Goal: Task Accomplishment & Management: Manage account settings

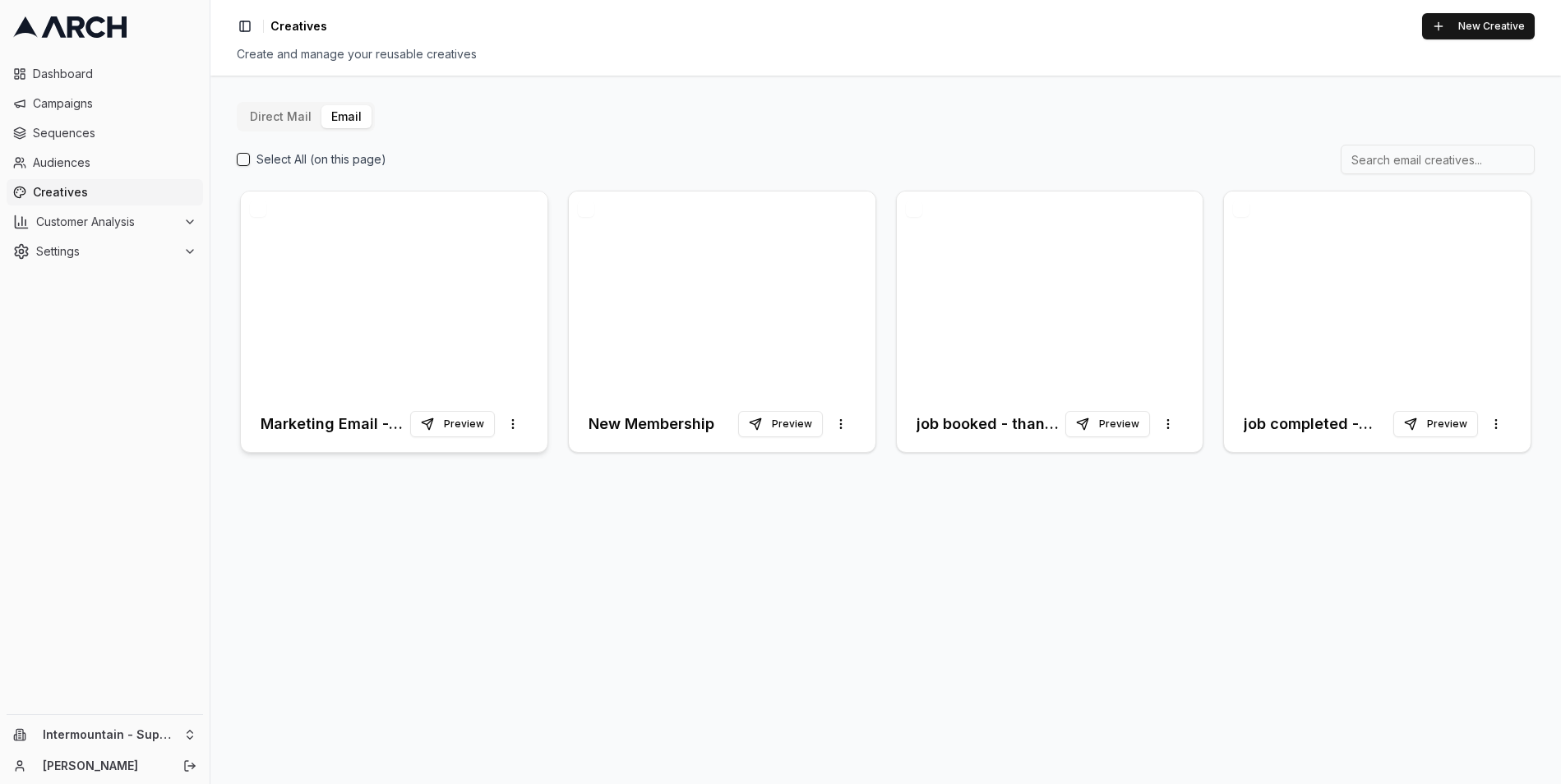
click at [471, 278] on div at bounding box center [394, 293] width 307 height 205
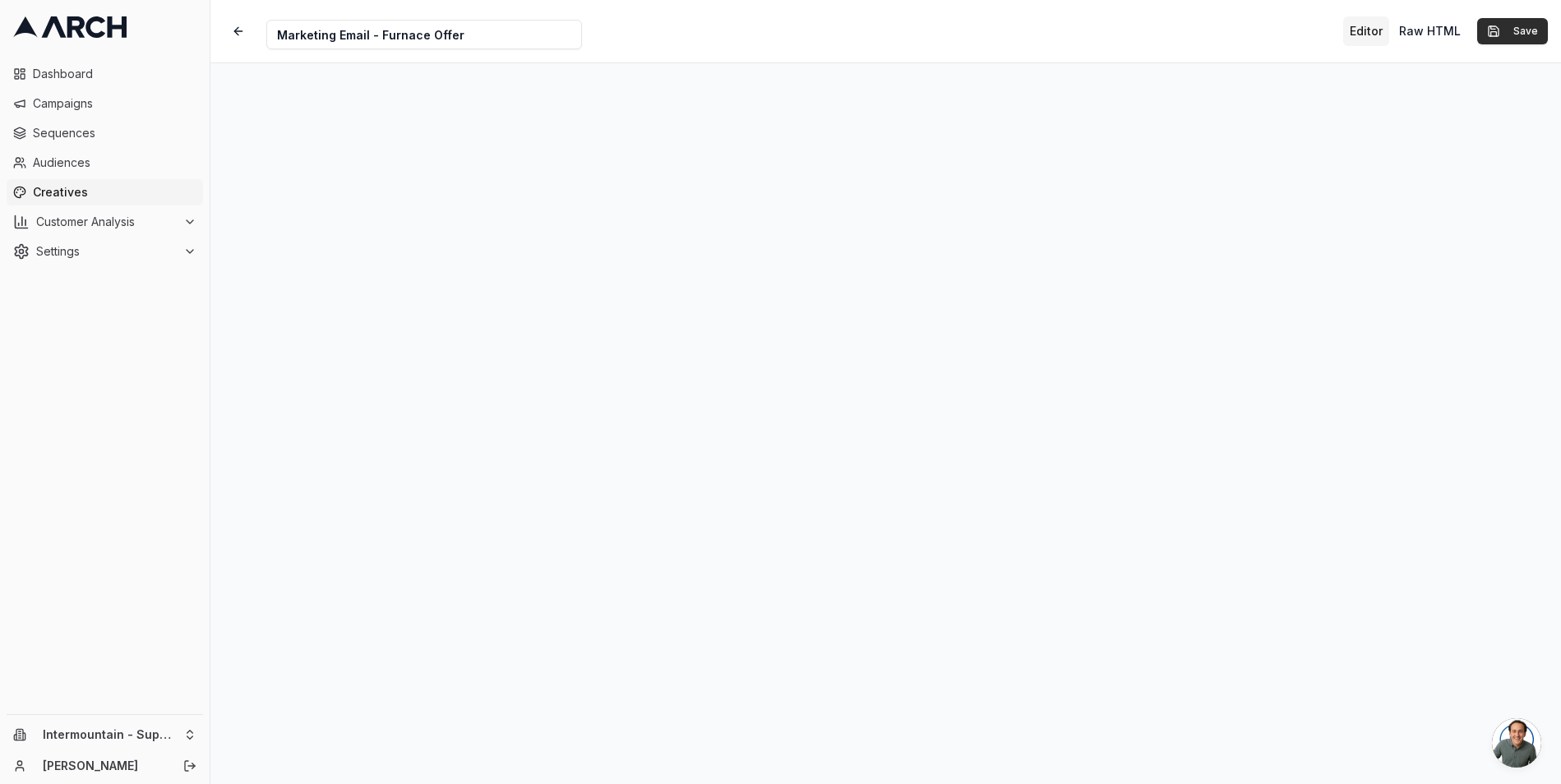
click at [1508, 28] on button "Save" at bounding box center [1512, 31] width 71 height 27
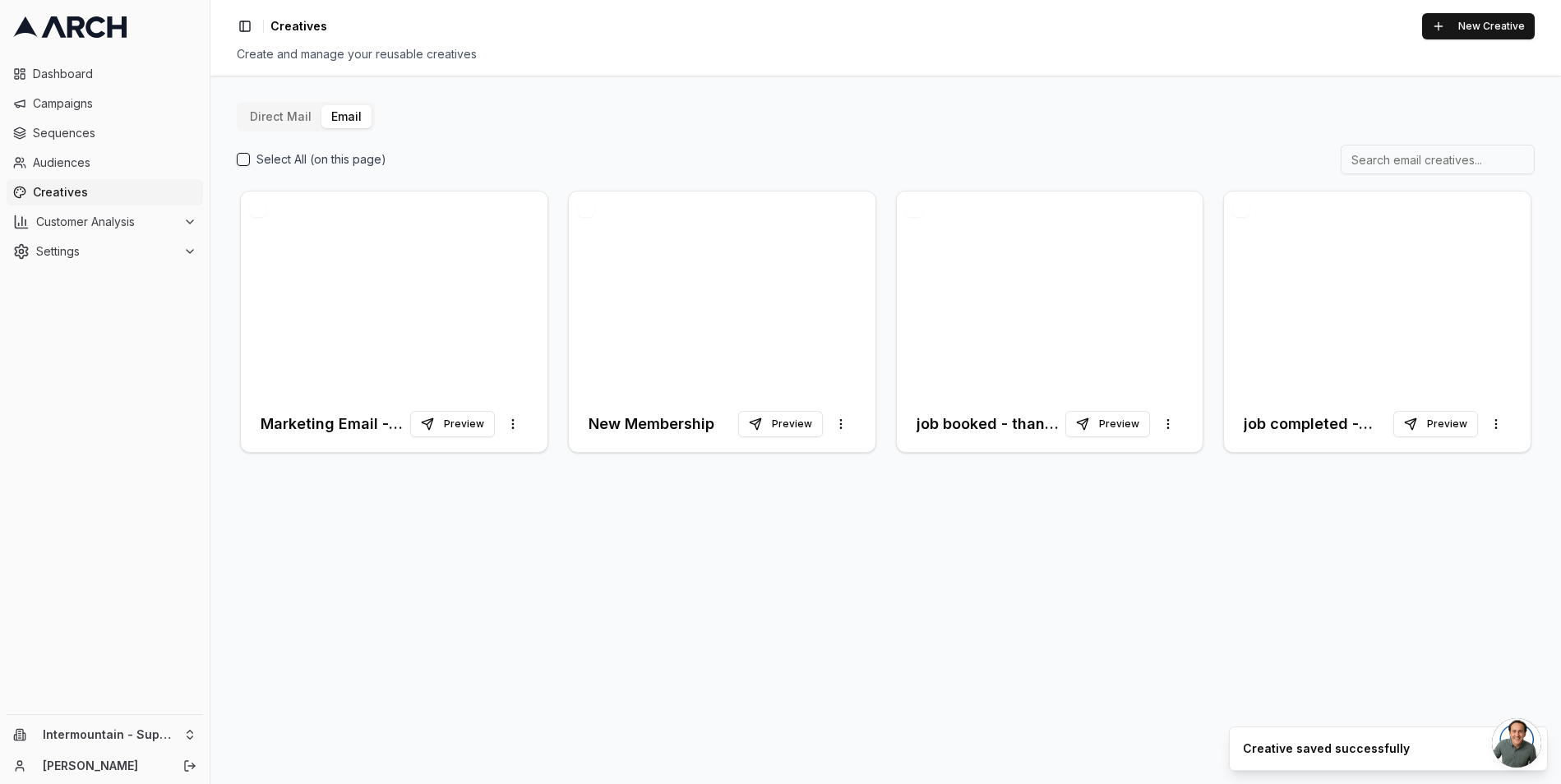
drag, startPoint x: 742, startPoint y: 63, endPoint x: 736, endPoint y: 77, distance: 15.2
click at [736, 77] on div "Direct Mail Email Select All (on this page) Marketing Email - Furnace Offer Pre…" at bounding box center [885, 429] width 1350 height 709
click at [477, 309] on div at bounding box center [394, 293] width 307 height 205
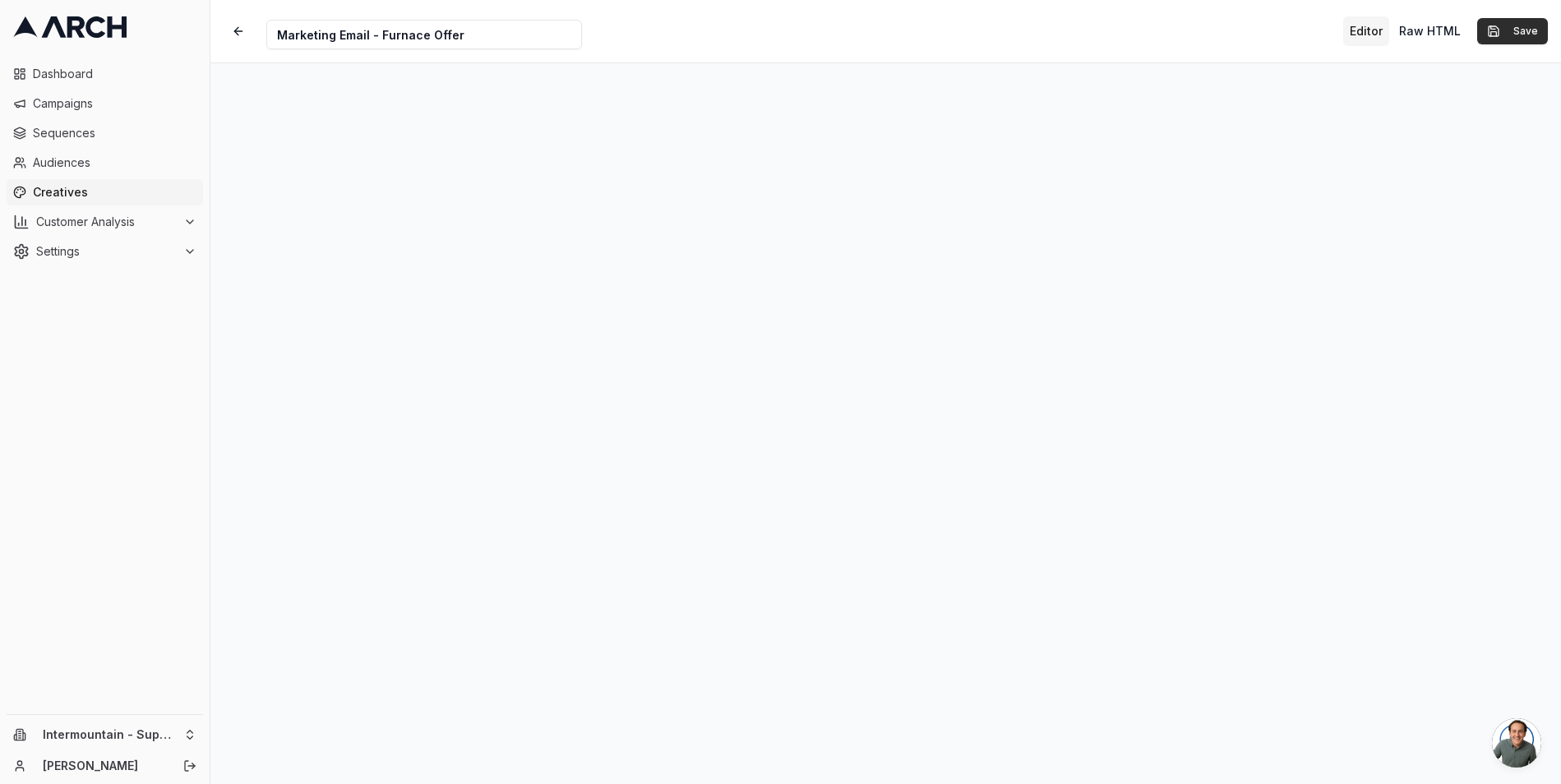
click at [1523, 30] on button "Save" at bounding box center [1512, 31] width 71 height 27
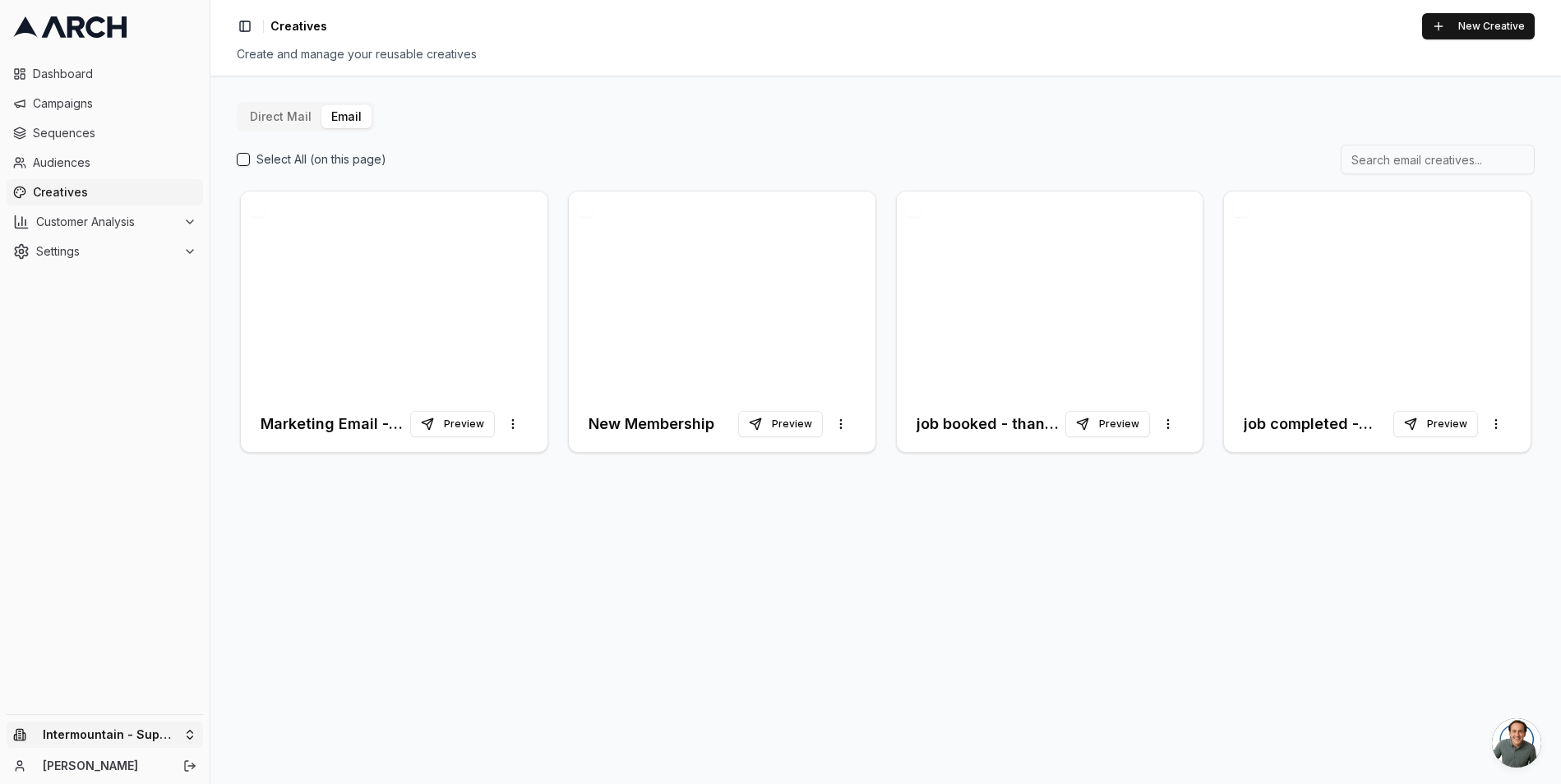
click at [142, 739] on html "Dashboard Campaigns Sequences Audiences Creatives Customer Analysis Settings In…" at bounding box center [780, 392] width 1561 height 784
click at [307, 691] on div "Intermountain - Same Day" at bounding box center [305, 685] width 182 height 27
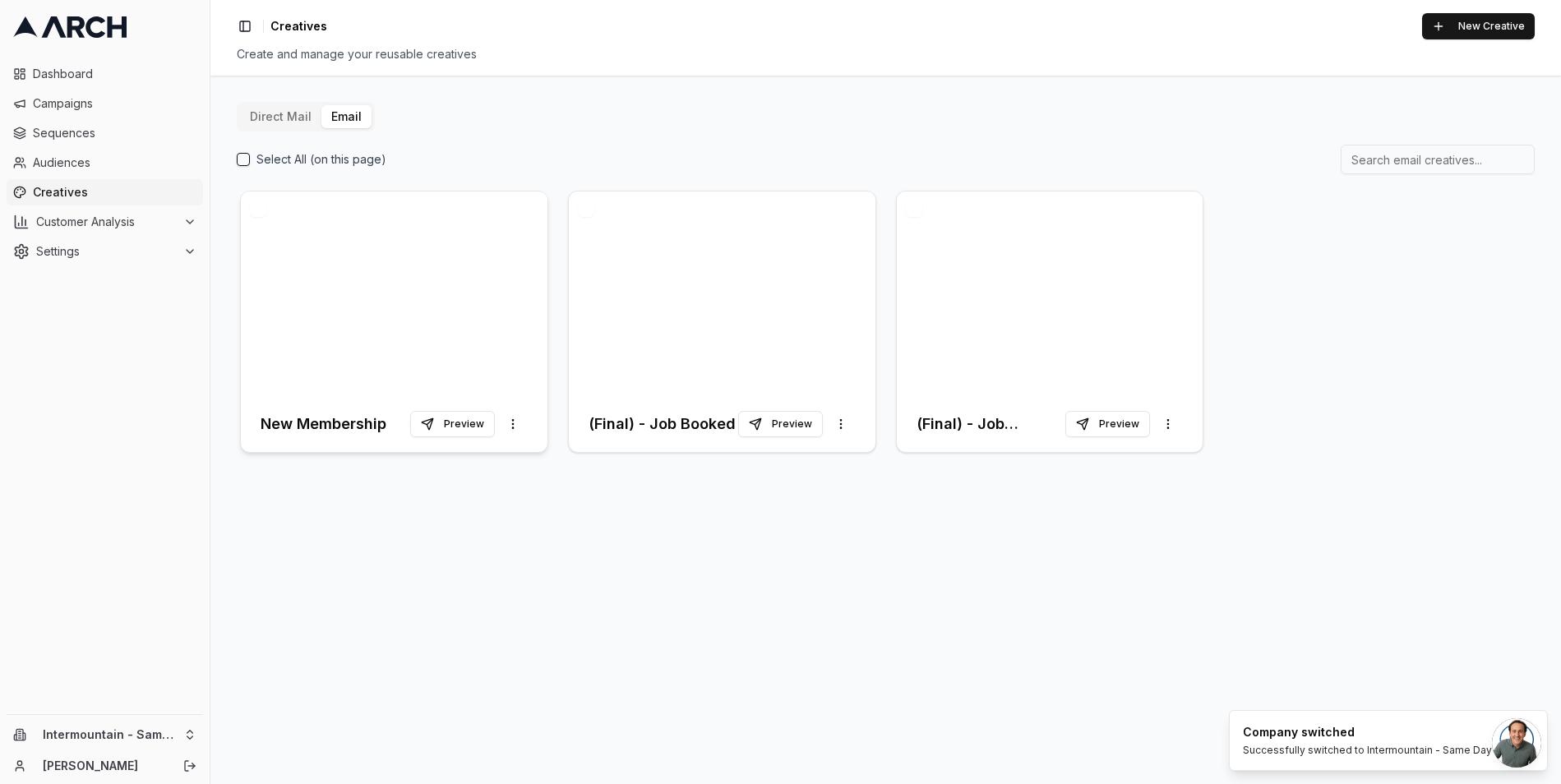
click at [324, 314] on div at bounding box center [394, 293] width 307 height 205
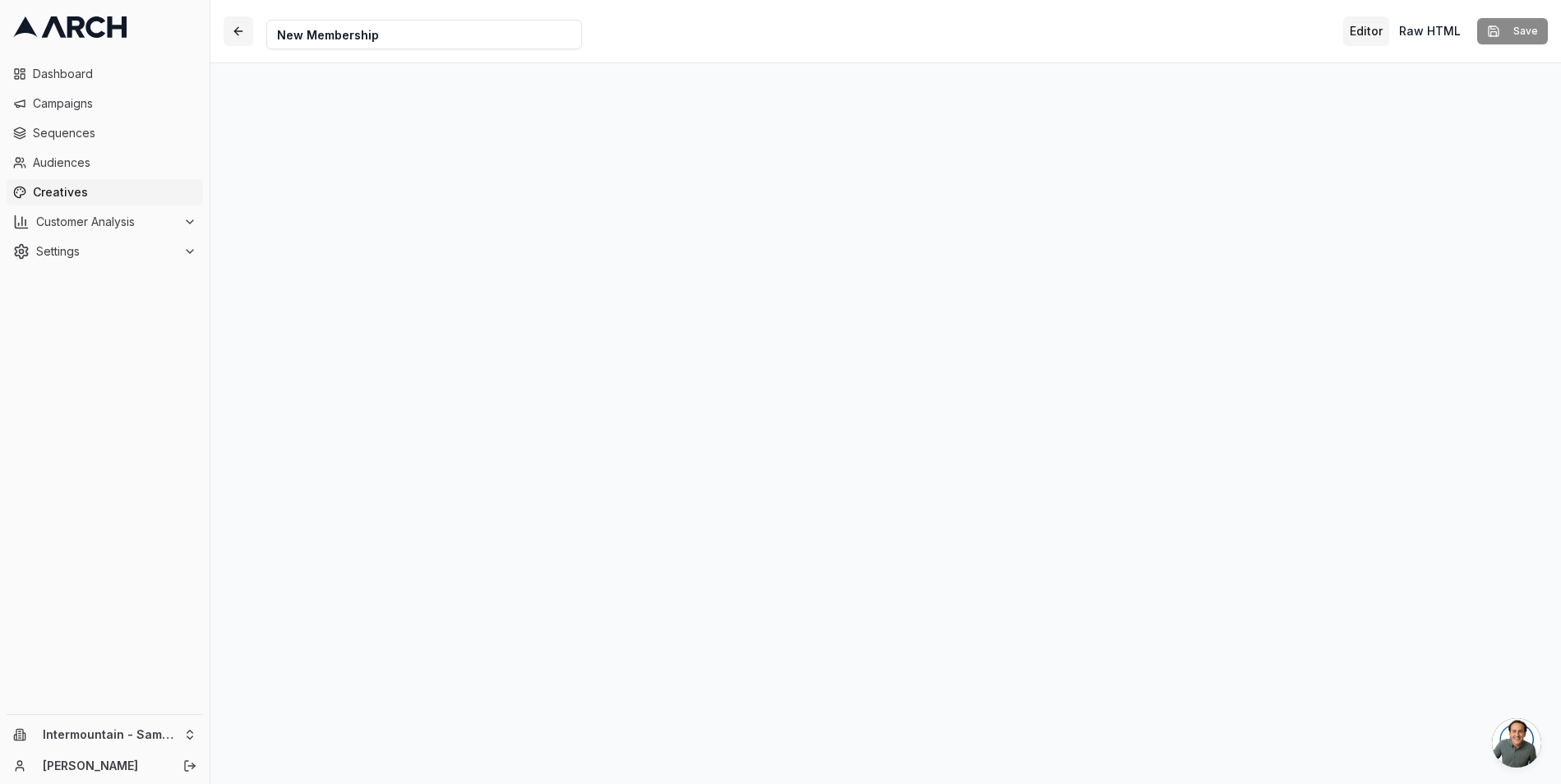
click at [246, 30] on button "button" at bounding box center [238, 31] width 29 height 29
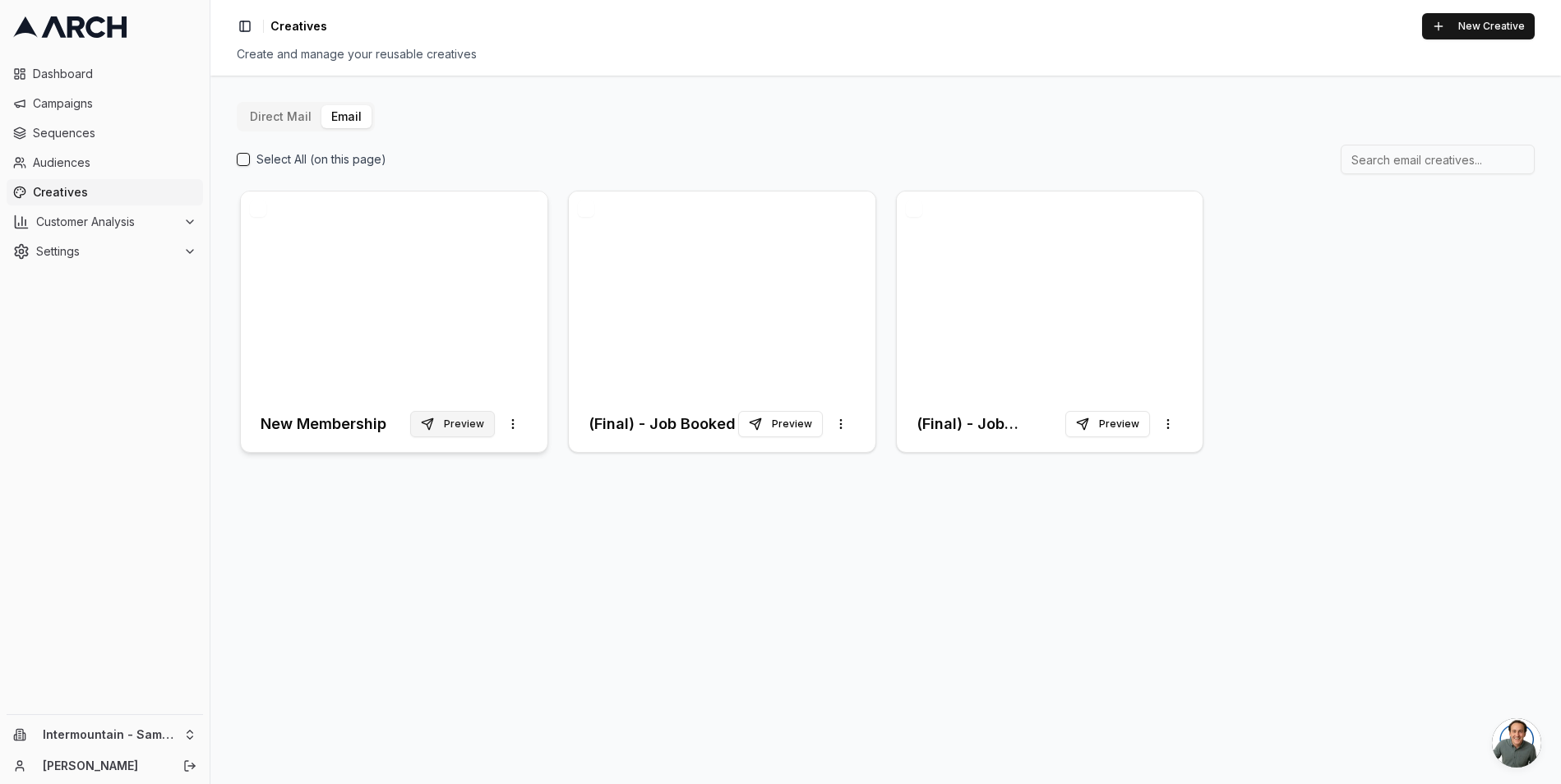
click at [473, 422] on button "Preview" at bounding box center [452, 424] width 85 height 27
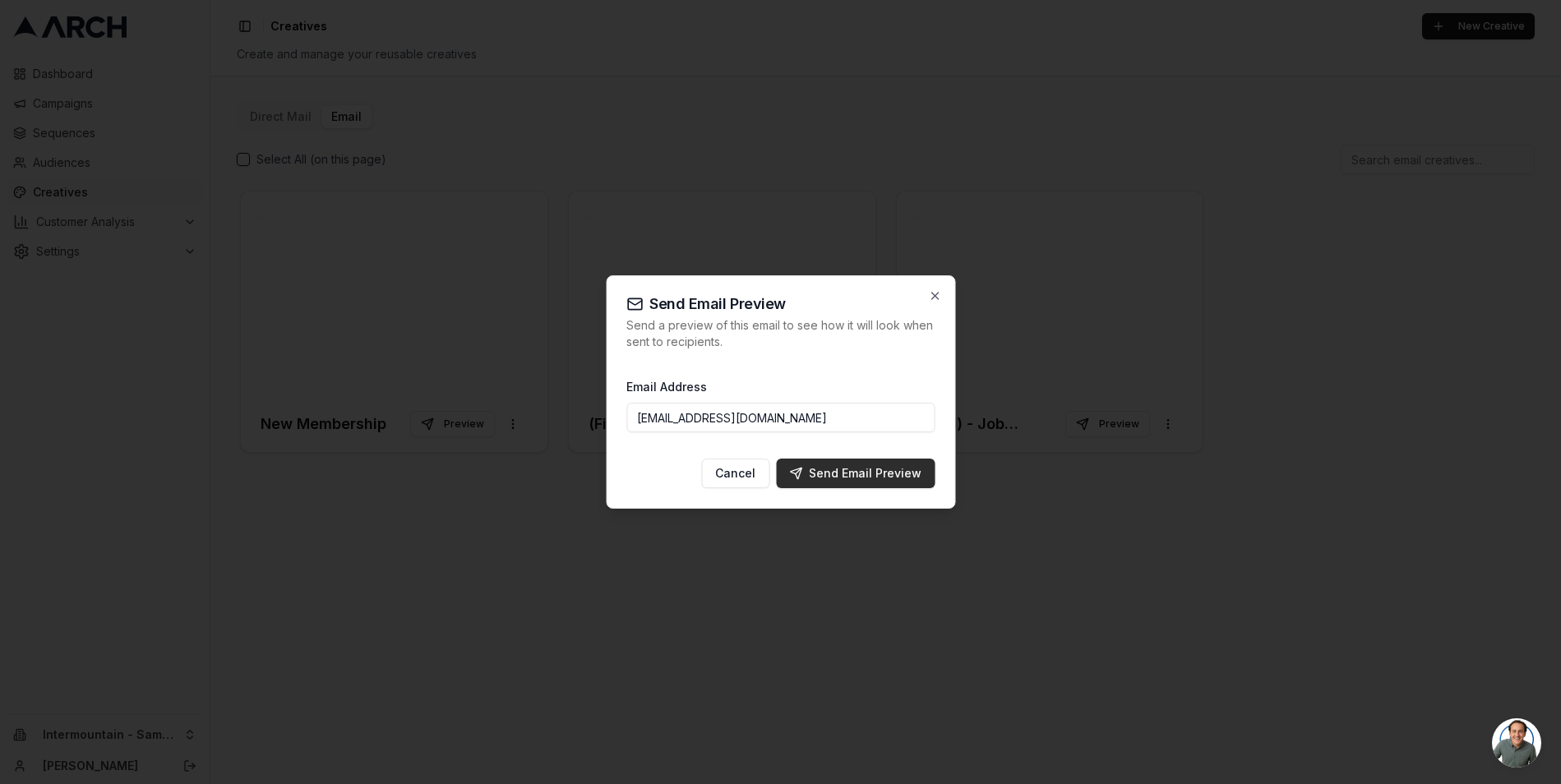
click at [831, 475] on div "Send Email Preview" at bounding box center [855, 473] width 132 height 17
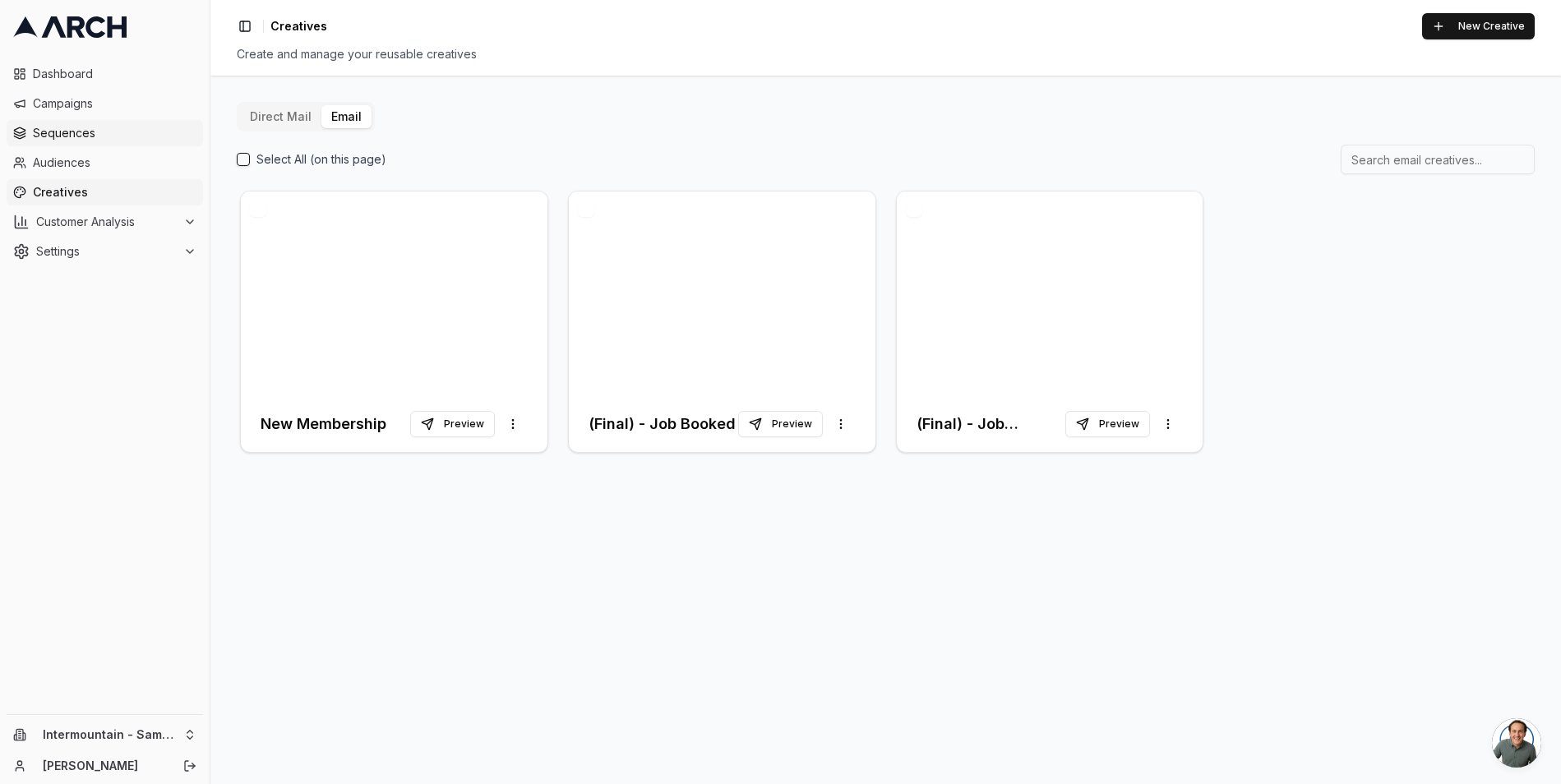
click at [55, 132] on span "Sequences" at bounding box center [115, 133] width 164 height 17
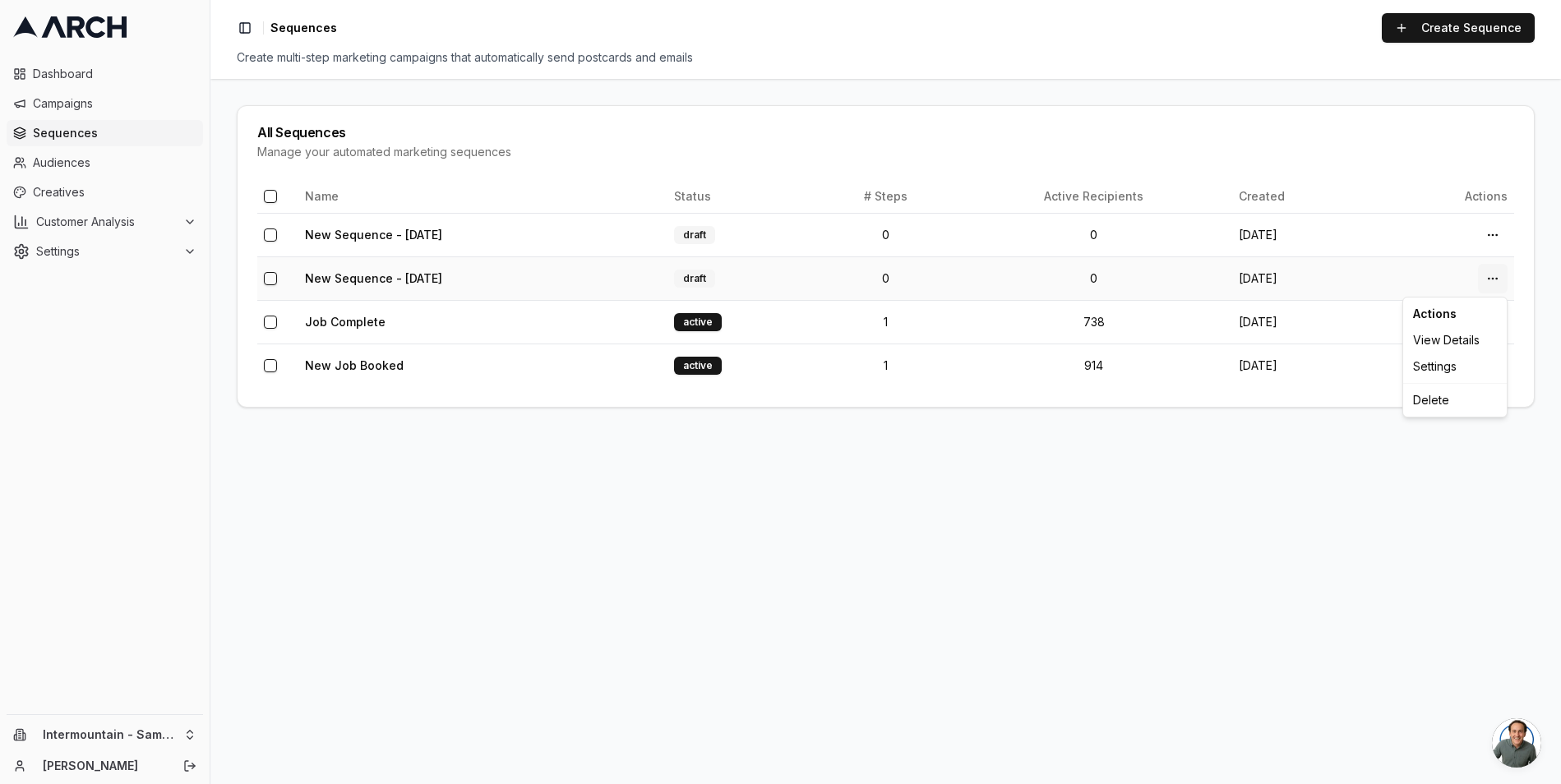
click at [1494, 278] on html "Dashboard Campaigns Sequences Audiences Creatives Customer Analysis Settings In…" at bounding box center [780, 392] width 1561 height 784
click at [1434, 402] on div "Delete" at bounding box center [1455, 400] width 97 height 27
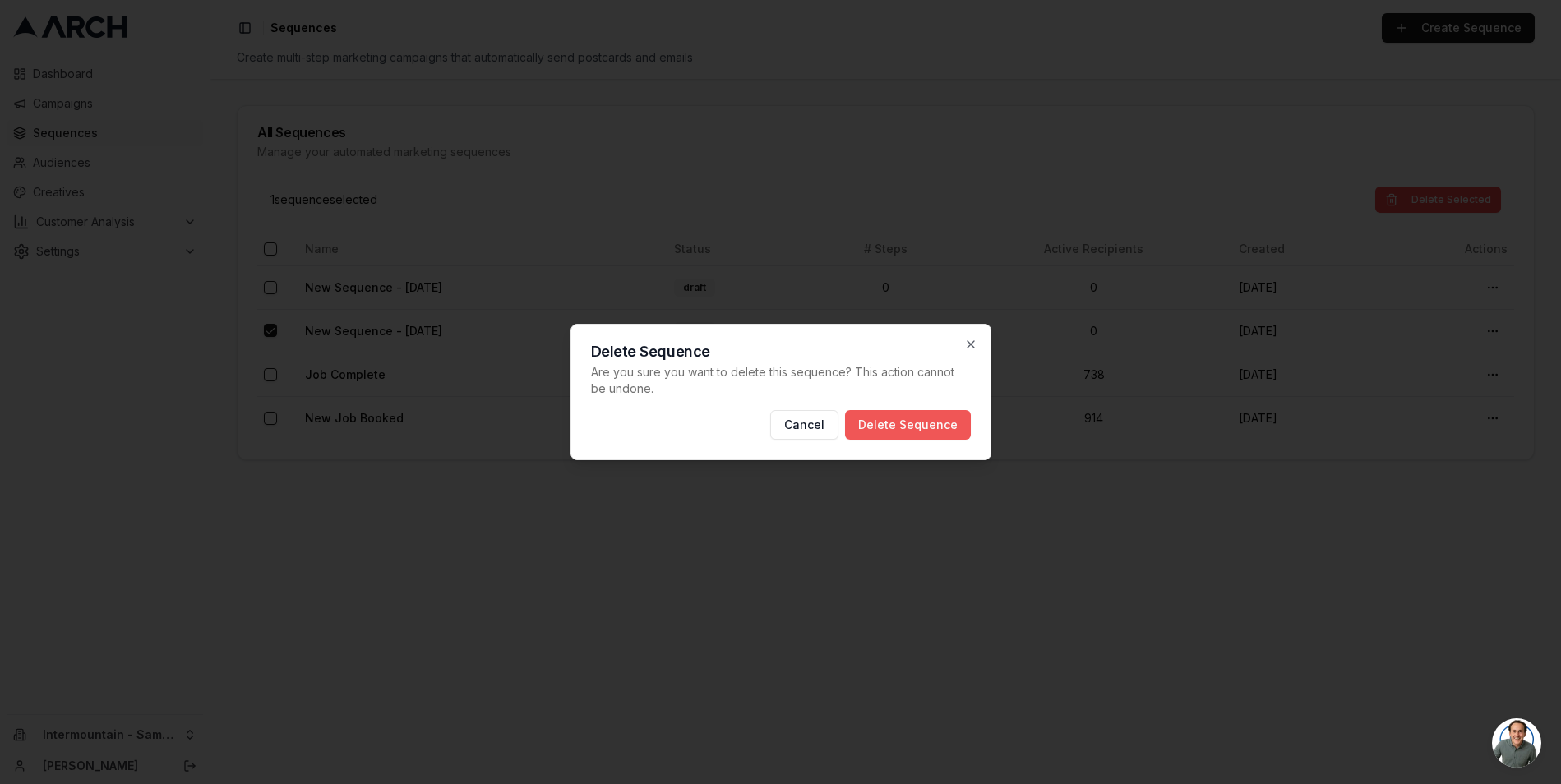
click at [917, 424] on button "Delete Sequence" at bounding box center [907, 425] width 126 height 29
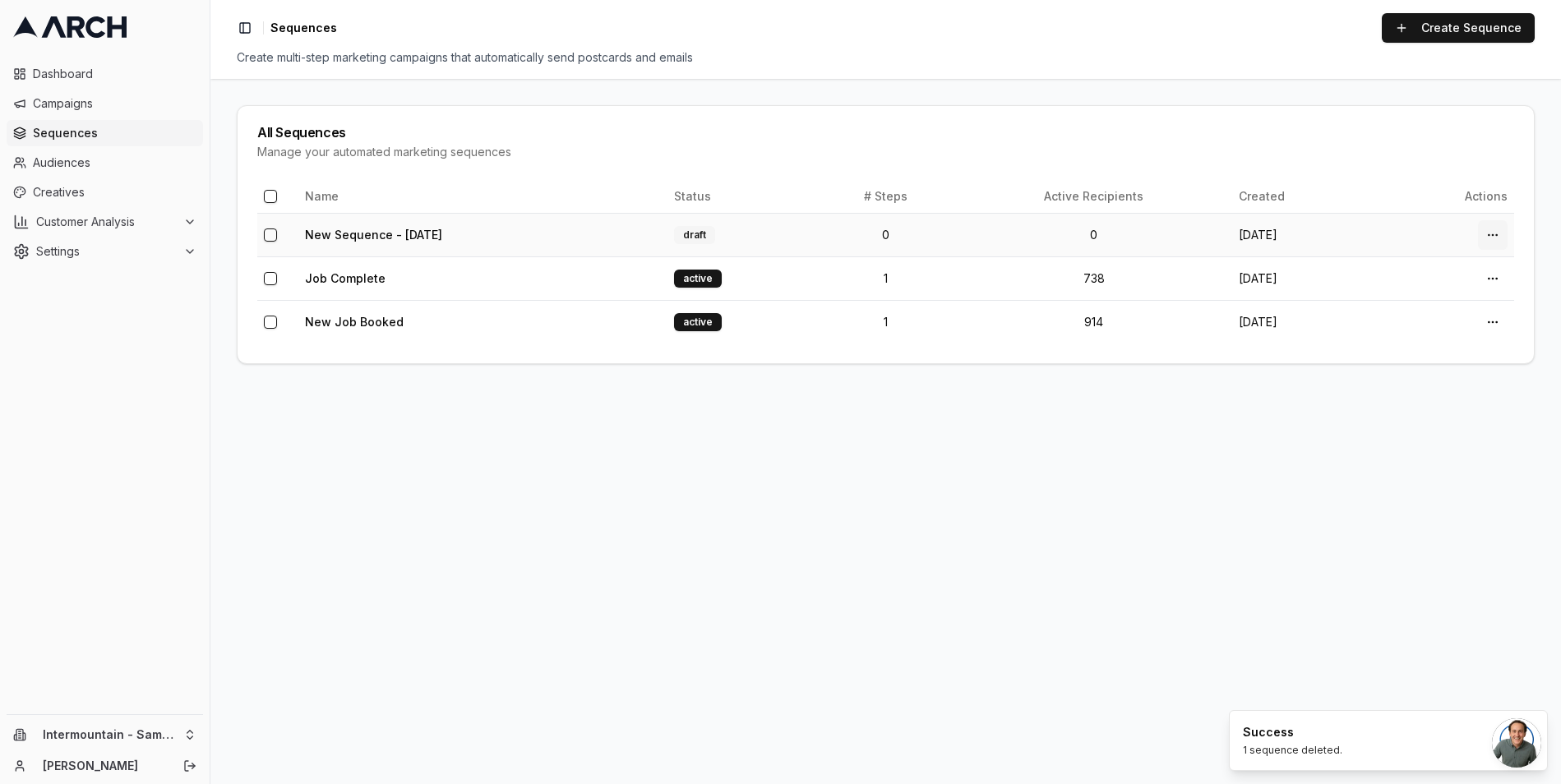
click at [1495, 234] on html "Dashboard Campaigns Sequences Audiences Creatives Customer Analysis Settings In…" at bounding box center [780, 392] width 1561 height 784
click at [1438, 363] on div "Delete" at bounding box center [1455, 357] width 97 height 27
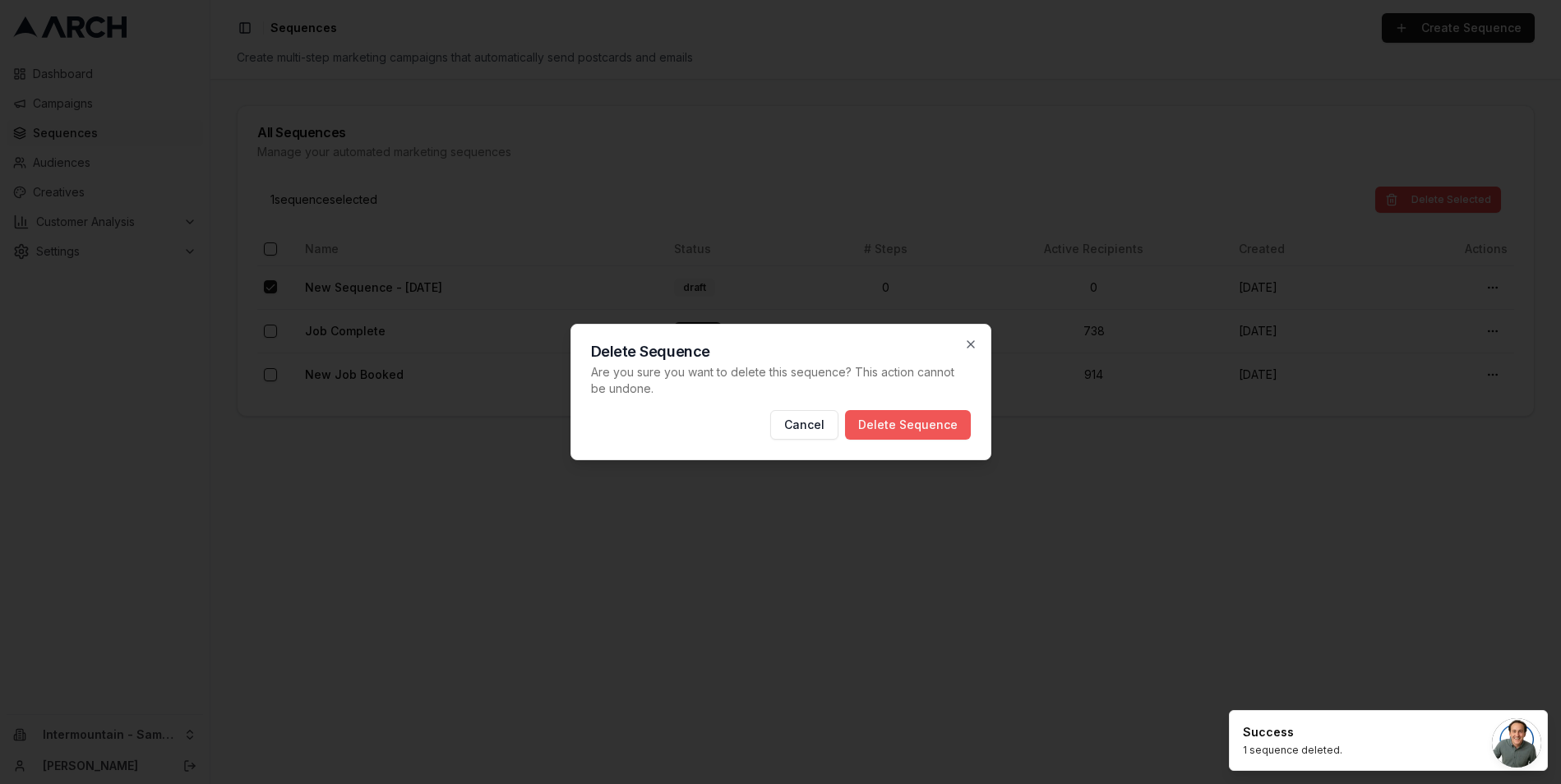
click at [906, 431] on button "Delete Sequence" at bounding box center [907, 425] width 126 height 29
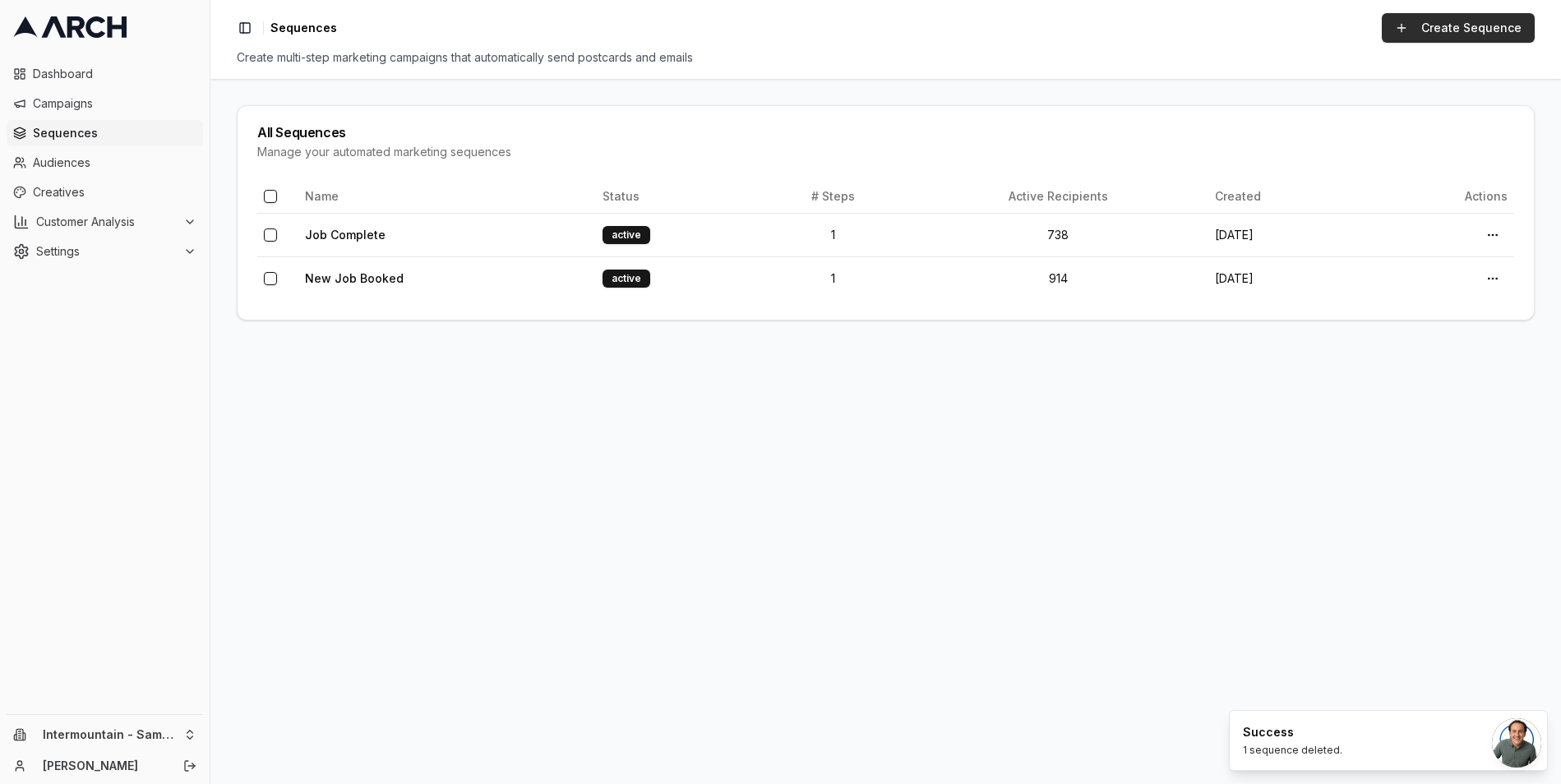
click at [1510, 35] on link "Create Sequence" at bounding box center [1458, 28] width 153 height 29
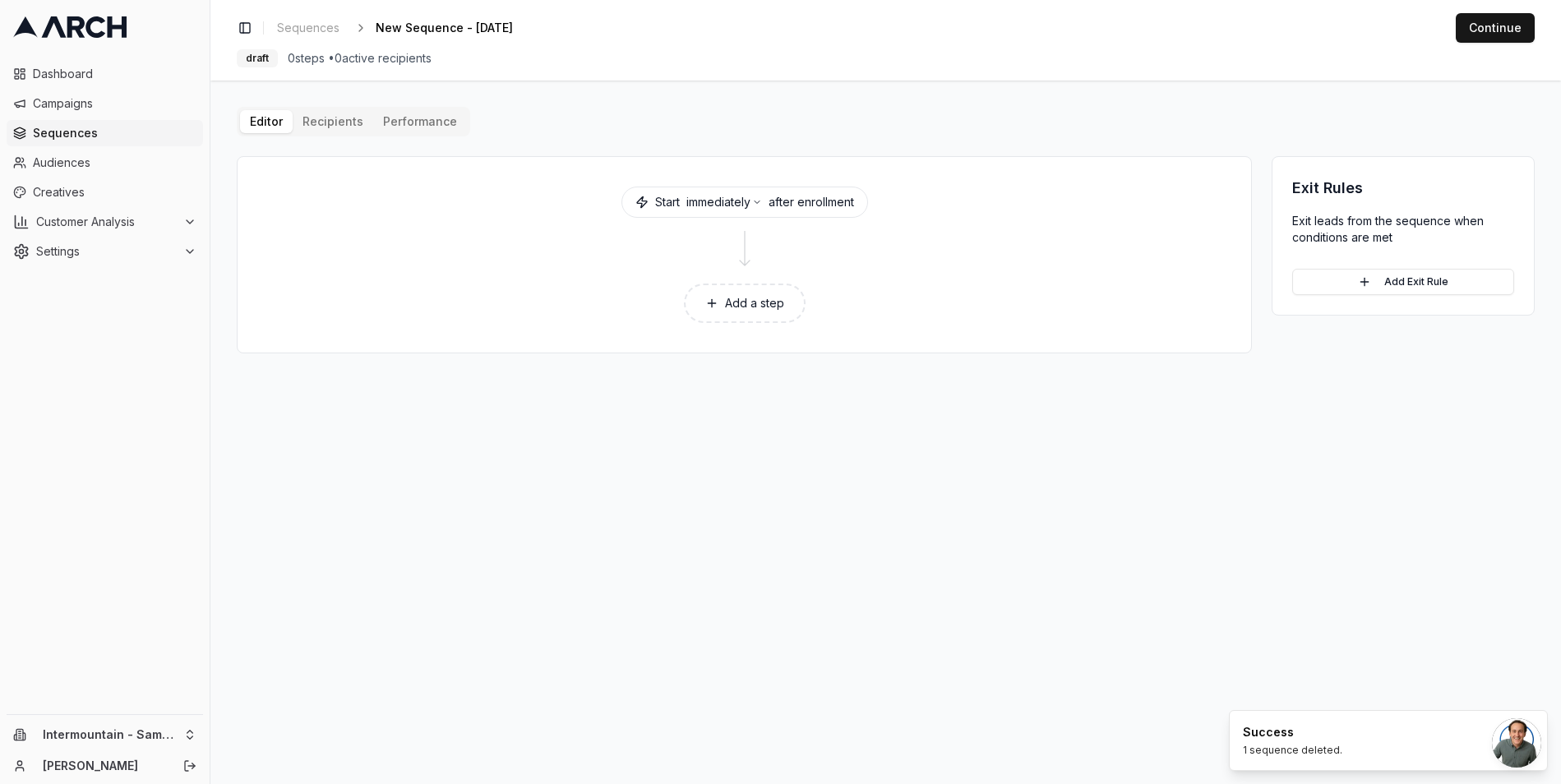
click at [750, 316] on button "Add a step" at bounding box center [745, 303] width 121 height 40
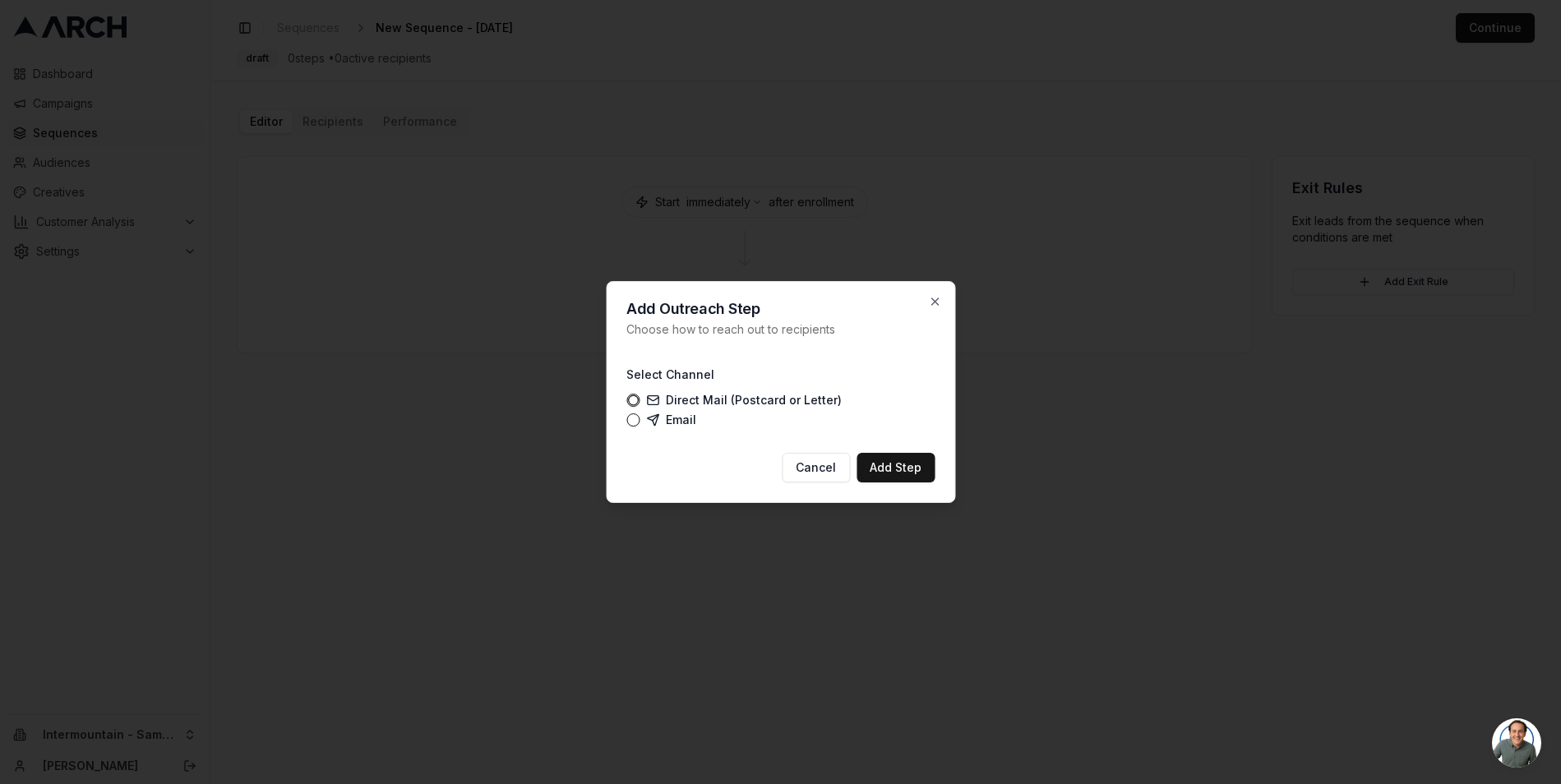
click at [662, 416] on label "Email" at bounding box center [671, 420] width 51 height 13
click at [640, 416] on button "Email" at bounding box center [632, 420] width 13 height 13
click at [888, 463] on button "Add Step" at bounding box center [895, 468] width 78 height 29
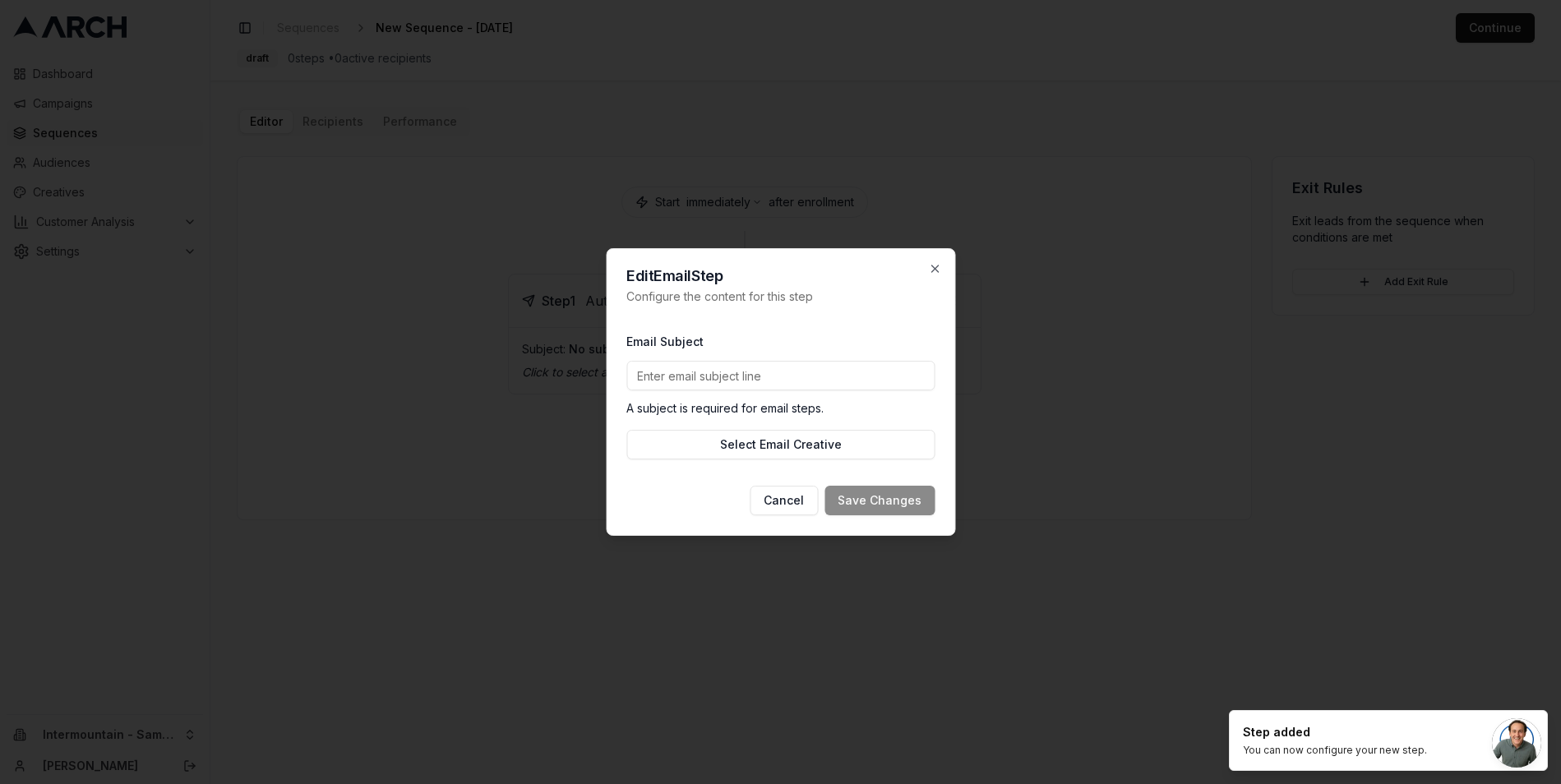
click at [699, 365] on input "Email Subject" at bounding box center [780, 376] width 308 height 29
click at [757, 377] on input "Email Subject" at bounding box center [780, 376] width 308 height 29
click at [759, 319] on div "Email Subject A subject is required for email steps. Select Email Creative" at bounding box center [780, 395] width 308 height 154
click at [743, 374] on input "Email Subject" at bounding box center [780, 376] width 308 height 29
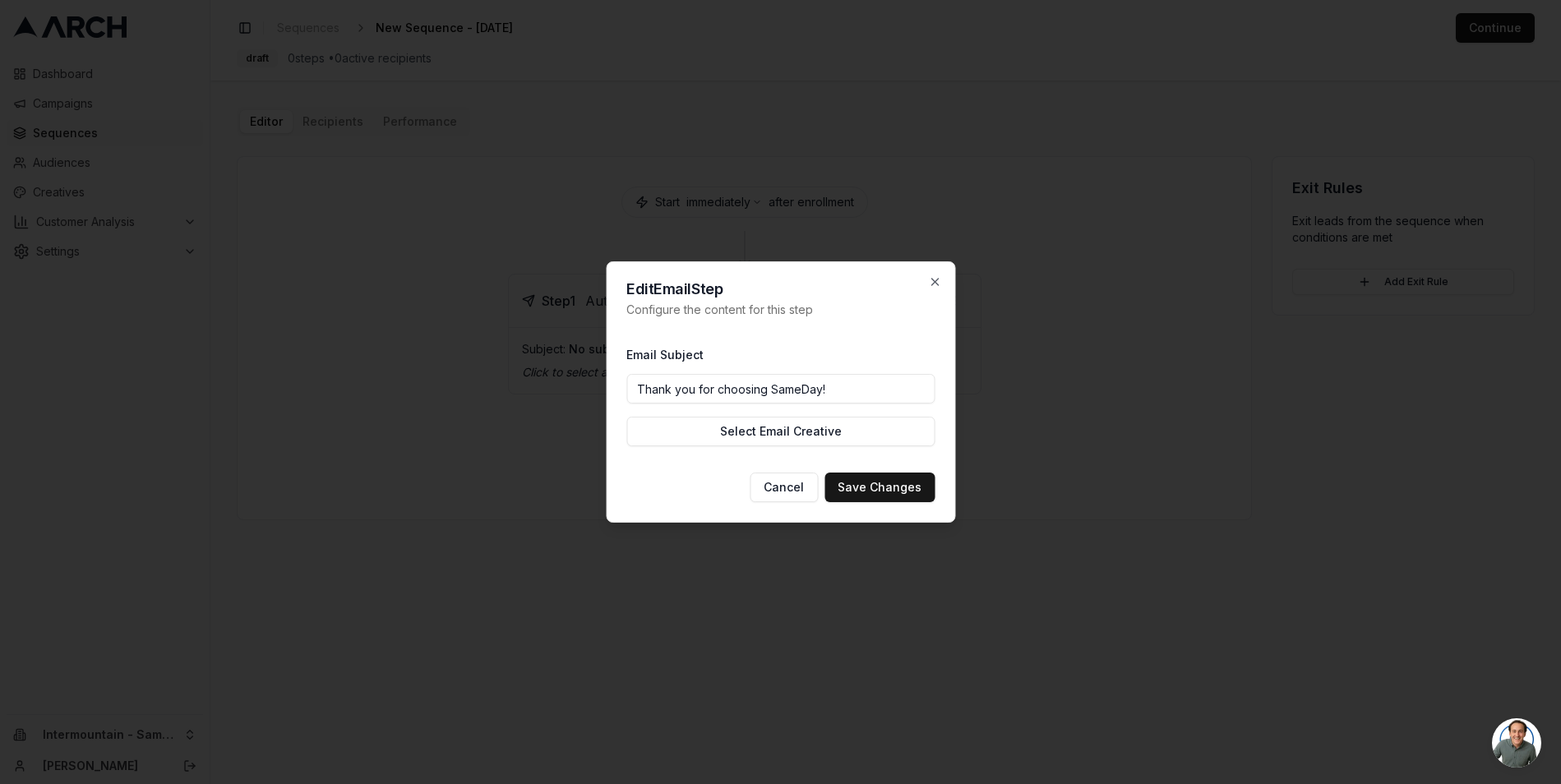
click at [834, 381] on input "Thank you for choosing SameDay!" at bounding box center [780, 389] width 308 height 29
type input "T"
type input "Y"
type input "W"
click at [636, 391] on input "Green Shield Membership Plan" at bounding box center [780, 389] width 308 height 29
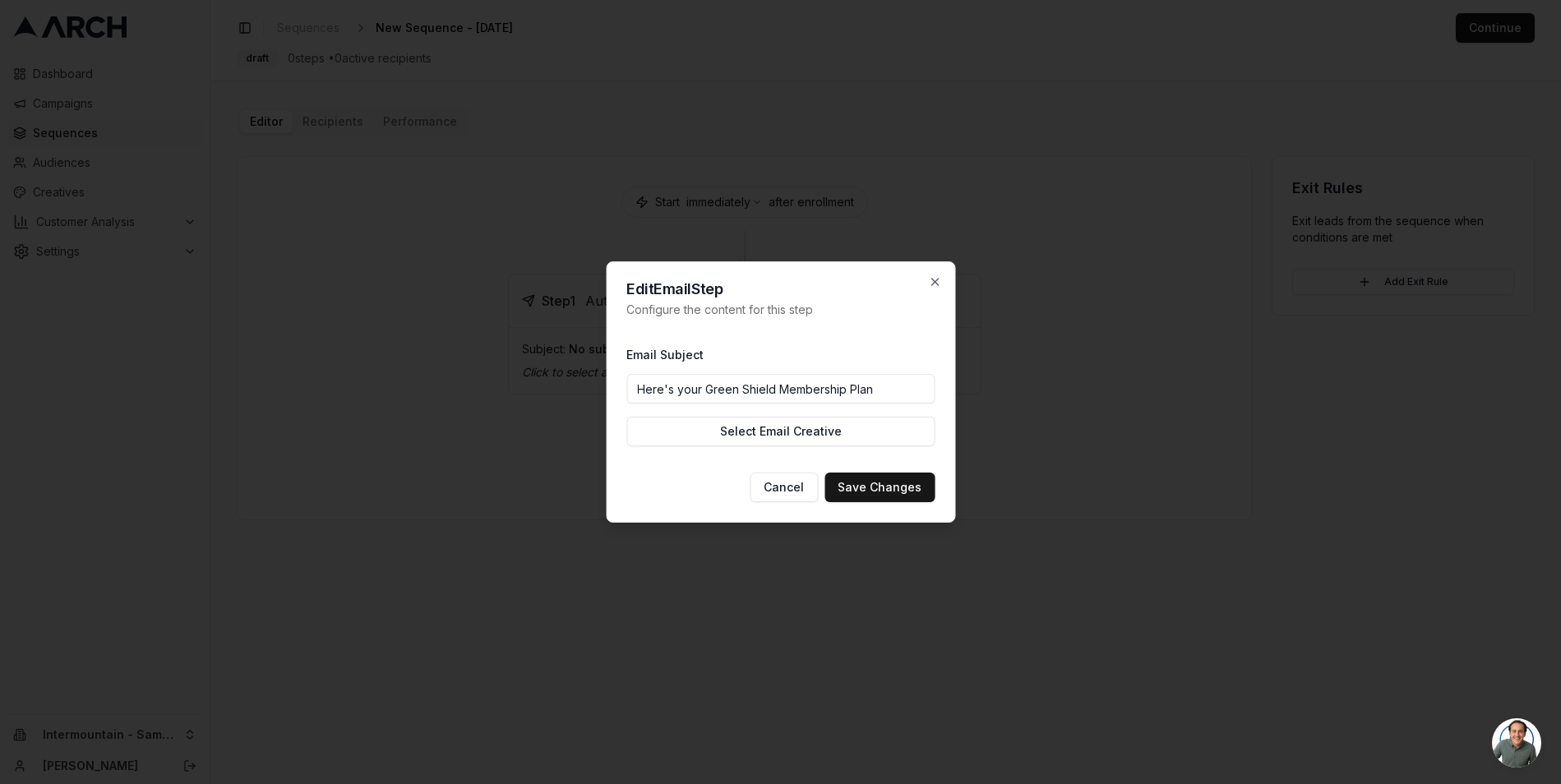
click at [887, 386] on input "Here's your Green Shield Membership Plan" at bounding box center [780, 389] width 308 height 29
drag, startPoint x: 683, startPoint y: 391, endPoint x: 587, endPoint y: 392, distance: 96.0
click at [587, 392] on body "Dashboard Campaigns Sequences Audiences Creatives Customer Analysis Settings In…" at bounding box center [780, 392] width 1561 height 784
drag, startPoint x: 866, startPoint y: 393, endPoint x: 612, endPoint y: 392, distance: 254.0
click at [612, 392] on div "Edit Email Step Configure the content for this step Email Subject Your Green Sh…" at bounding box center [780, 392] width 349 height 261
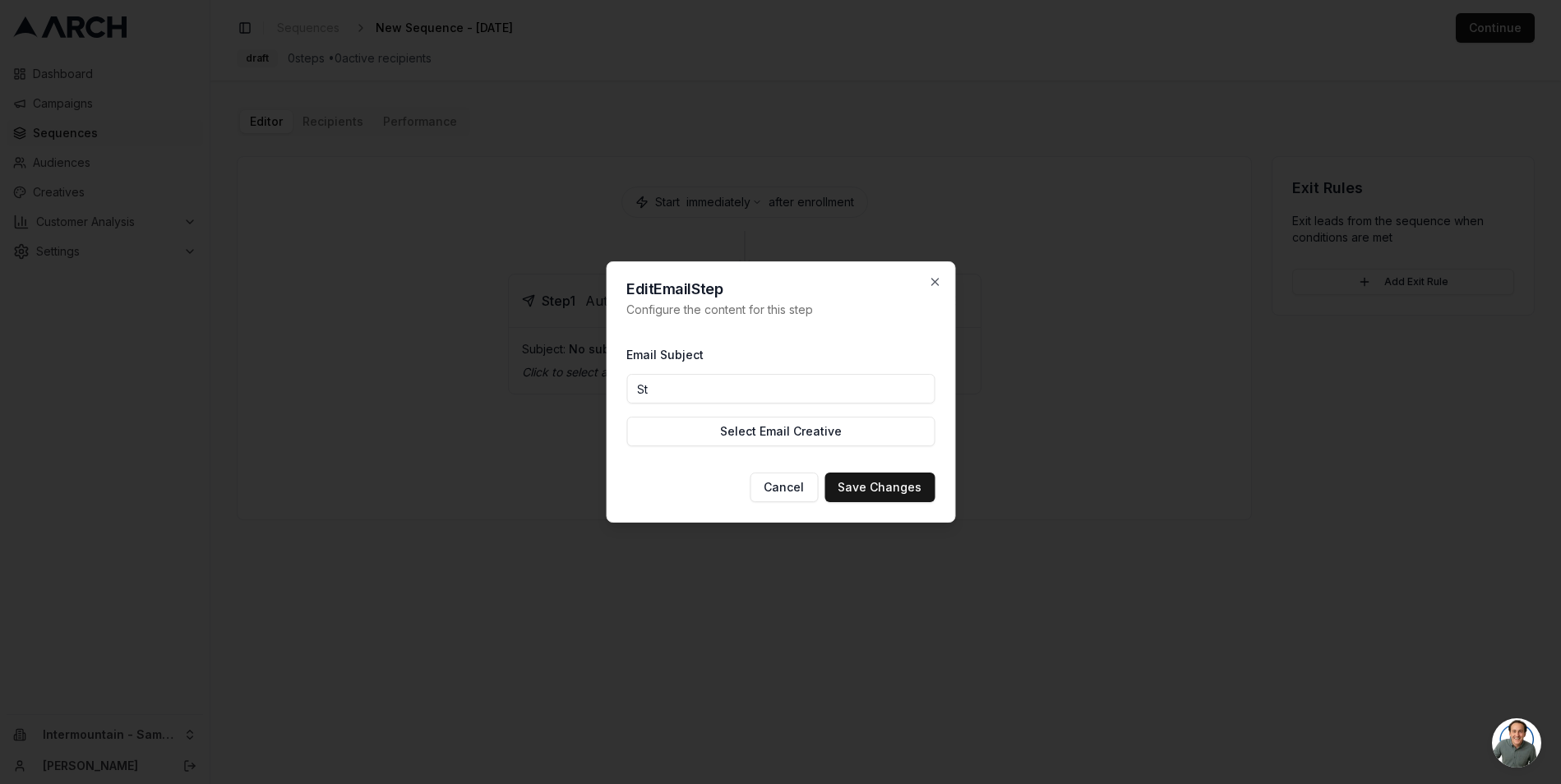
type input "S"
type input "Your Green Shield Membership Plan is here!"
click at [873, 491] on button "Save Changes" at bounding box center [880, 487] width 110 height 29
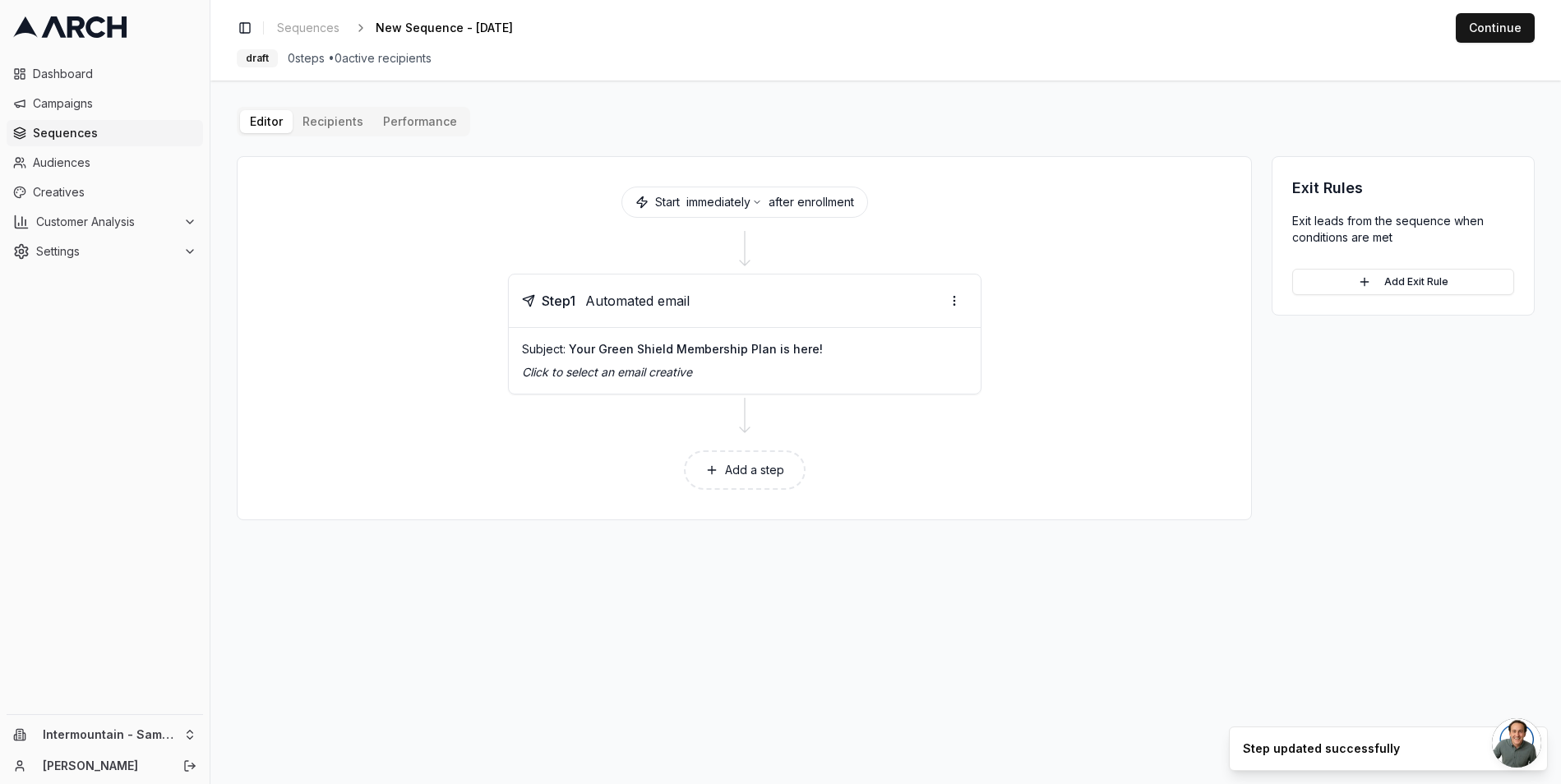
click at [713, 375] on p "Click to select an email creative" at bounding box center [745, 372] width 446 height 17
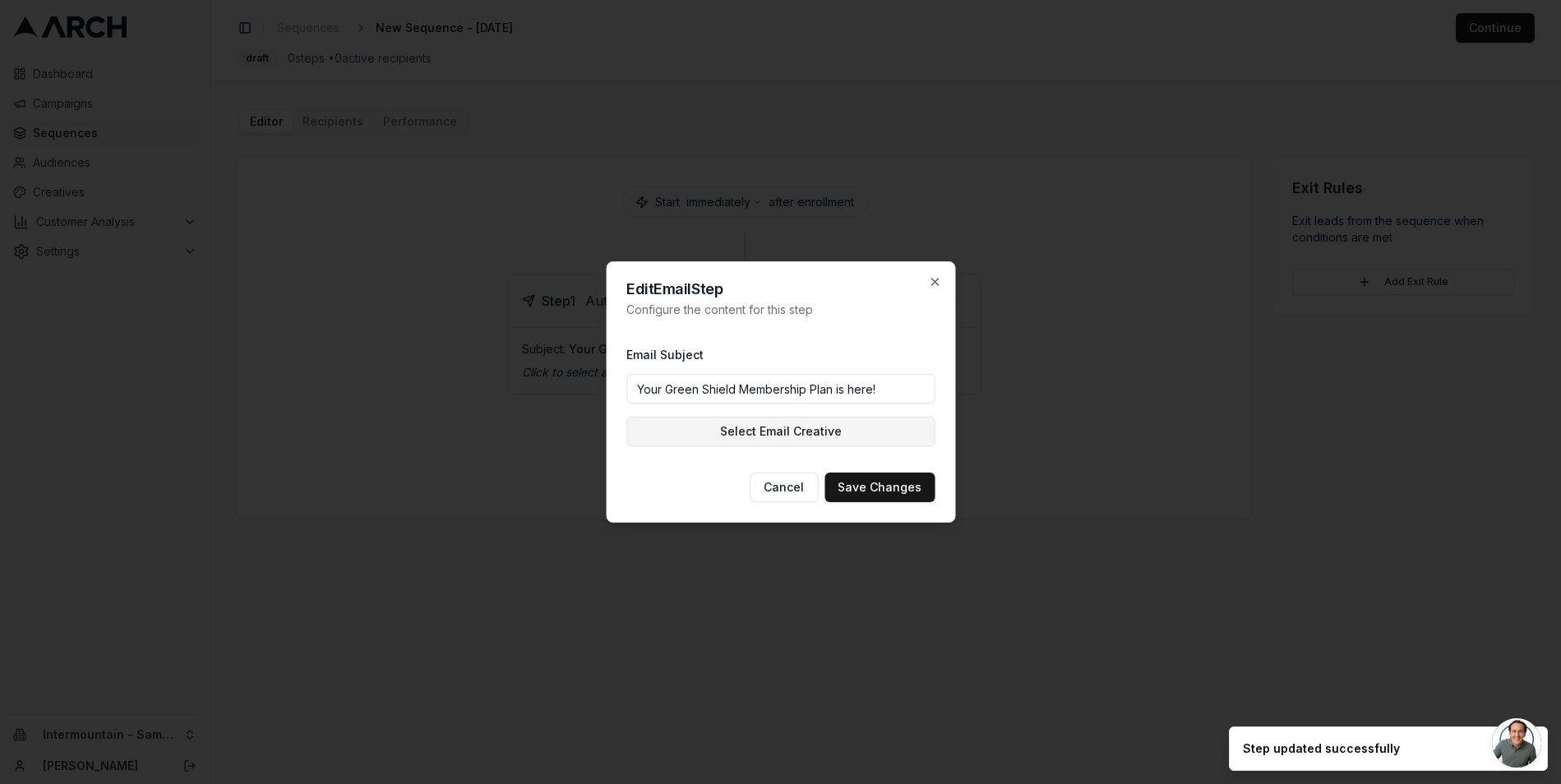
click at [824, 436] on button "Select Email Creative" at bounding box center [780, 431] width 308 height 29
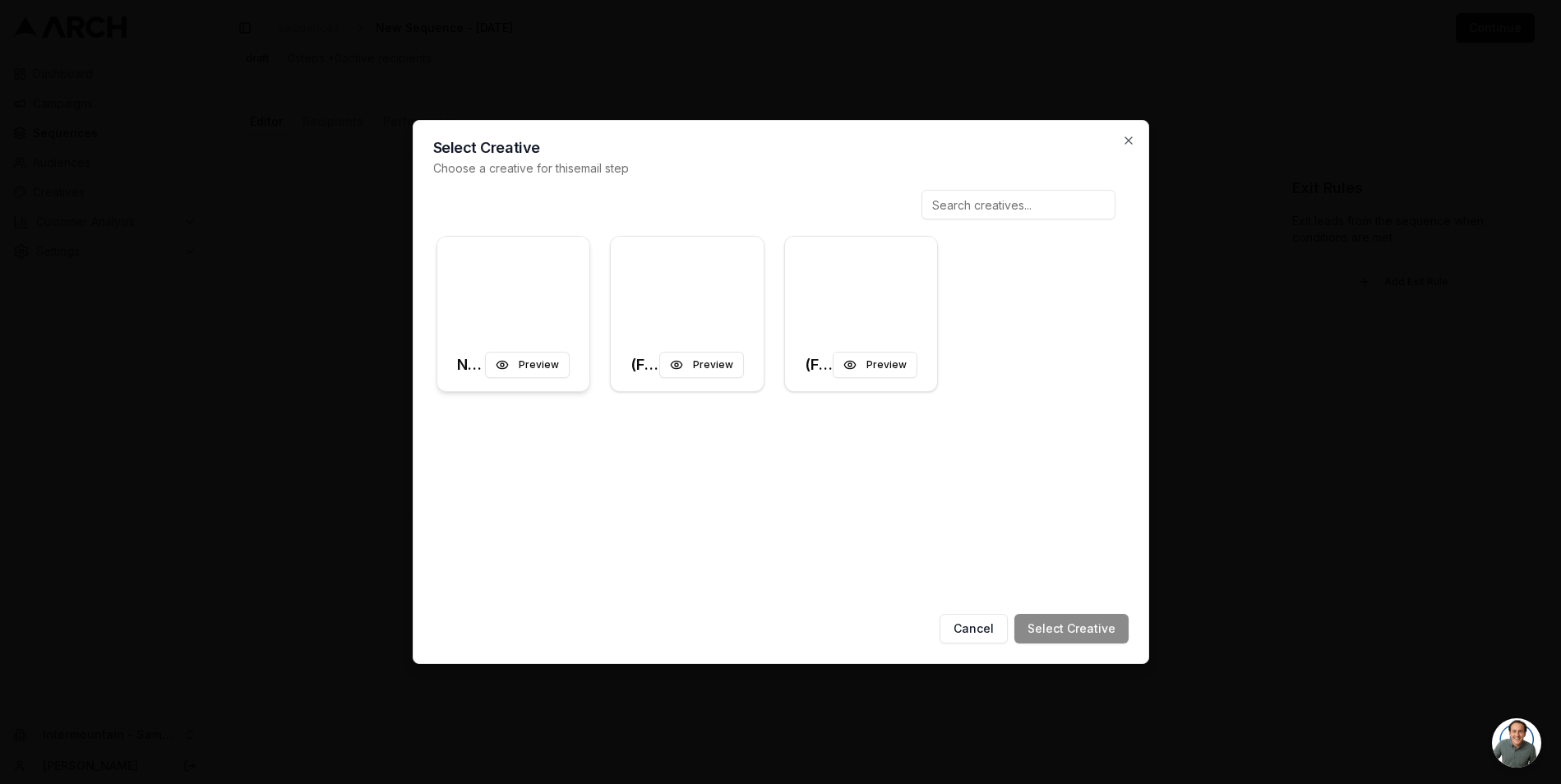
click at [546, 307] on div at bounding box center [514, 288] width 153 height 102
click at [1092, 626] on button "Select Creative" at bounding box center [1071, 629] width 114 height 29
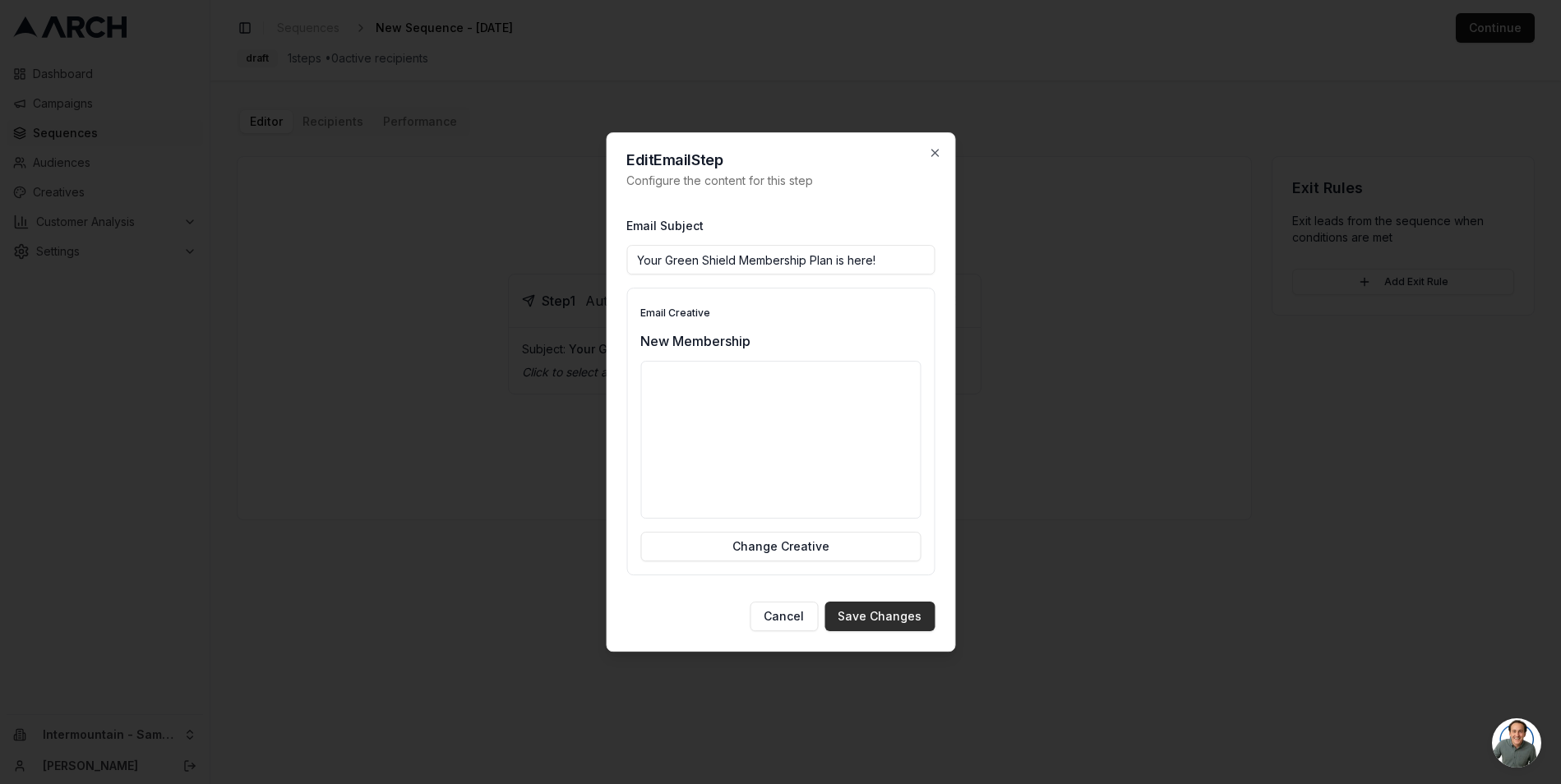
click at [878, 618] on button "Save Changes" at bounding box center [880, 617] width 110 height 29
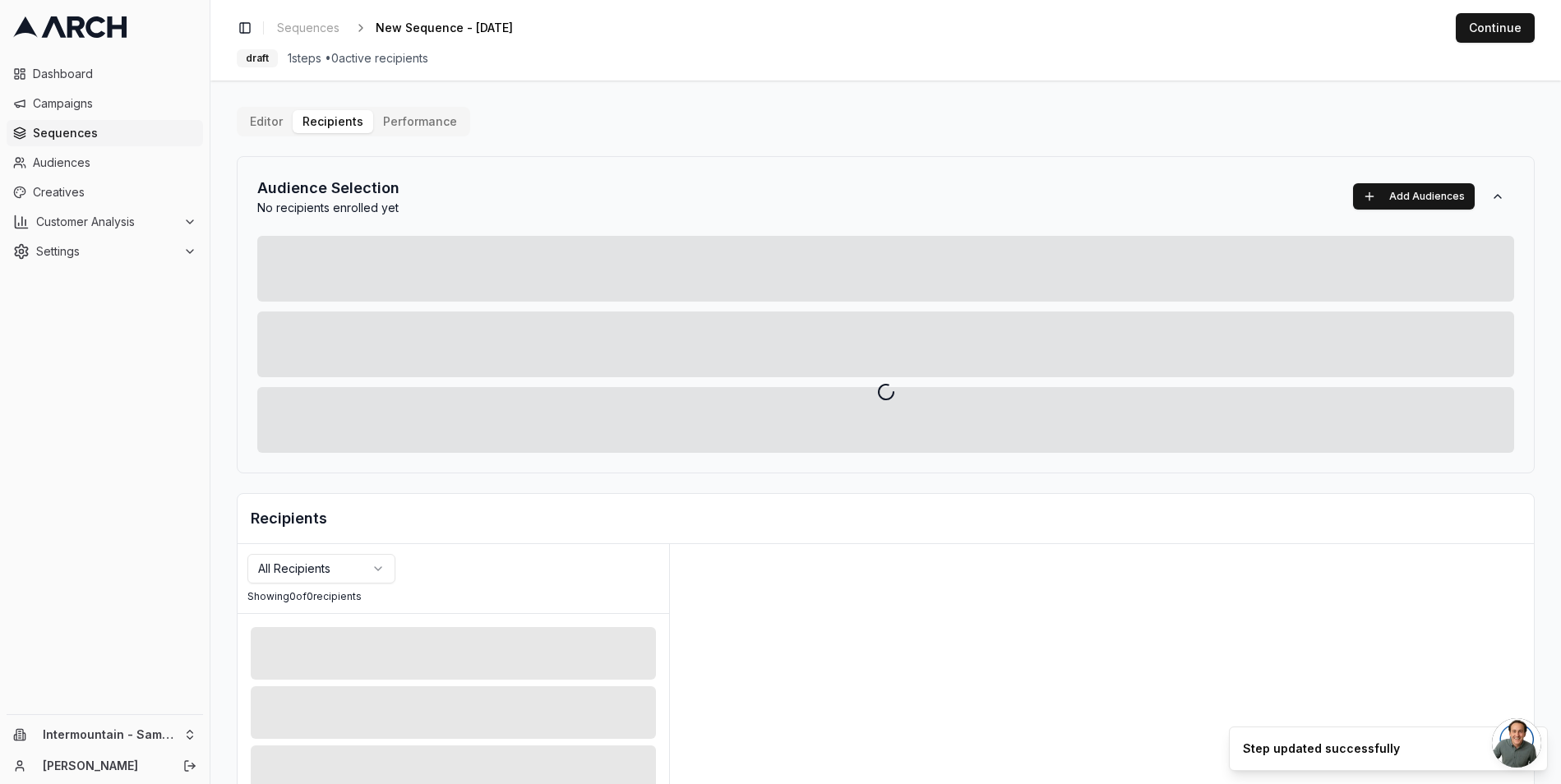
click at [344, 124] on div "Editor Recipients Performance Audience Selection No recipients enrolled yet Add…" at bounding box center [886, 572] width 1298 height 931
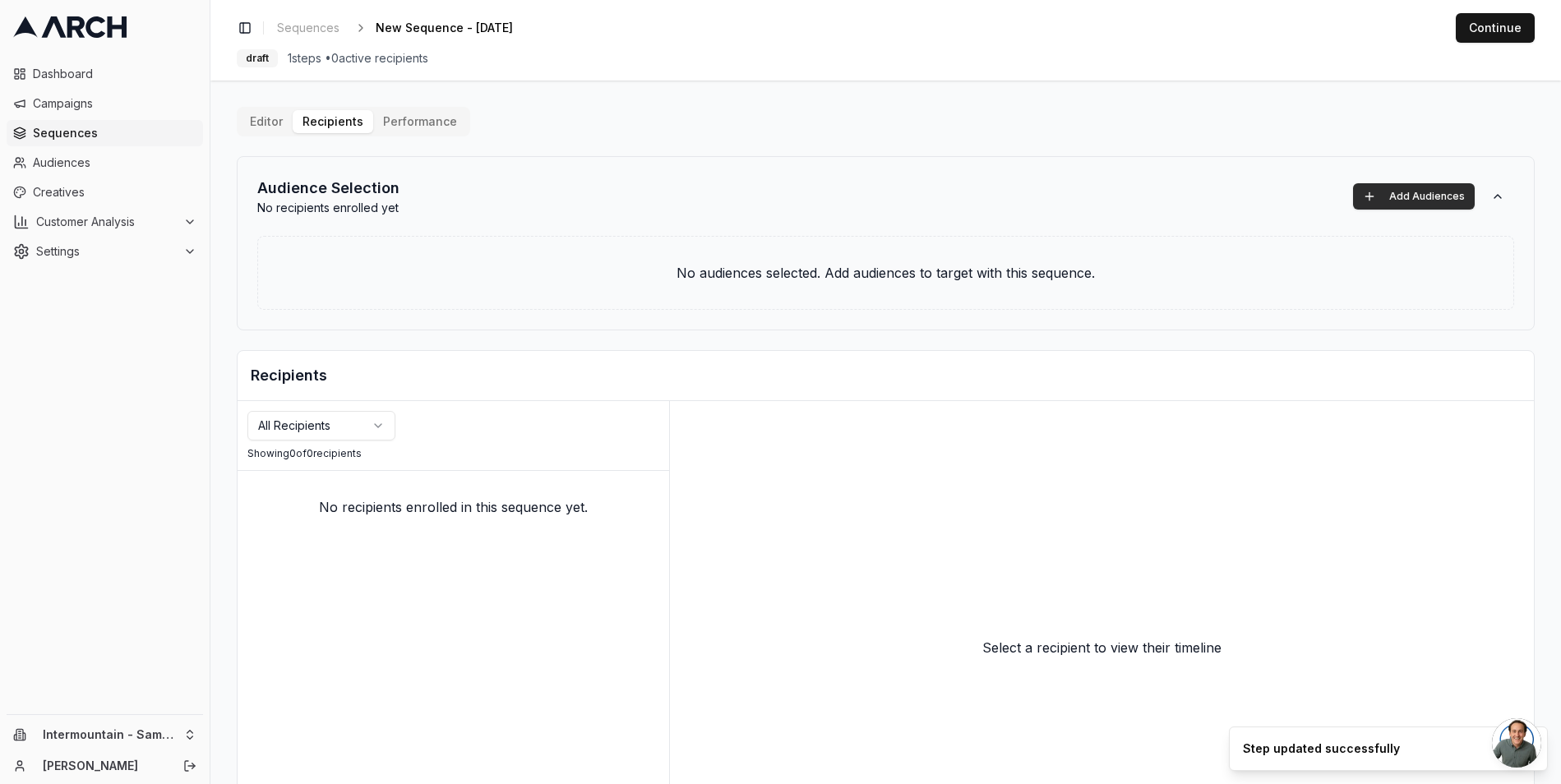
click at [1376, 203] on button "Add Audiences" at bounding box center [1414, 196] width 121 height 27
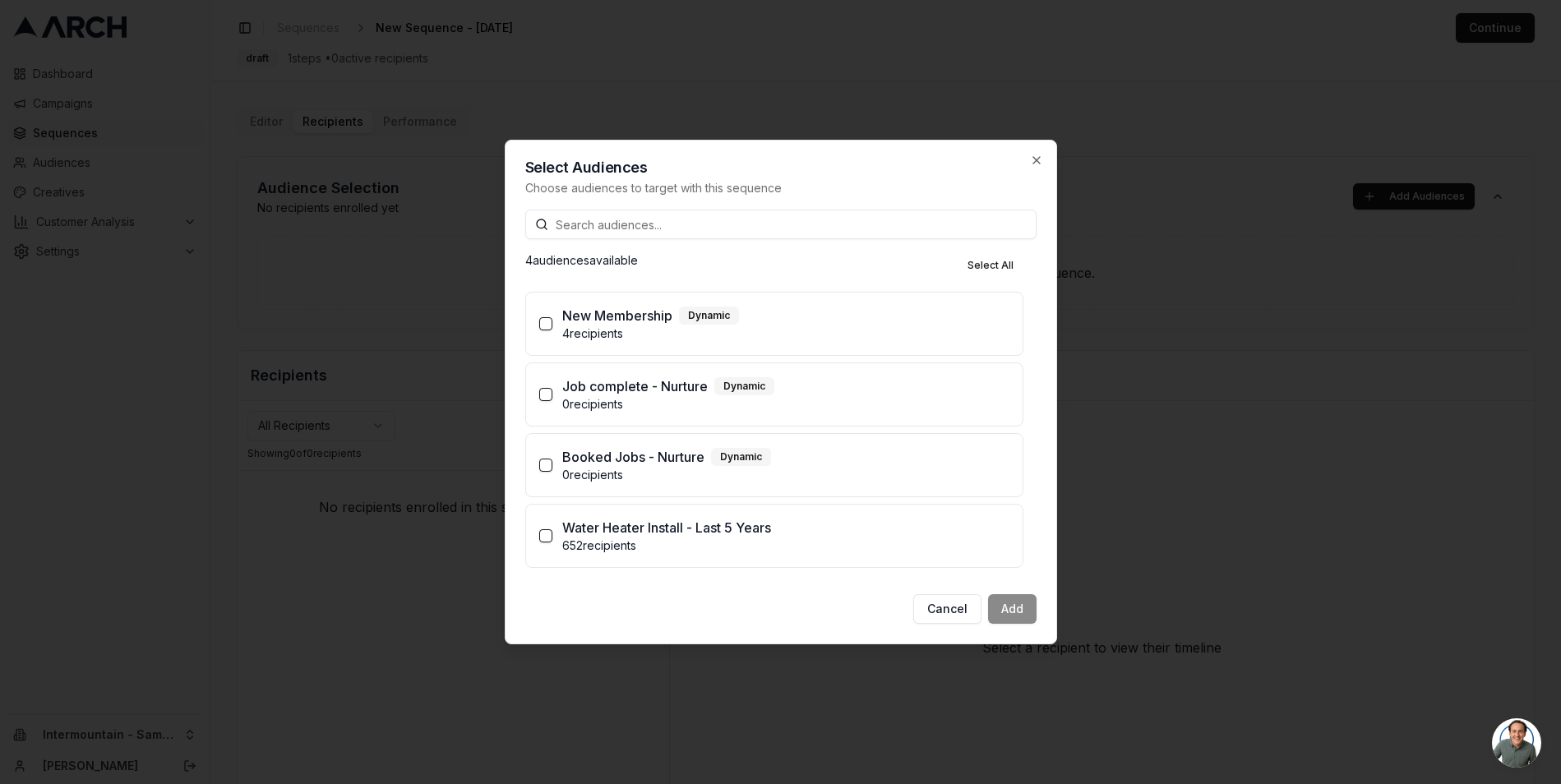
click at [541, 321] on button "New Membership Dynamic 4 recipients" at bounding box center [546, 324] width 13 height 13
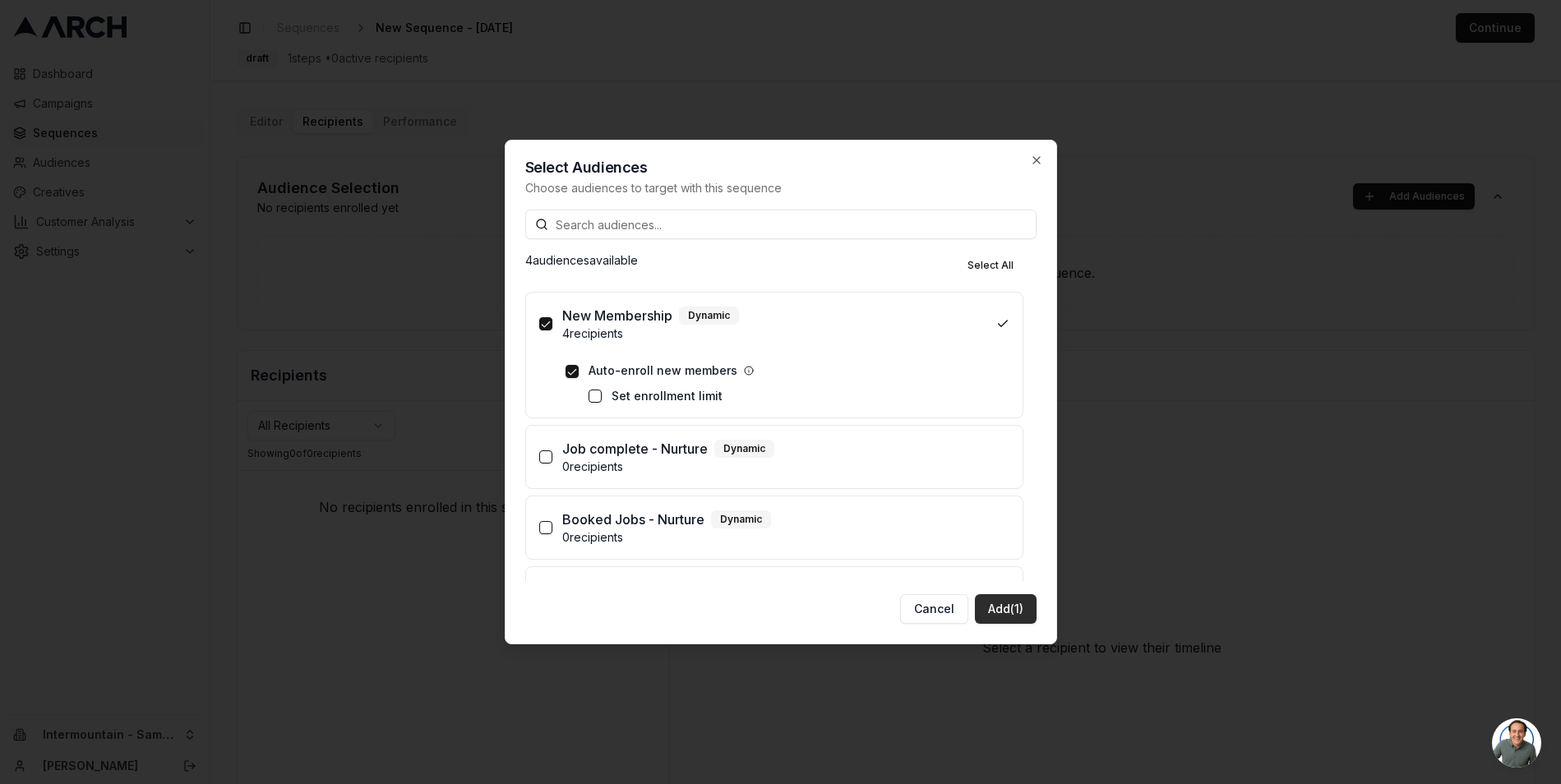
click at [991, 611] on button "Add (1)" at bounding box center [1006, 609] width 62 height 29
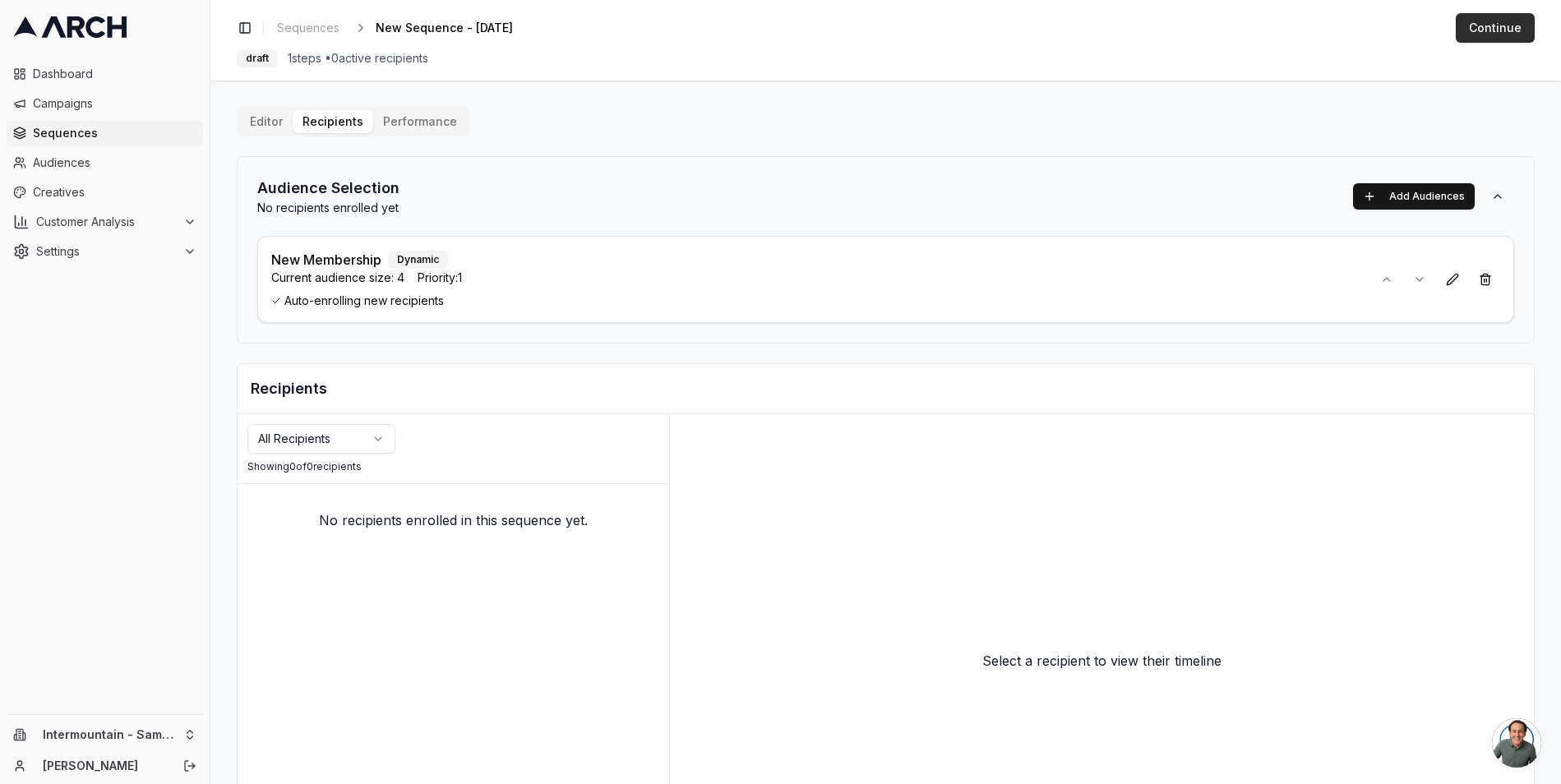
click at [1491, 20] on button "Continue" at bounding box center [1496, 28] width 79 height 29
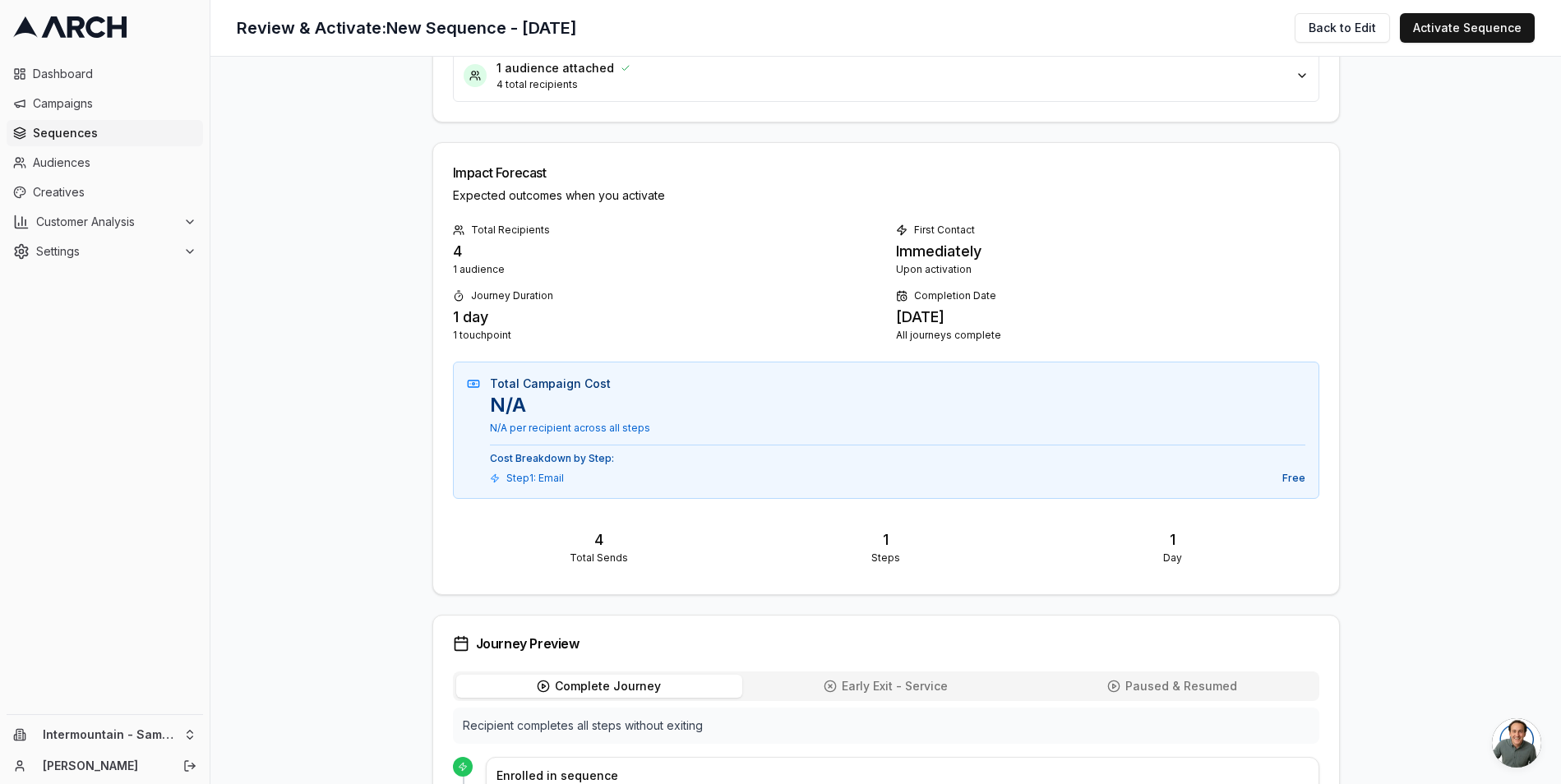
scroll to position [373, 0]
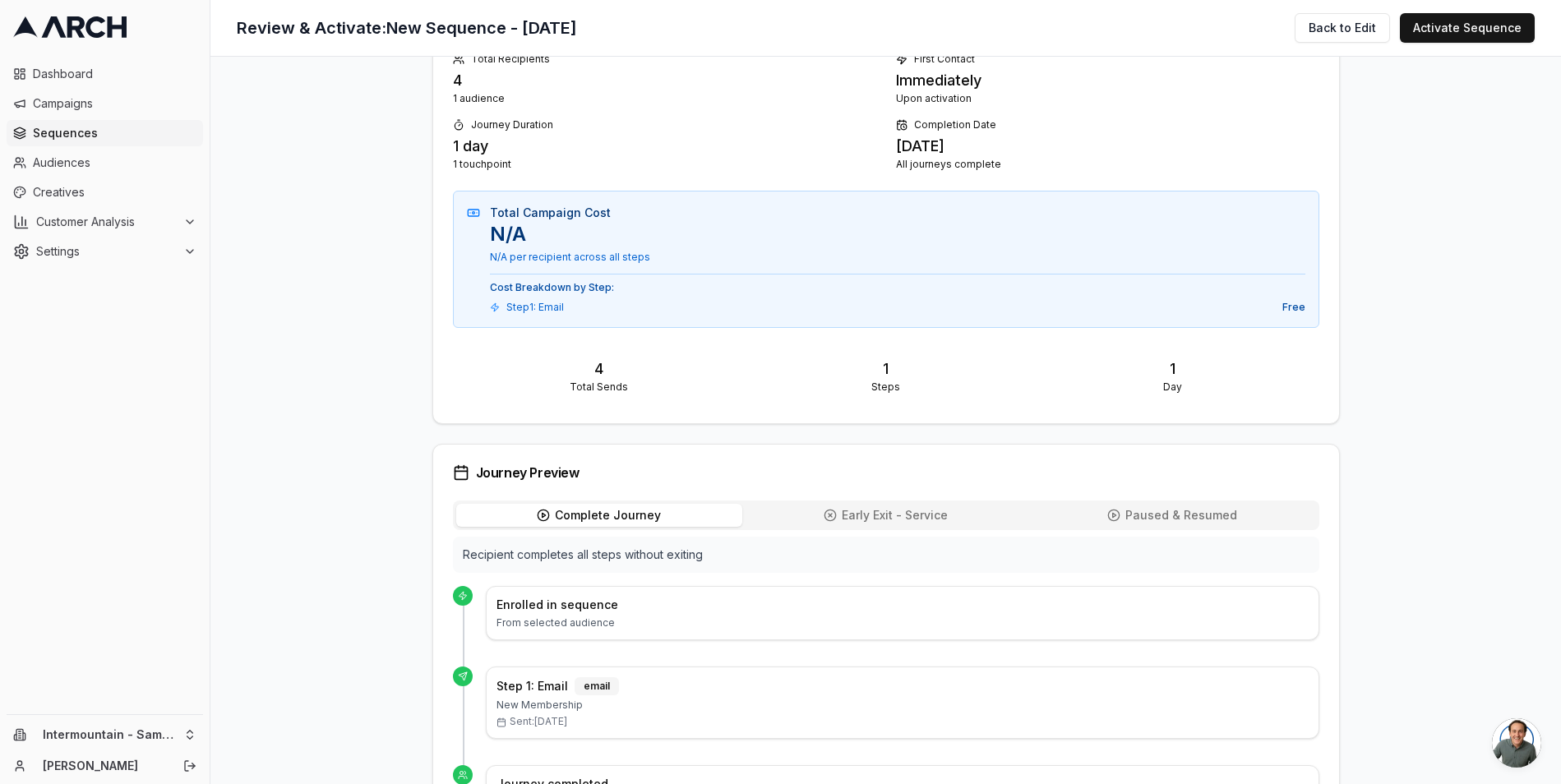
click at [808, 520] on button "Early Exit - Service Early" at bounding box center [885, 515] width 287 height 23
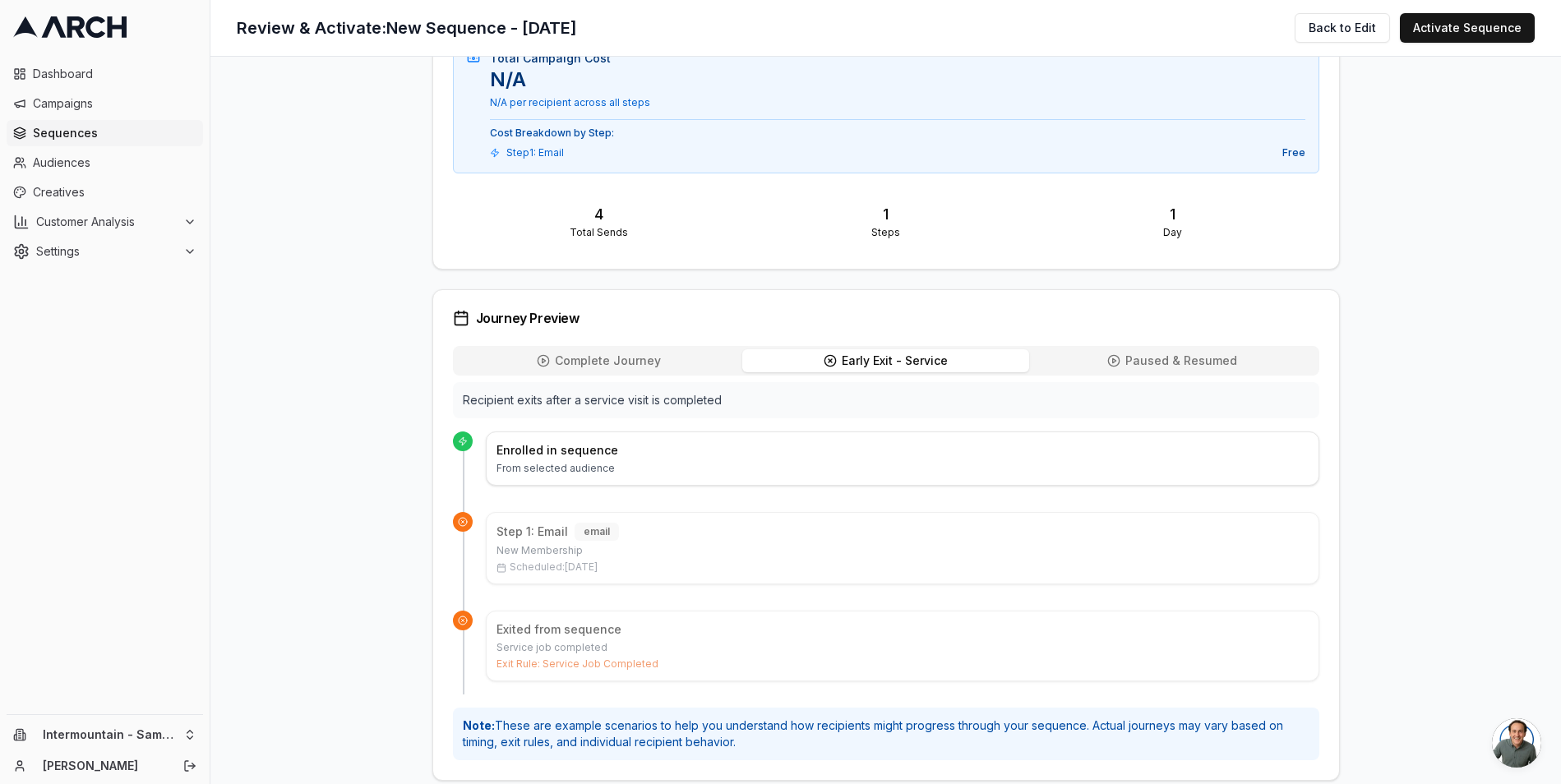
scroll to position [544, 0]
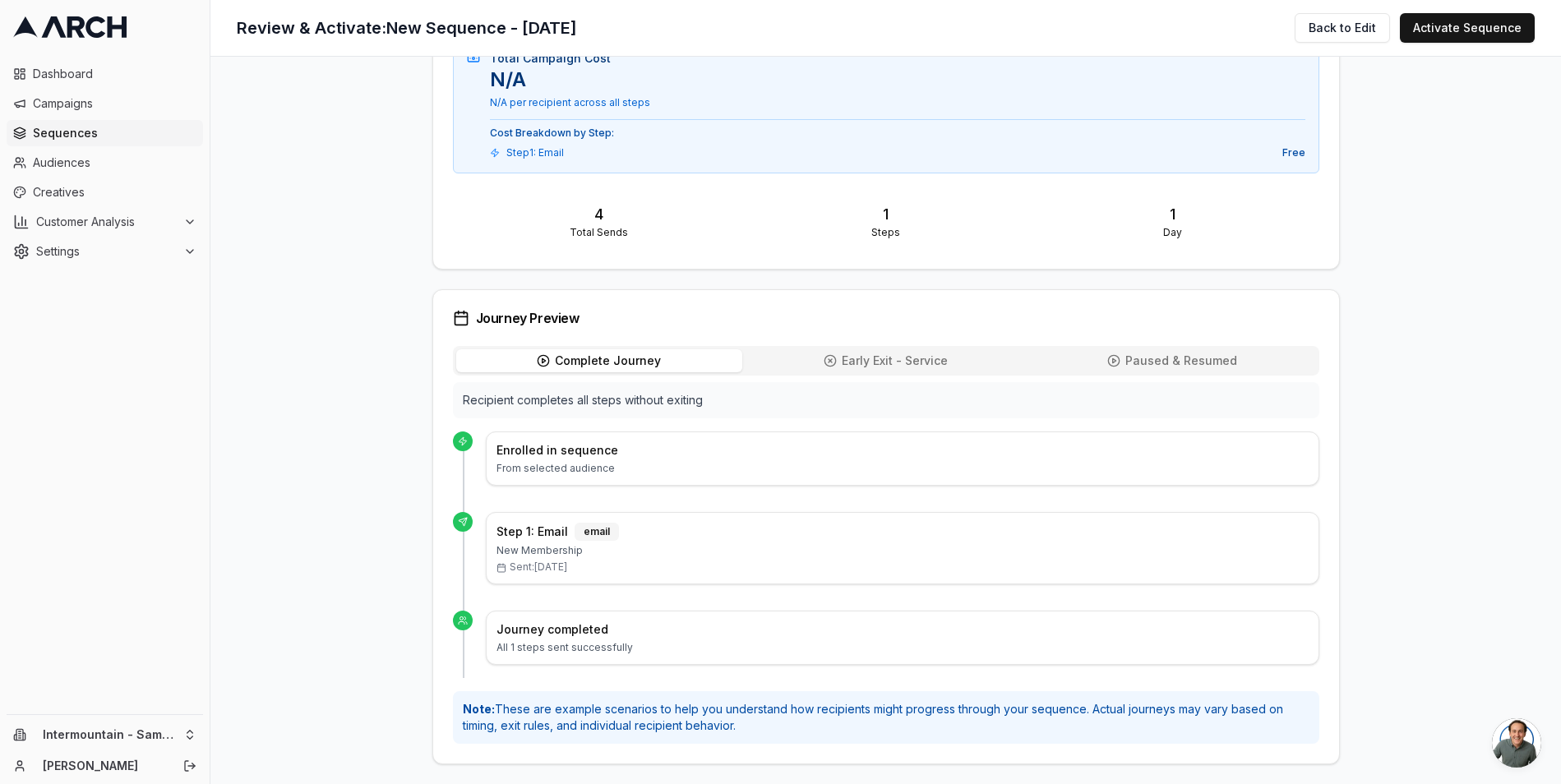
click at [668, 346] on div "Complete Journey Complete Early Exit - Service Early Paused & Resumed Paused" at bounding box center [886, 360] width 867 height 29
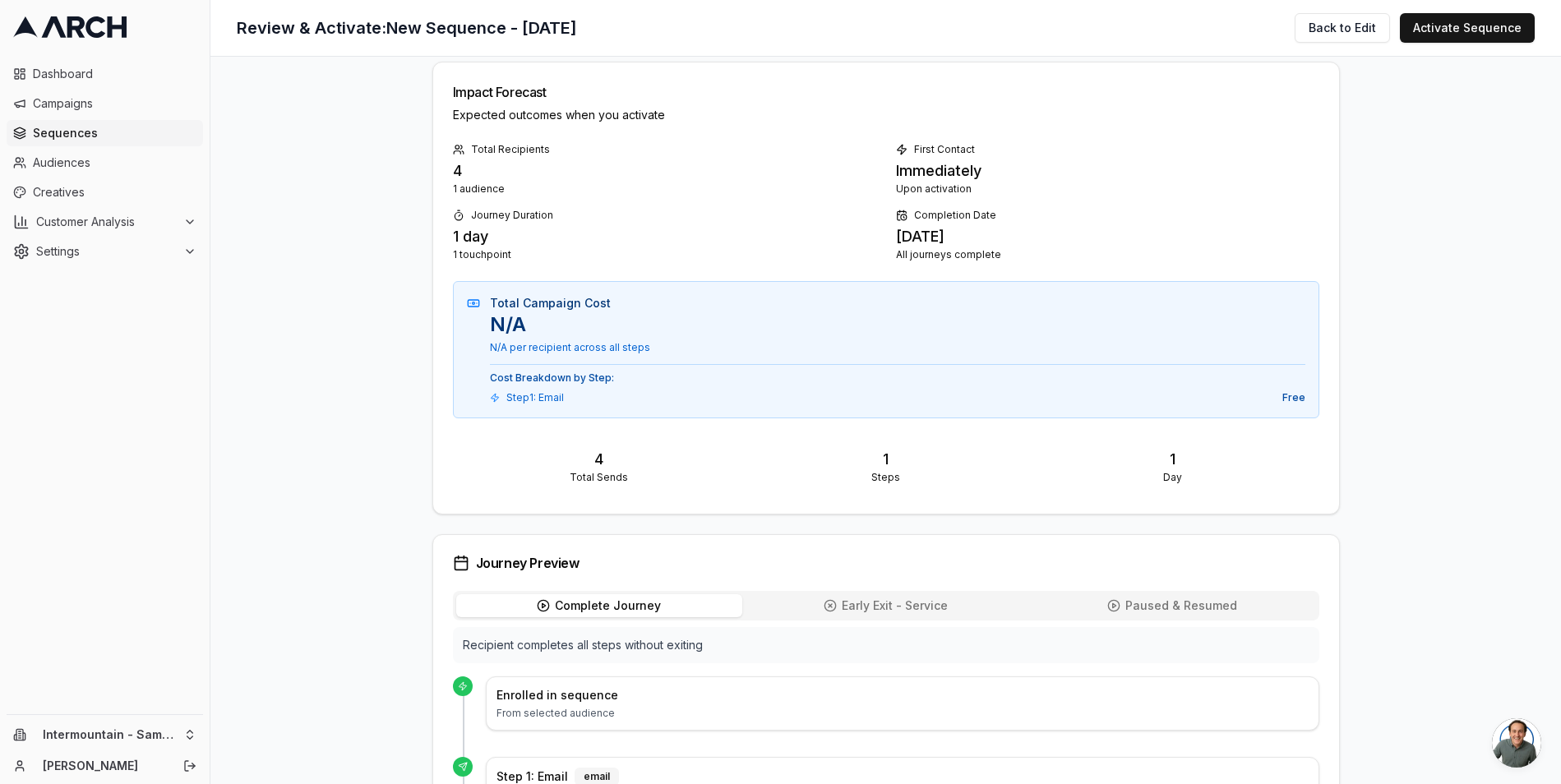
scroll to position [0, 0]
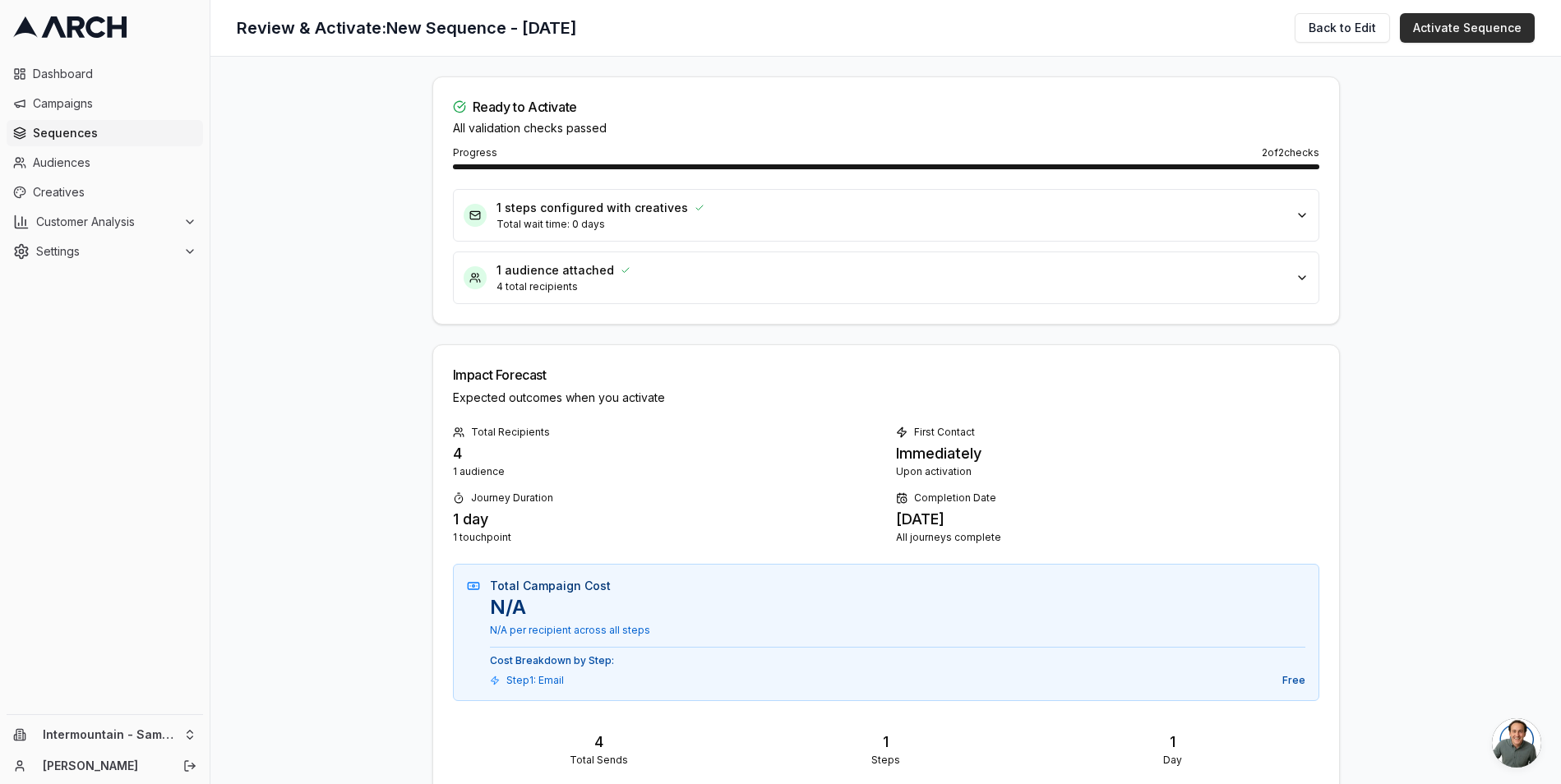
click at [1485, 26] on button "Activate Sequence" at bounding box center [1467, 28] width 135 height 29
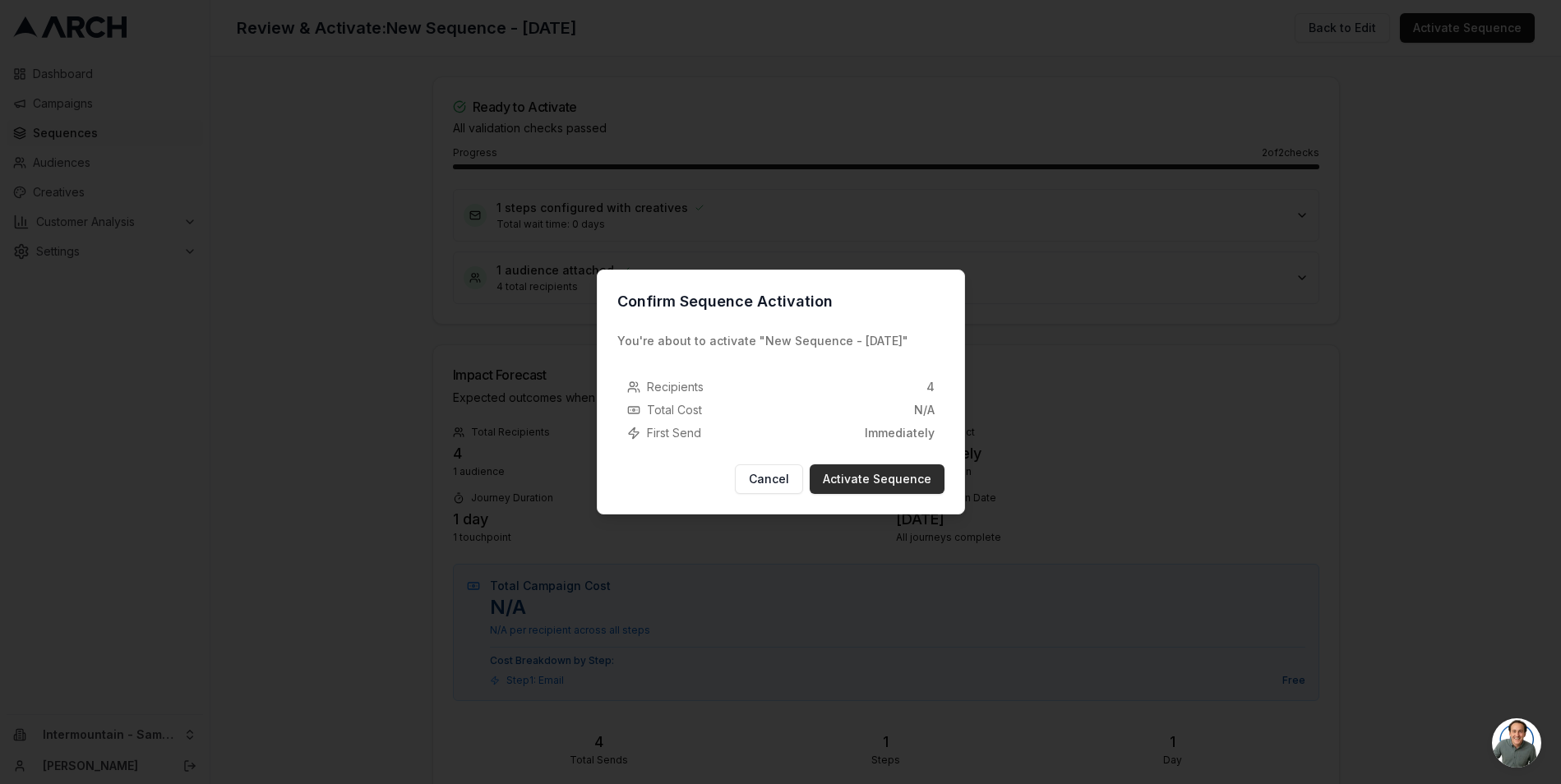
click at [903, 480] on button "Activate Sequence" at bounding box center [877, 479] width 135 height 29
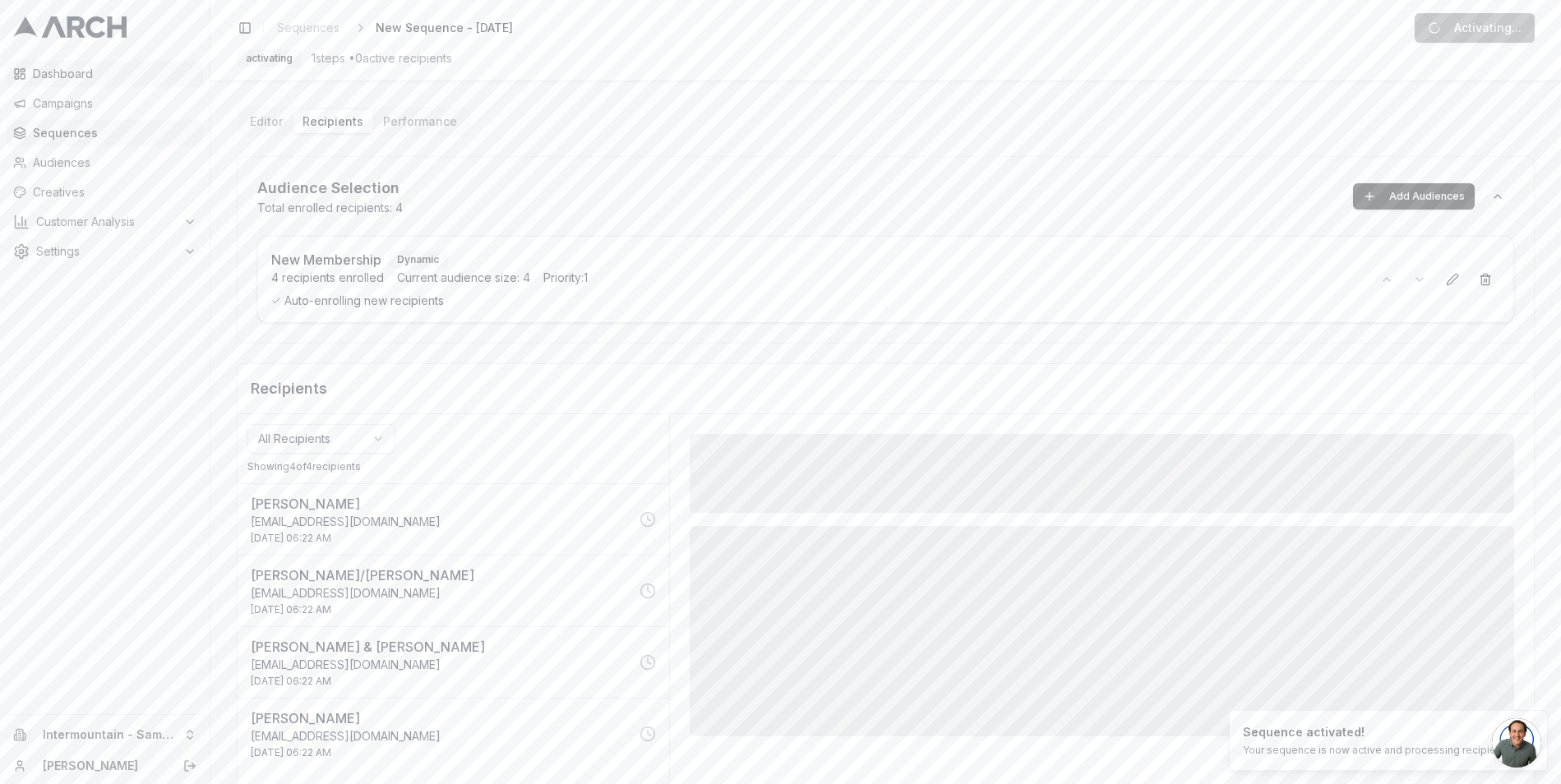
click at [67, 71] on span "Dashboard" at bounding box center [115, 74] width 164 height 17
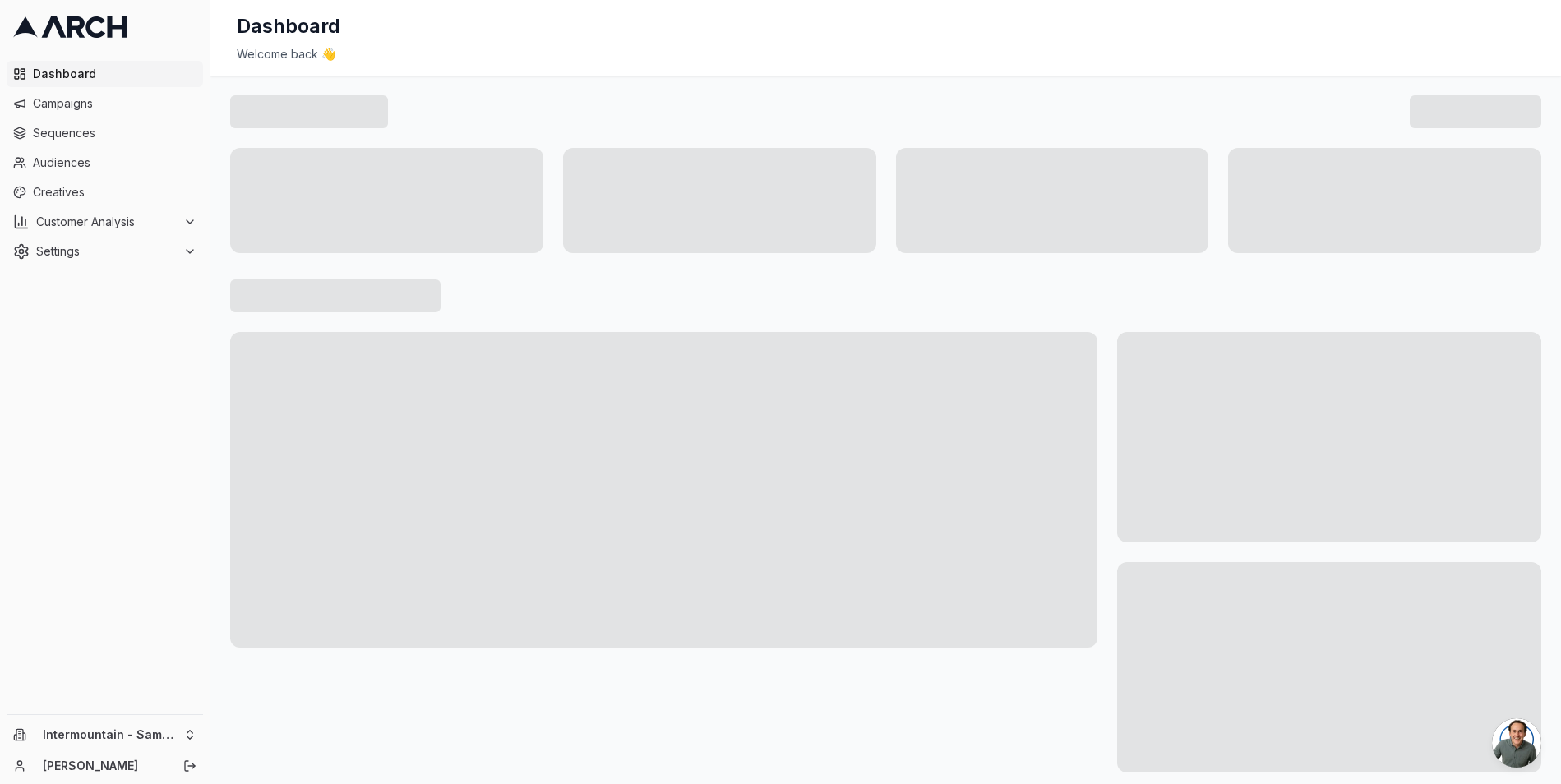
click at [140, 748] on div "Intermountain - Same Day Nick Gedda" at bounding box center [105, 749] width 210 height 69
click at [148, 732] on html "Dashboard Campaigns Sequences Audiences Creatives Customer Analysis Settings In…" at bounding box center [780, 392] width 1561 height 784
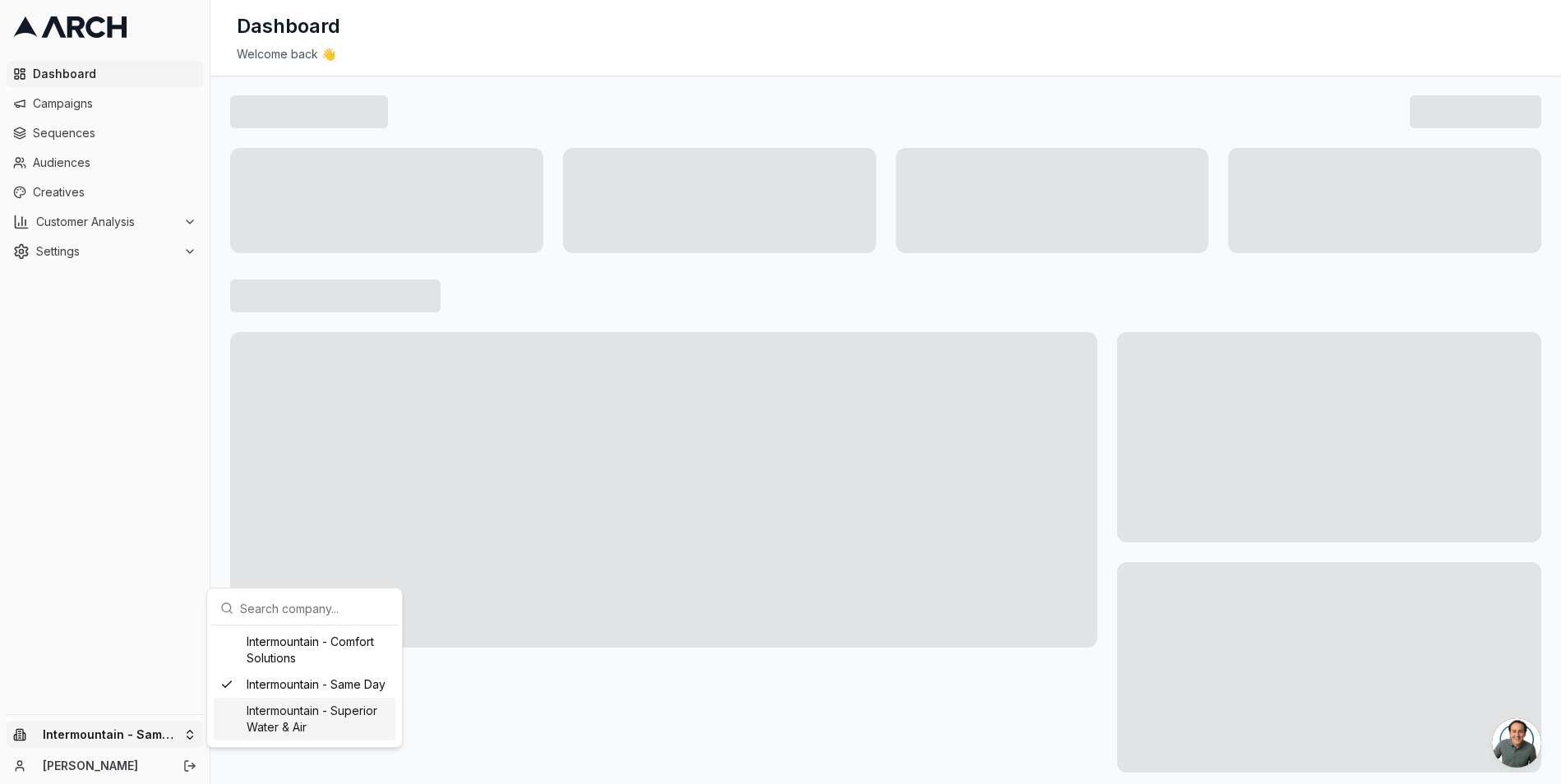
click at [309, 711] on div "Intermountain - Superior Water & Air" at bounding box center [305, 719] width 182 height 43
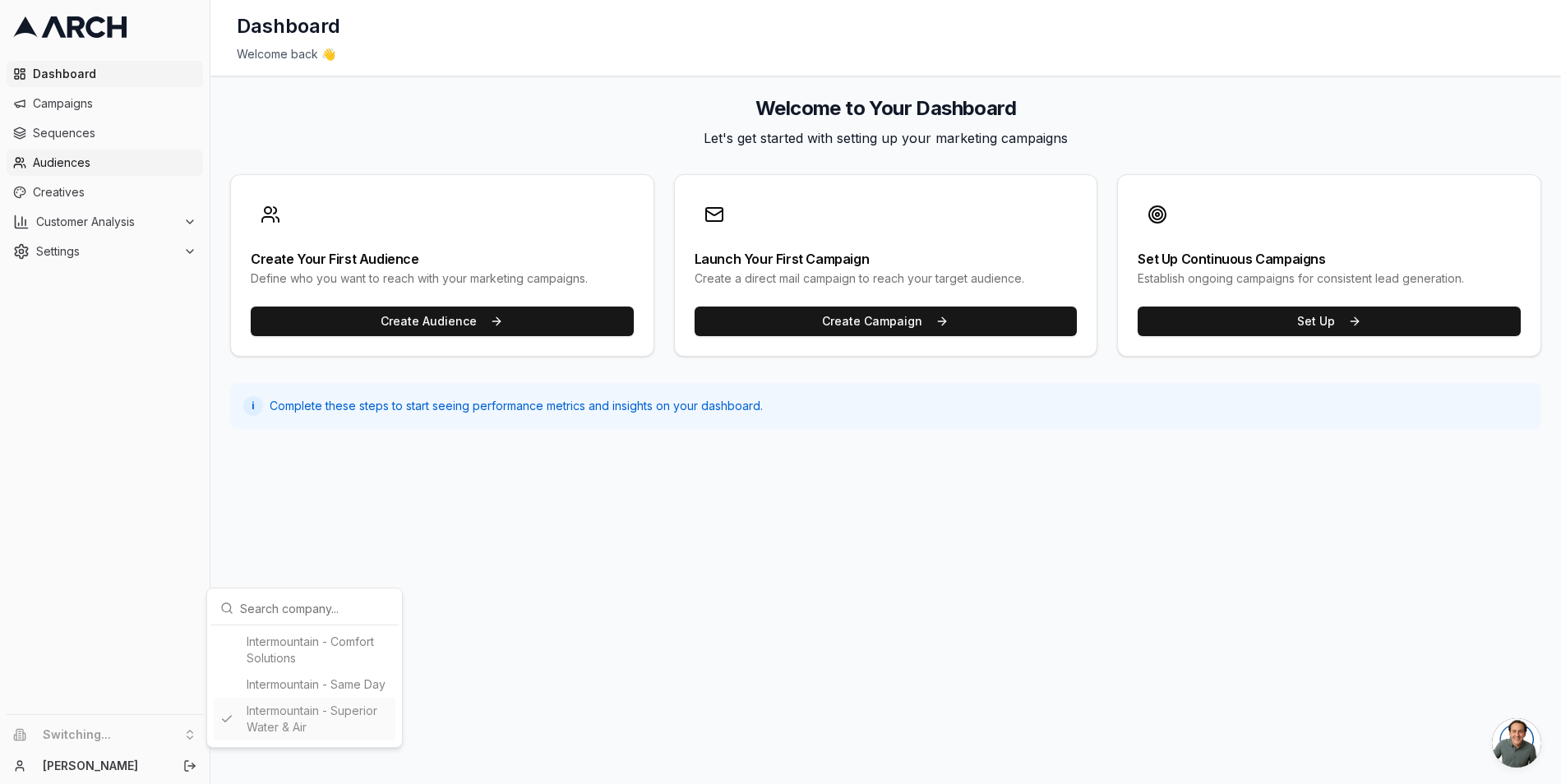
click at [74, 163] on html "Dashboard Campaigns Sequences Audiences Creatives Customer Analysis Settings Sw…" at bounding box center [780, 392] width 1561 height 784
click at [74, 163] on span "Audiences" at bounding box center [115, 163] width 164 height 17
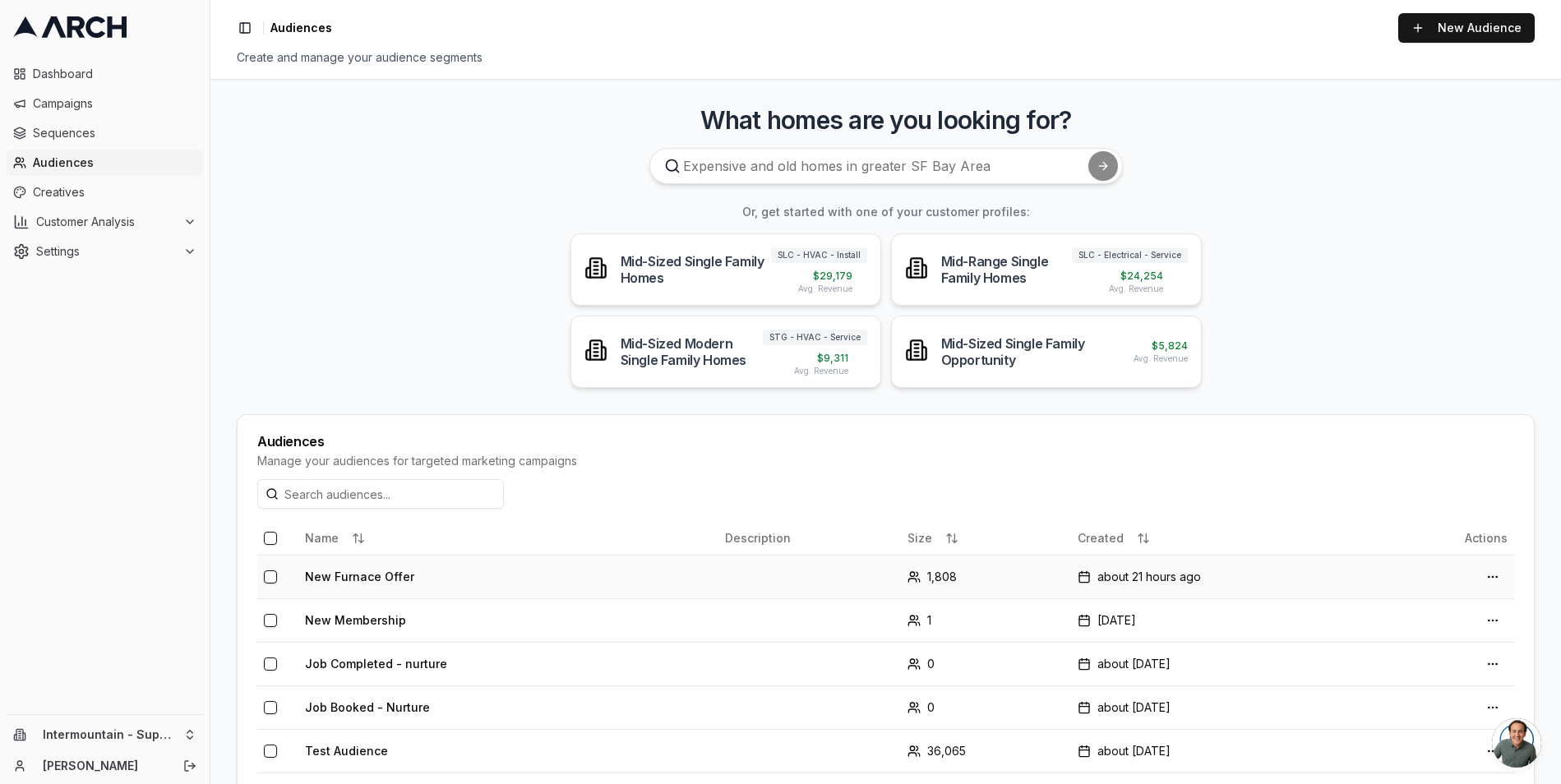
click at [1246, 576] on div "about 21 hours ago" at bounding box center [1227, 577] width 301 height 17
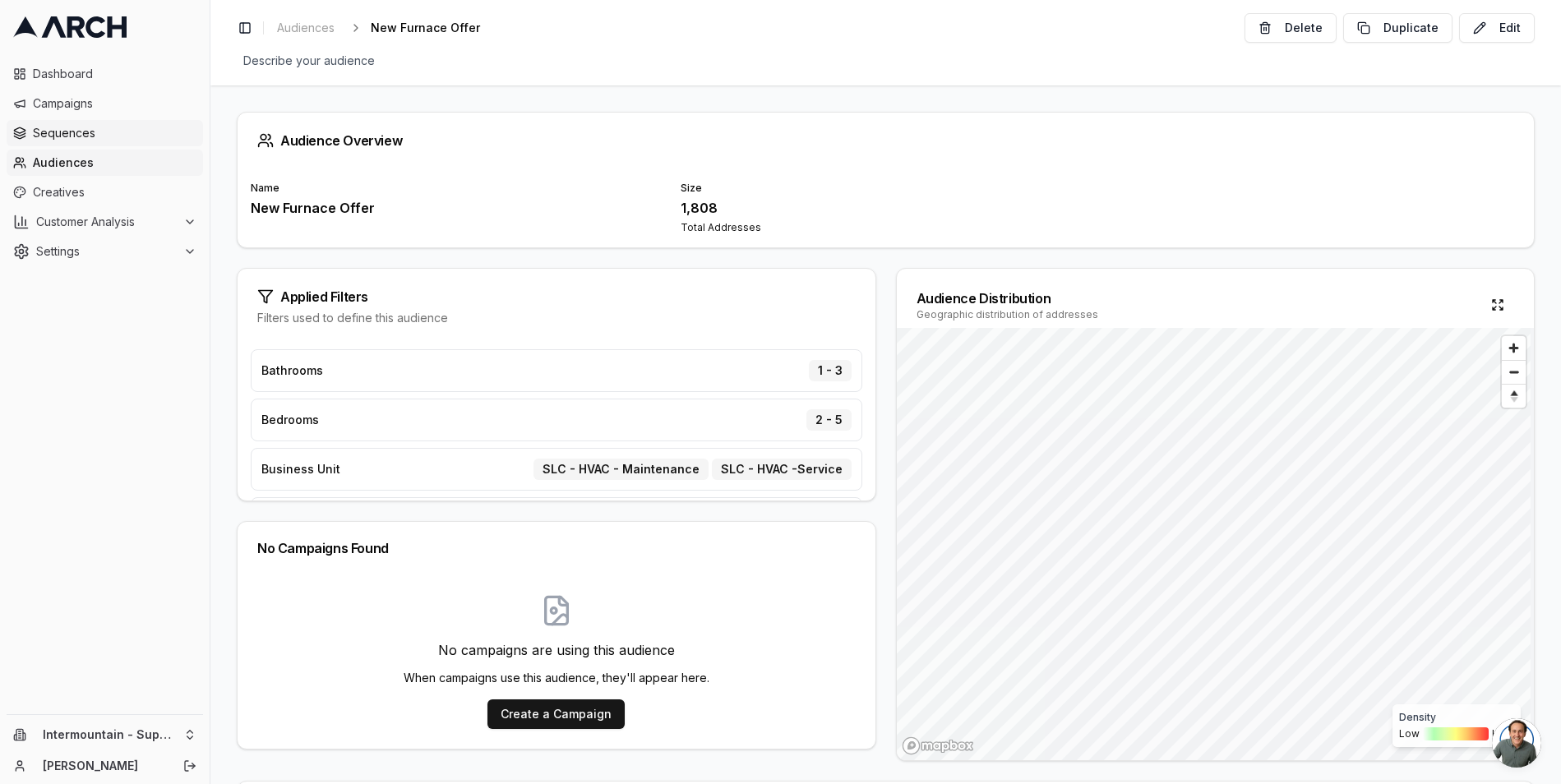
click at [75, 120] on link "Sequences" at bounding box center [105, 133] width 197 height 27
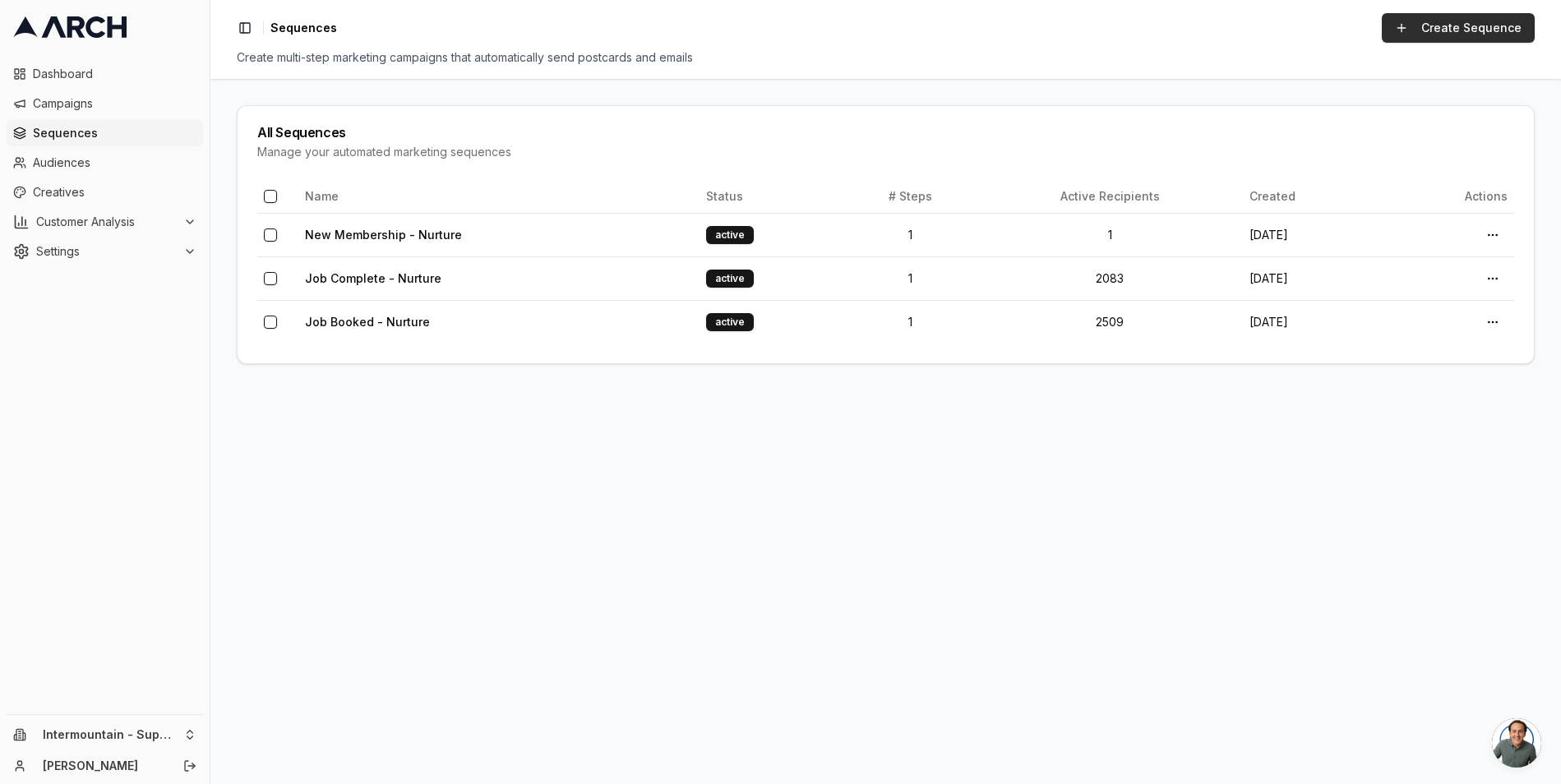
click at [1422, 31] on link "Create Sequence" at bounding box center [1458, 28] width 153 height 29
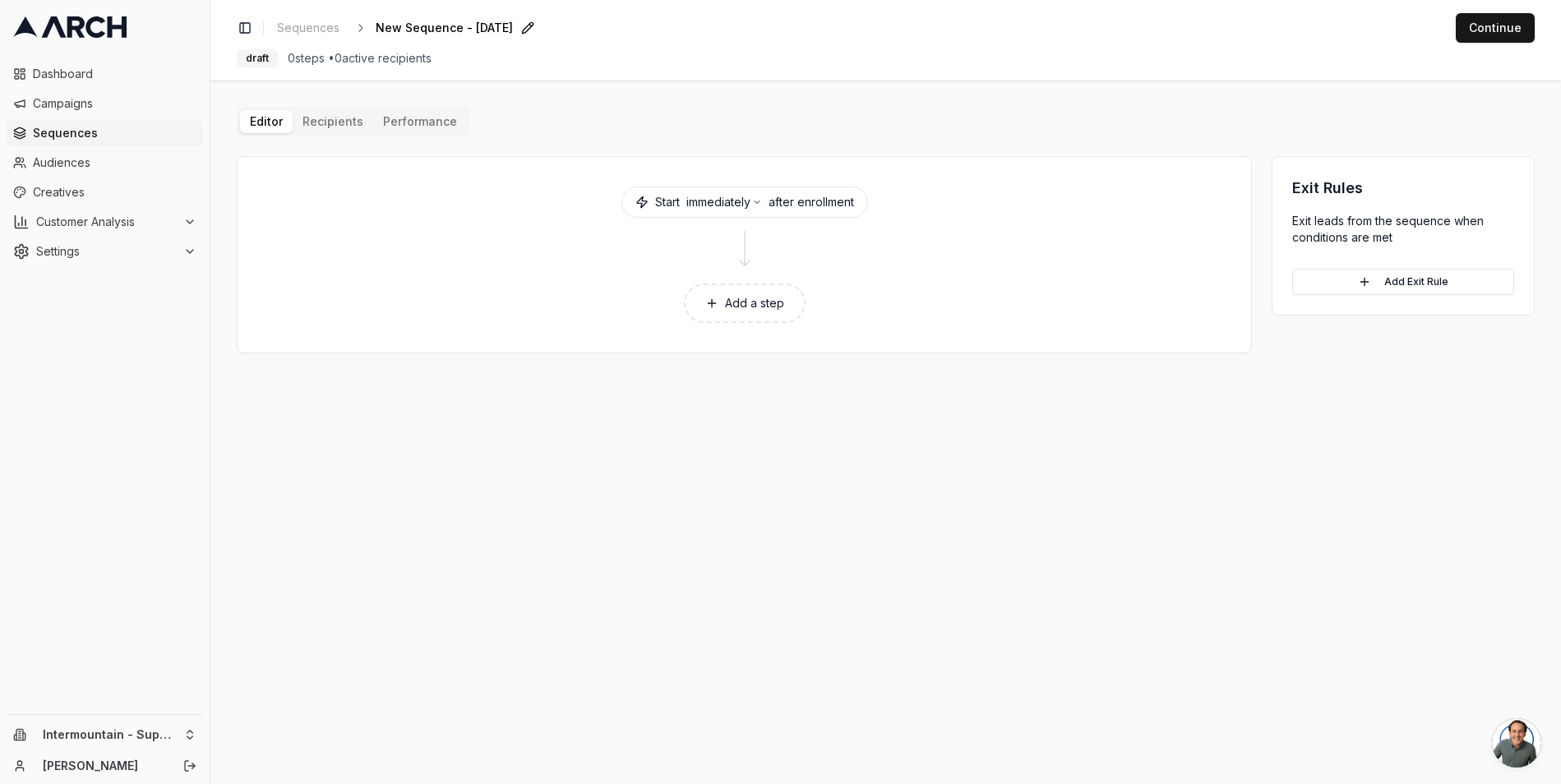
click at [487, 28] on span "New Sequence - [DATE]" at bounding box center [444, 28] width 137 height 17
type input "Marketing - Furnace Offer 1.0"
click at [771, 314] on button "Add a step" at bounding box center [745, 303] width 121 height 40
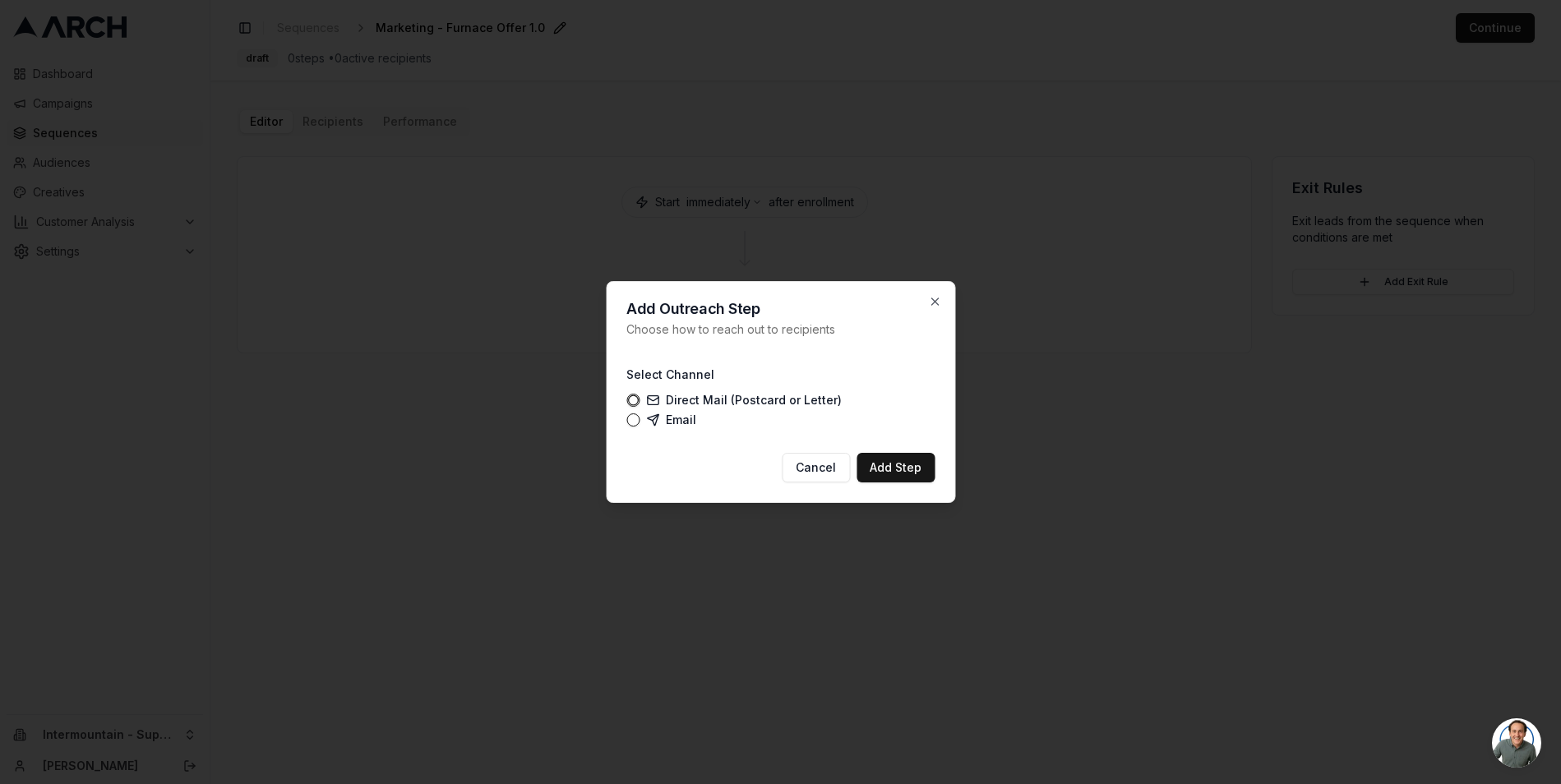
click at [679, 415] on label "Email" at bounding box center [671, 420] width 51 height 13
click at [640, 415] on button "Email" at bounding box center [632, 420] width 13 height 13
click at [923, 467] on button "Add Step" at bounding box center [895, 468] width 78 height 29
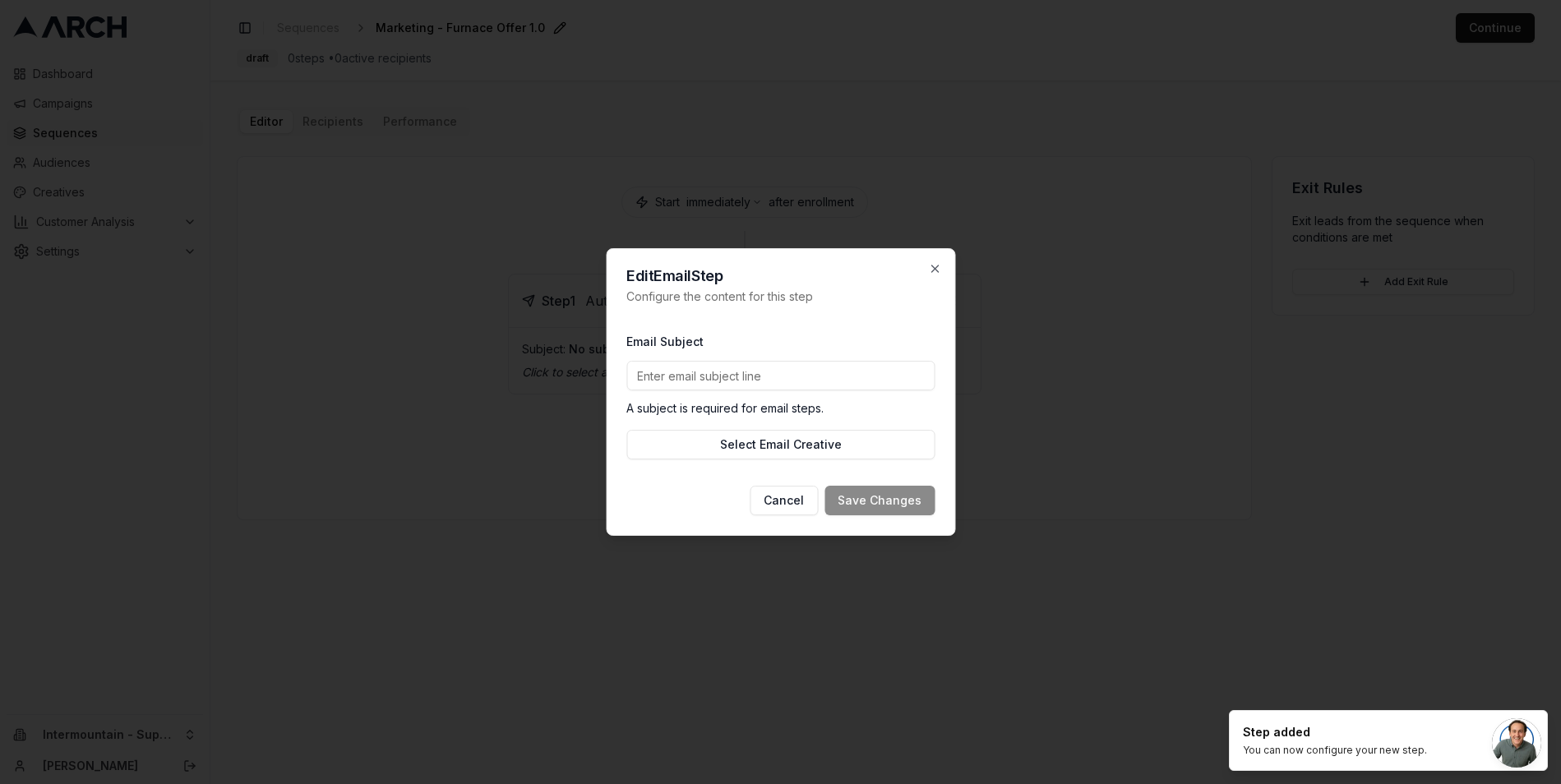
click at [708, 385] on input "Email Subject" at bounding box center [780, 376] width 308 height 29
click at [687, 381] on input "Email Subject" at bounding box center [780, 376] width 308 height 29
click at [674, 407] on p "A subject is required for email steps." at bounding box center [780, 408] width 308 height 17
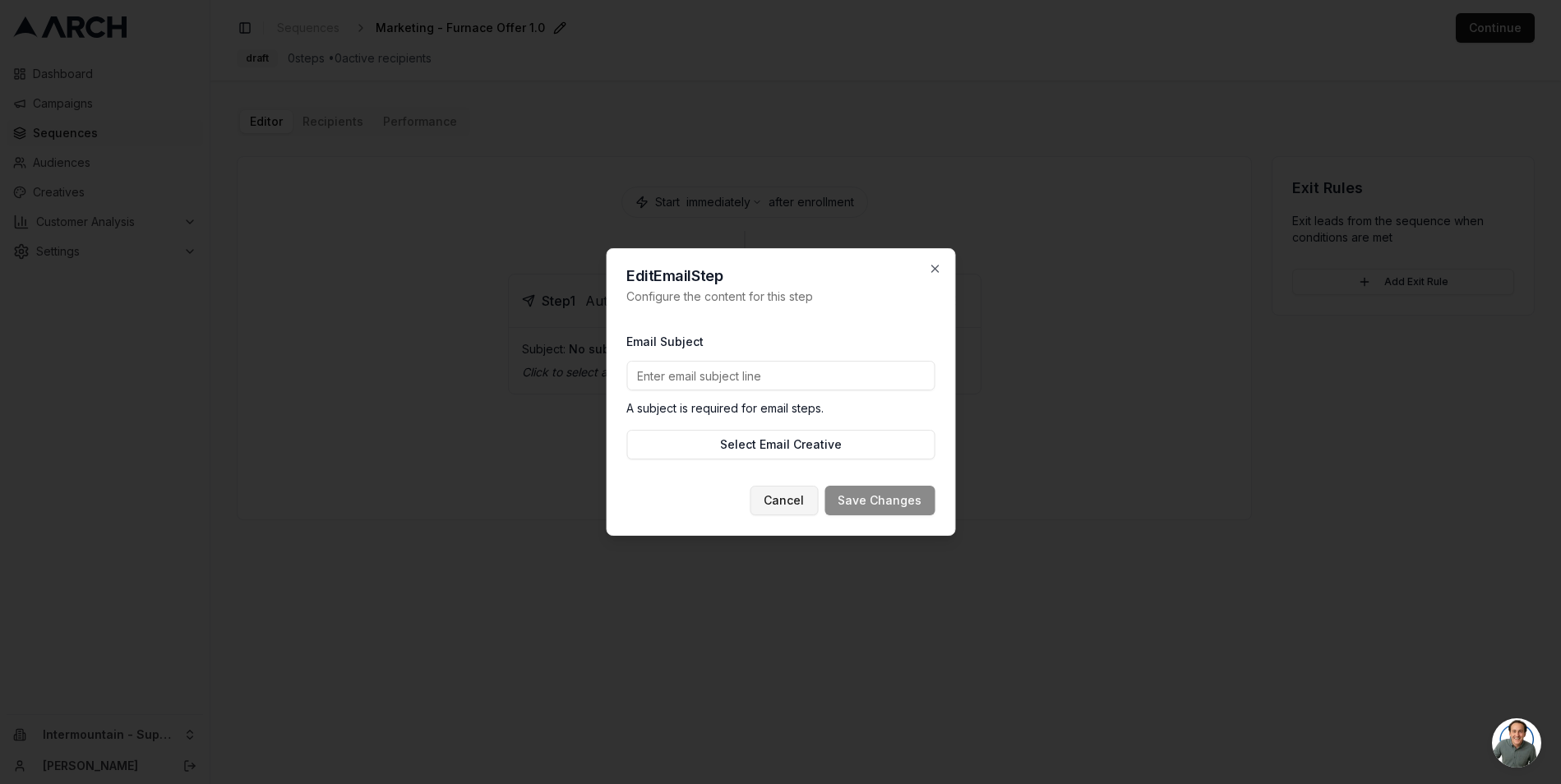
click at [796, 509] on button "Cancel" at bounding box center [784, 500] width 68 height 29
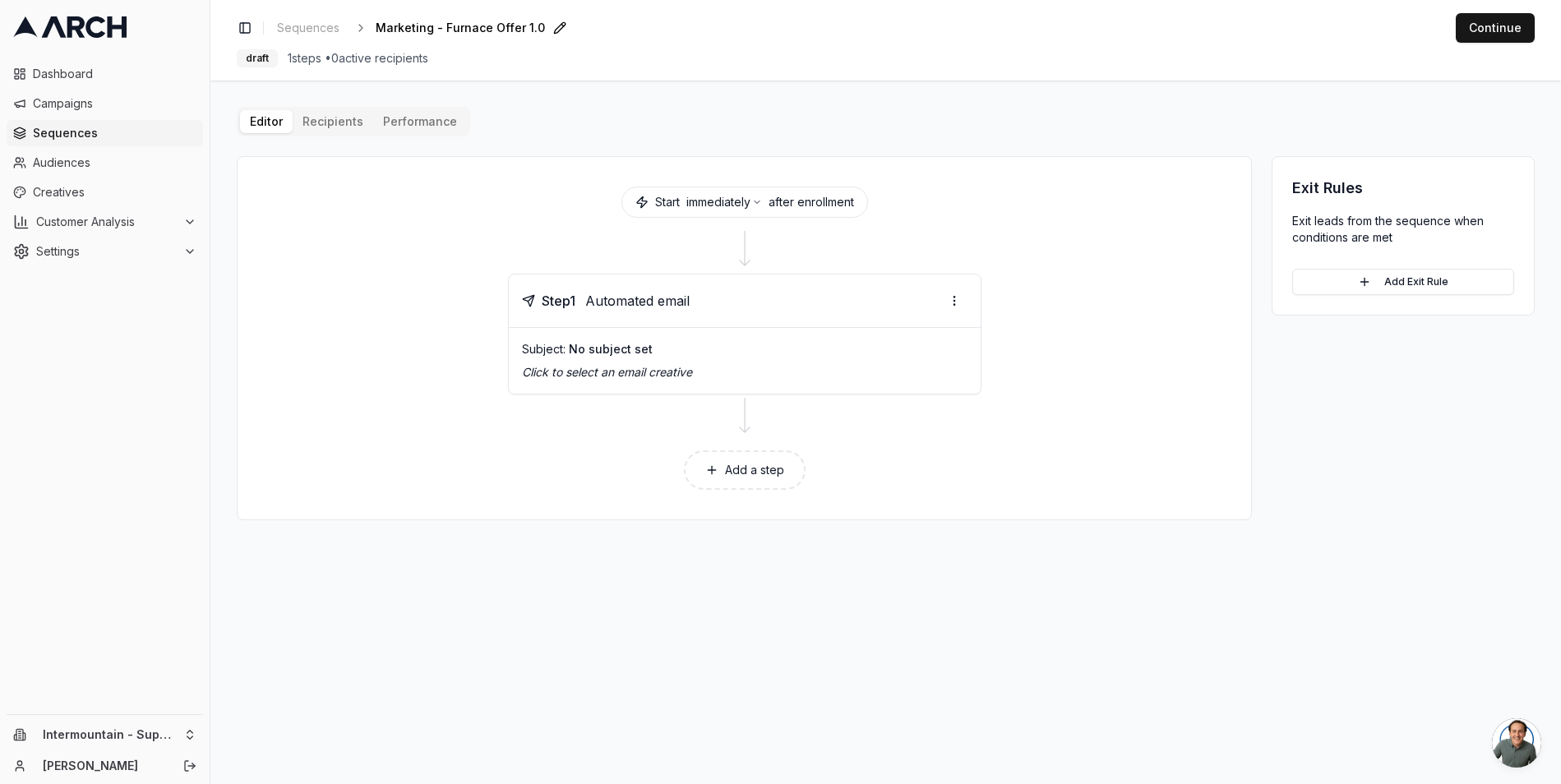
click at [735, 373] on p "Click to select an email creative" at bounding box center [745, 372] width 446 height 17
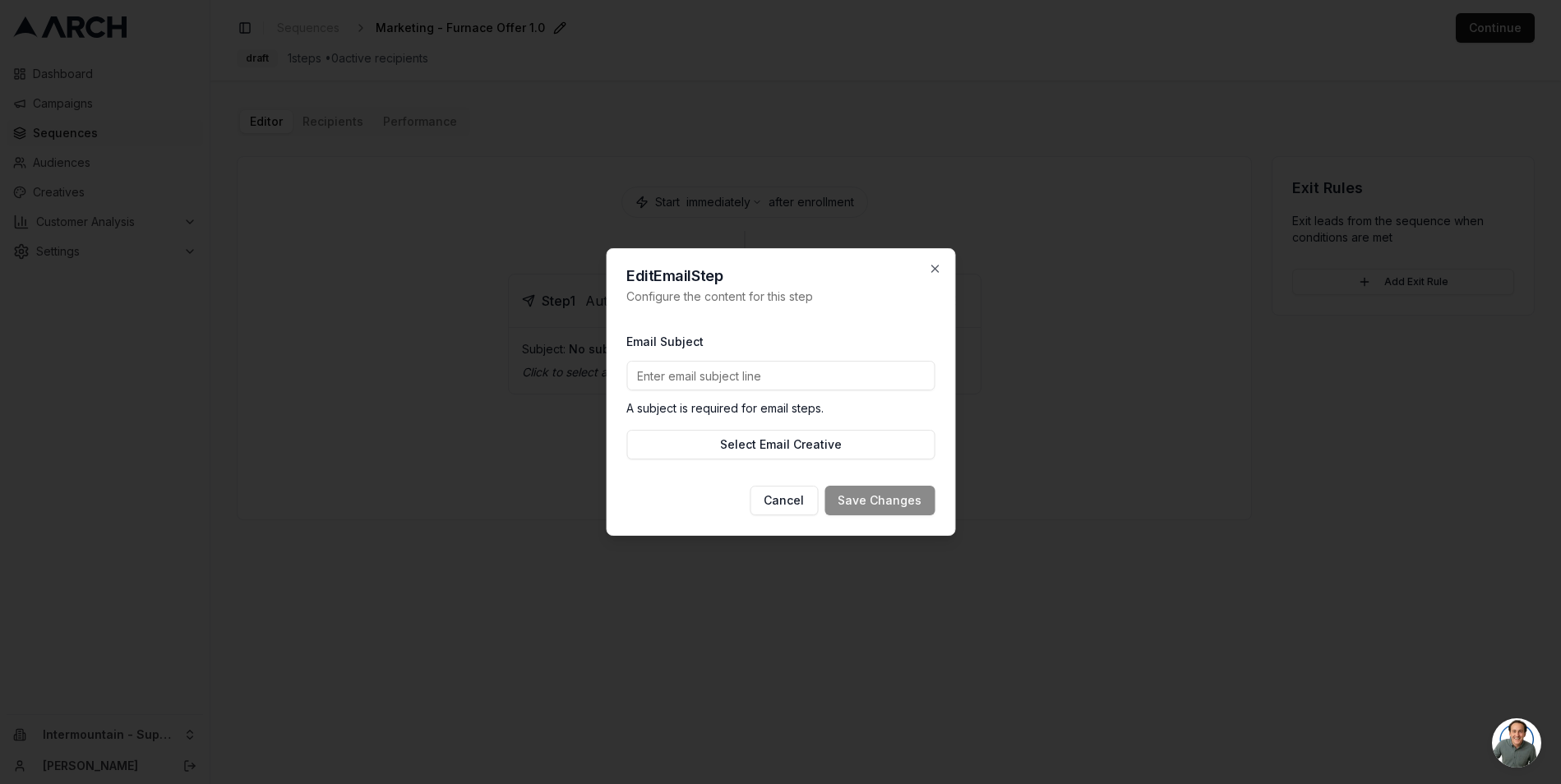
click at [742, 378] on input "Email Subject" at bounding box center [780, 376] width 308 height 29
click at [840, 334] on div "Email Subject A subject is required for email steps." at bounding box center [780, 373] width 308 height 85
click at [832, 449] on button "Select Email Creative" at bounding box center [780, 445] width 308 height 29
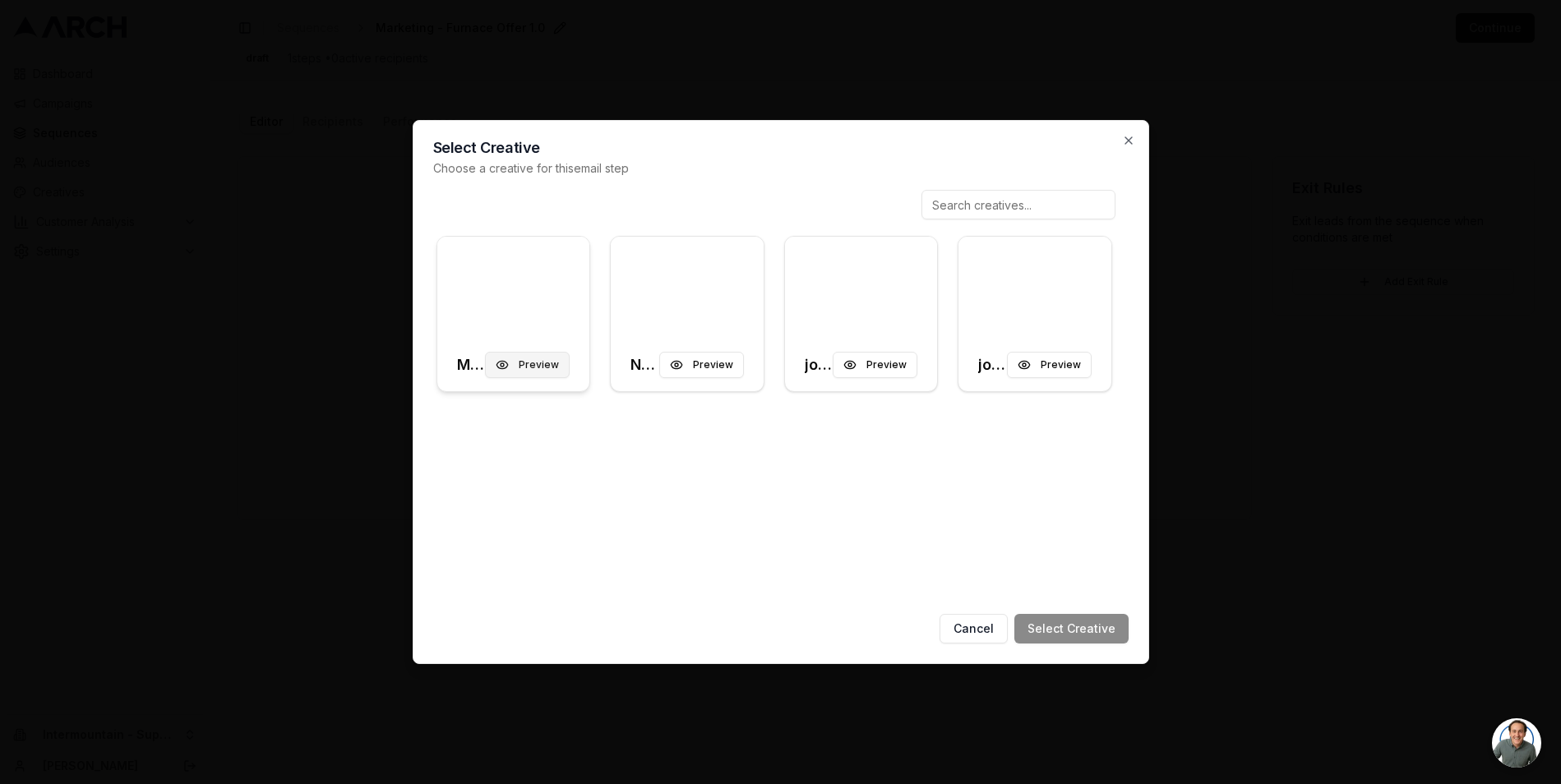
click at [547, 368] on button "Preview" at bounding box center [528, 365] width 85 height 27
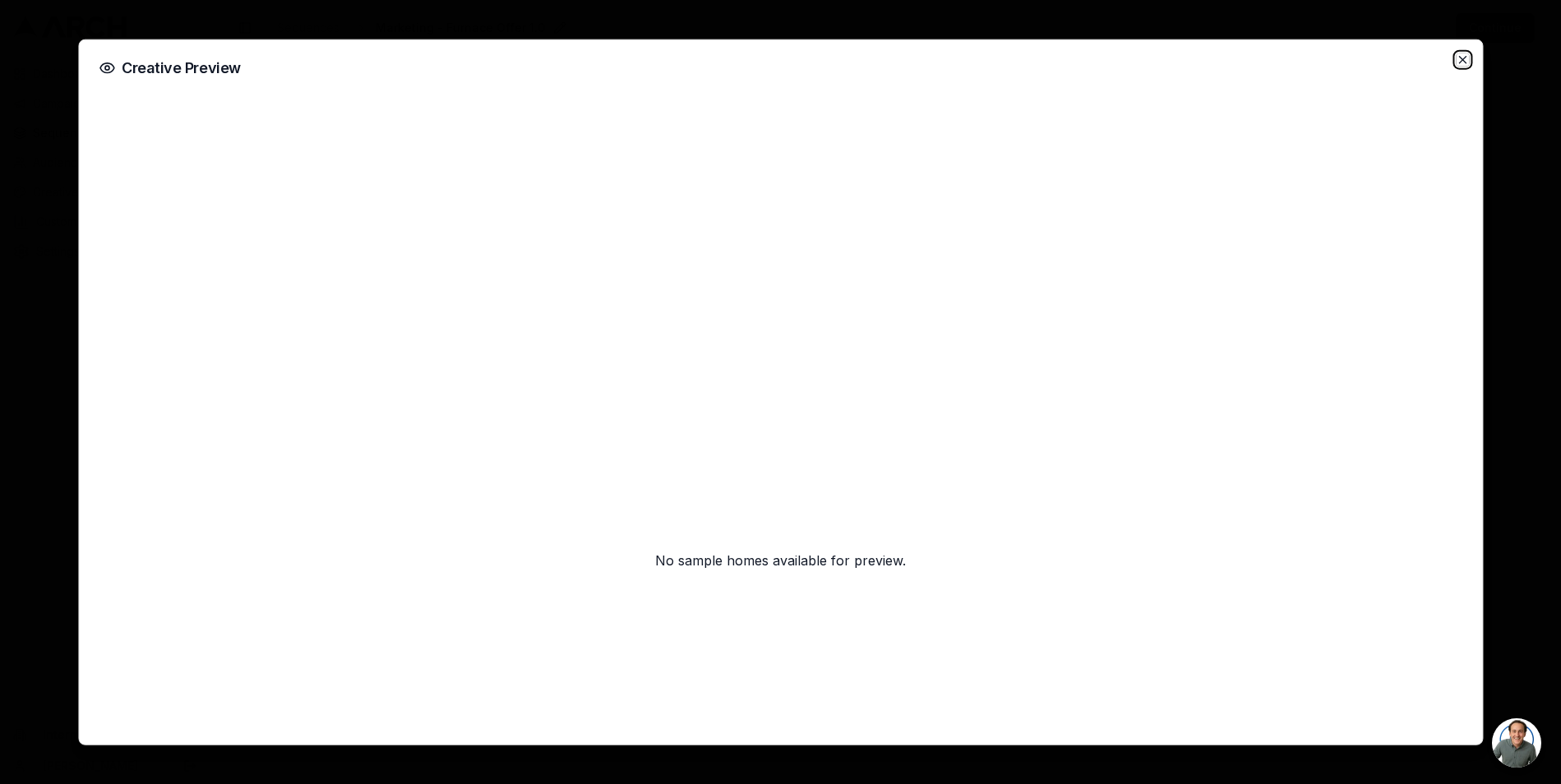
click at [1460, 58] on icon "button" at bounding box center [1462, 60] width 6 height 6
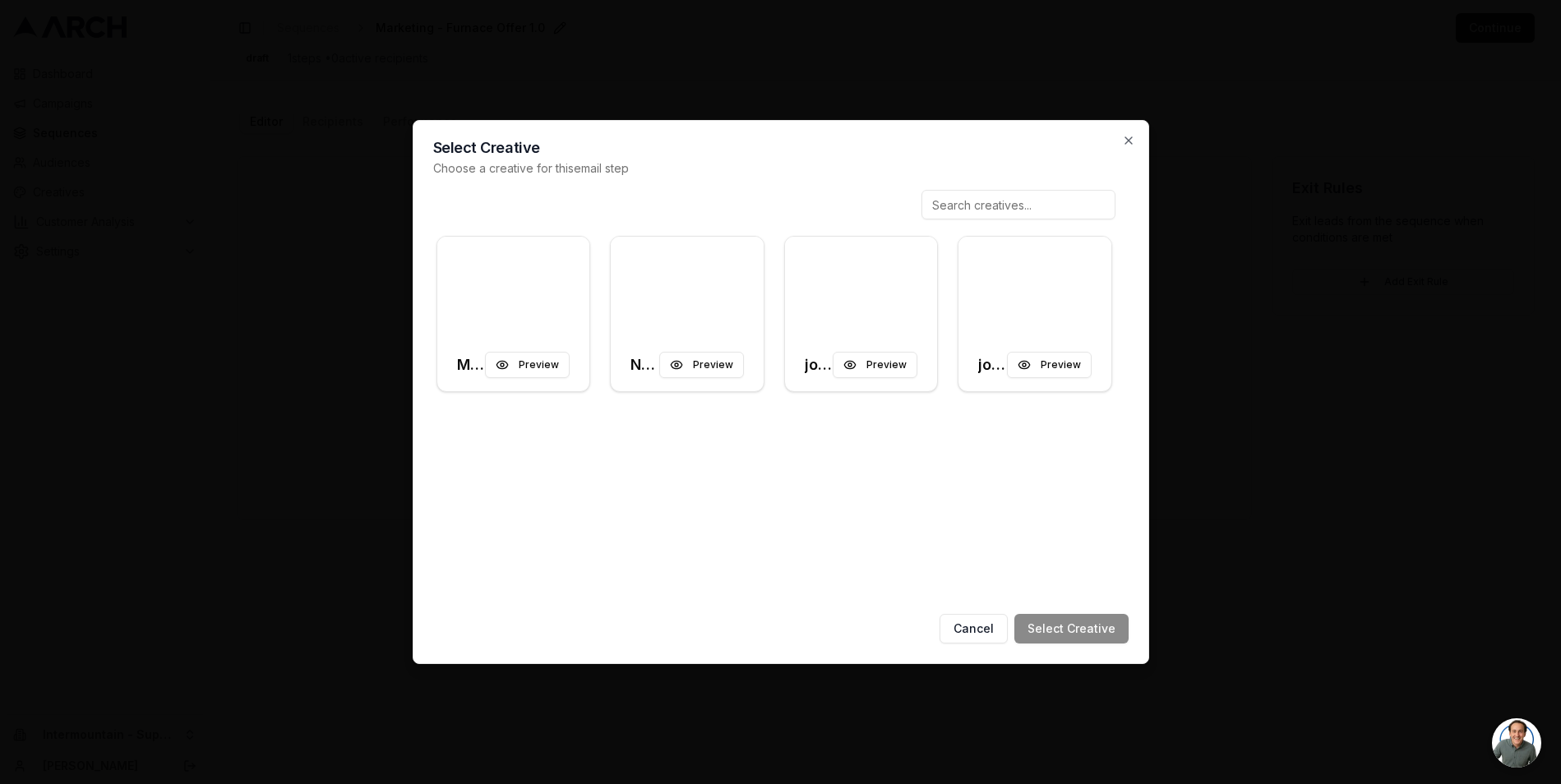
drag, startPoint x: 535, startPoint y: 369, endPoint x: 570, endPoint y: 455, distance: 92.8
click at [570, 455] on div "Marketing Email - Furnace Offer Preview New Membership Preview job booked - tha…" at bounding box center [774, 395] width 682 height 411
click at [531, 305] on div at bounding box center [514, 288] width 153 height 102
click at [1079, 626] on button "Select Creative" at bounding box center [1071, 629] width 114 height 29
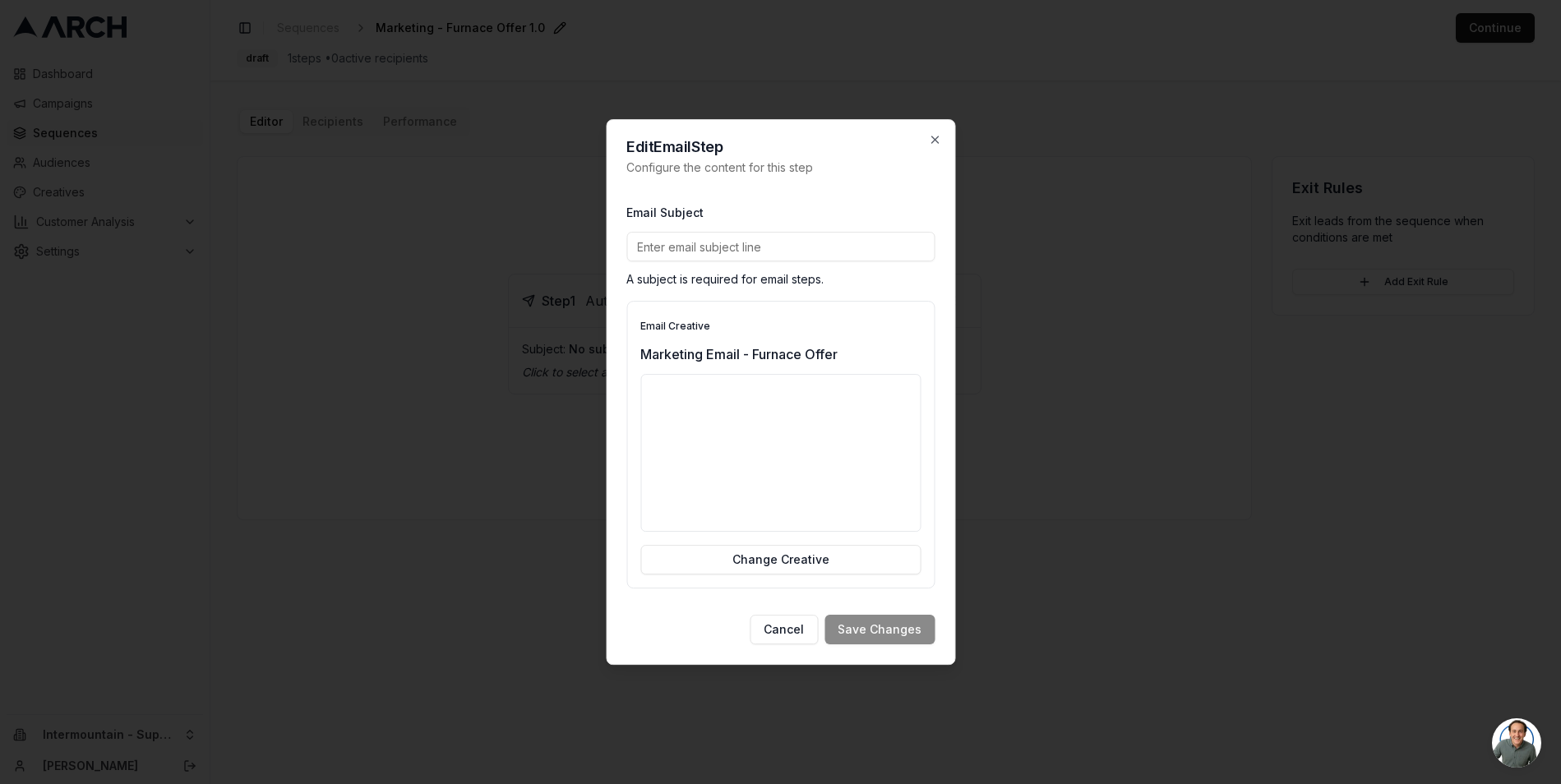
click at [695, 248] on input "Email Subject" at bounding box center [780, 246] width 308 height 29
paste input "$500 Off Furnace + Air Quality Upgrade"
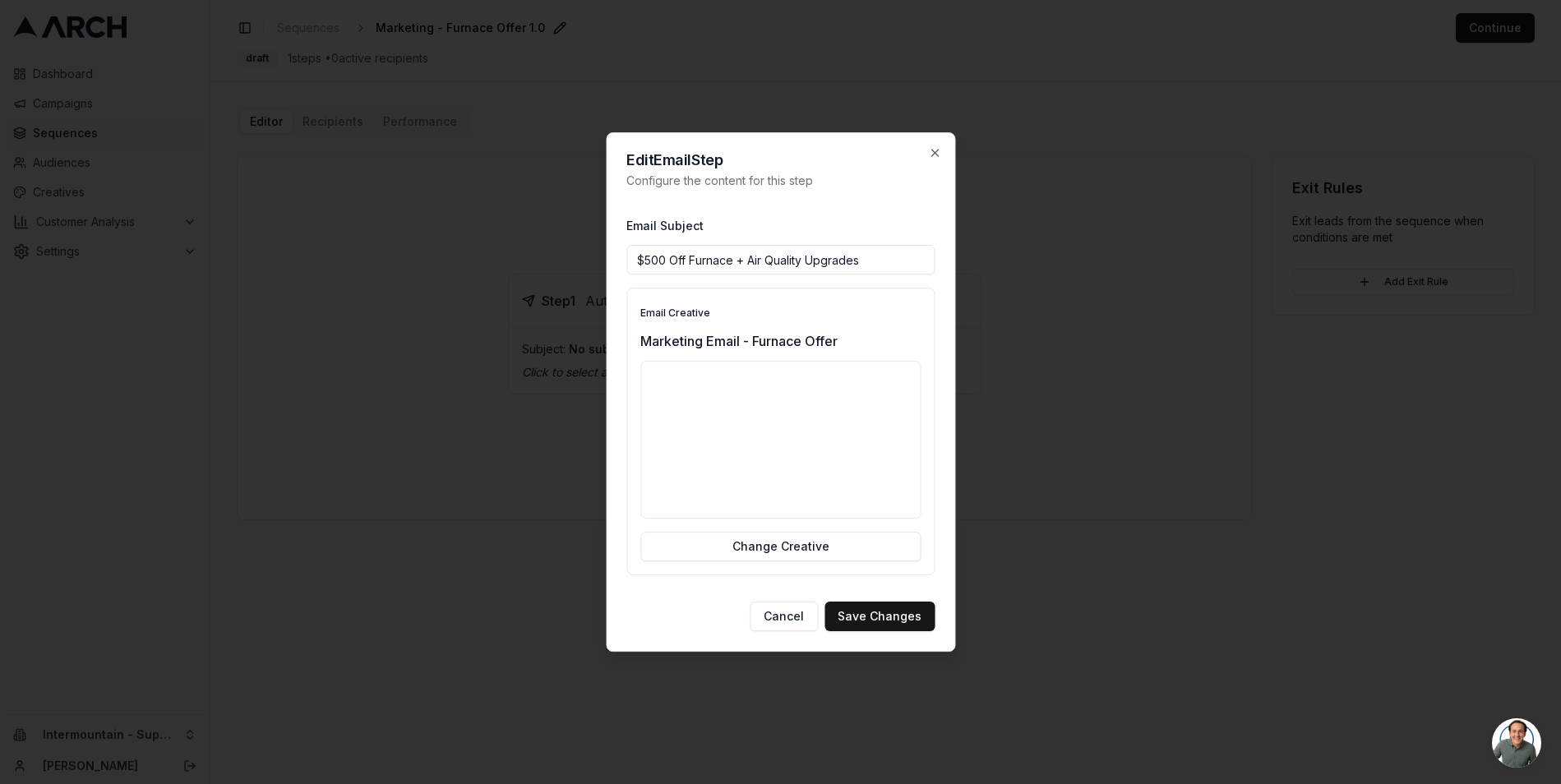
type input "$500 Off Furnace + Air Quality Upgrades"
click at [904, 619] on button "Save Changes" at bounding box center [880, 617] width 110 height 29
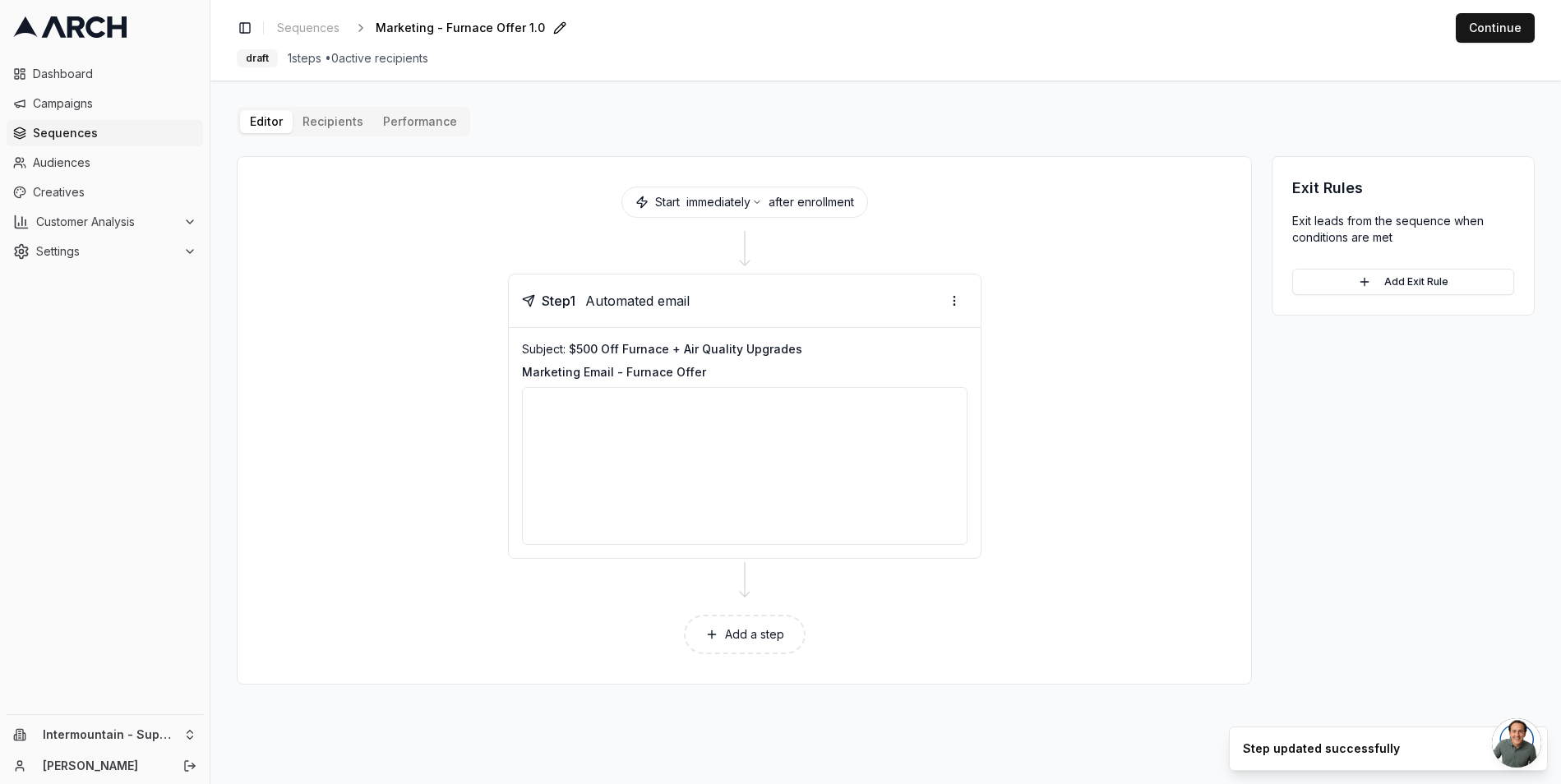
click at [311, 119] on div "Editor Recipients Performance Start immediately after enrollment Step 1 Automat…" at bounding box center [886, 395] width 1298 height 578
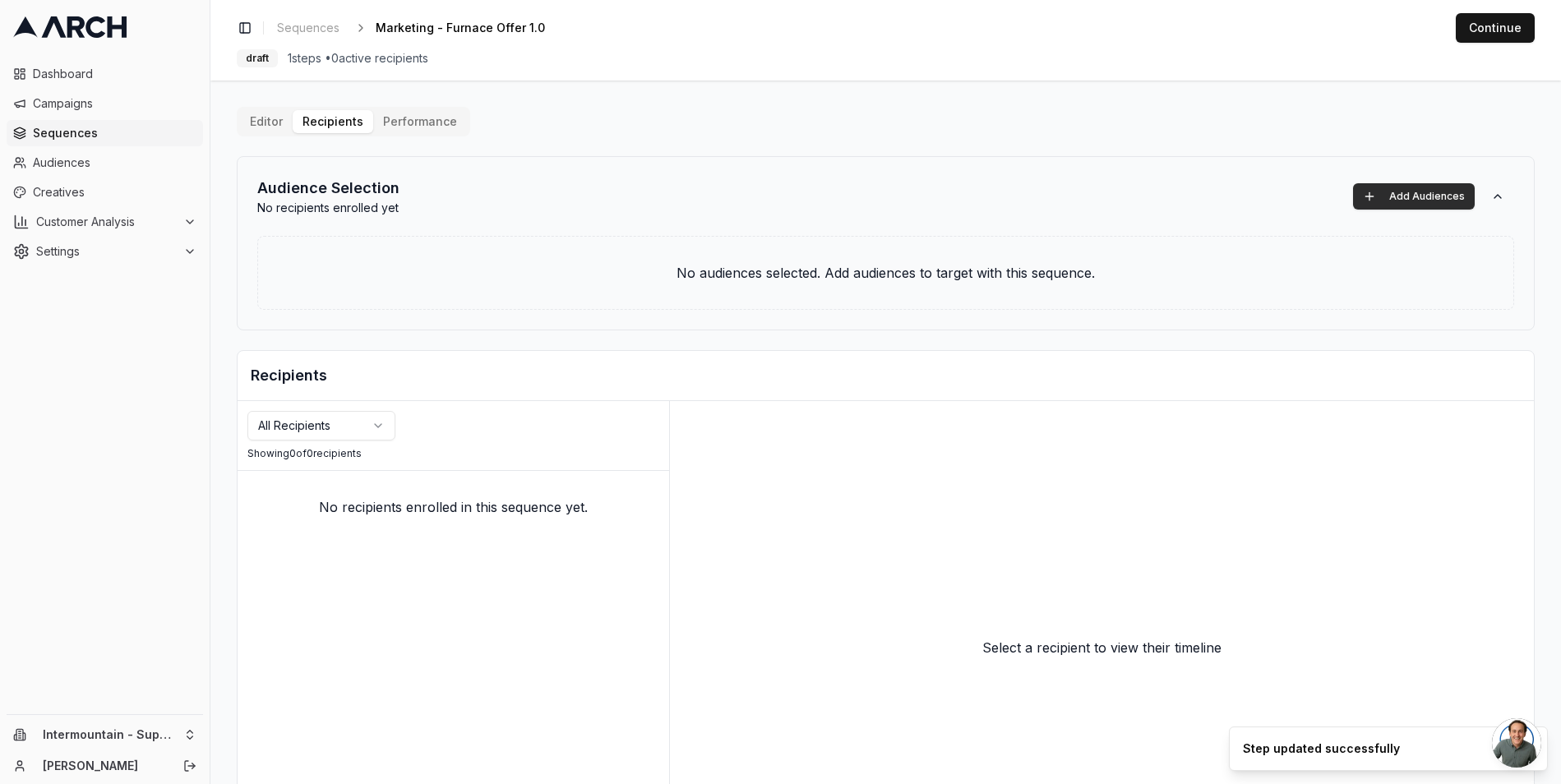
click at [1403, 192] on button "Add Audiences" at bounding box center [1414, 196] width 121 height 27
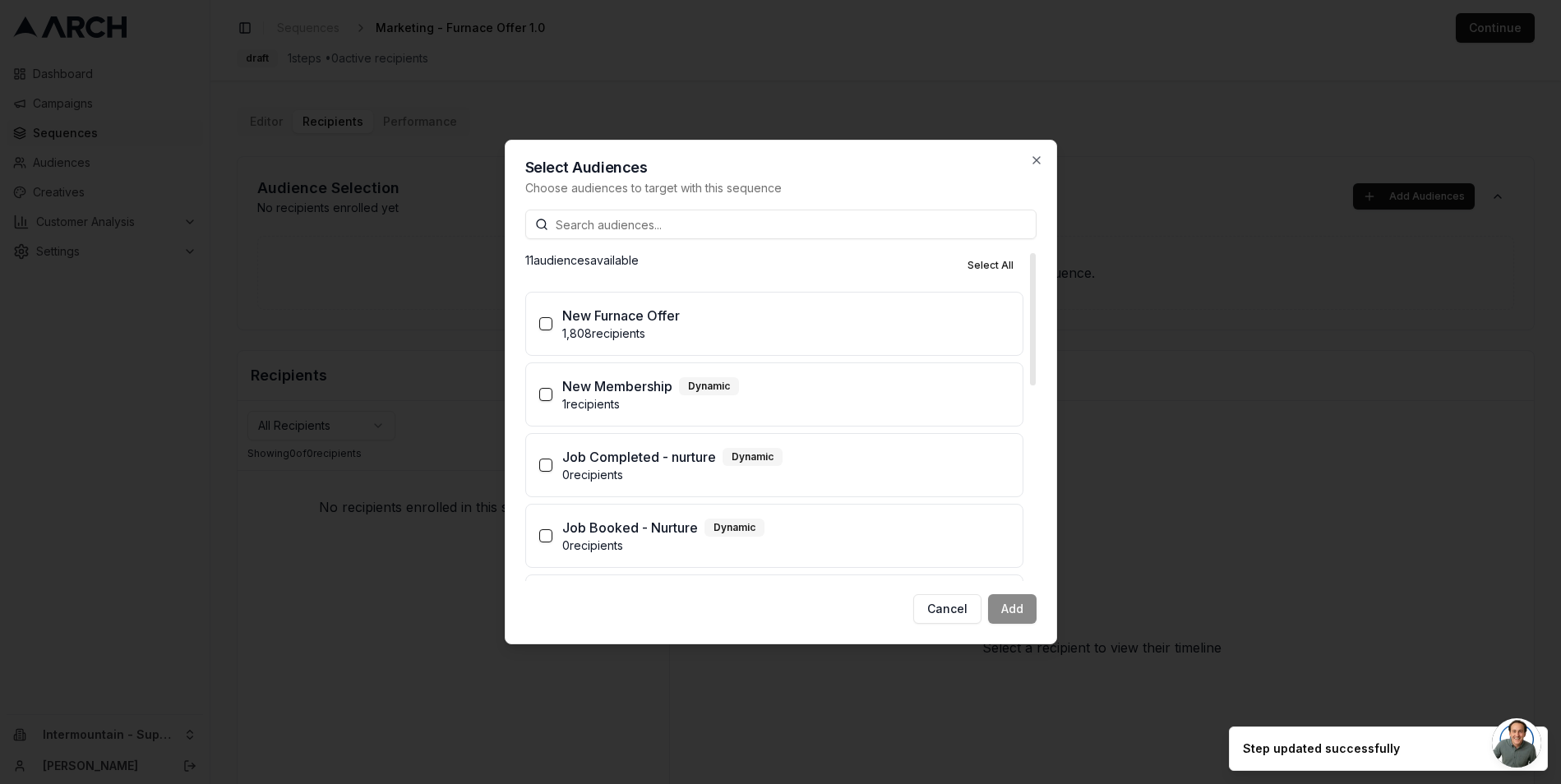
click at [575, 318] on p "New Furnace Offer" at bounding box center [621, 315] width 118 height 19
click at [553, 318] on button "New Furnace Offer 1,808 recipients" at bounding box center [546, 324] width 13 height 13
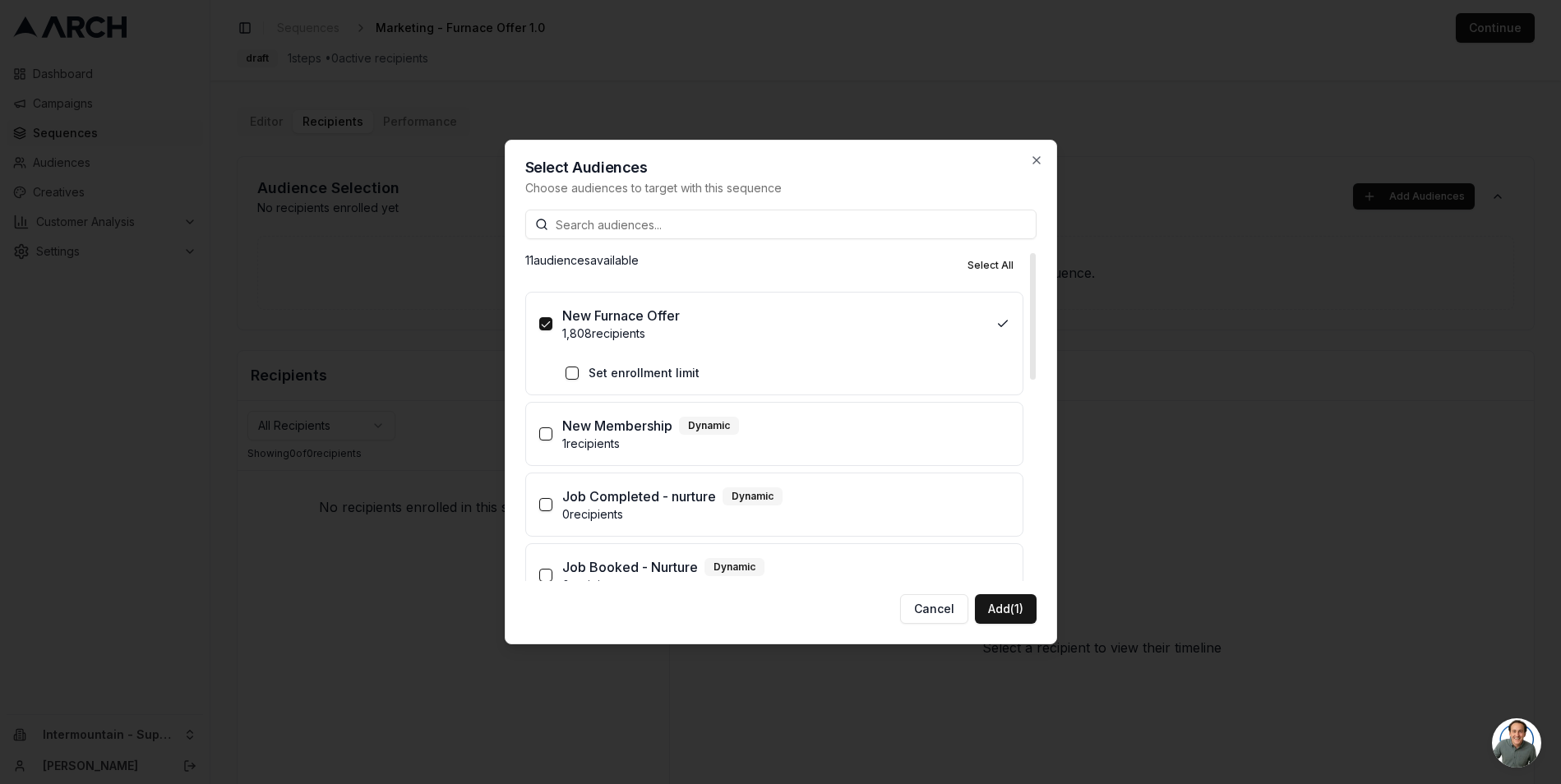
click at [626, 369] on label "Set enrollment limit" at bounding box center [644, 373] width 111 height 17
click at [579, 369] on button "Set enrollment limit" at bounding box center [572, 373] width 13 height 13
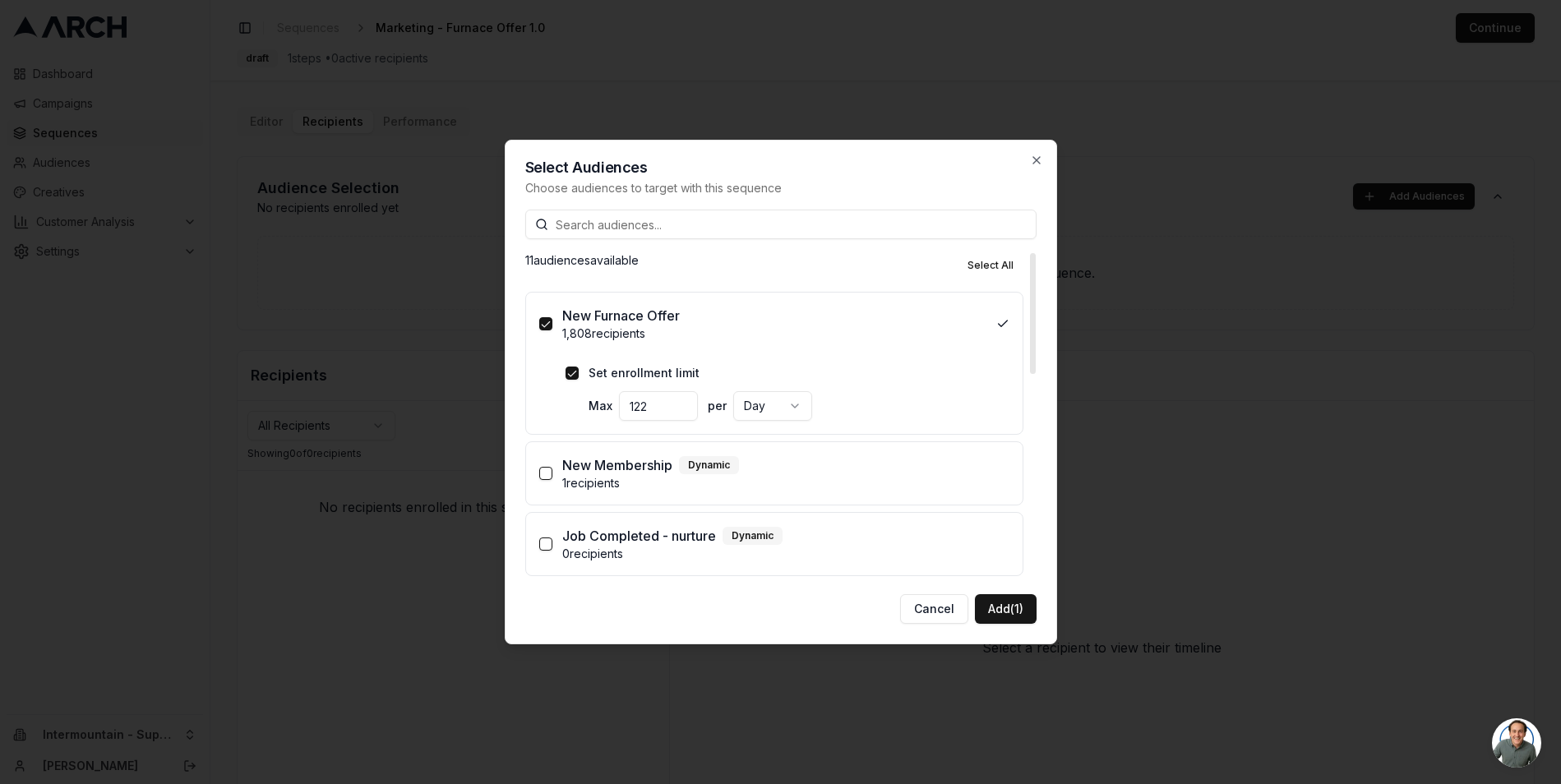
click at [680, 403] on input "122" at bounding box center [658, 406] width 79 height 29
click at [682, 403] on input "339" at bounding box center [658, 406] width 79 height 29
click at [682, 403] on input "340" at bounding box center [658, 406] width 79 height 29
click at [682, 403] on input "341" at bounding box center [658, 406] width 79 height 29
click at [682, 403] on input "342" at bounding box center [658, 406] width 79 height 29
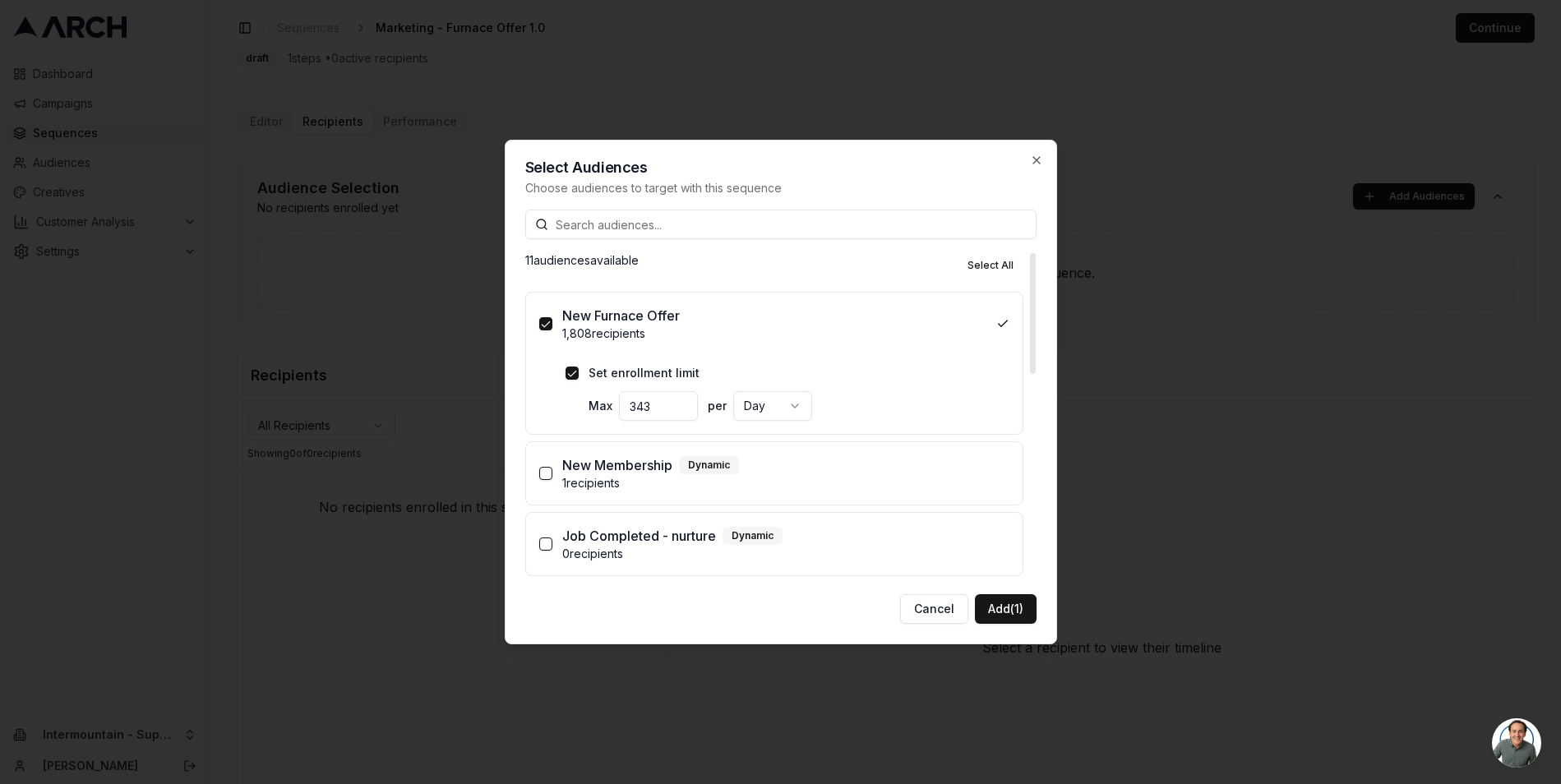
click at [682, 403] on input "343" at bounding box center [658, 406] width 79 height 29
click at [682, 403] on input "344" at bounding box center [658, 406] width 79 height 29
click at [682, 403] on input "345" at bounding box center [658, 406] width 79 height 29
click at [682, 403] on input "346" at bounding box center [658, 406] width 79 height 29
click at [682, 403] on input "347" at bounding box center [658, 406] width 79 height 29
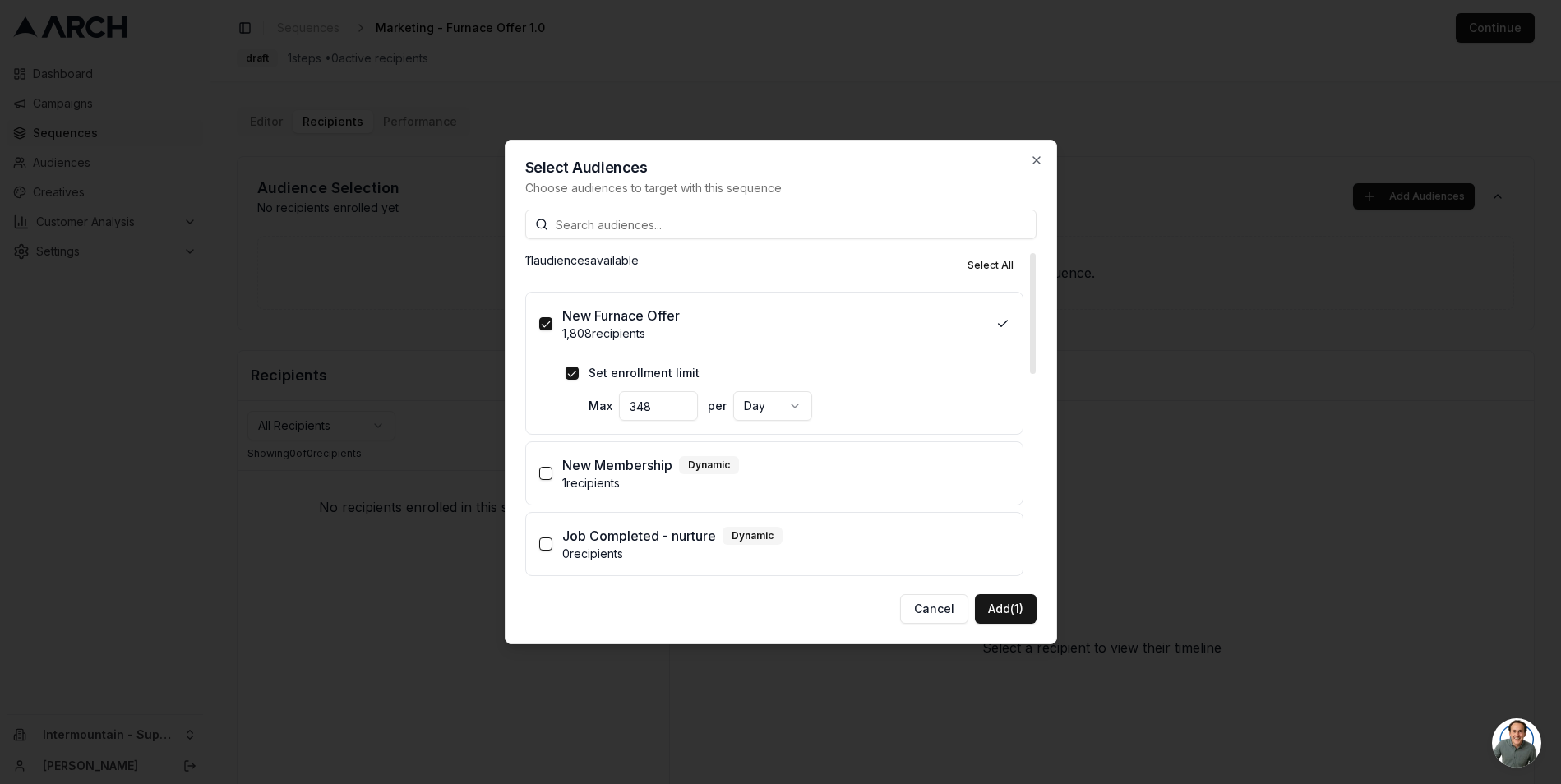
click at [682, 403] on input "348" at bounding box center [658, 406] width 79 height 29
click at [682, 403] on input "349" at bounding box center [658, 406] width 79 height 29
click at [682, 403] on input "350" at bounding box center [658, 406] width 79 height 29
click at [682, 403] on input "351" at bounding box center [658, 406] width 79 height 29
click at [682, 403] on input "352" at bounding box center [658, 406] width 79 height 29
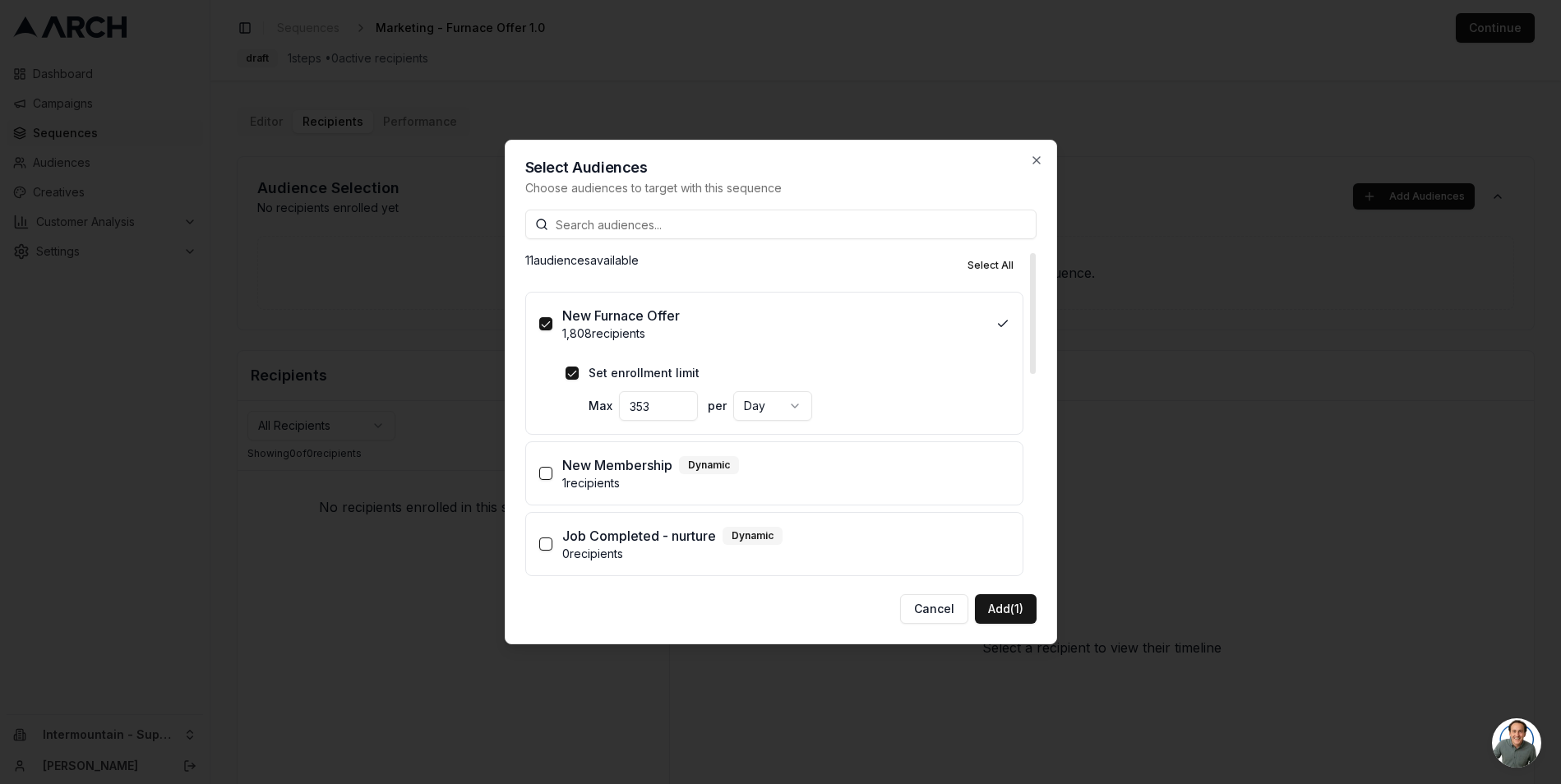
click at [682, 403] on input "353" at bounding box center [658, 406] width 79 height 29
click at [682, 403] on input "354" at bounding box center [658, 406] width 79 height 29
click at [682, 403] on input "355" at bounding box center [658, 406] width 79 height 29
click at [682, 413] on input "342" at bounding box center [658, 406] width 79 height 29
click at [682, 413] on input "289" at bounding box center [658, 406] width 79 height 29
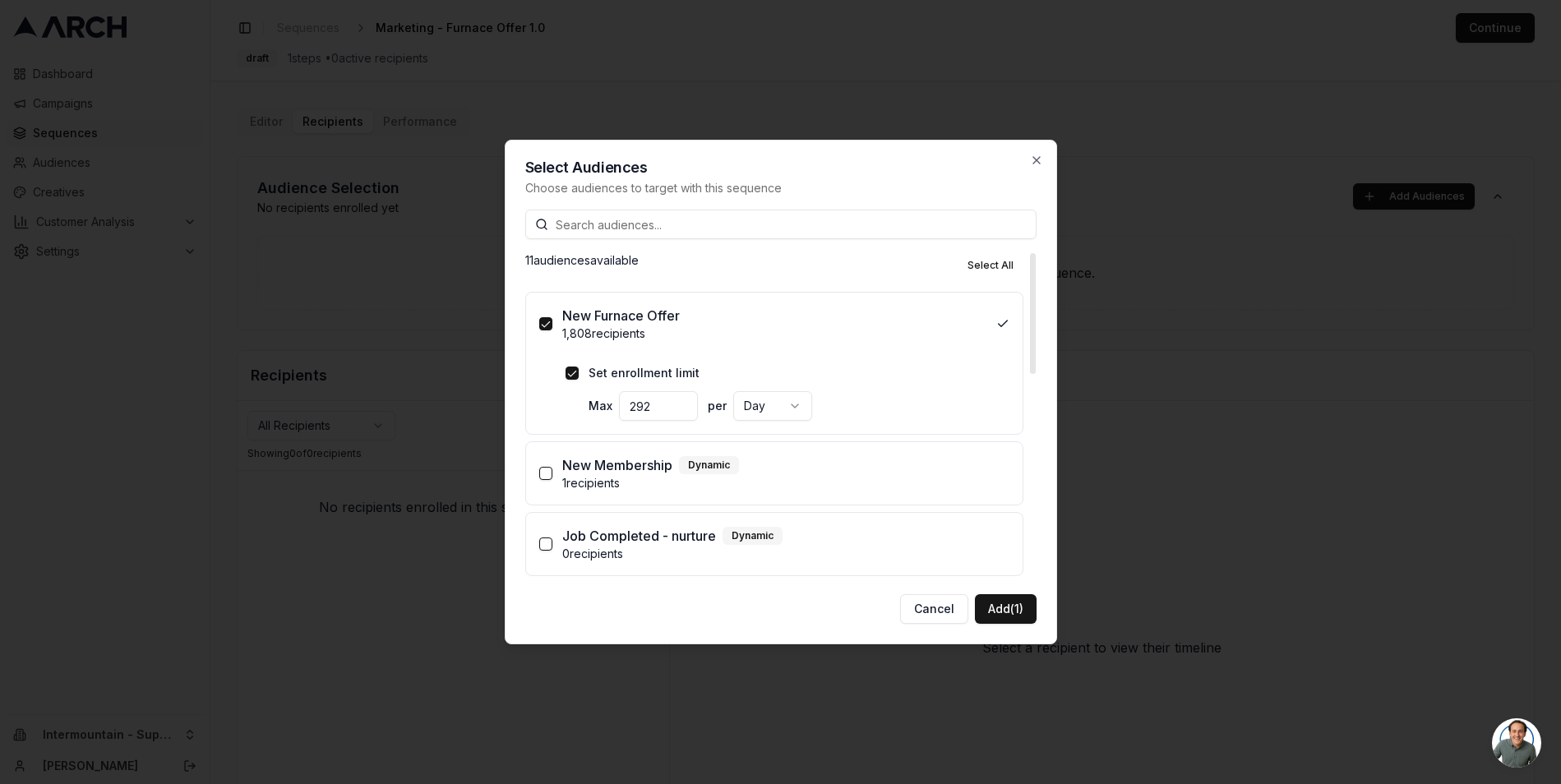
click at [680, 403] on input "292" at bounding box center [658, 406] width 79 height 29
click at [680, 403] on input "293" at bounding box center [658, 406] width 79 height 29
click at [680, 403] on input "294" at bounding box center [658, 406] width 79 height 29
click at [680, 403] on input "295" at bounding box center [658, 406] width 79 height 29
click at [680, 403] on input "296" at bounding box center [658, 406] width 79 height 29
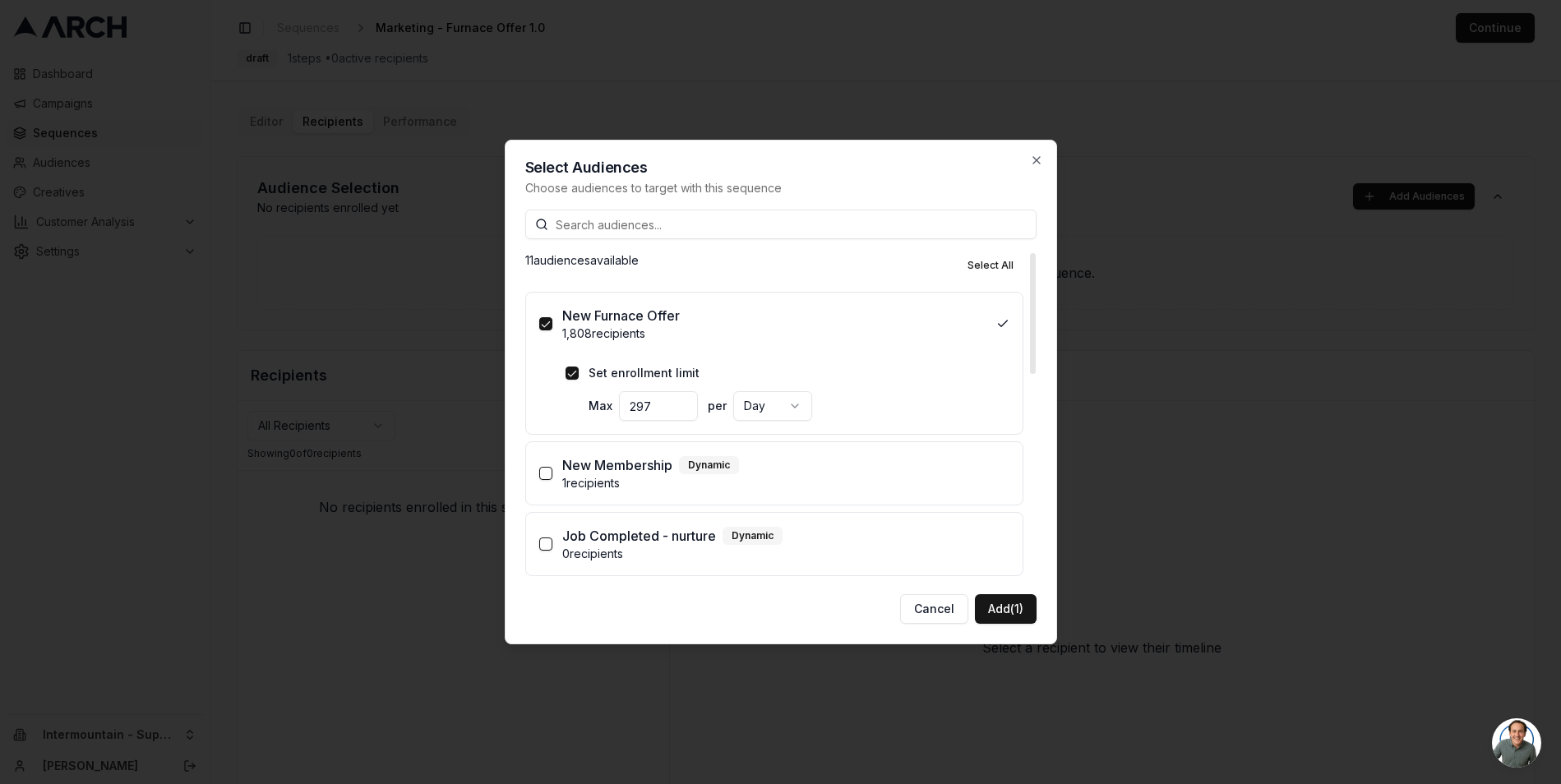
click at [680, 403] on input "297" at bounding box center [658, 406] width 79 height 29
click at [680, 403] on input "298" at bounding box center [658, 406] width 79 height 29
click at [680, 403] on input "299" at bounding box center [658, 406] width 79 height 29
type input "300"
click at [680, 403] on input "300" at bounding box center [658, 406] width 79 height 29
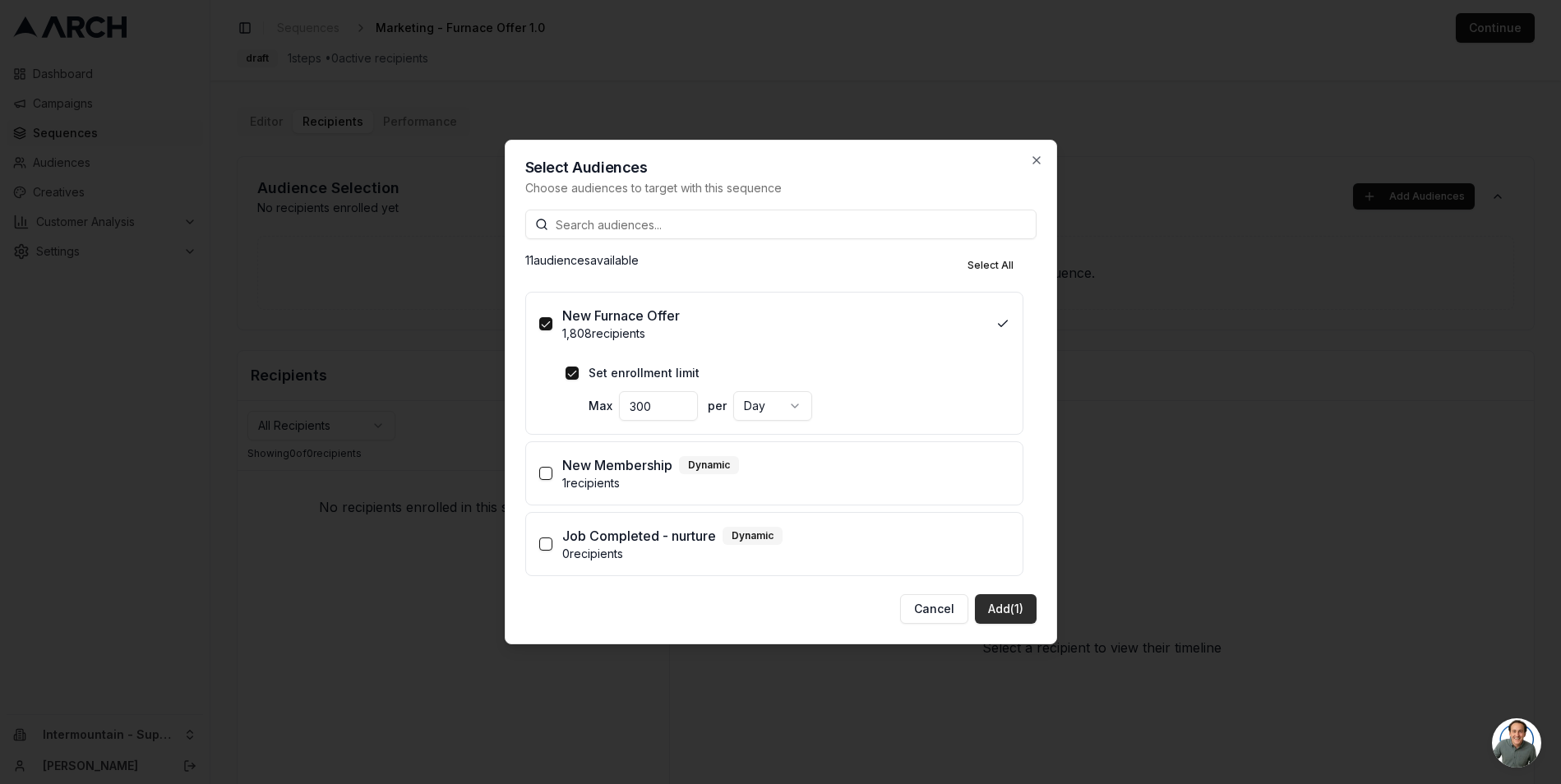
click at [1006, 614] on button "Add (1)" at bounding box center [1006, 609] width 62 height 29
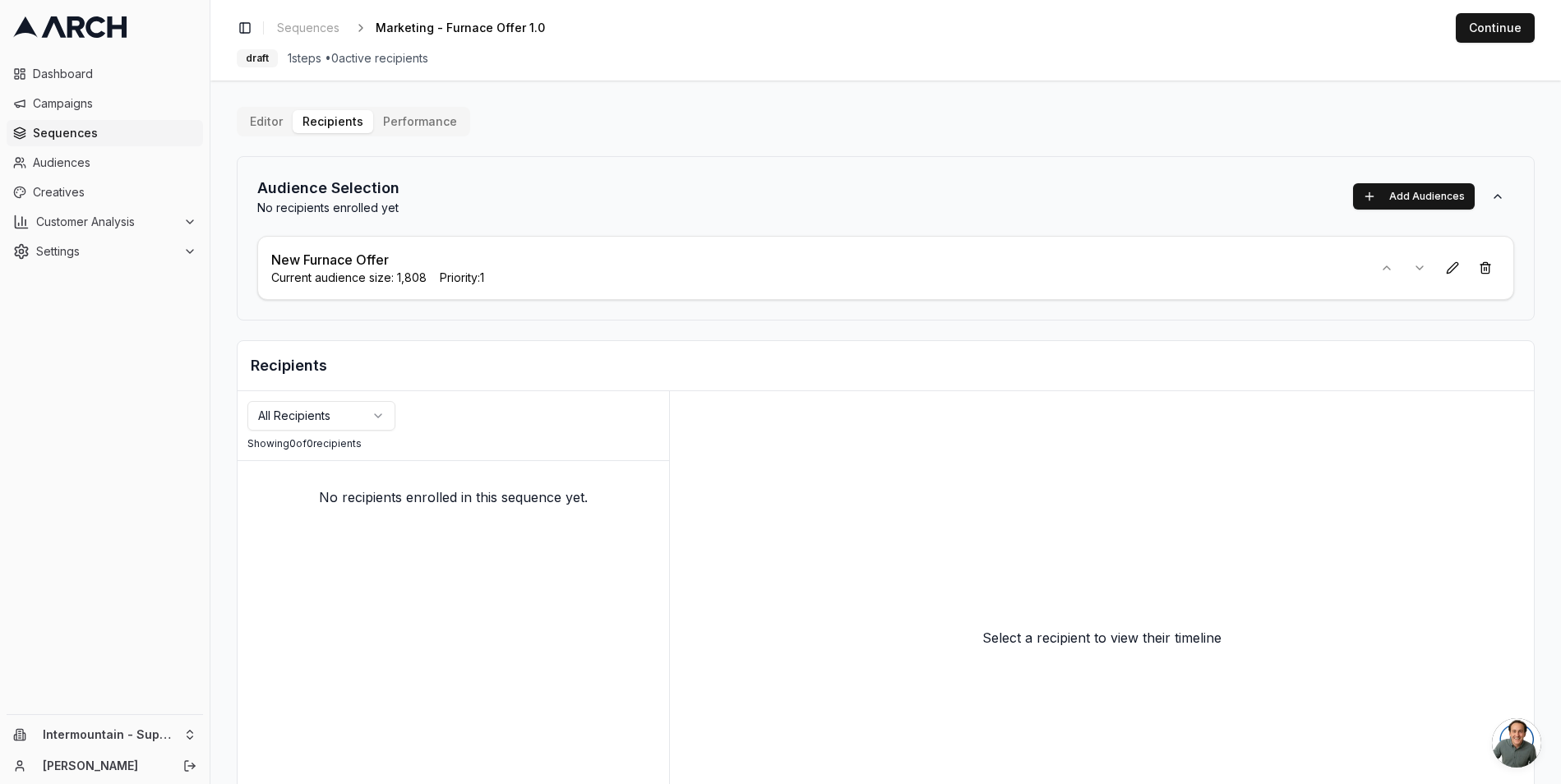
click at [1042, 164] on div "Audience Selection No recipients enrolled yet Add Audiences New Furnace Offer C…" at bounding box center [886, 238] width 1298 height 165
click at [1443, 269] on button at bounding box center [1453, 267] width 29 height 29
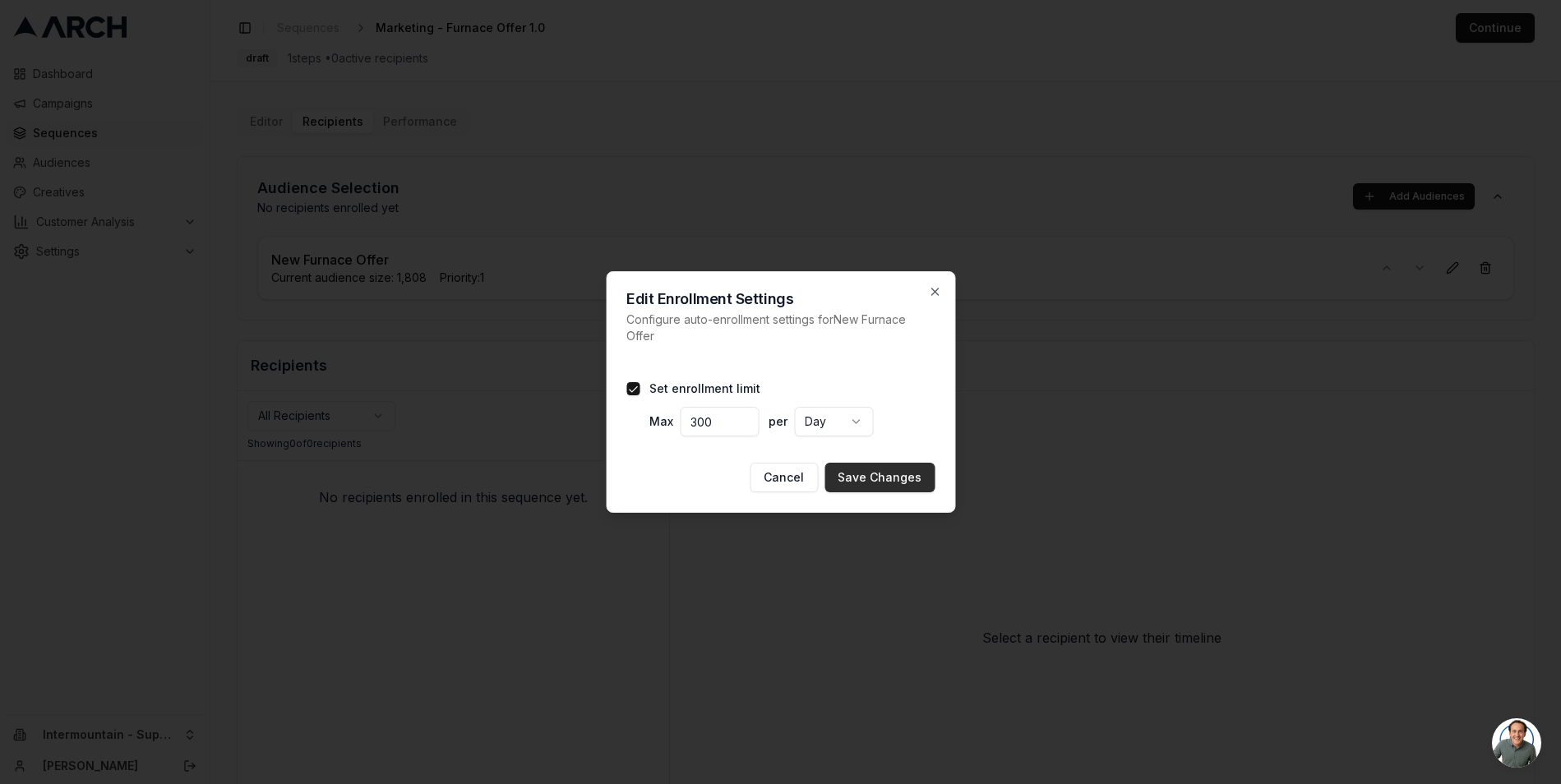
click at [871, 471] on button "Save Changes" at bounding box center [880, 477] width 110 height 29
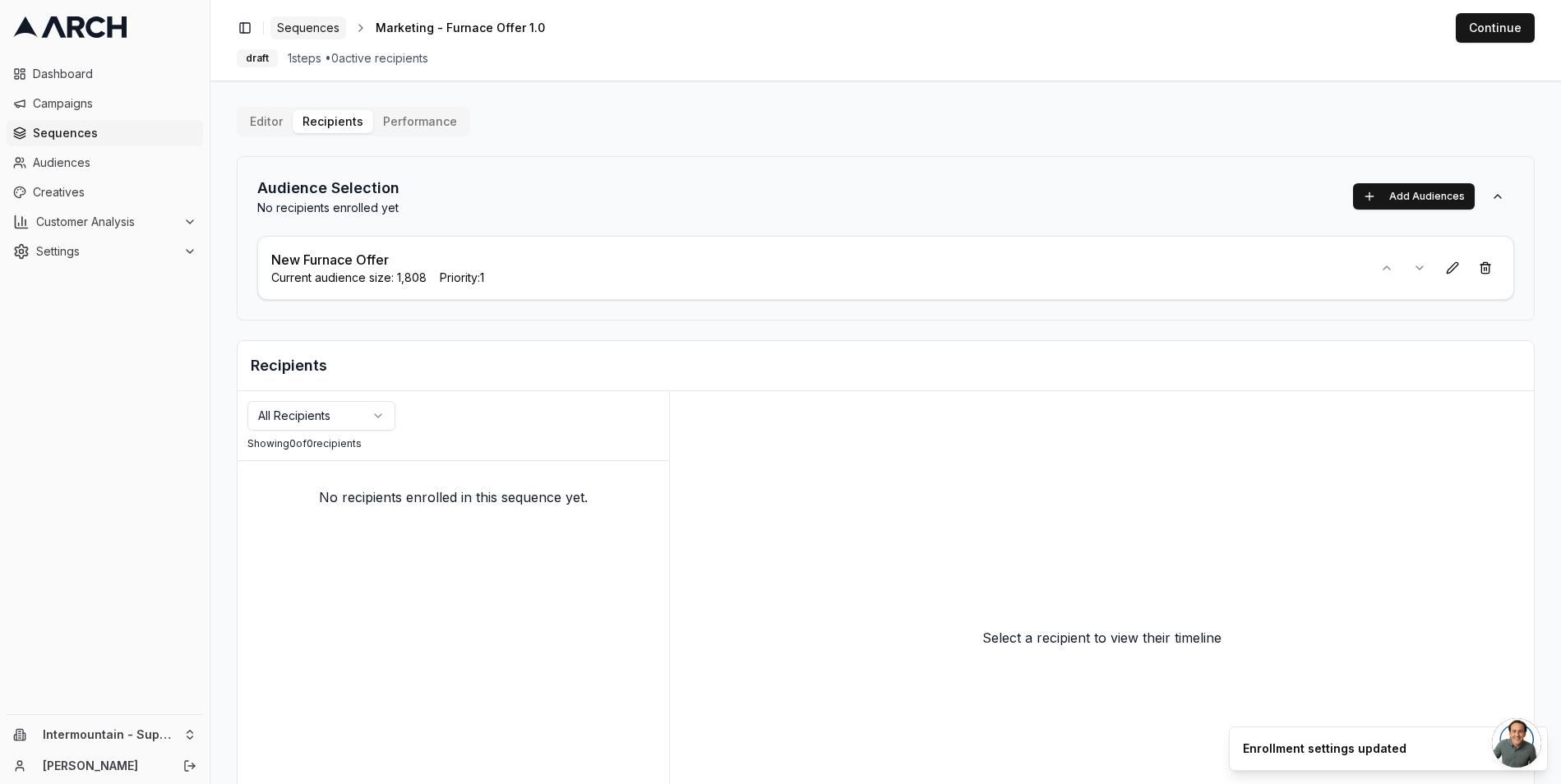
click at [324, 27] on span "Sequences" at bounding box center [308, 28] width 63 height 17
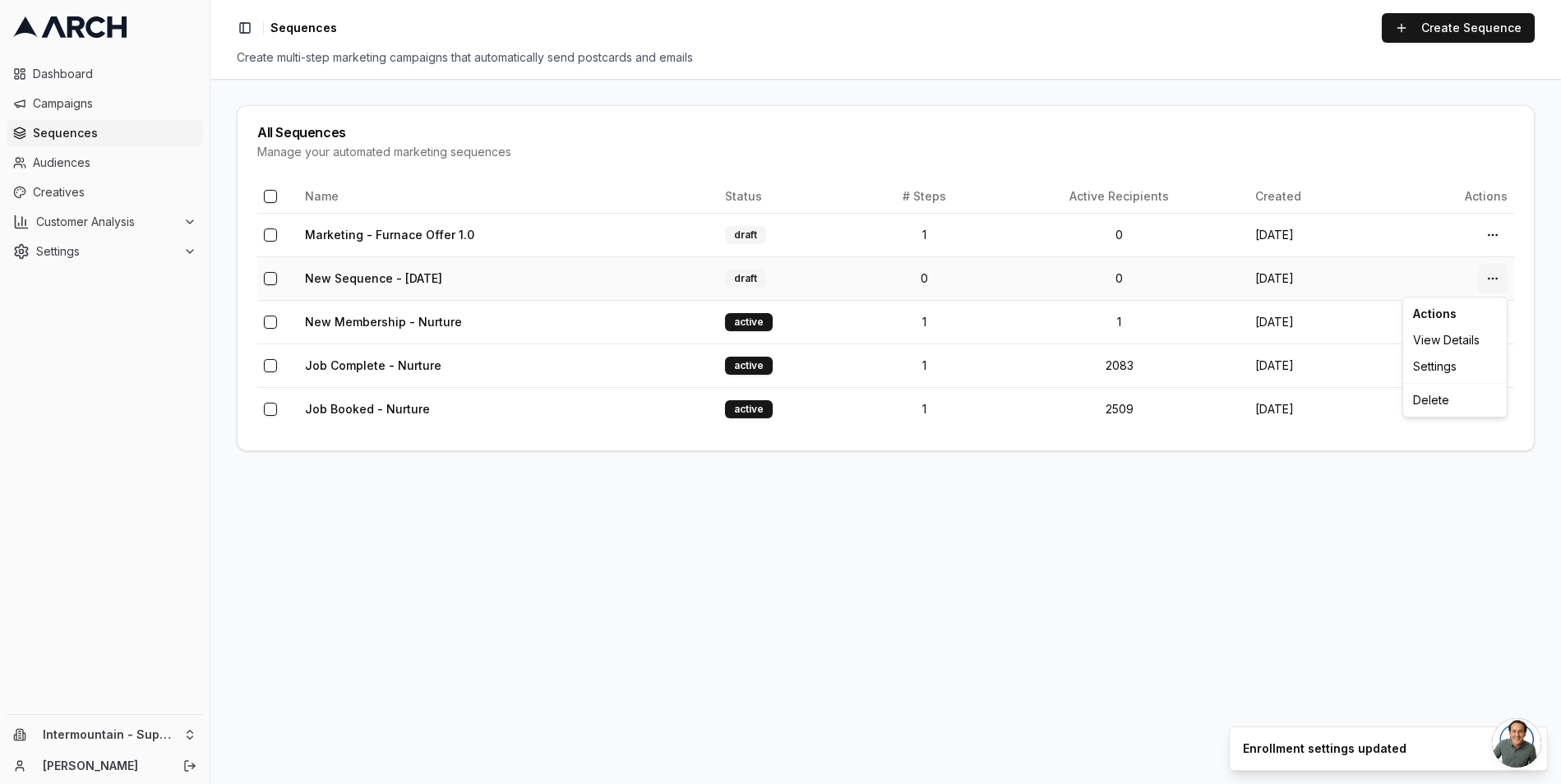
click at [1497, 276] on html "Dashboard Campaigns Sequences Audiences Creatives Customer Analysis Settings In…" at bounding box center [780, 392] width 1561 height 784
click at [1444, 402] on div "Delete" at bounding box center [1455, 400] width 97 height 27
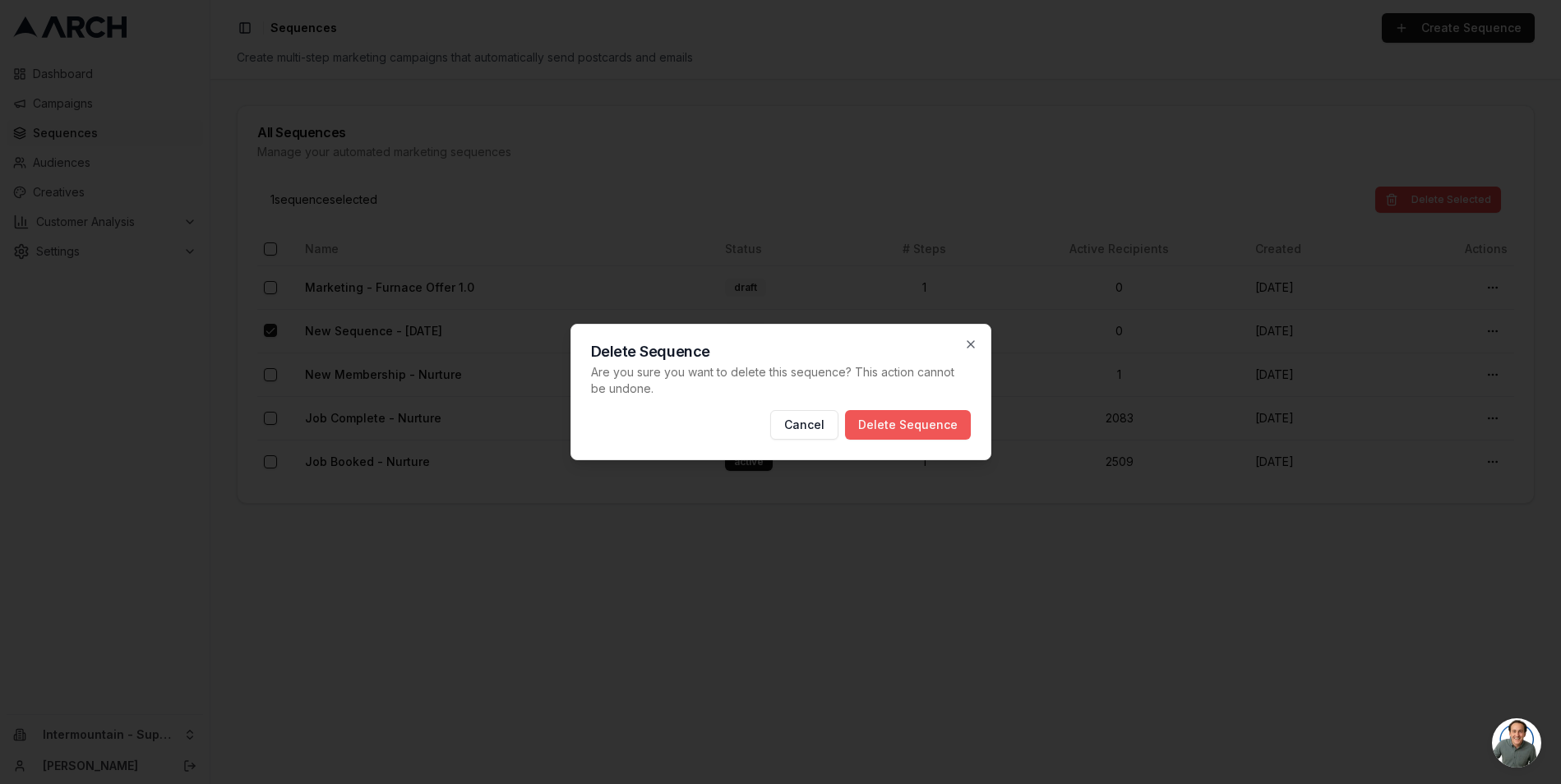
click at [937, 425] on button "Delete Sequence" at bounding box center [907, 425] width 126 height 29
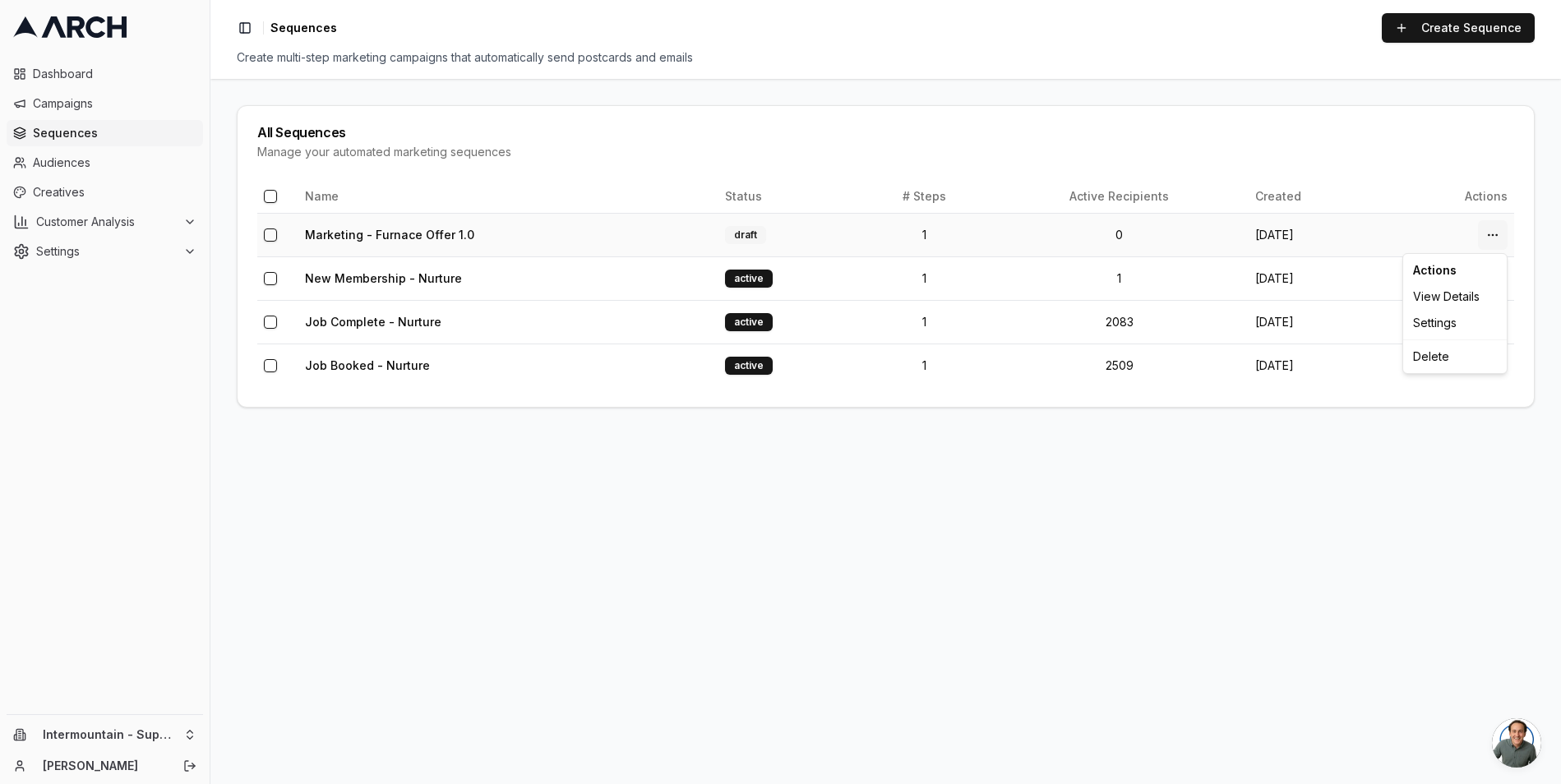
click at [1488, 236] on html "Dashboard Campaigns Sequences Audiences Creatives Customer Analysis Settings In…" at bounding box center [780, 392] width 1561 height 784
click at [1145, 242] on html "Dashboard Campaigns Sequences Audiences Creatives Customer Analysis Settings In…" at bounding box center [780, 392] width 1561 height 784
click at [417, 233] on link "Marketing - Furnace Offer 1.0" at bounding box center [390, 234] width 169 height 14
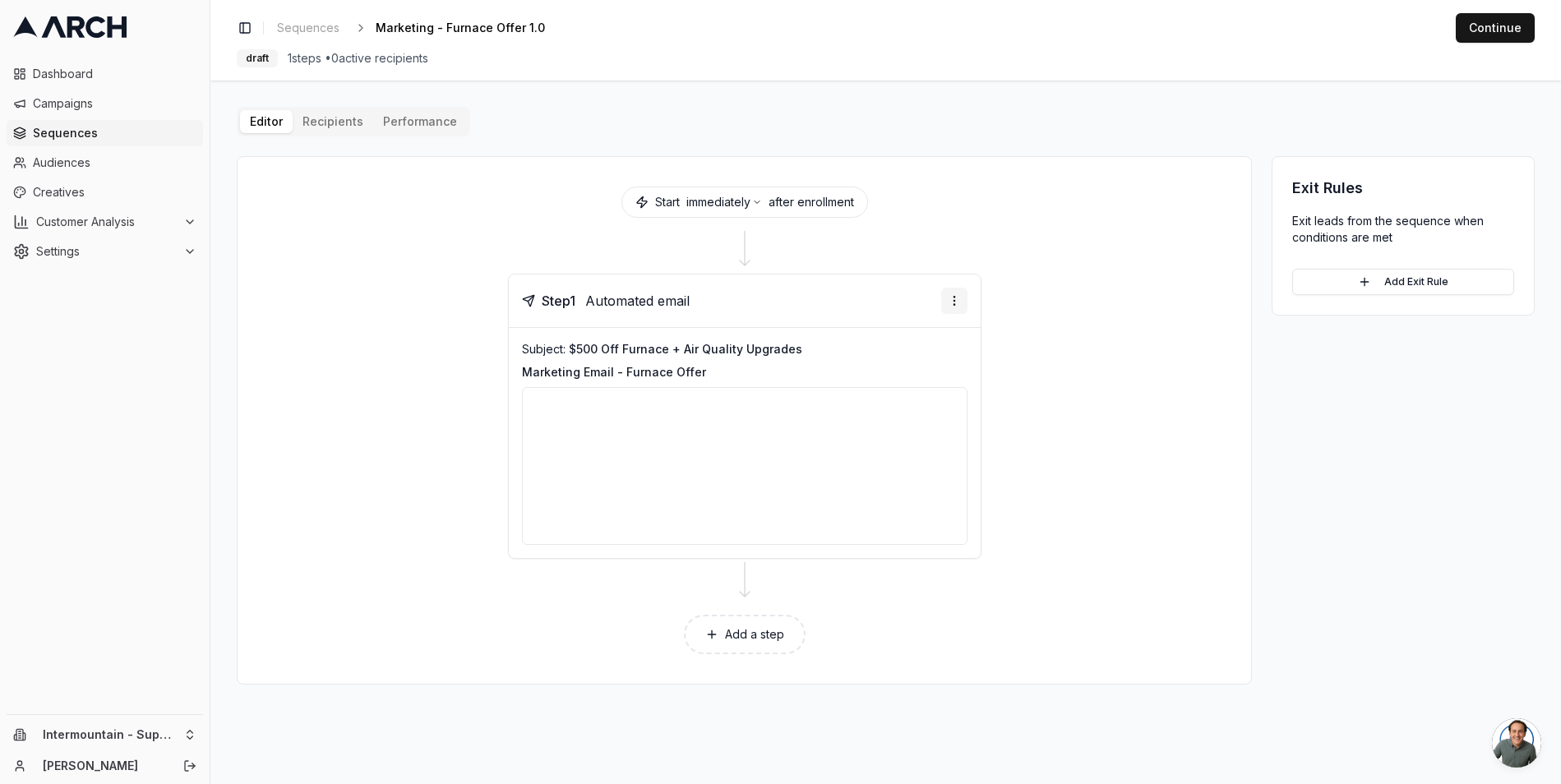
click at [950, 305] on html "Dashboard Campaigns Sequences Audiences Creatives Customer Analysis Settings In…" at bounding box center [780, 392] width 1561 height 784
click at [912, 338] on div "Edit step" at bounding box center [903, 335] width 120 height 27
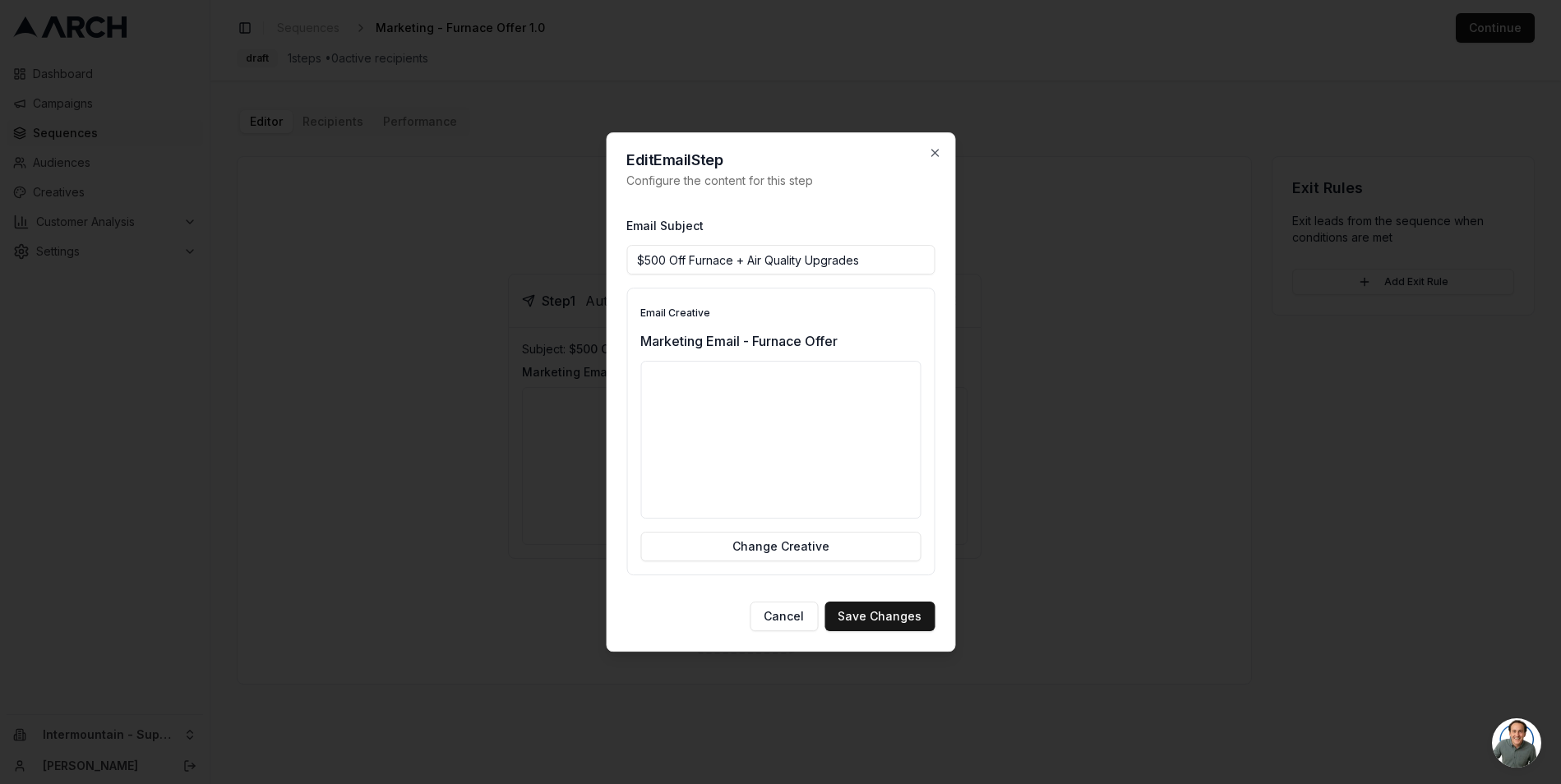
click at [689, 253] on input "$500 Off Furnace + Air Quality Upgrades" at bounding box center [780, 259] width 308 height 29
click at [684, 262] on input "$500 Off Furnace + Air Quality Upgrades" at bounding box center [780, 259] width 308 height 29
type input "$500 OFF Furnace + Air Quality Upgrades"
click at [885, 615] on button "Save Changes" at bounding box center [880, 617] width 110 height 29
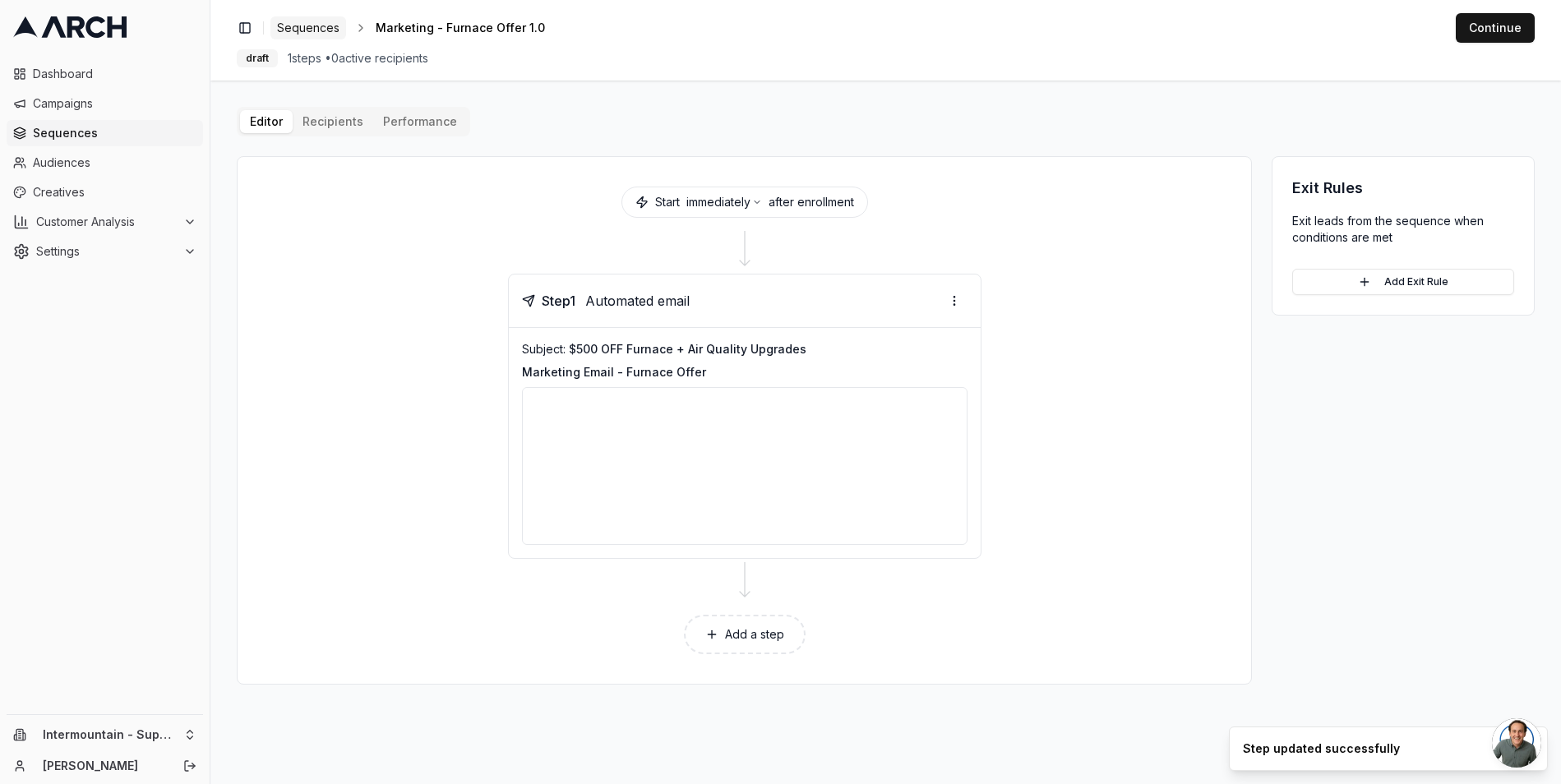
click at [303, 28] on span "Sequences" at bounding box center [308, 28] width 63 height 17
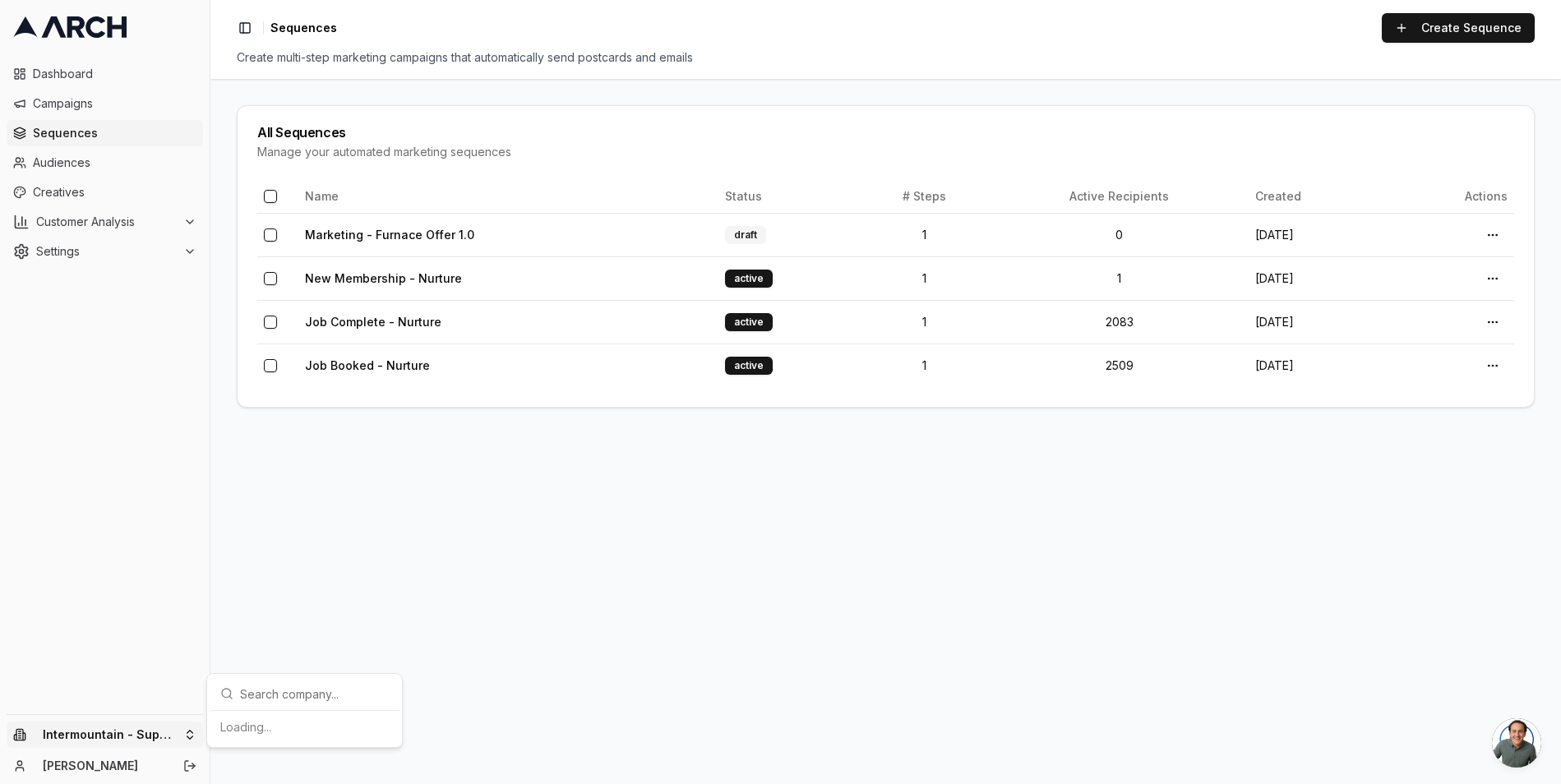
click at [179, 724] on html "Dashboard Campaigns Sequences Audiences Creatives Customer Analysis Settings In…" at bounding box center [780, 392] width 1561 height 784
click at [298, 646] on div "Intermountain - Comfort Solutions" at bounding box center [305, 650] width 182 height 43
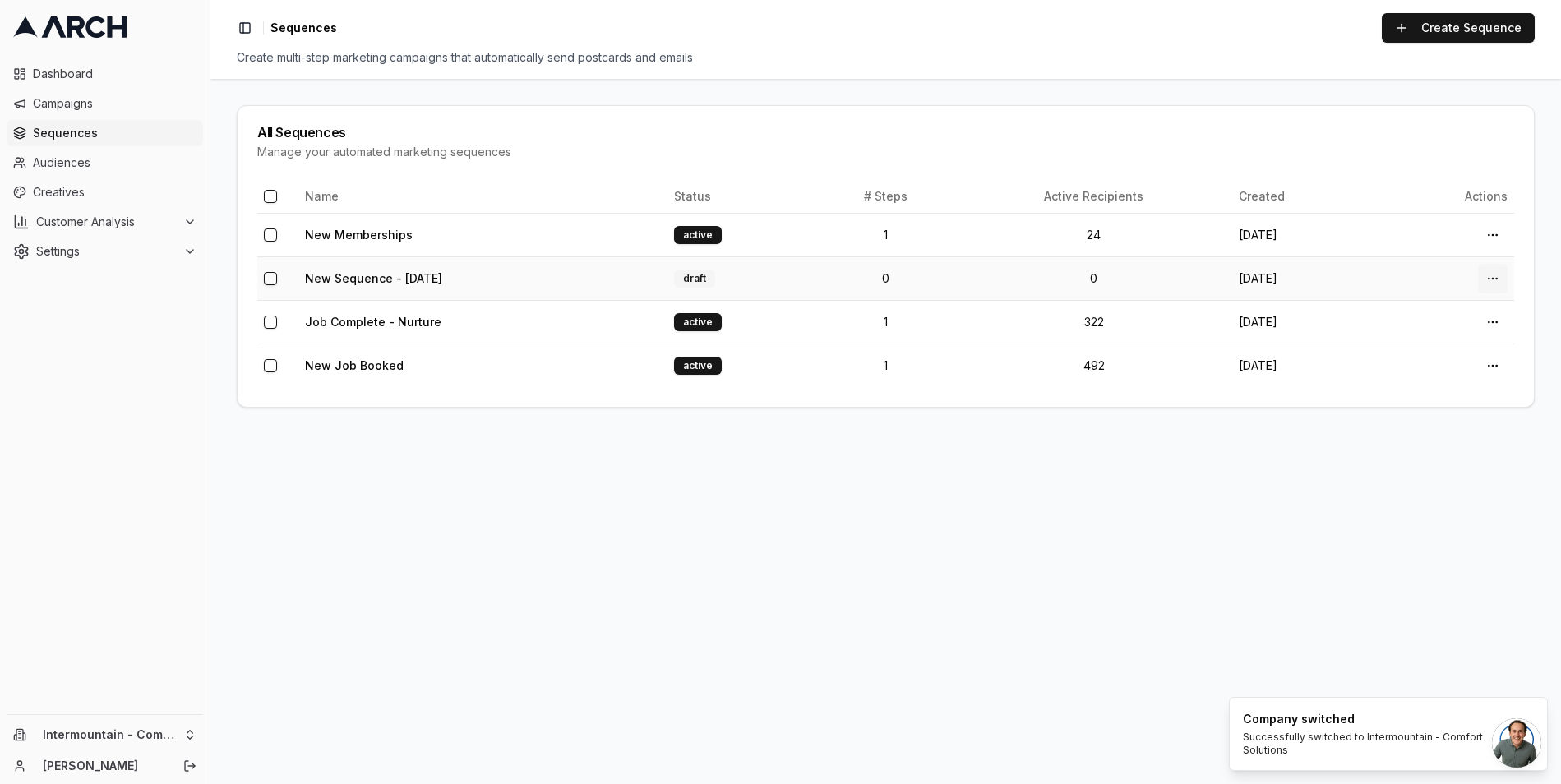
click at [1499, 277] on html "Dashboard Campaigns Sequences Audiences Creatives Customer Analysis Settings In…" at bounding box center [780, 392] width 1561 height 784
click at [1440, 400] on div "Delete" at bounding box center [1455, 400] width 97 height 27
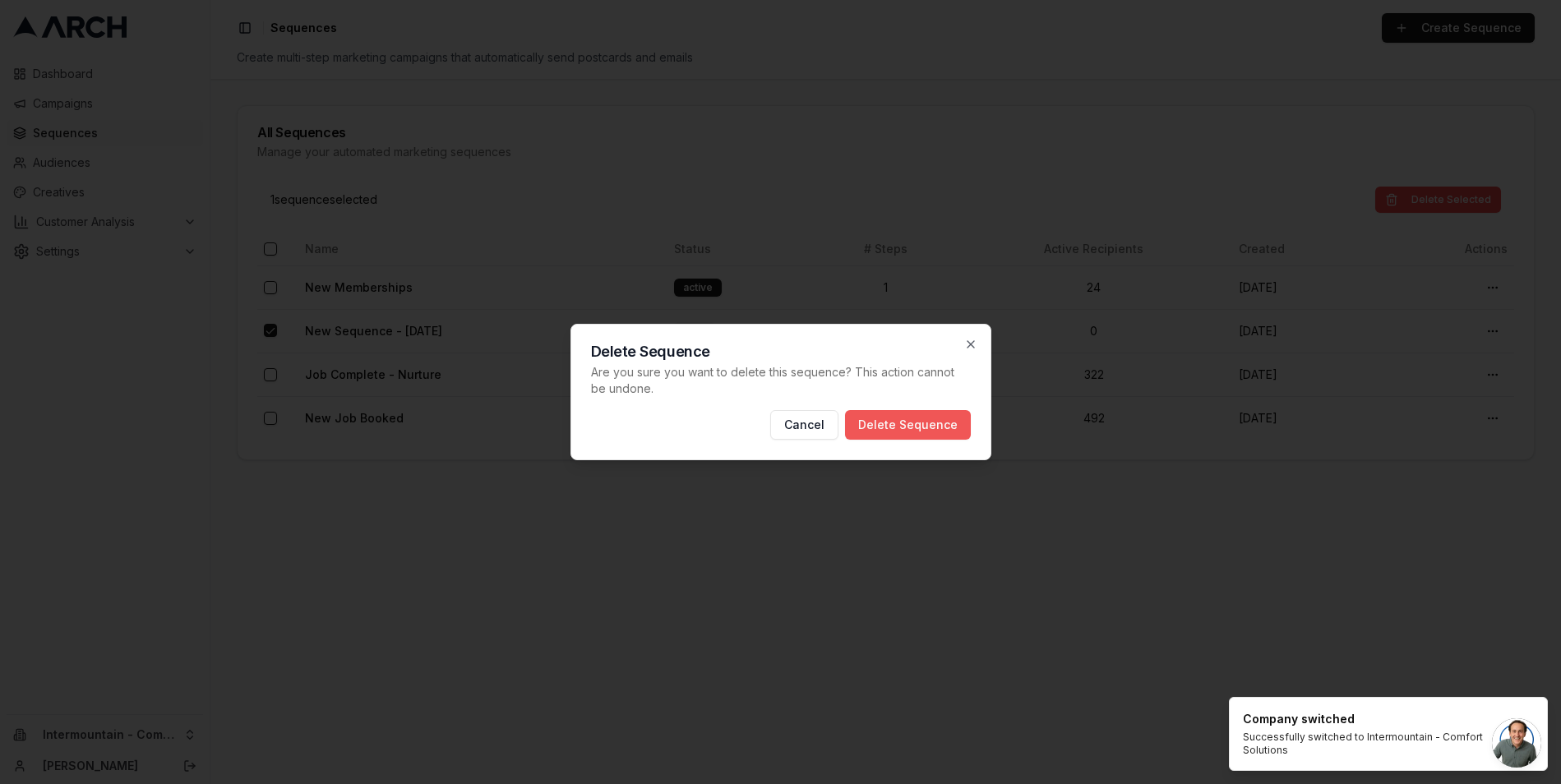
click at [937, 420] on button "Delete Sequence" at bounding box center [907, 425] width 126 height 29
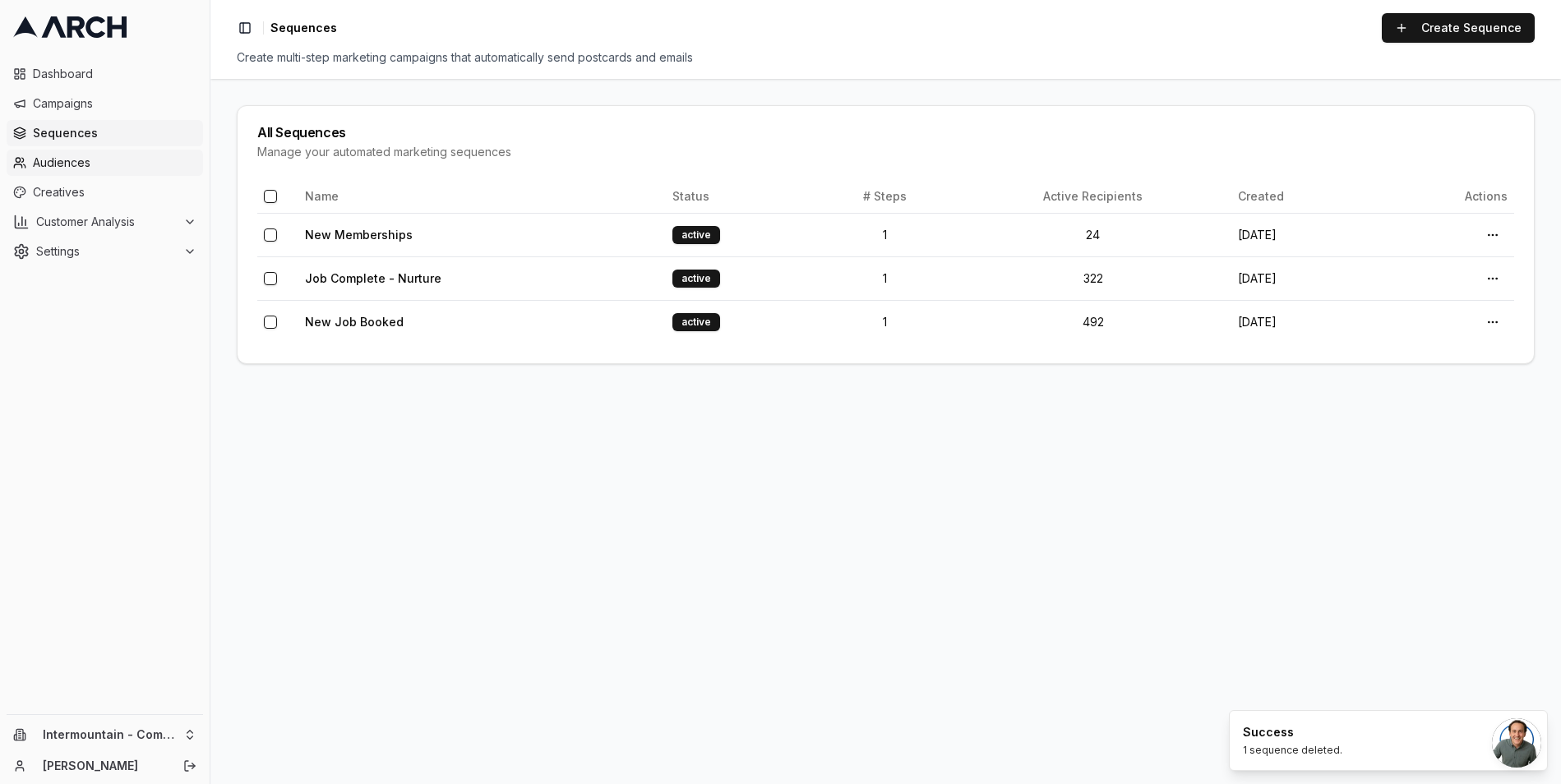
click at [77, 167] on span "Audiences" at bounding box center [115, 163] width 164 height 17
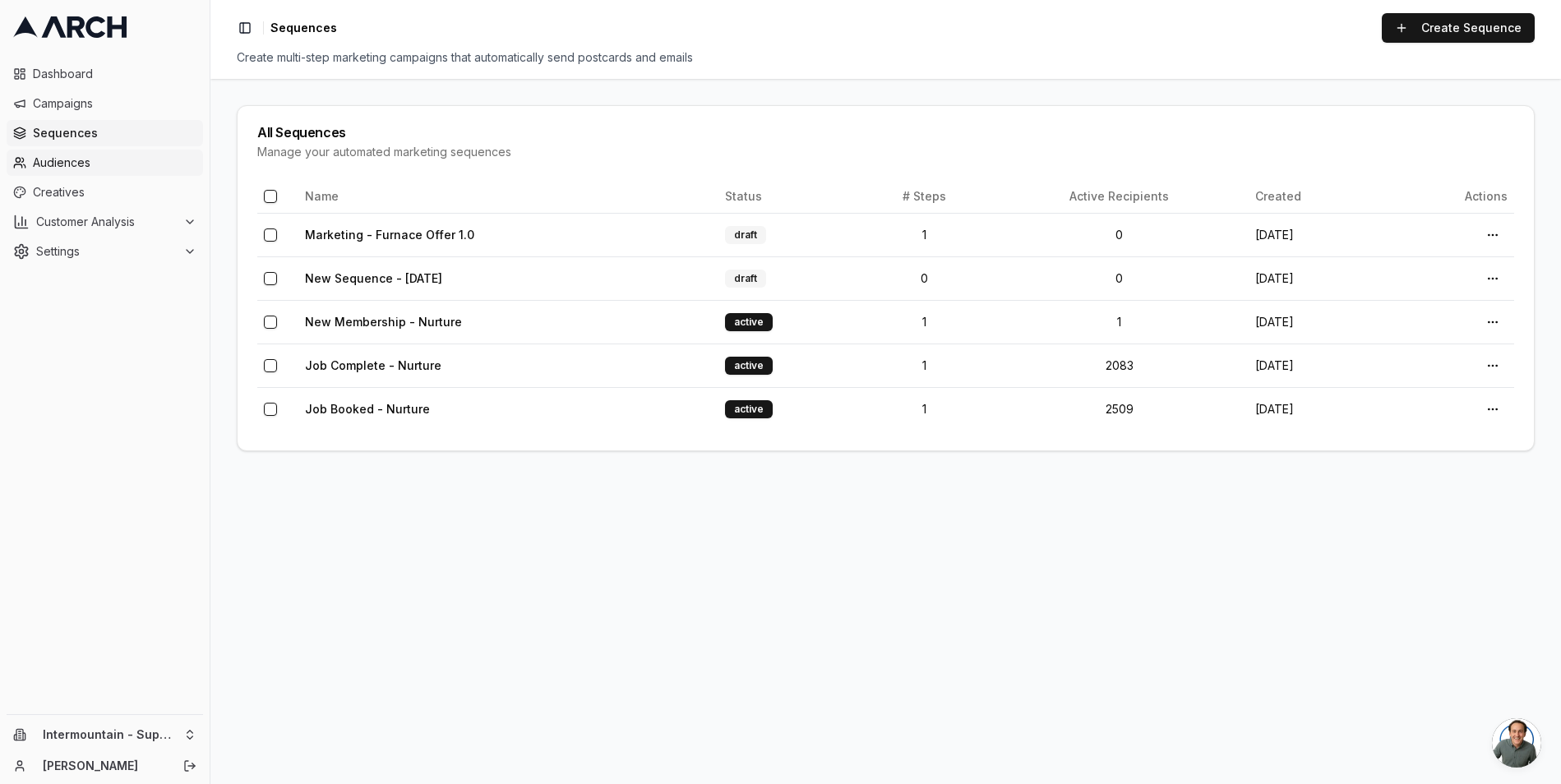
click at [66, 166] on span "Audiences" at bounding box center [115, 163] width 164 height 17
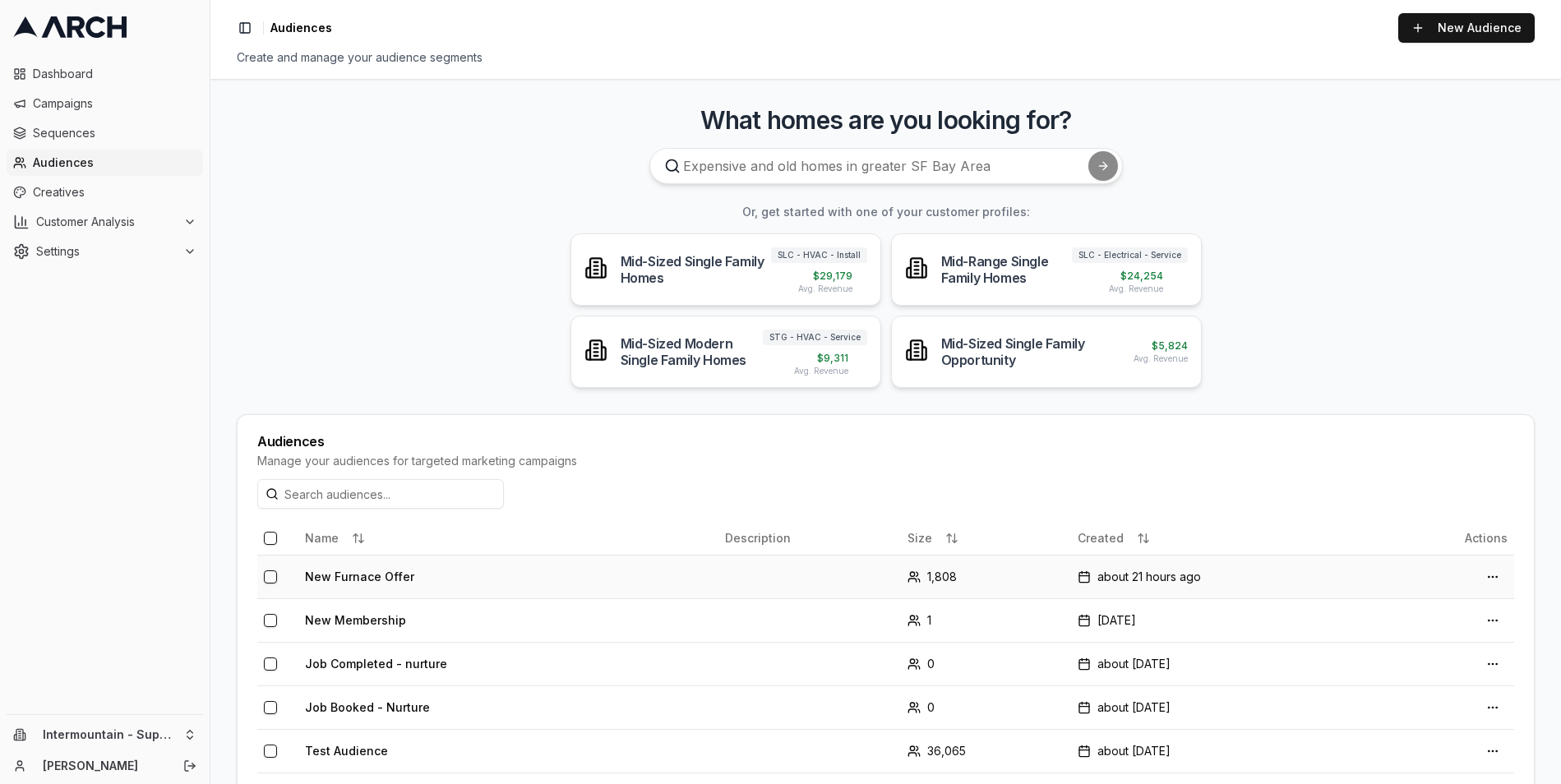
click at [513, 588] on td "New Furnace Offer" at bounding box center [508, 576] width 420 height 43
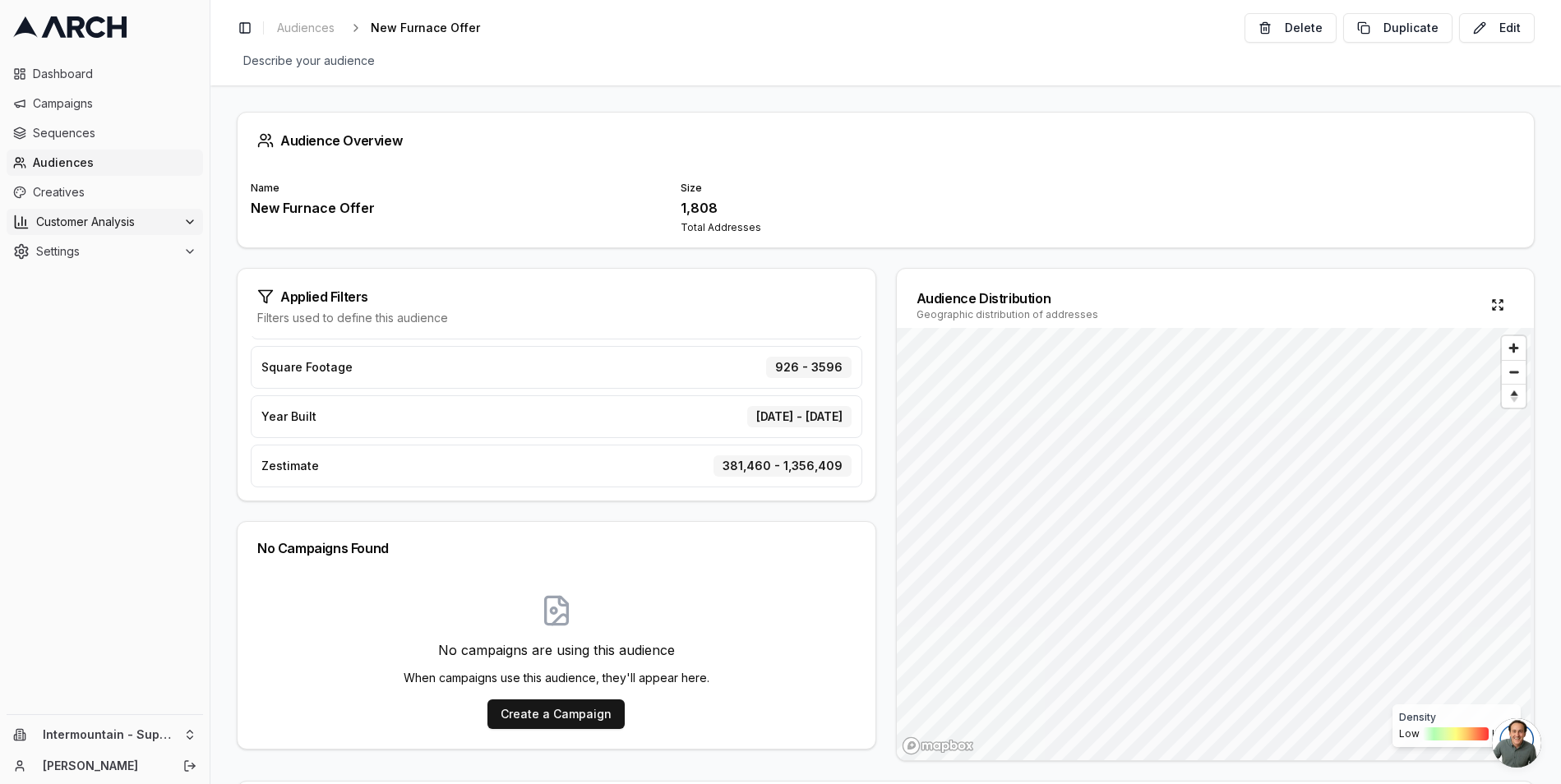
click at [68, 222] on span "Customer Analysis" at bounding box center [106, 222] width 141 height 17
click at [117, 253] on link "Overview" at bounding box center [106, 248] width 156 height 23
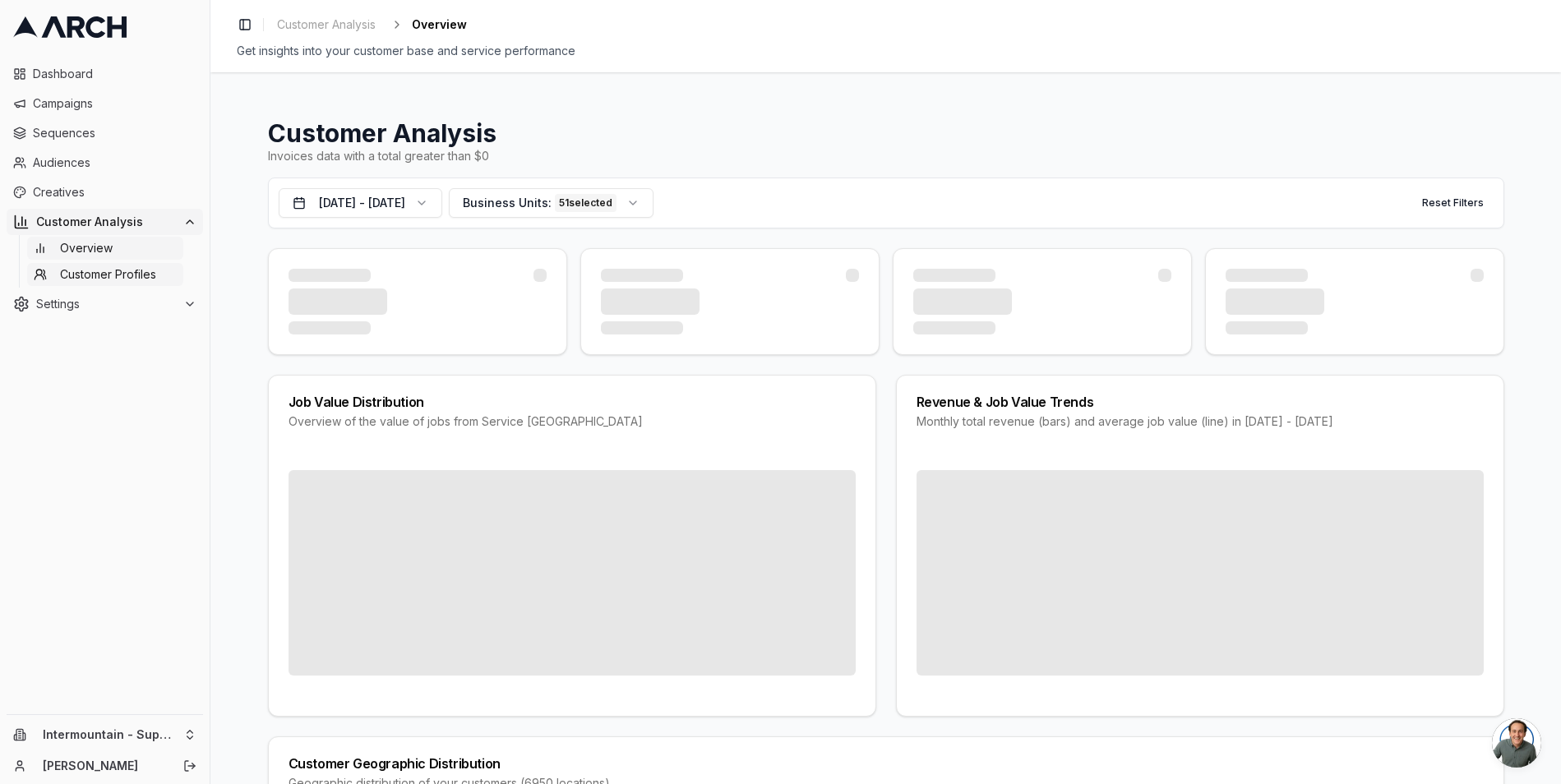
click at [106, 272] on span "Customer Profiles" at bounding box center [108, 275] width 97 height 17
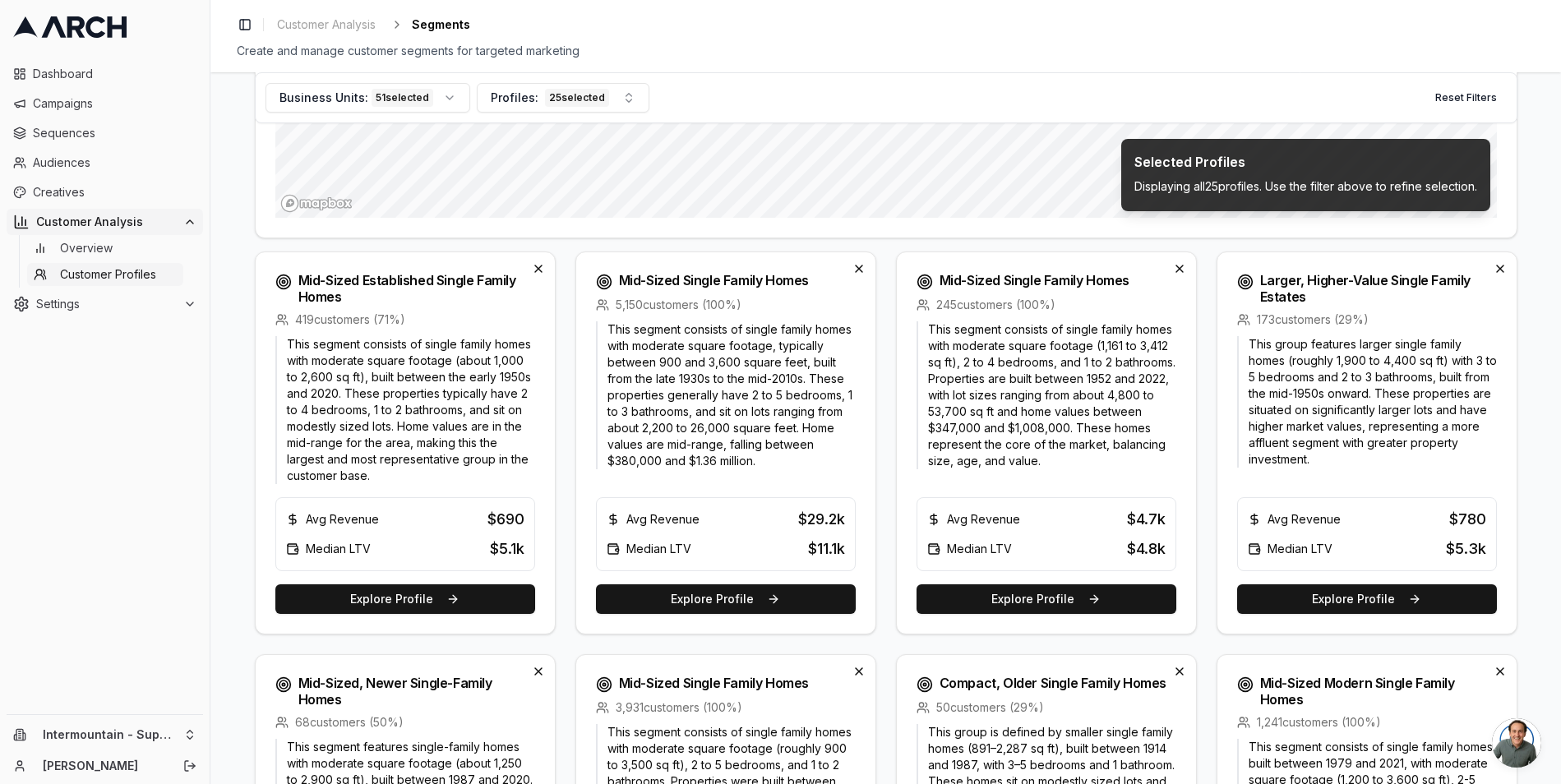
scroll to position [460, 0]
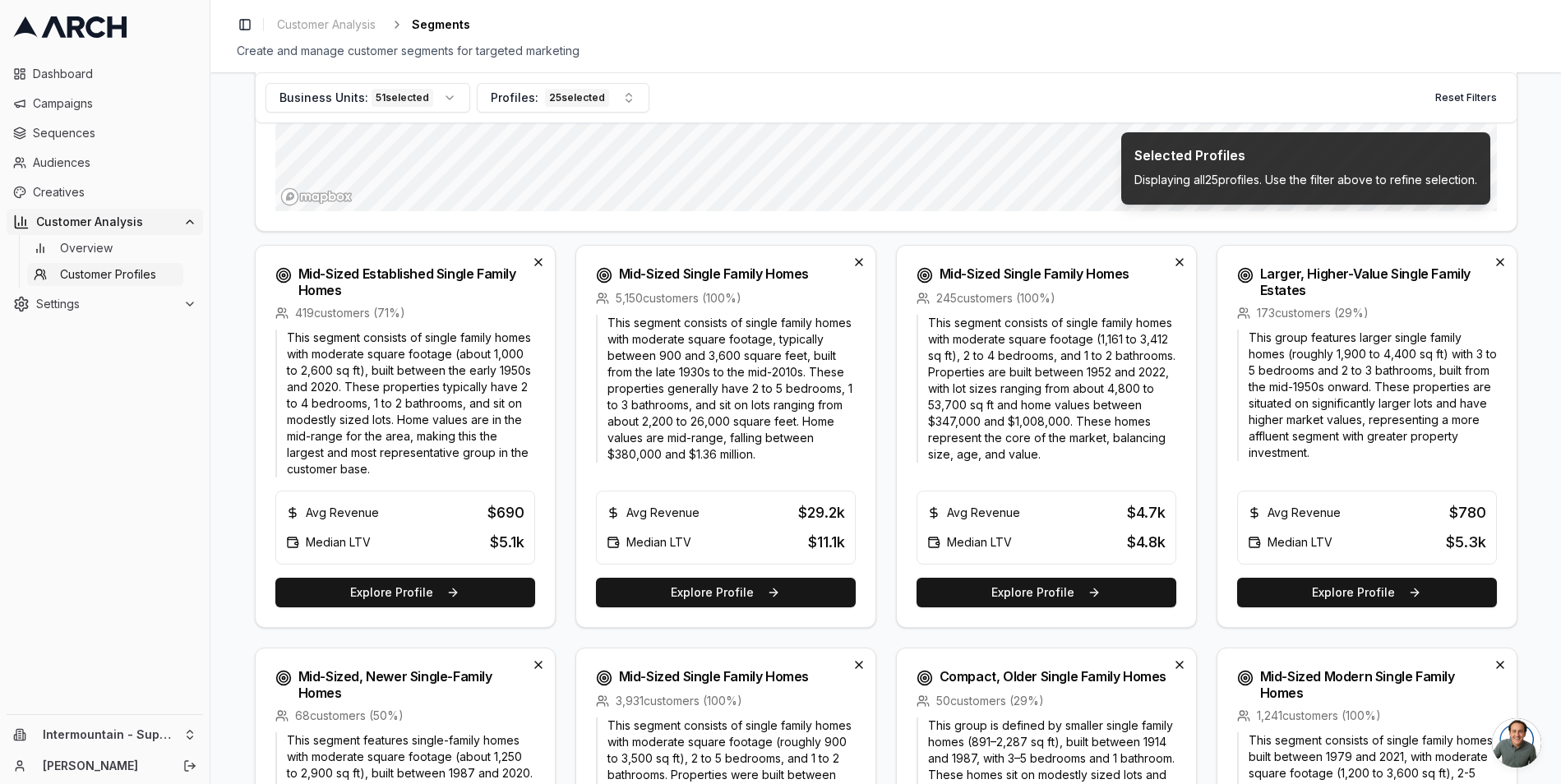
click at [687, 396] on p "This segment consists of single family homes with moderate square footage, typi…" at bounding box center [725, 388] width 260 height 148
click at [701, 595] on button "Explore Profile" at bounding box center [725, 593] width 260 height 29
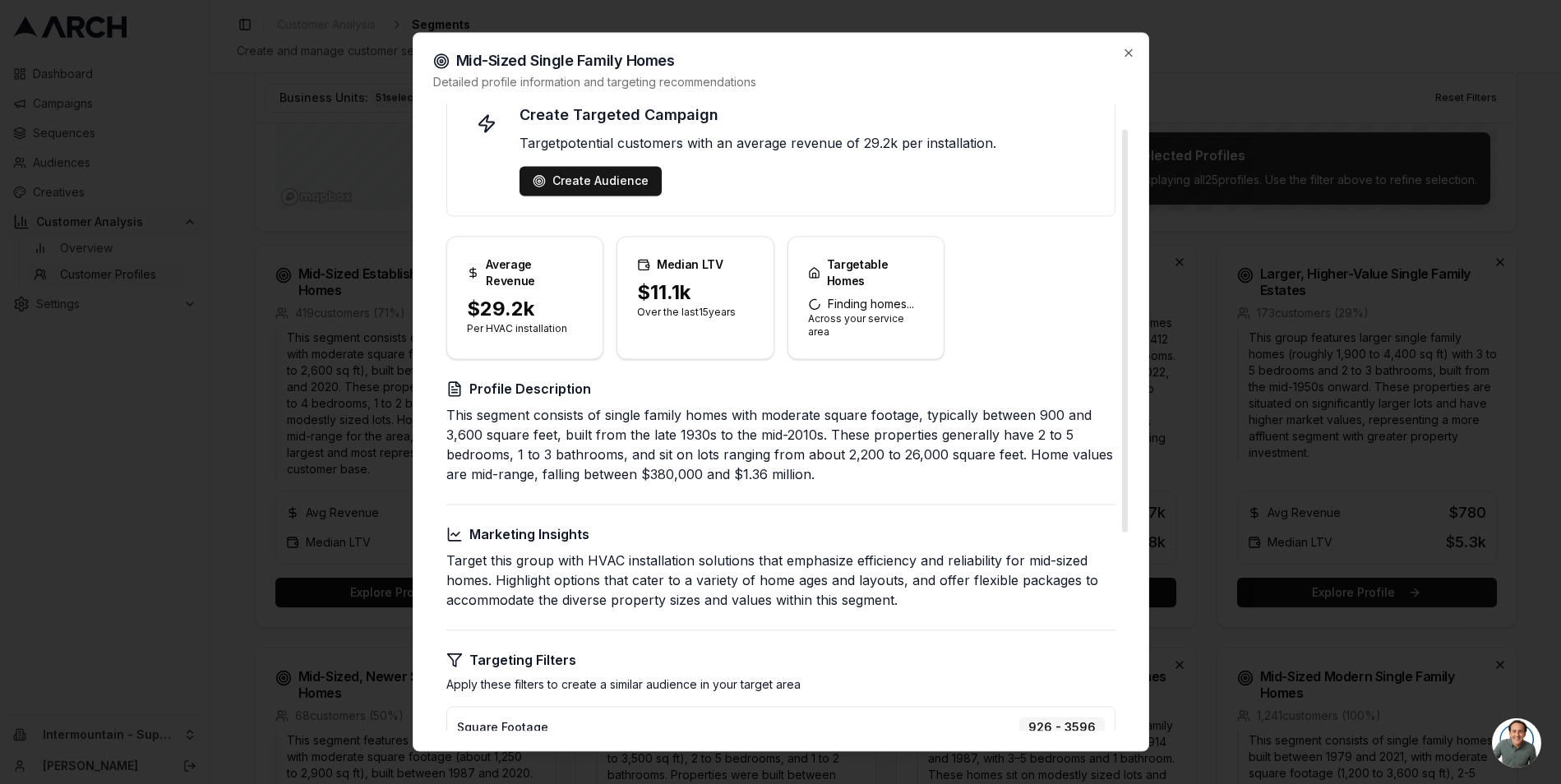
scroll to position [39, 0]
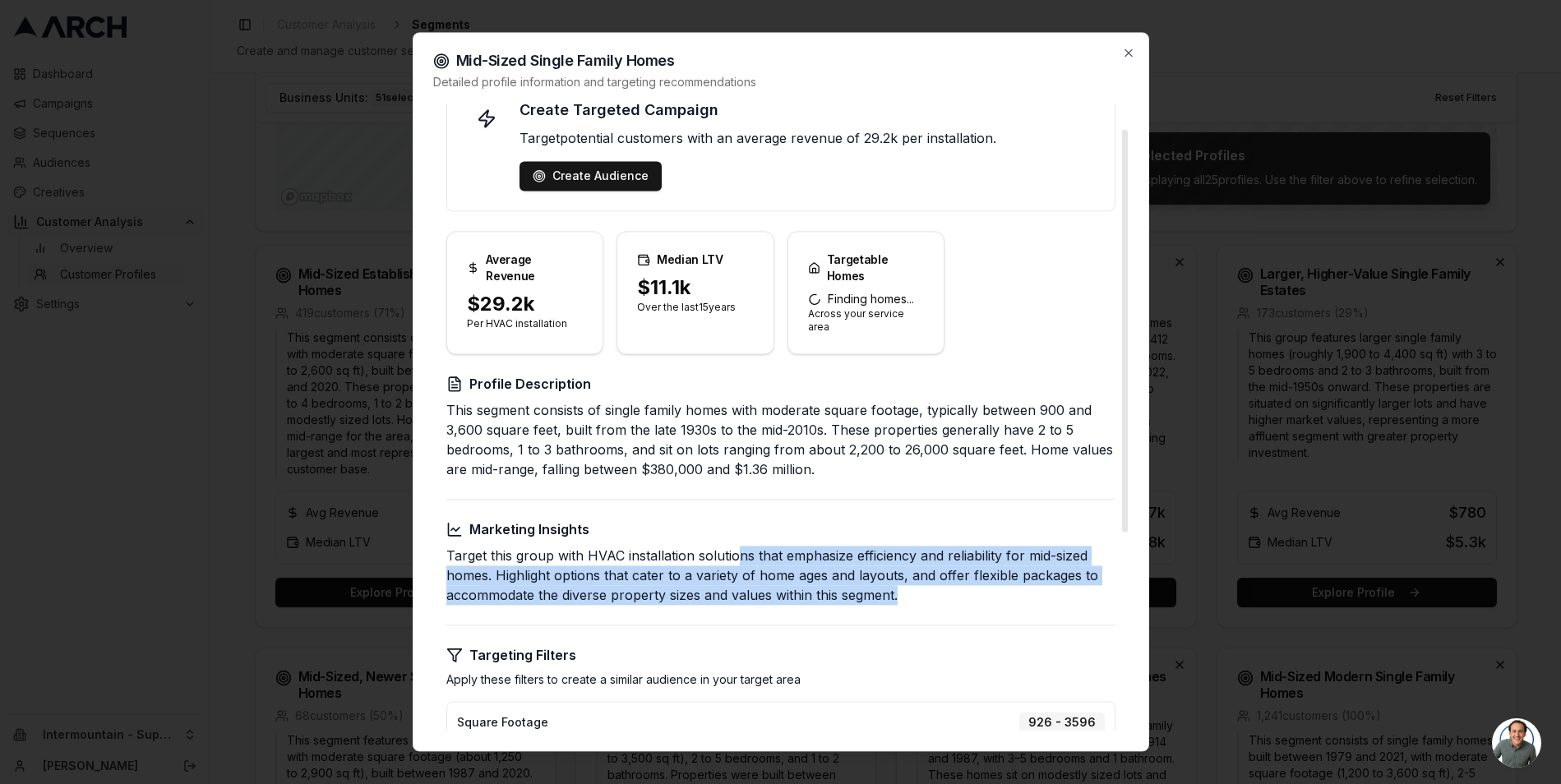
drag, startPoint x: 735, startPoint y: 537, endPoint x: 860, endPoint y: 594, distance: 137.4
click at [860, 594] on div "Create Targeted Campaign Target potential customers with an average revenue of …" at bounding box center [780, 559] width 696 height 988
click at [1131, 53] on icon "button" at bounding box center [1129, 52] width 13 height 13
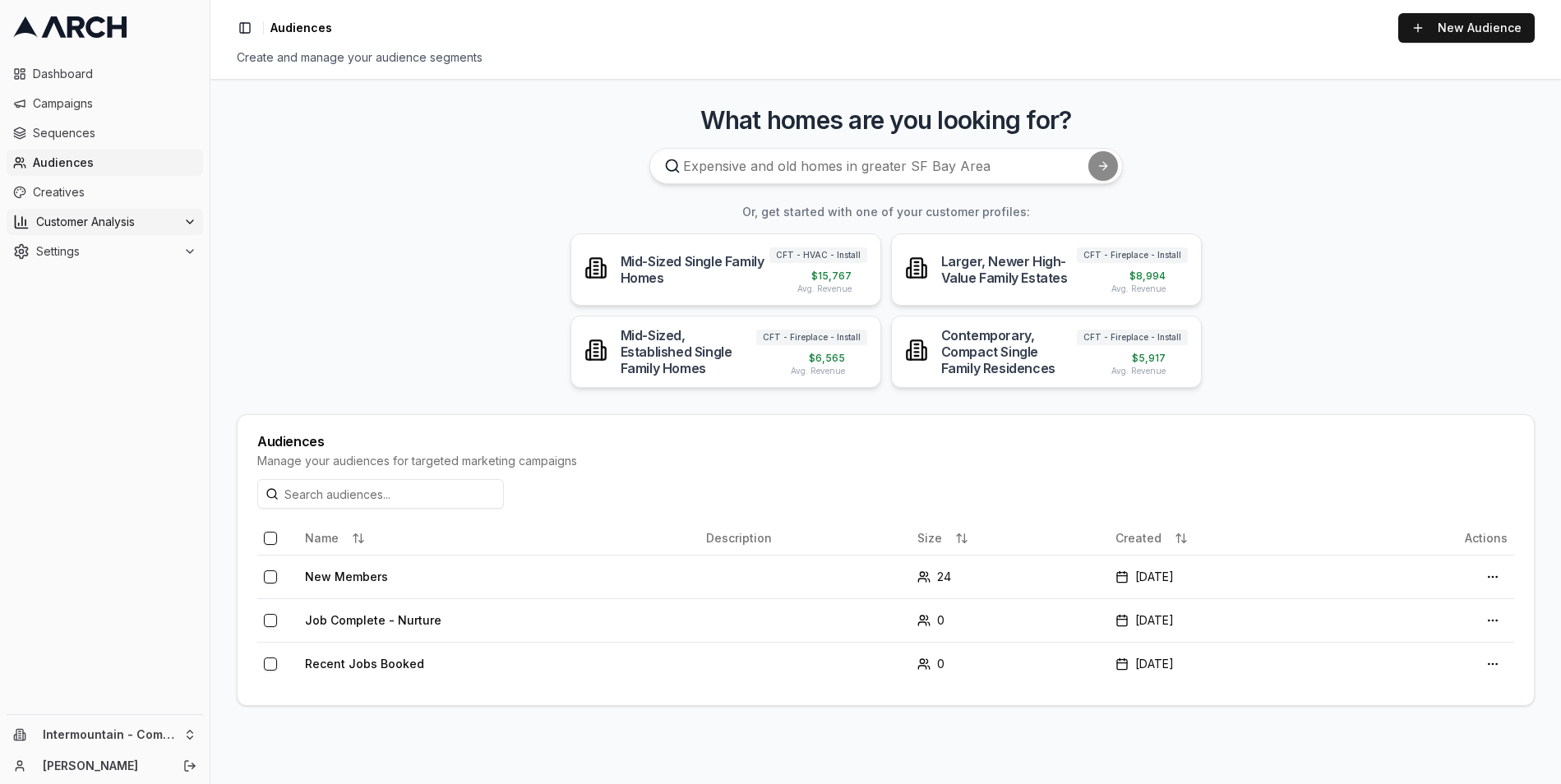
click at [90, 222] on span "Customer Analysis" at bounding box center [106, 222] width 141 height 17
click at [112, 267] on span "Customer Profiles" at bounding box center [108, 275] width 97 height 17
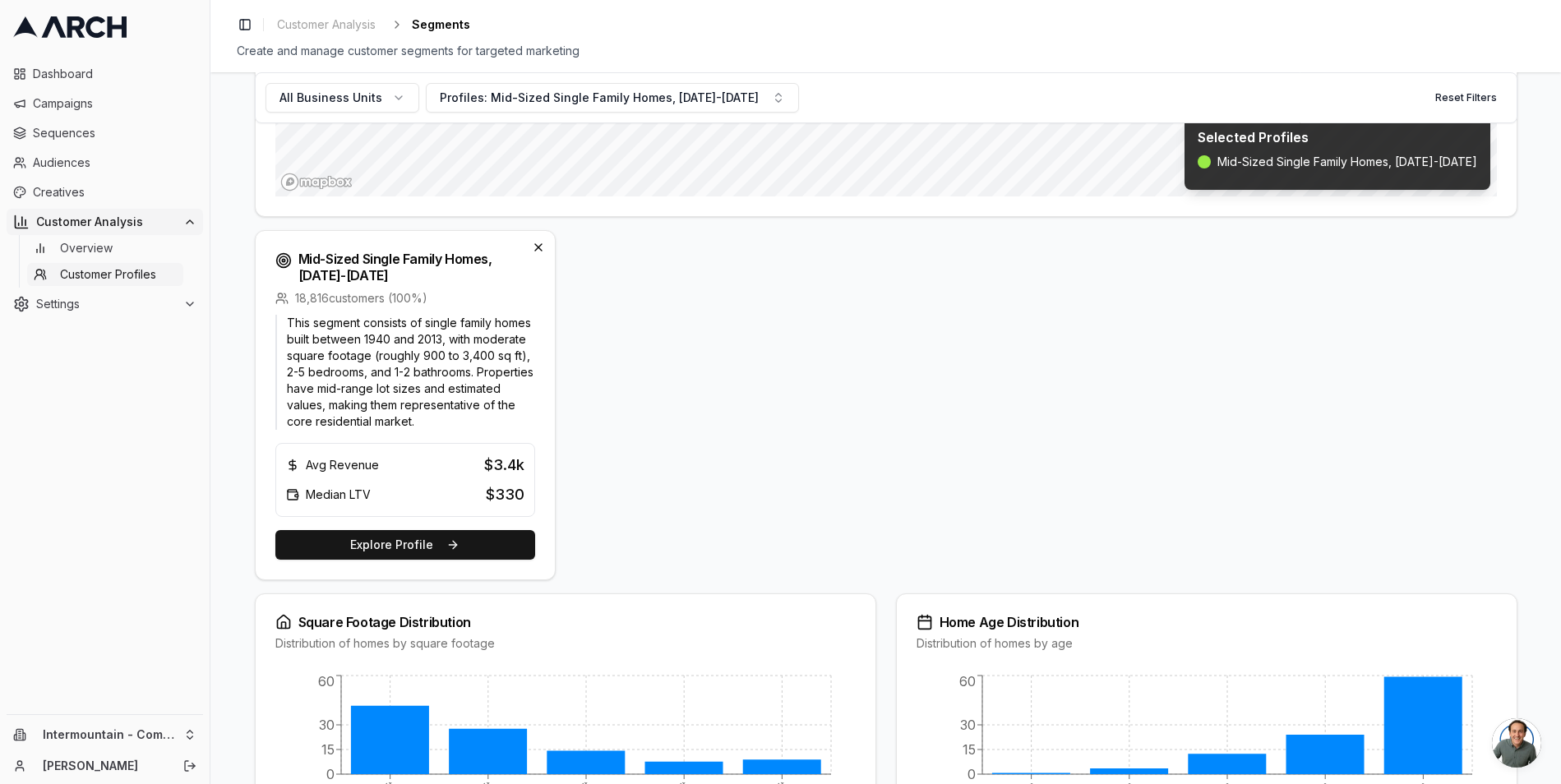
scroll to position [473, 0]
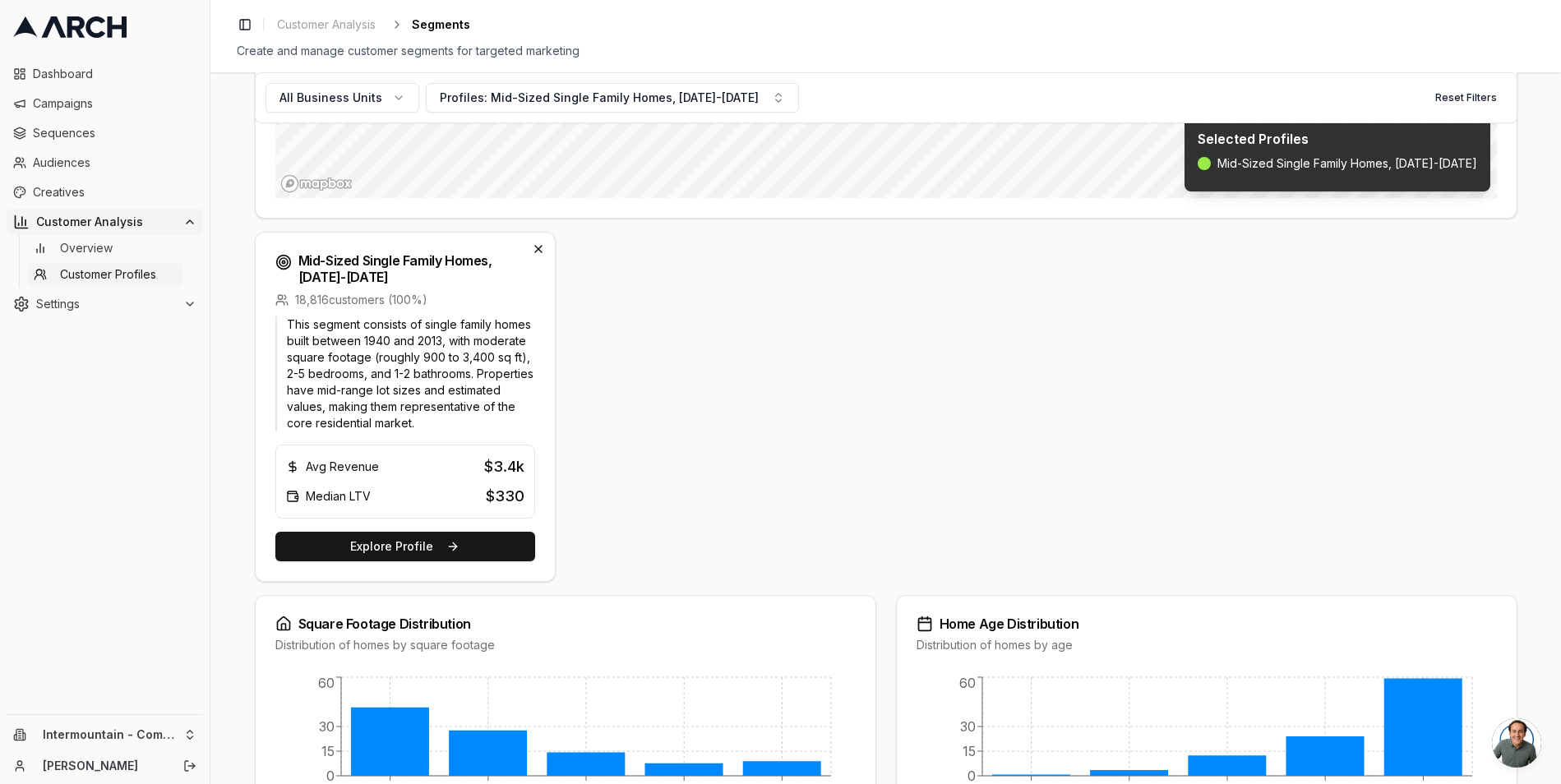
click at [383, 380] on p "This segment consists of single family homes built between 1940 and 2013, with …" at bounding box center [405, 373] width 260 height 115
click at [427, 558] on button "Explore Profile" at bounding box center [405, 547] width 260 height 29
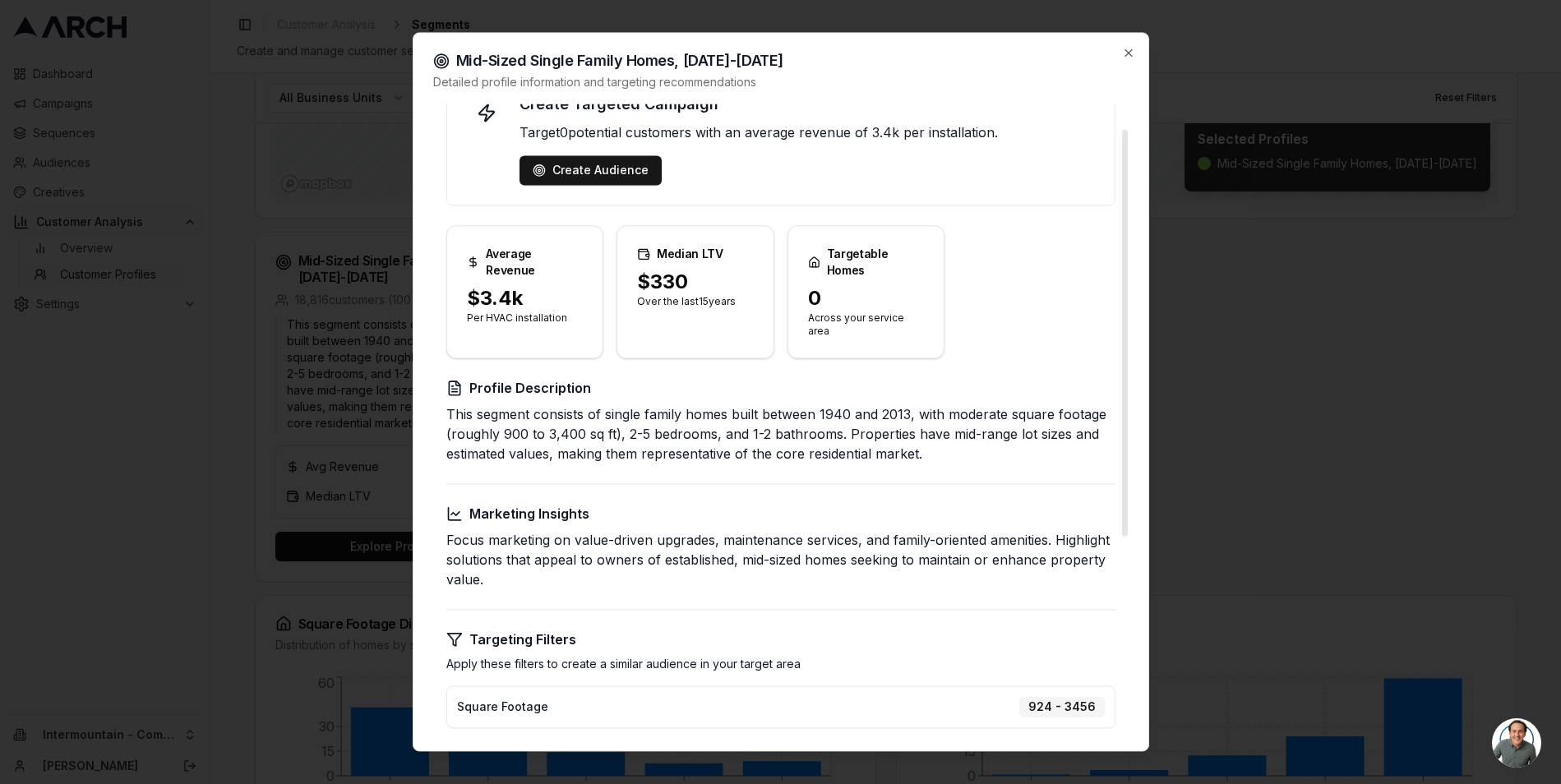
scroll to position [49, 0]
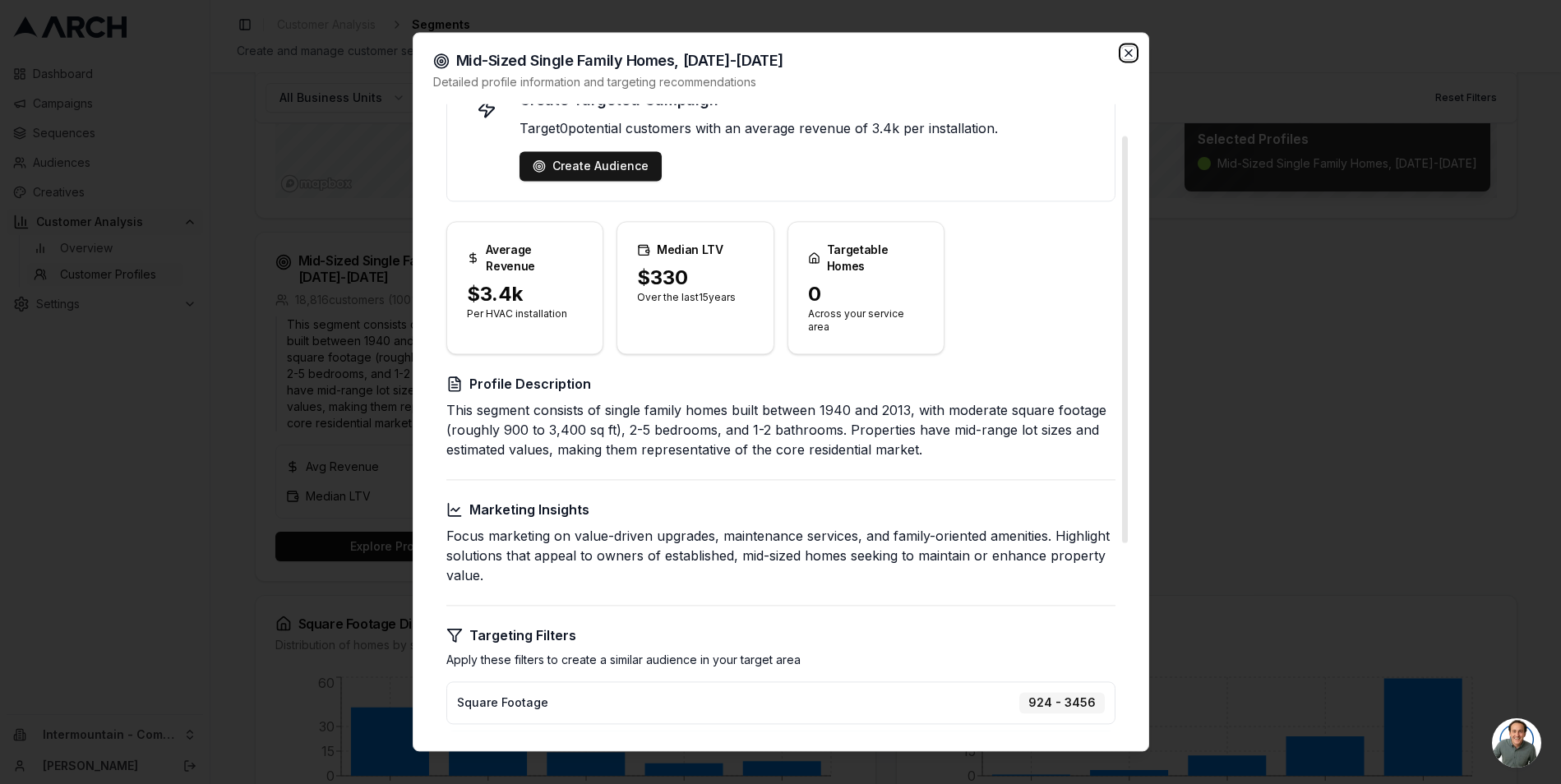
click at [1134, 53] on icon "button" at bounding box center [1129, 52] width 13 height 13
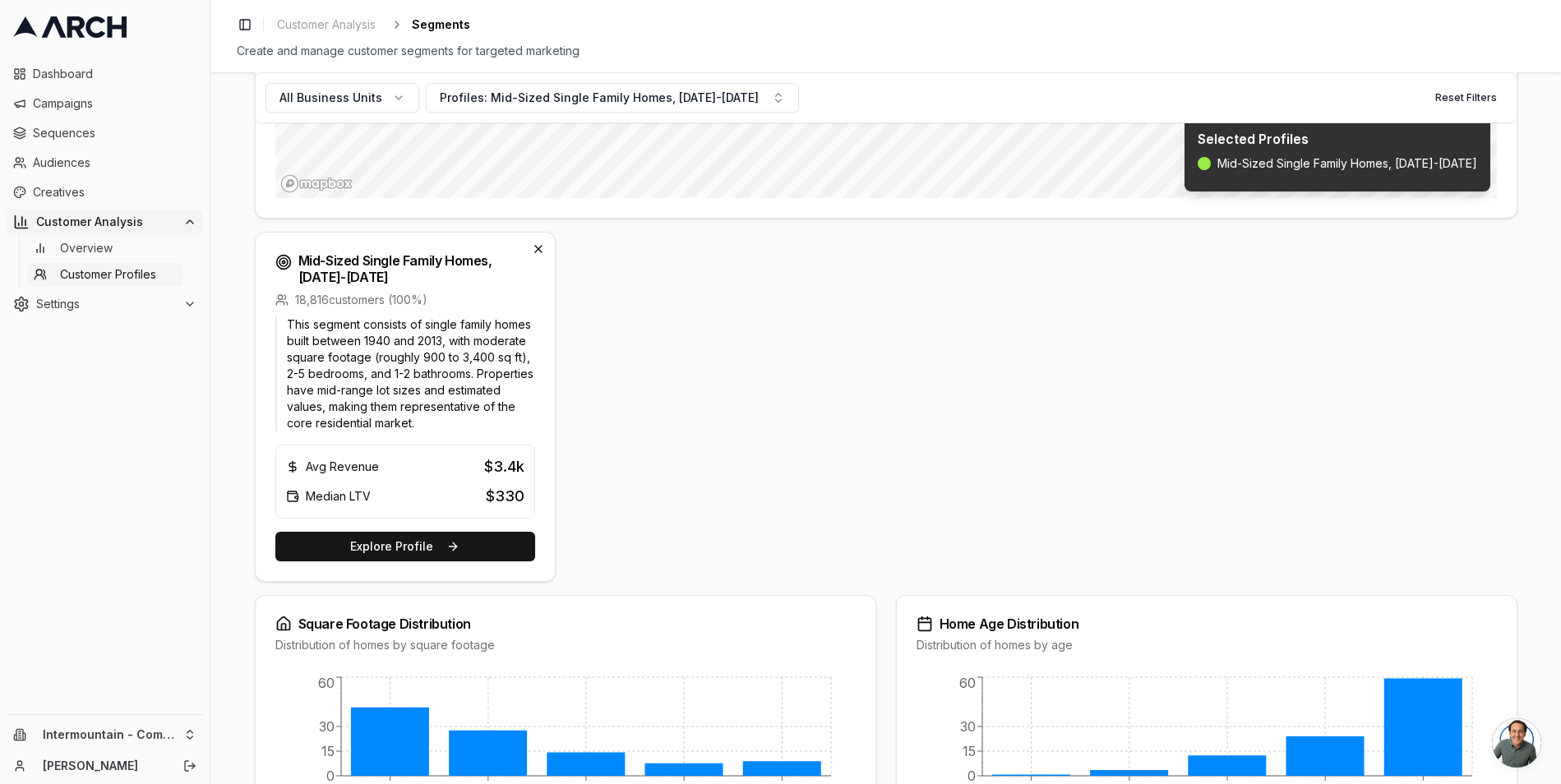
scroll to position [0, 0]
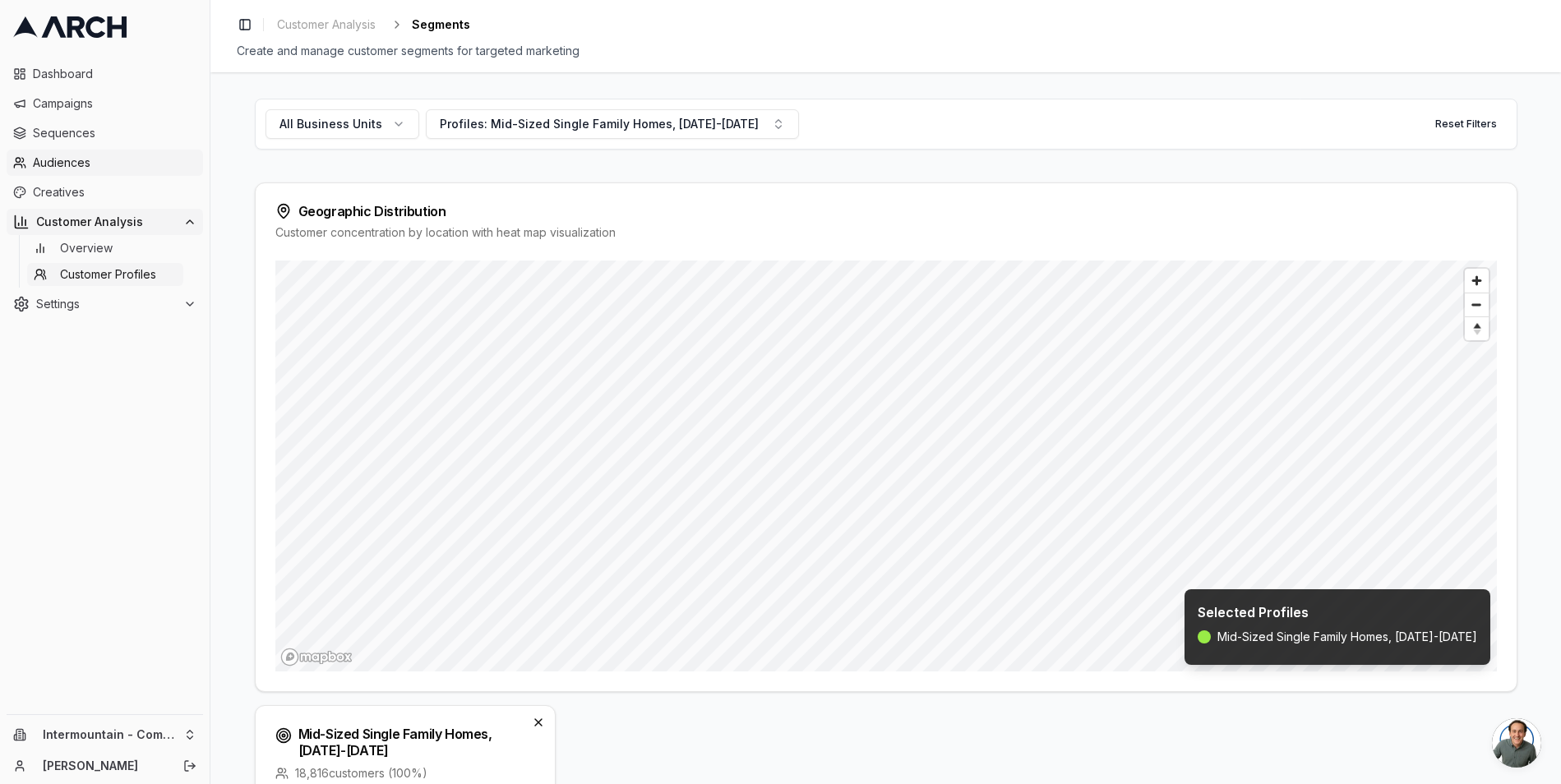
click at [77, 163] on span "Audiences" at bounding box center [115, 163] width 164 height 17
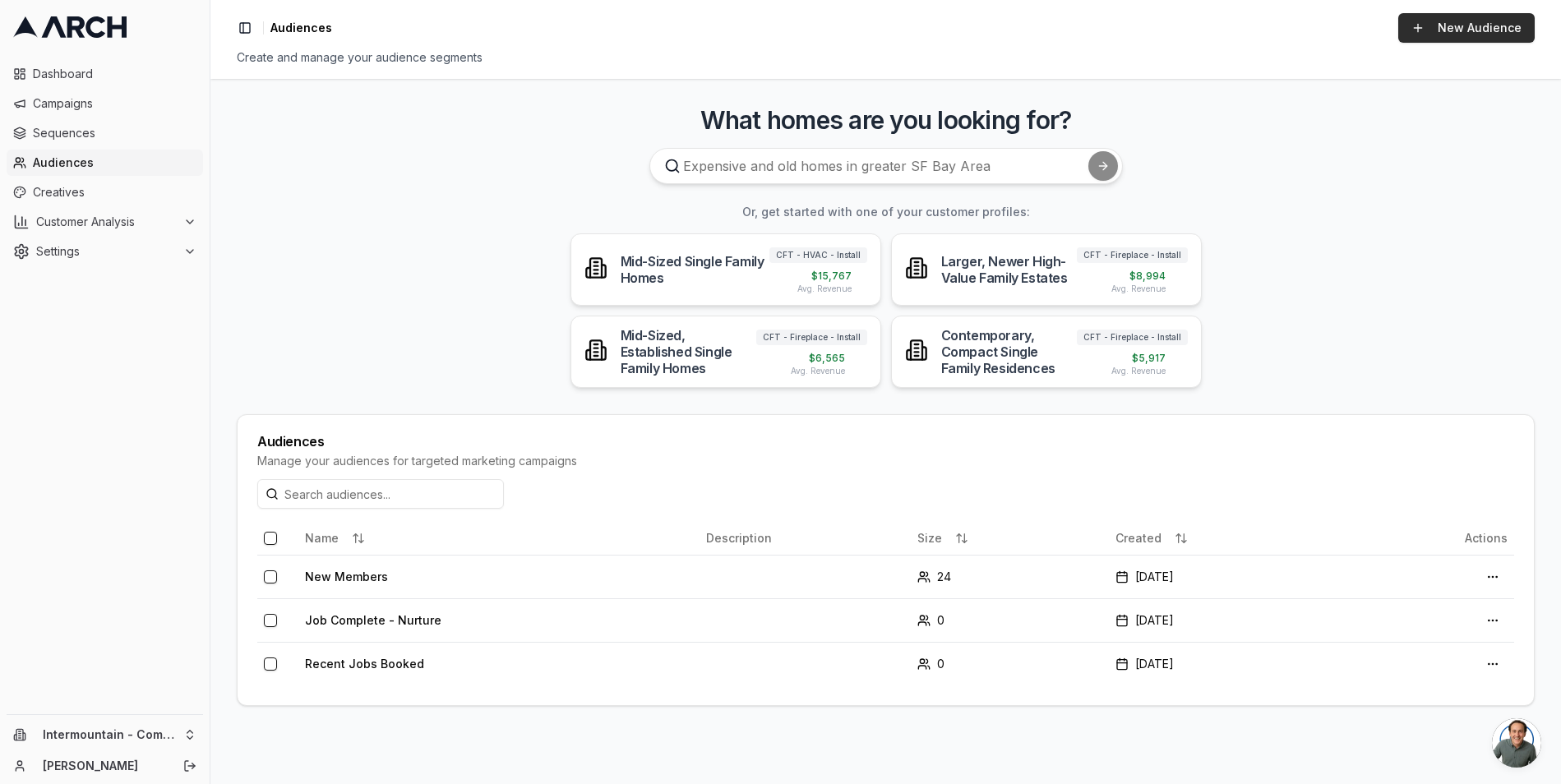
click at [1472, 28] on link "New Audience" at bounding box center [1466, 28] width 136 height 29
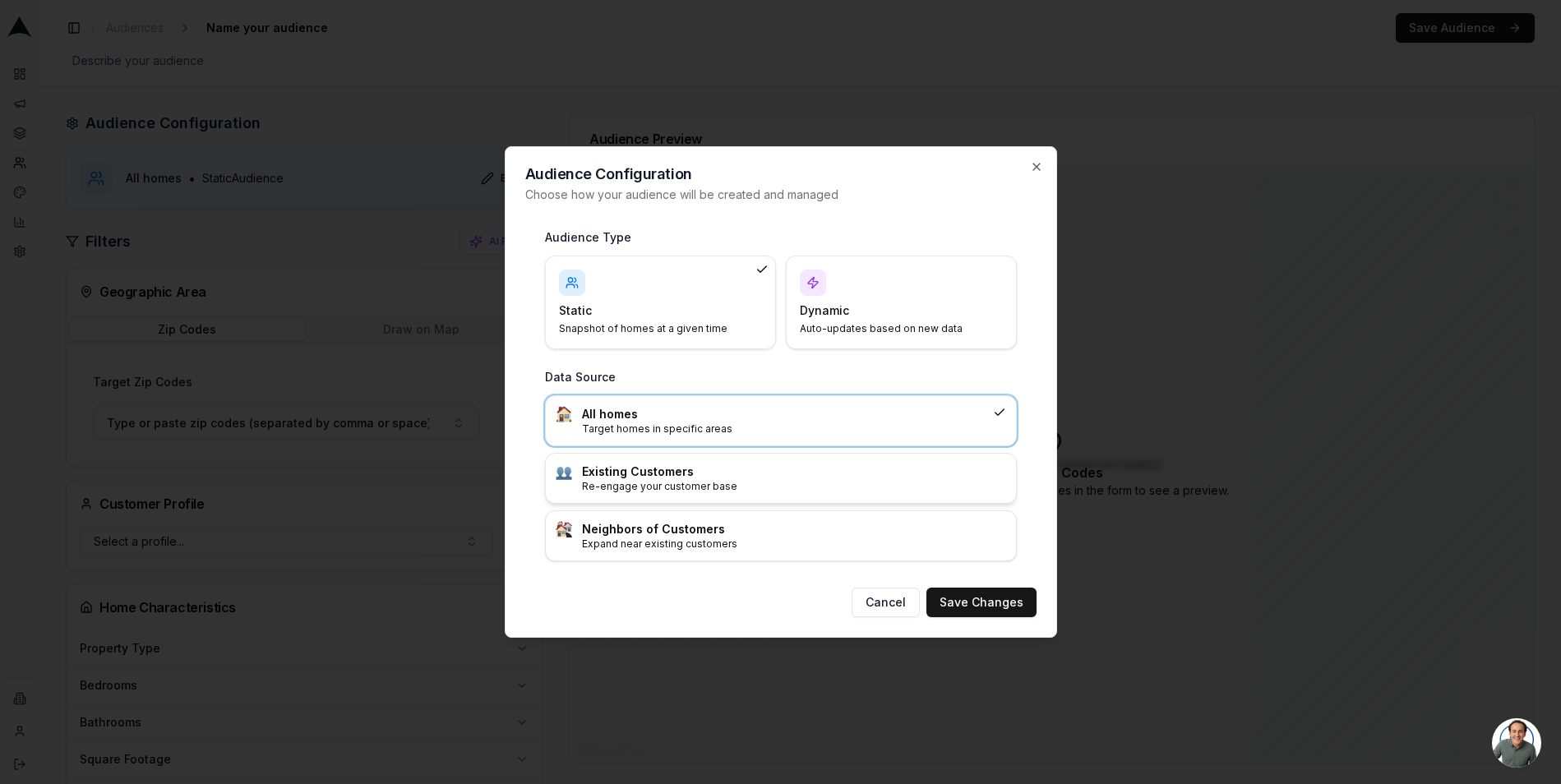
click at [610, 481] on p "Re-engage your customer base" at bounding box center [793, 486] width 424 height 13
click at [1019, 598] on button "Save Changes" at bounding box center [982, 602] width 110 height 29
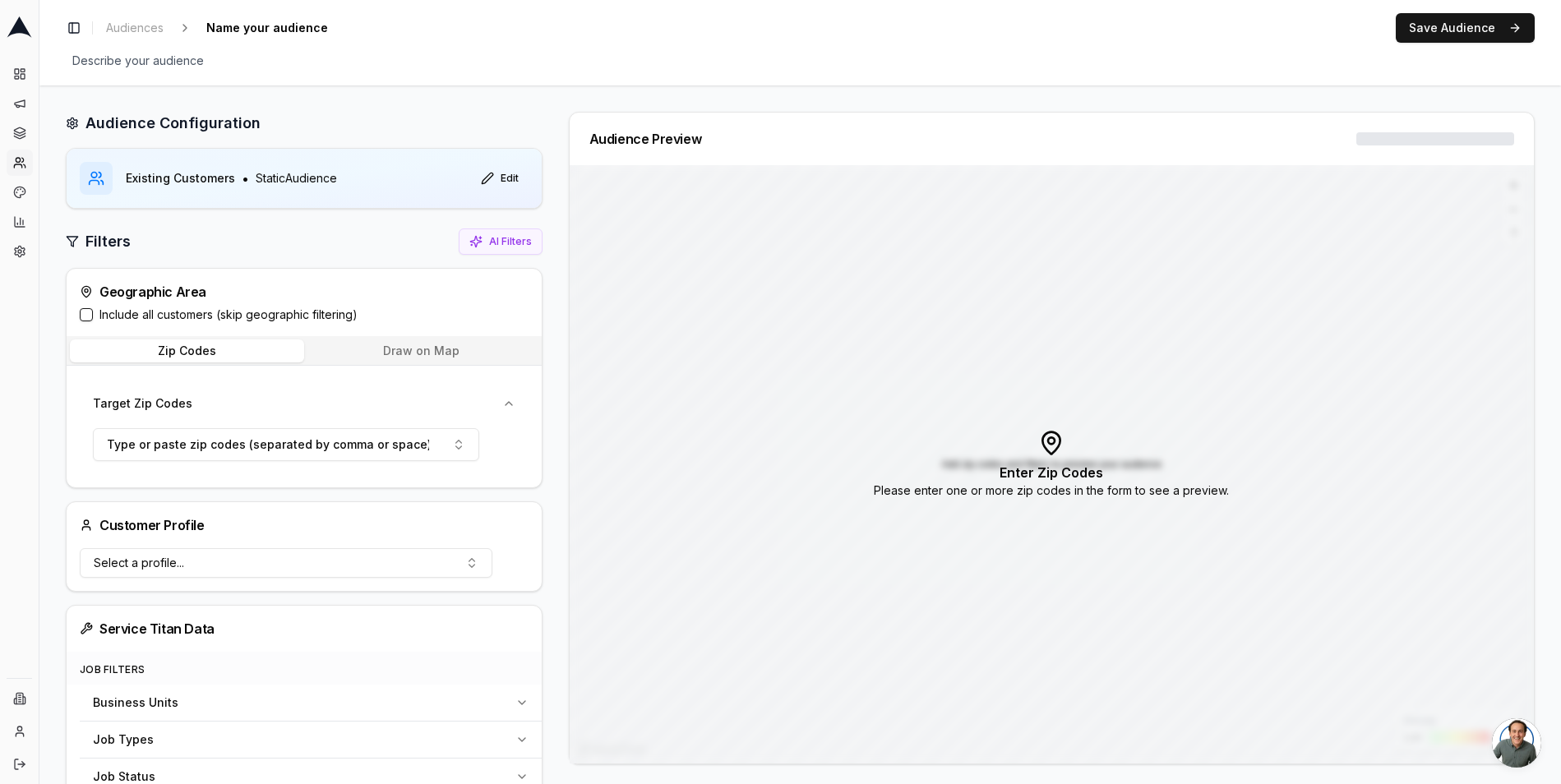
click at [87, 312] on button "Include all customers (skip geographic filtering)" at bounding box center [86, 314] width 13 height 13
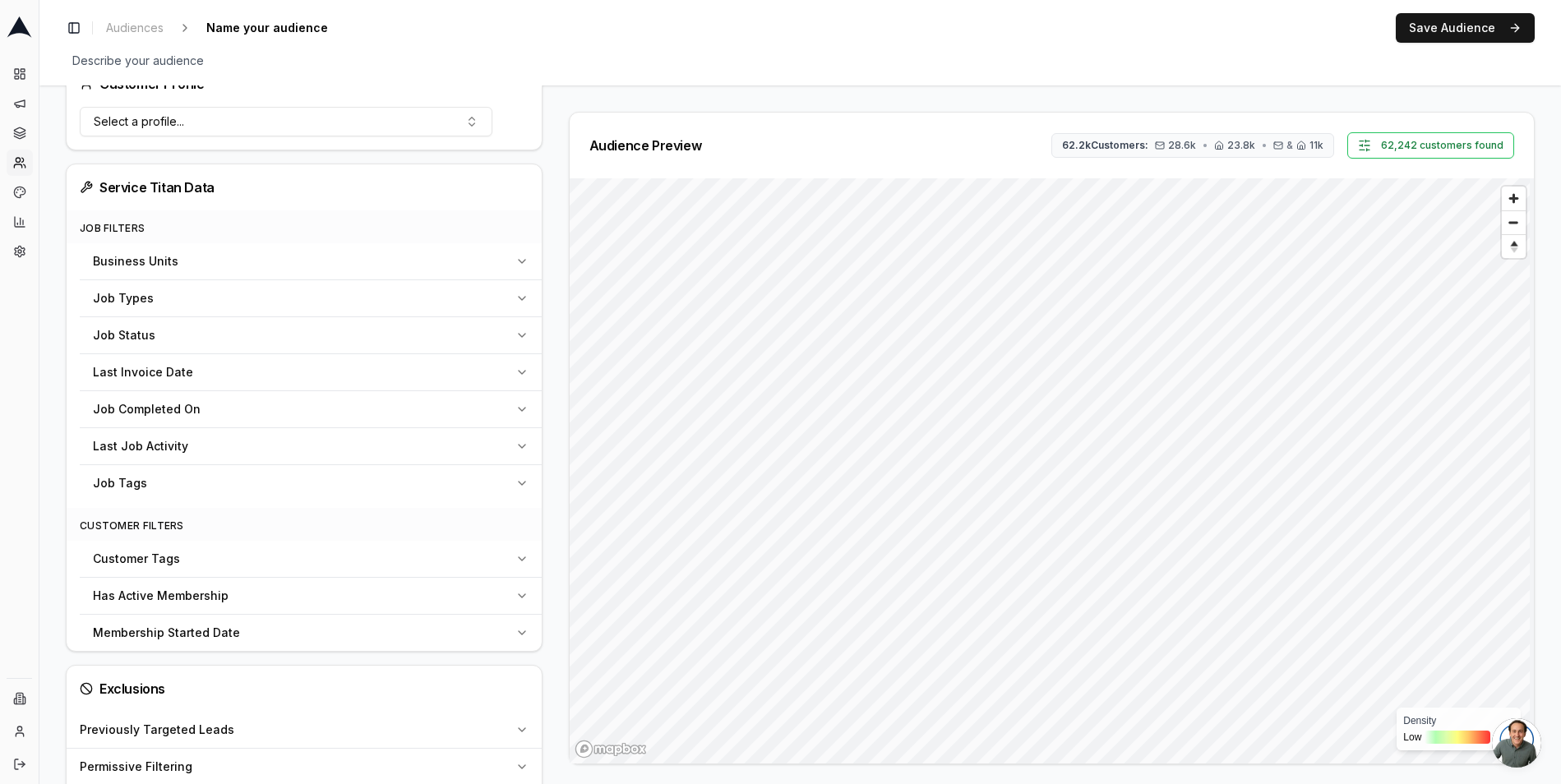
scroll to position [419, 0]
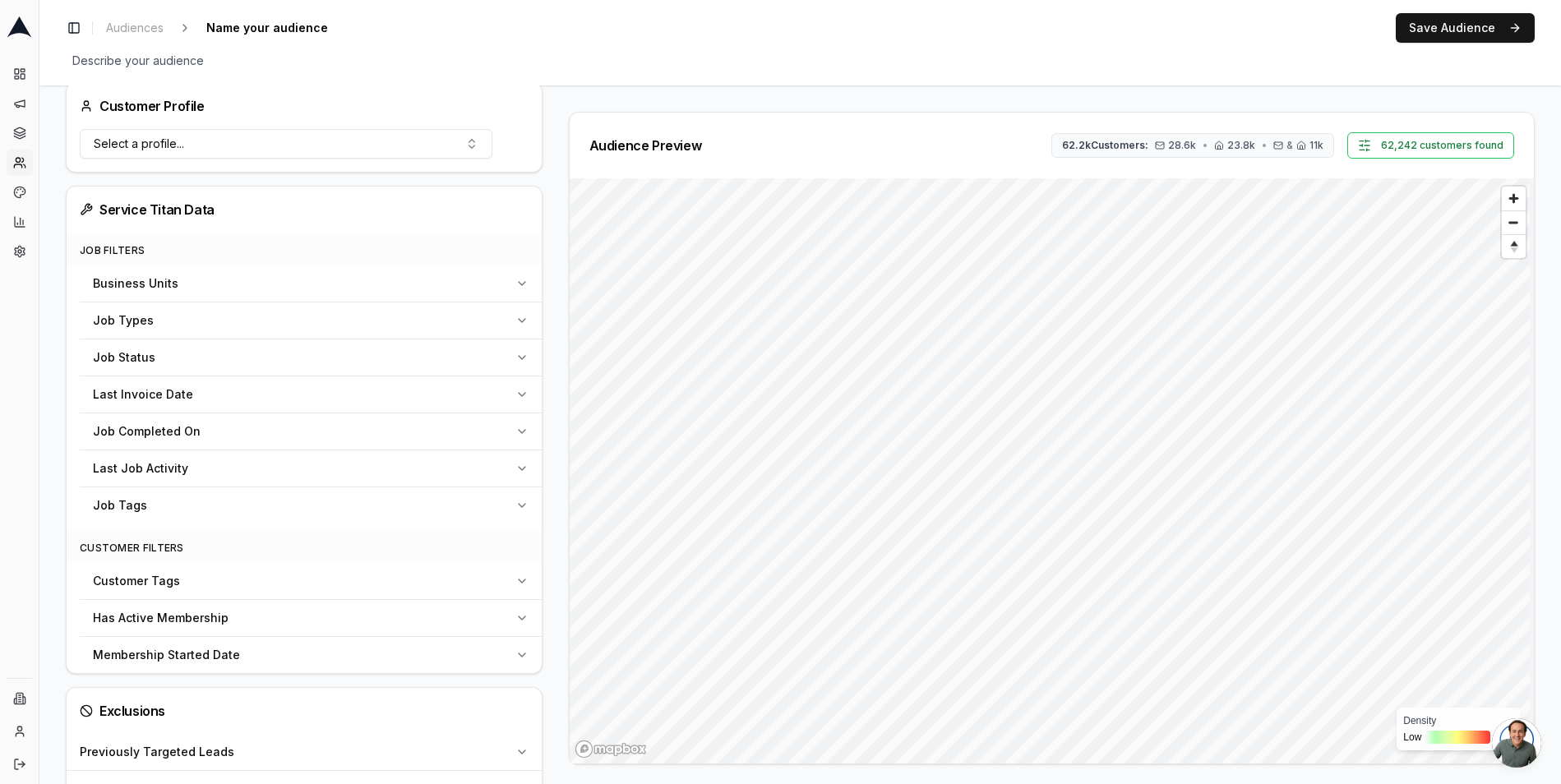
click at [502, 290] on div "Business Units" at bounding box center [301, 284] width 416 height 17
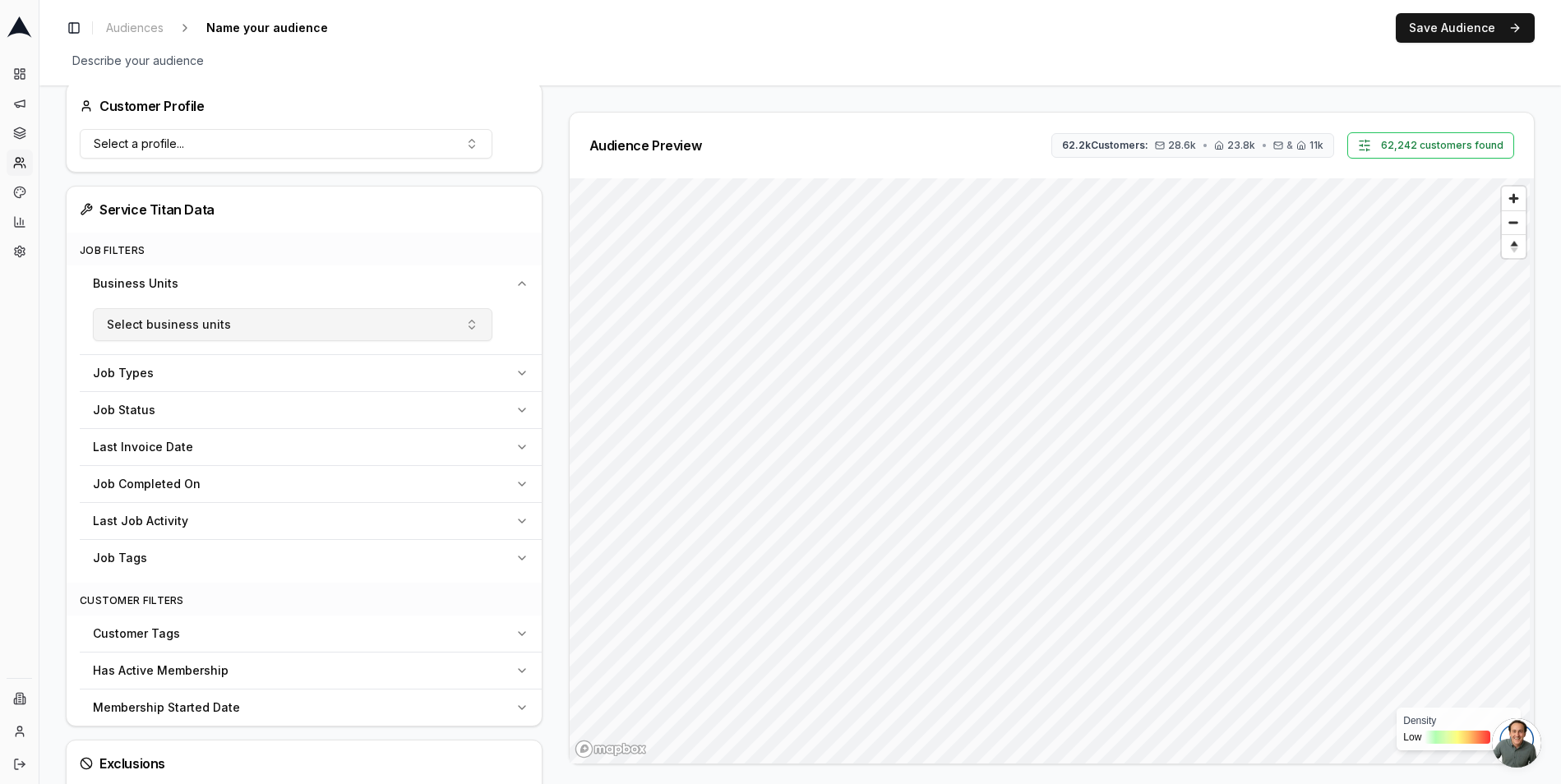
click at [454, 334] on button "Select business units" at bounding box center [292, 324] width 400 height 33
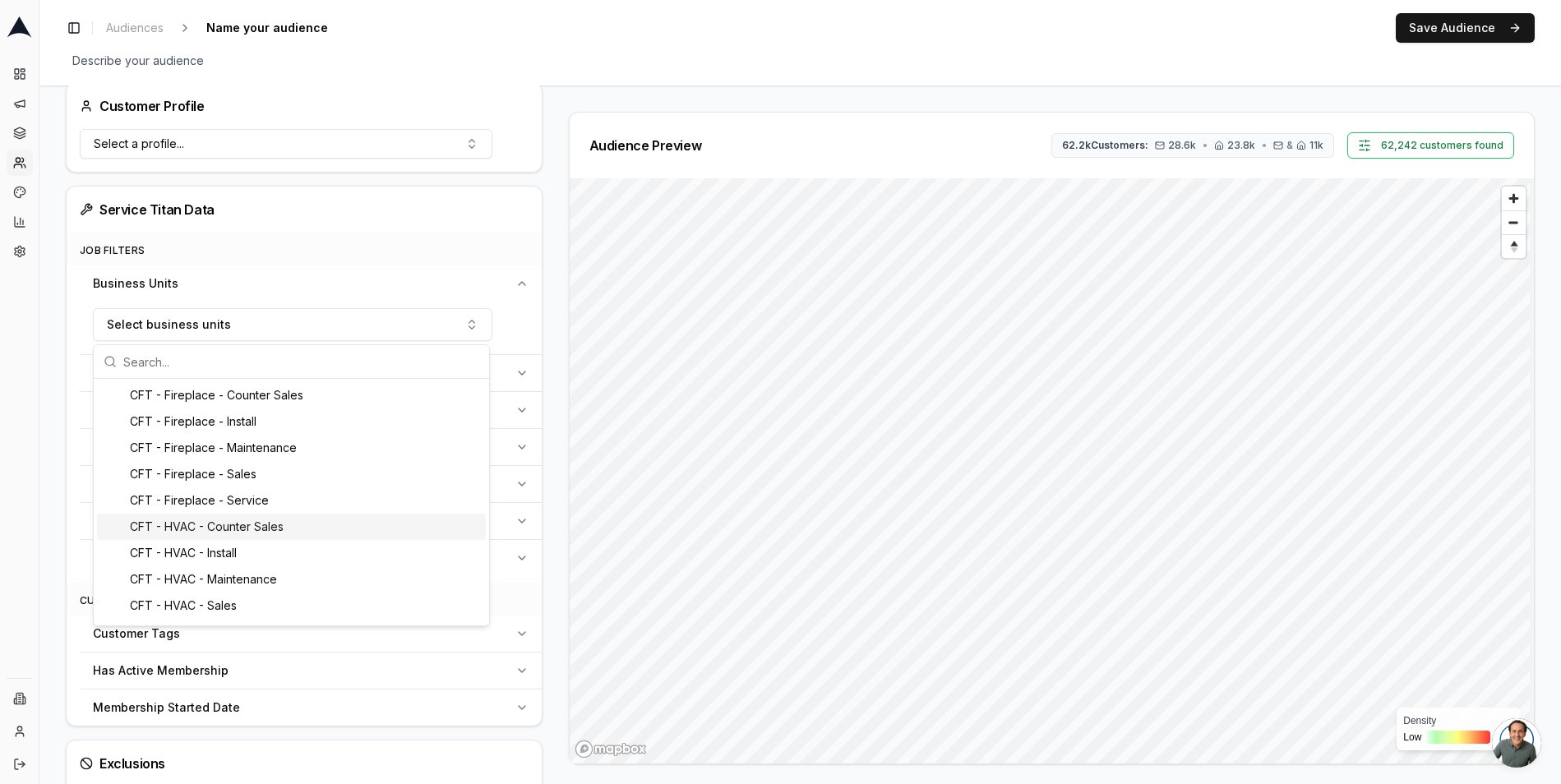
scroll to position [23, 0]
click at [375, 222] on div "Service Titan Data" at bounding box center [303, 210] width 475 height 46
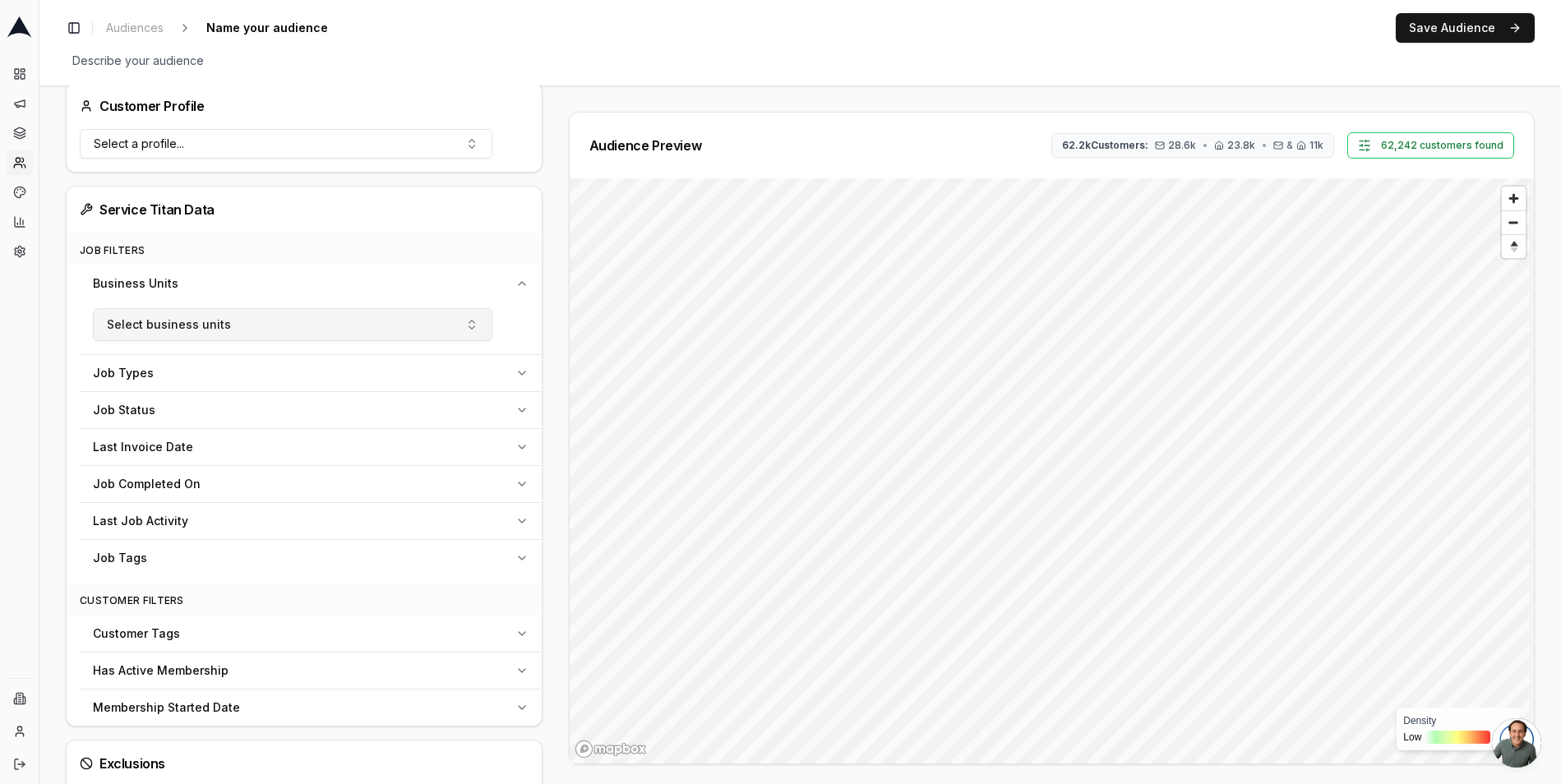
click at [354, 317] on button "Select business units" at bounding box center [292, 324] width 400 height 33
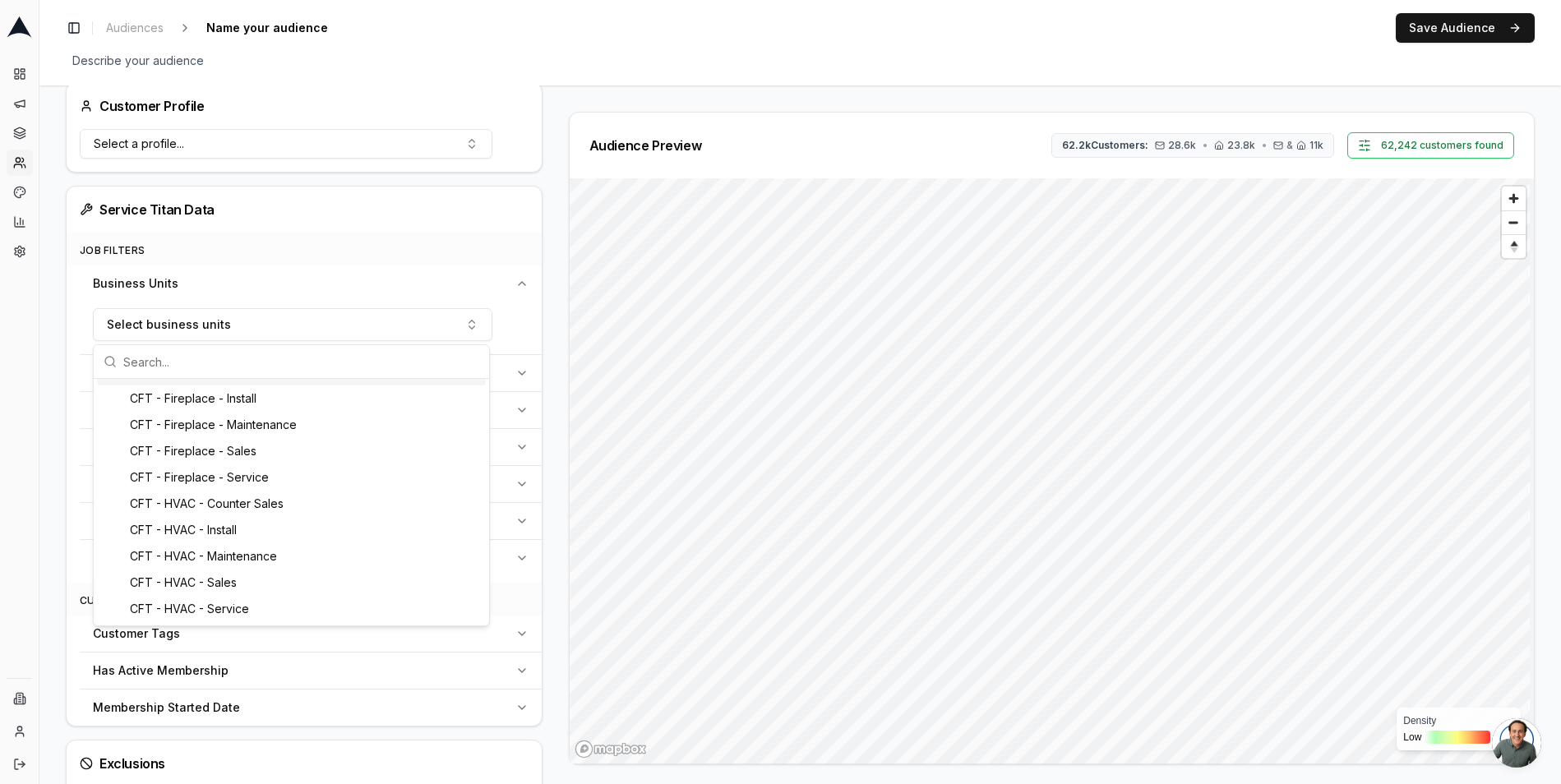
click at [324, 253] on div "Job Filters" at bounding box center [303, 249] width 475 height 33
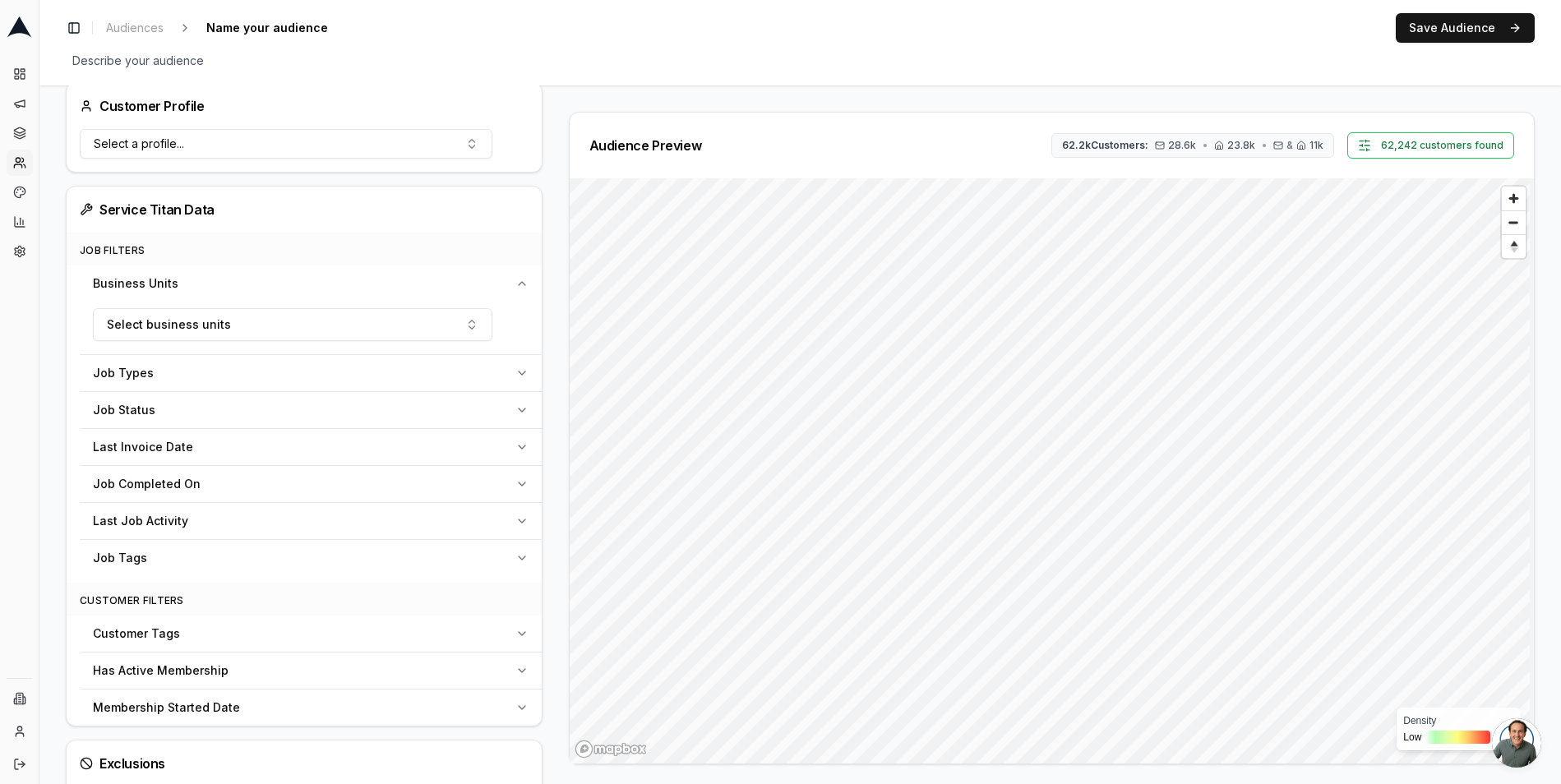
click at [275, 380] on div "Job Types" at bounding box center [301, 373] width 416 height 17
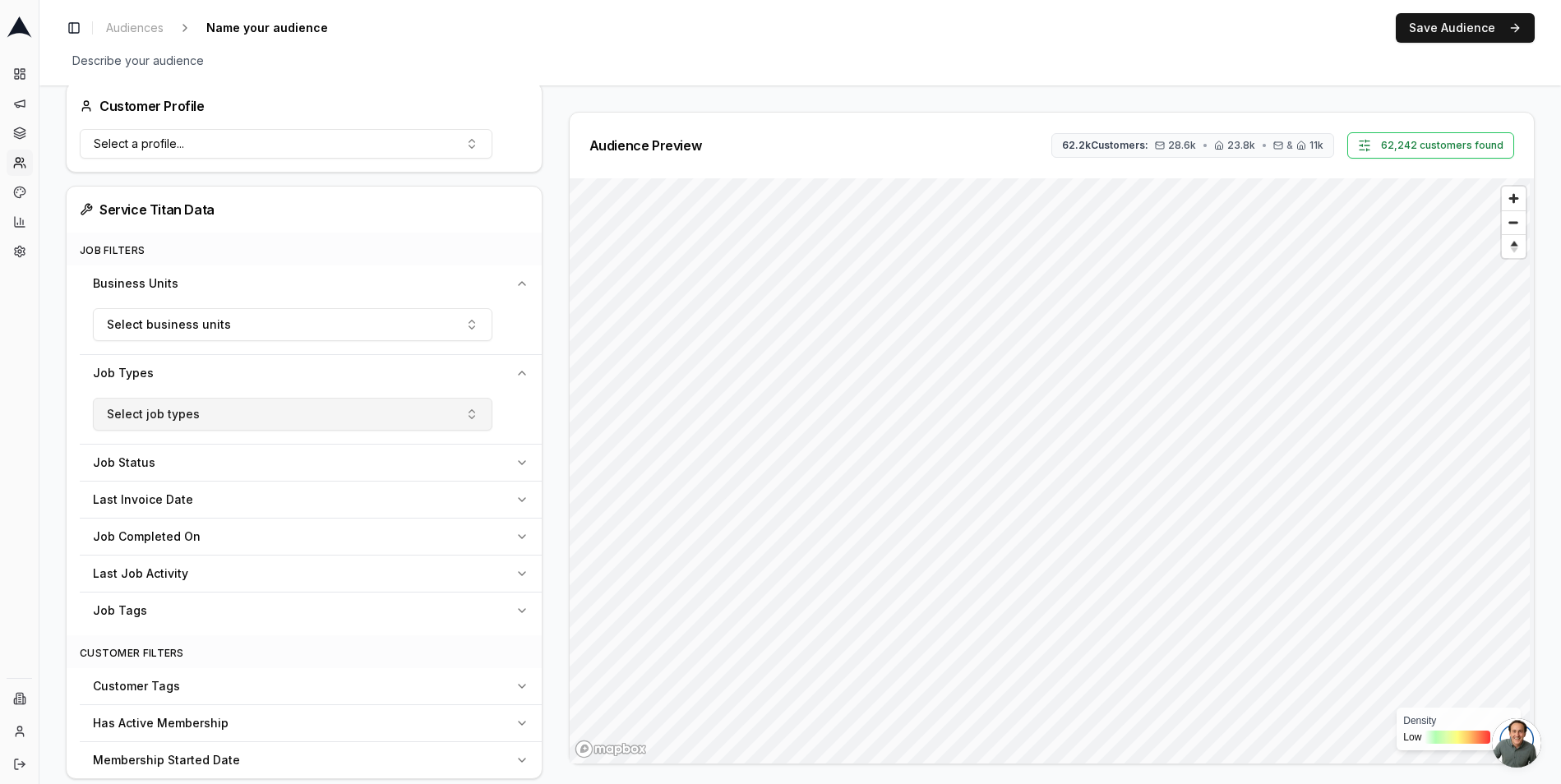
click at [373, 411] on button "Select job types" at bounding box center [292, 415] width 400 height 33
click at [384, 416] on button "Select job types" at bounding box center [292, 415] width 400 height 33
click at [406, 329] on button "Select business units" at bounding box center [292, 324] width 400 height 33
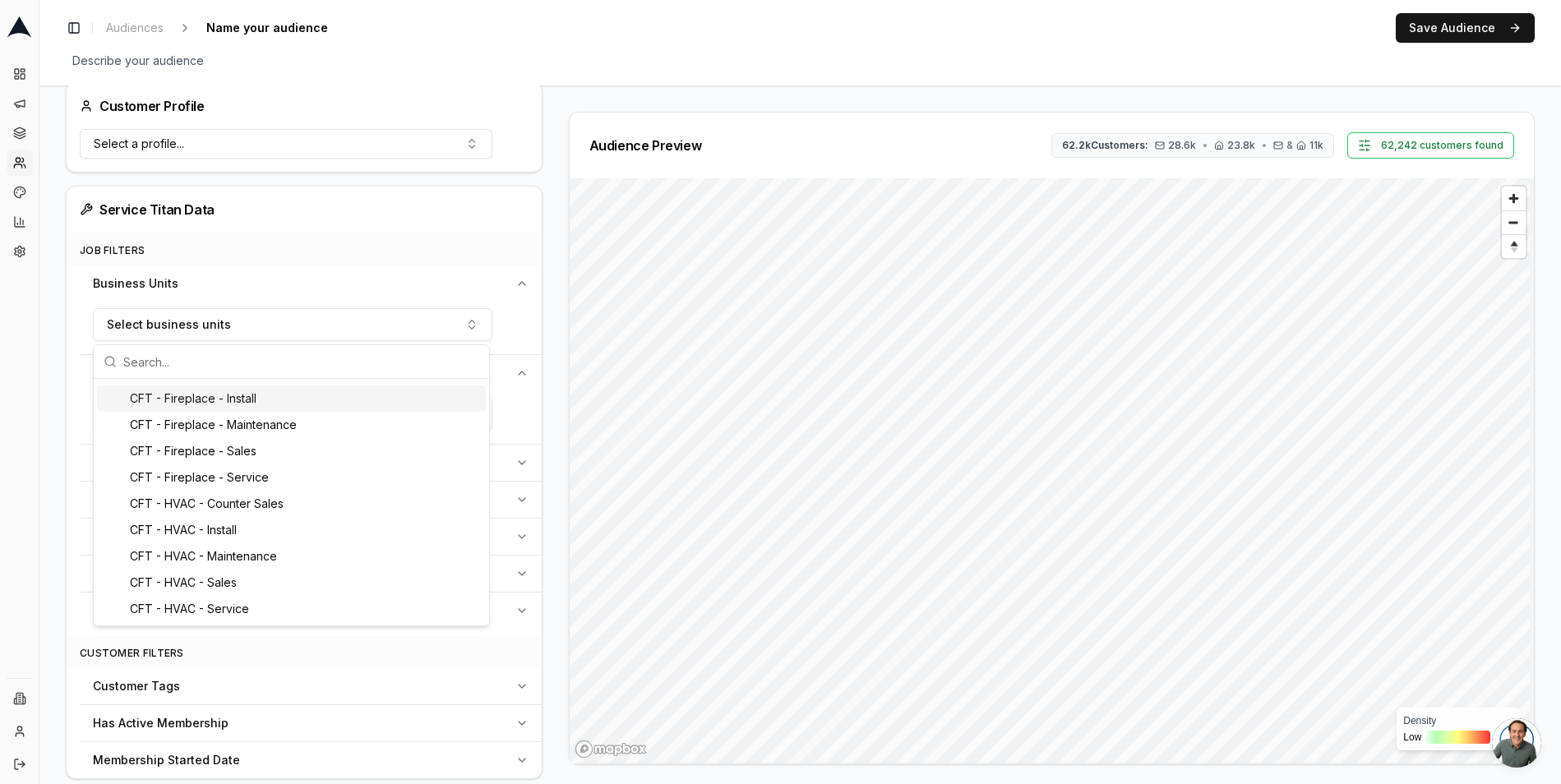
click at [367, 277] on div "Business Units" at bounding box center [301, 284] width 416 height 17
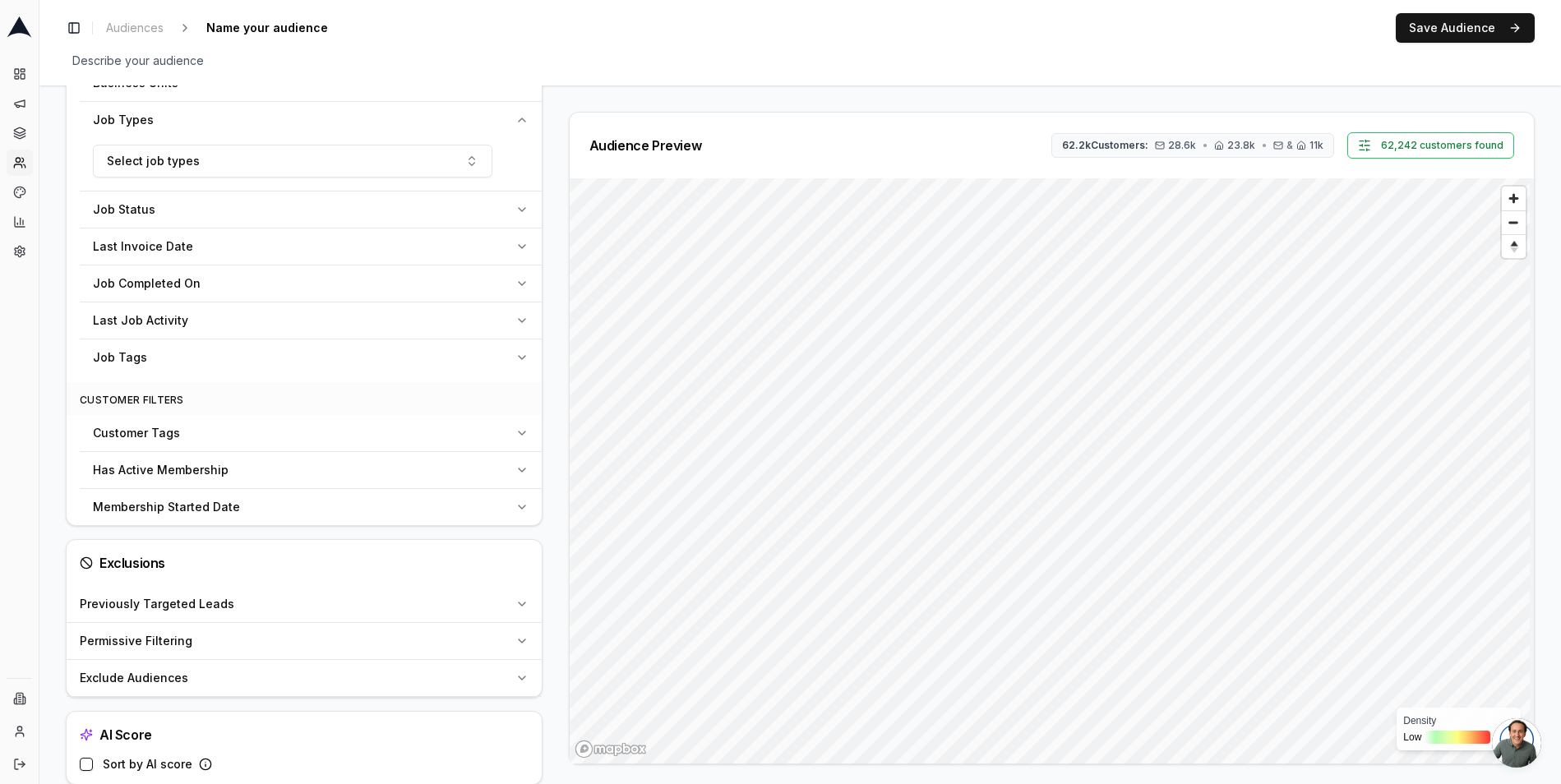
scroll to position [647, 0]
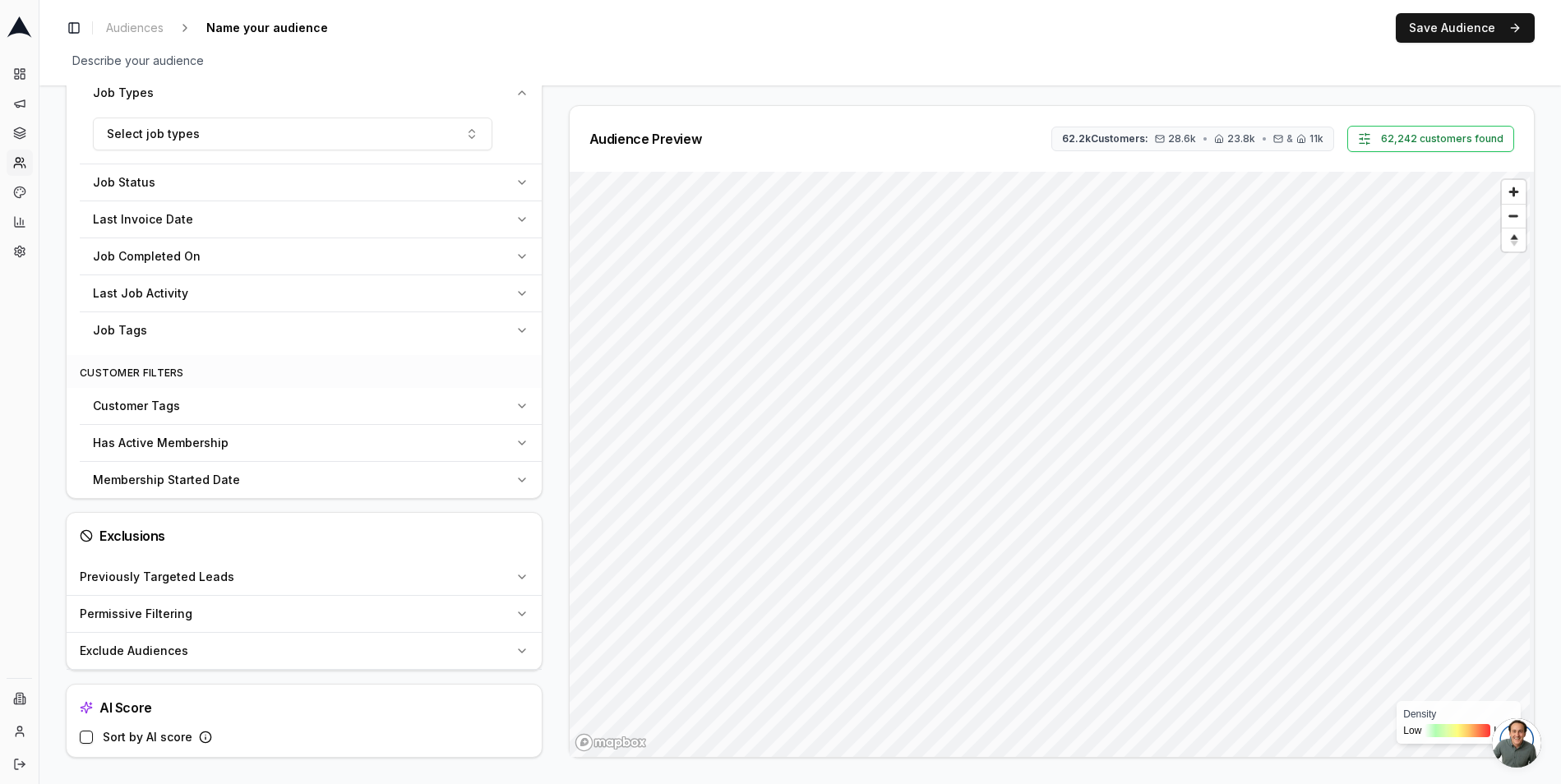
click at [305, 611] on div "Permissive Filtering" at bounding box center [294, 614] width 429 height 17
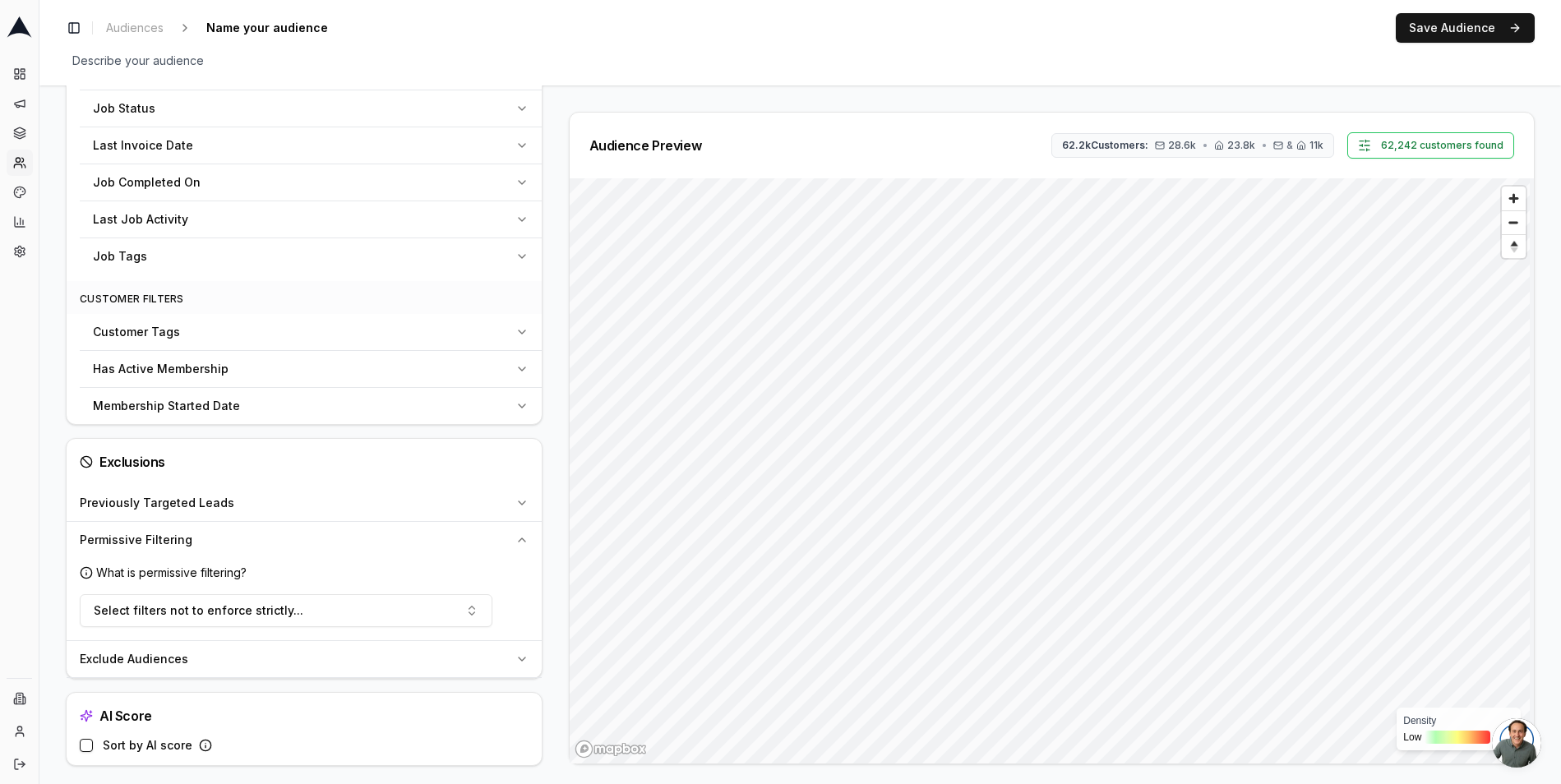
scroll to position [729, 0]
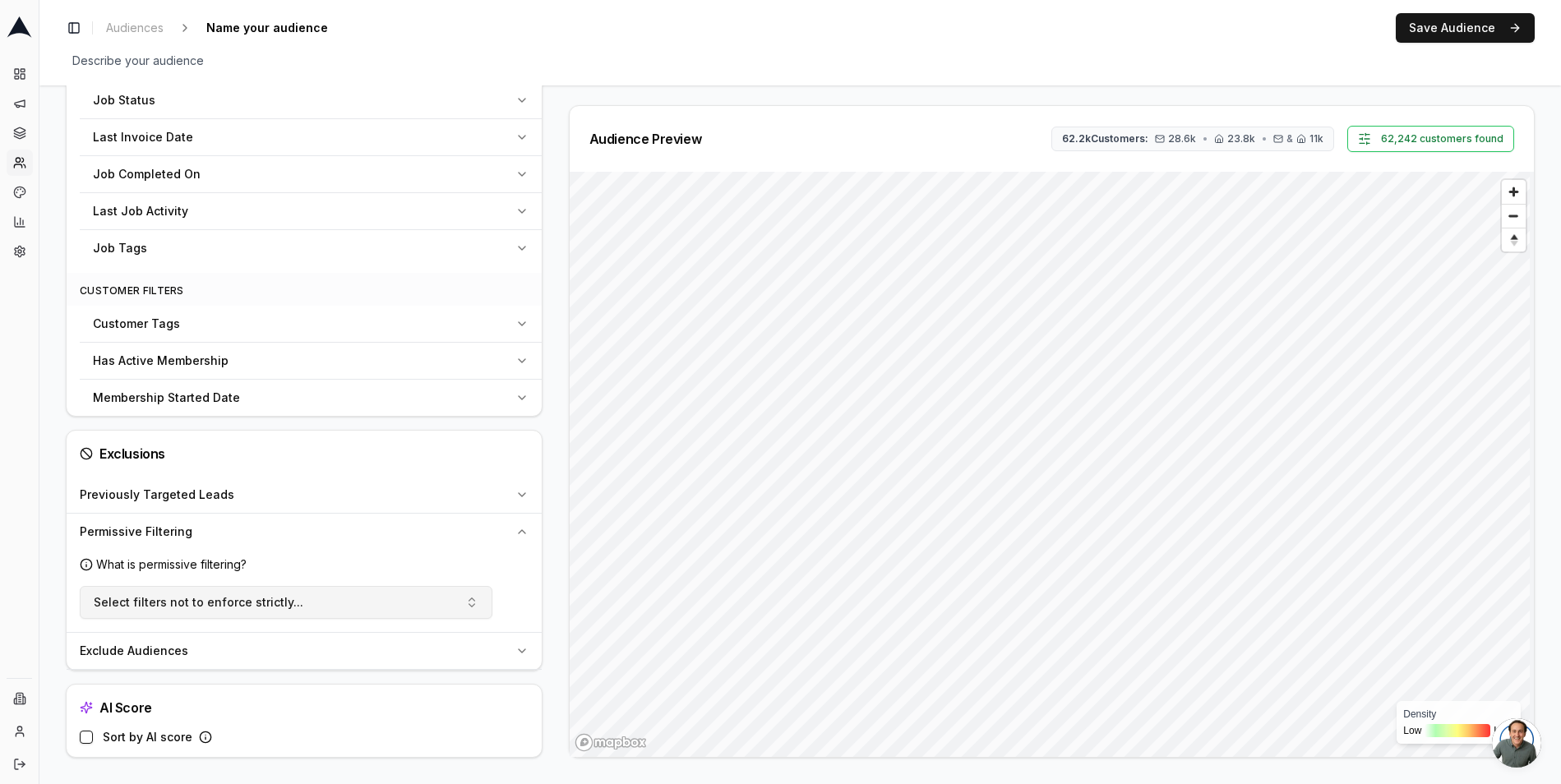
click at [313, 597] on button "Select filters not to enforce strictly..." at bounding box center [286, 603] width 413 height 33
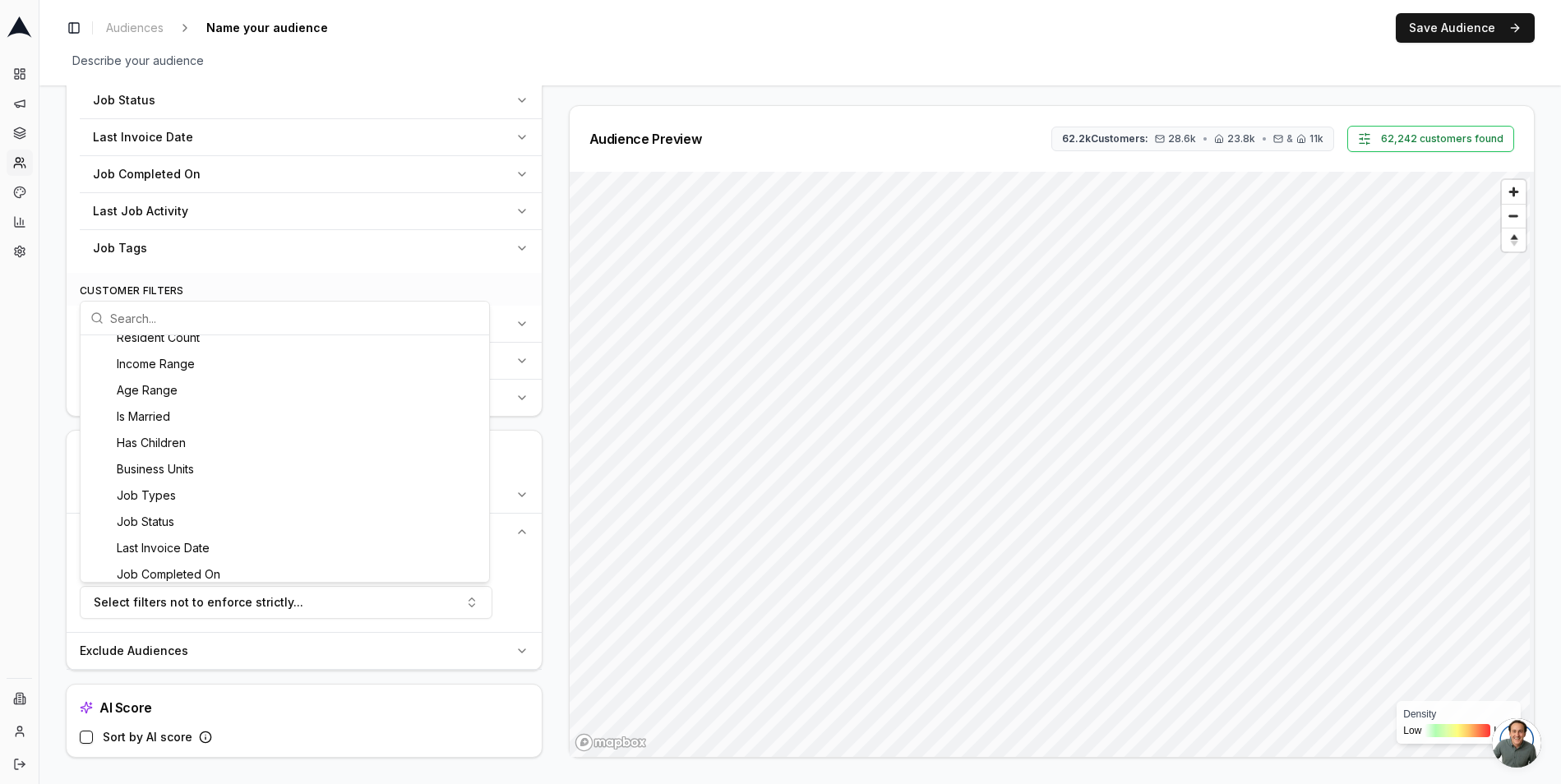
scroll to position [327, 0]
click at [159, 479] on div "Business Units" at bounding box center [284, 472] width 402 height 27
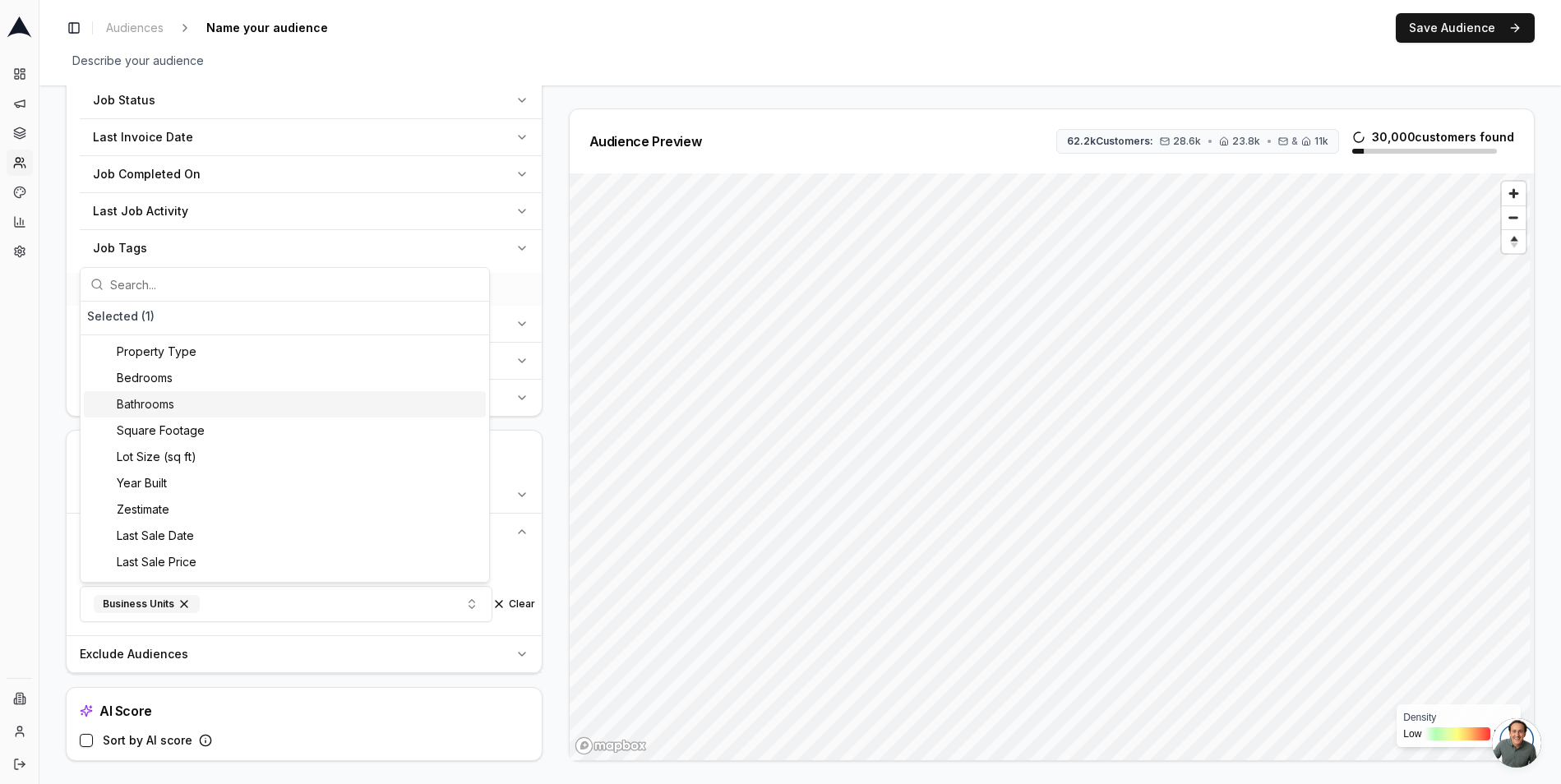
scroll to position [392, 0]
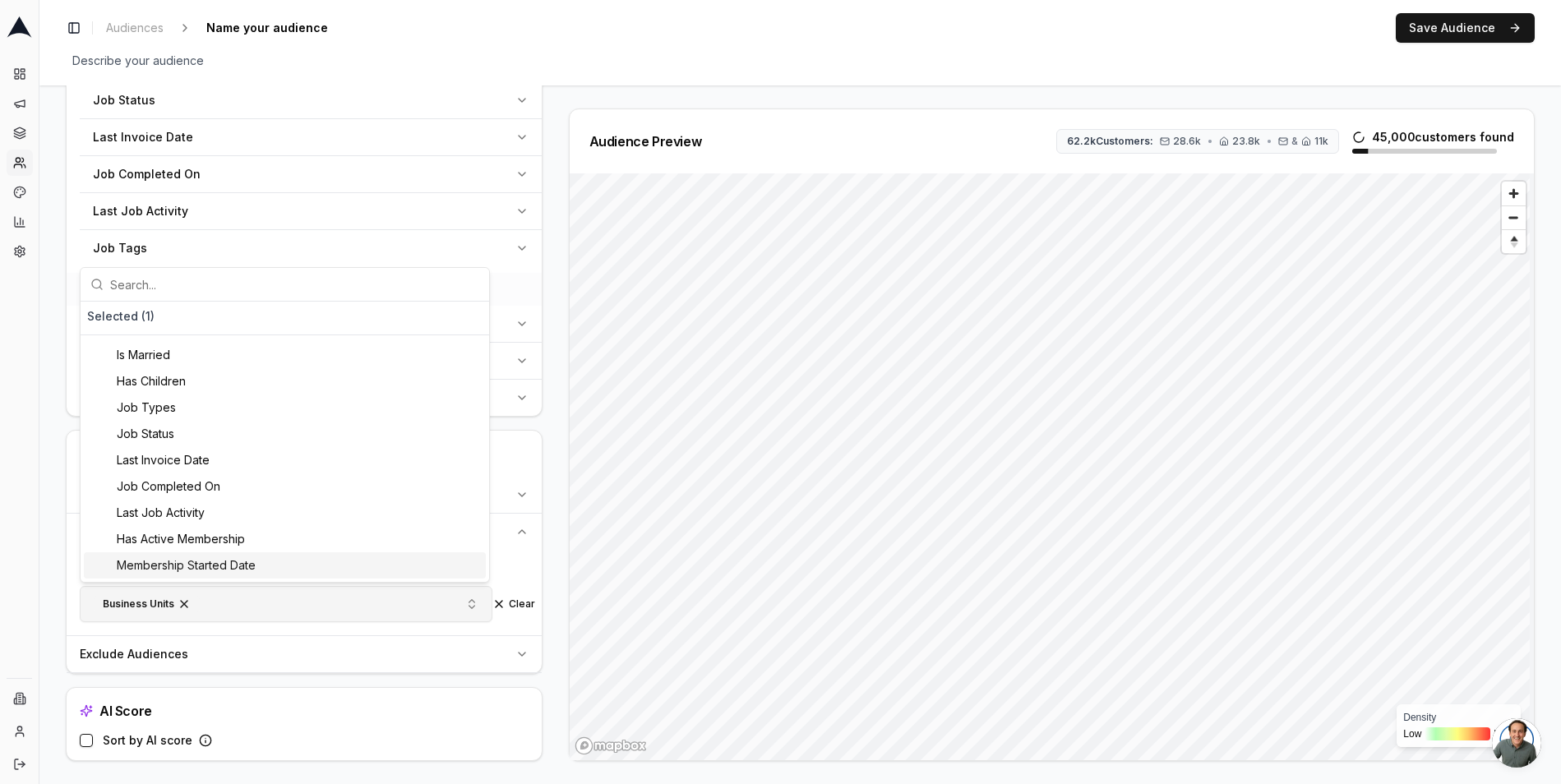
click at [184, 605] on span "button" at bounding box center [184, 604] width 13 height 13
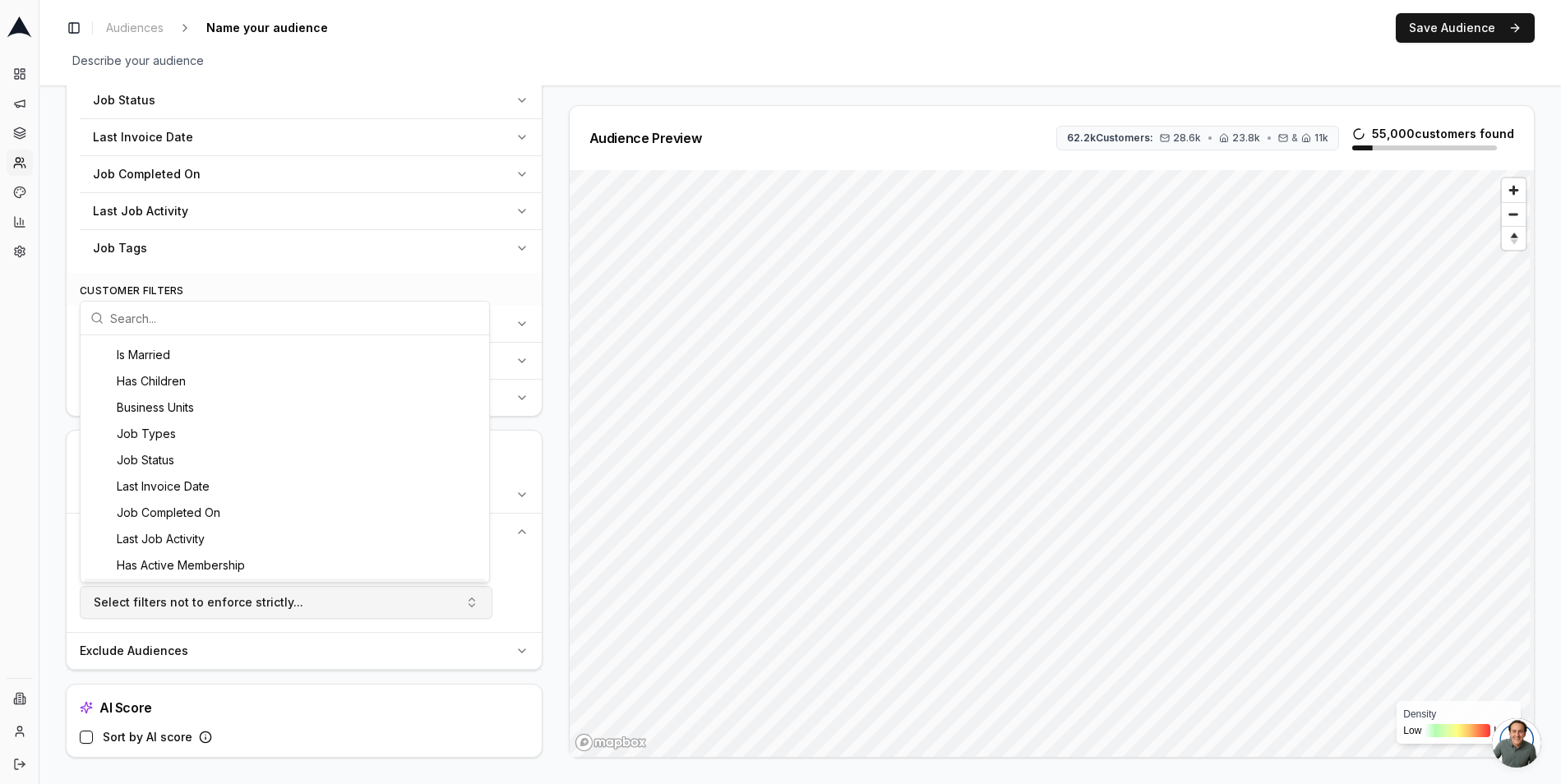
click at [59, 606] on div "Audience Configuration Existing Customers • Static Audience Edit Filters AI Fil…" at bounding box center [800, 70] width 1521 height 1427
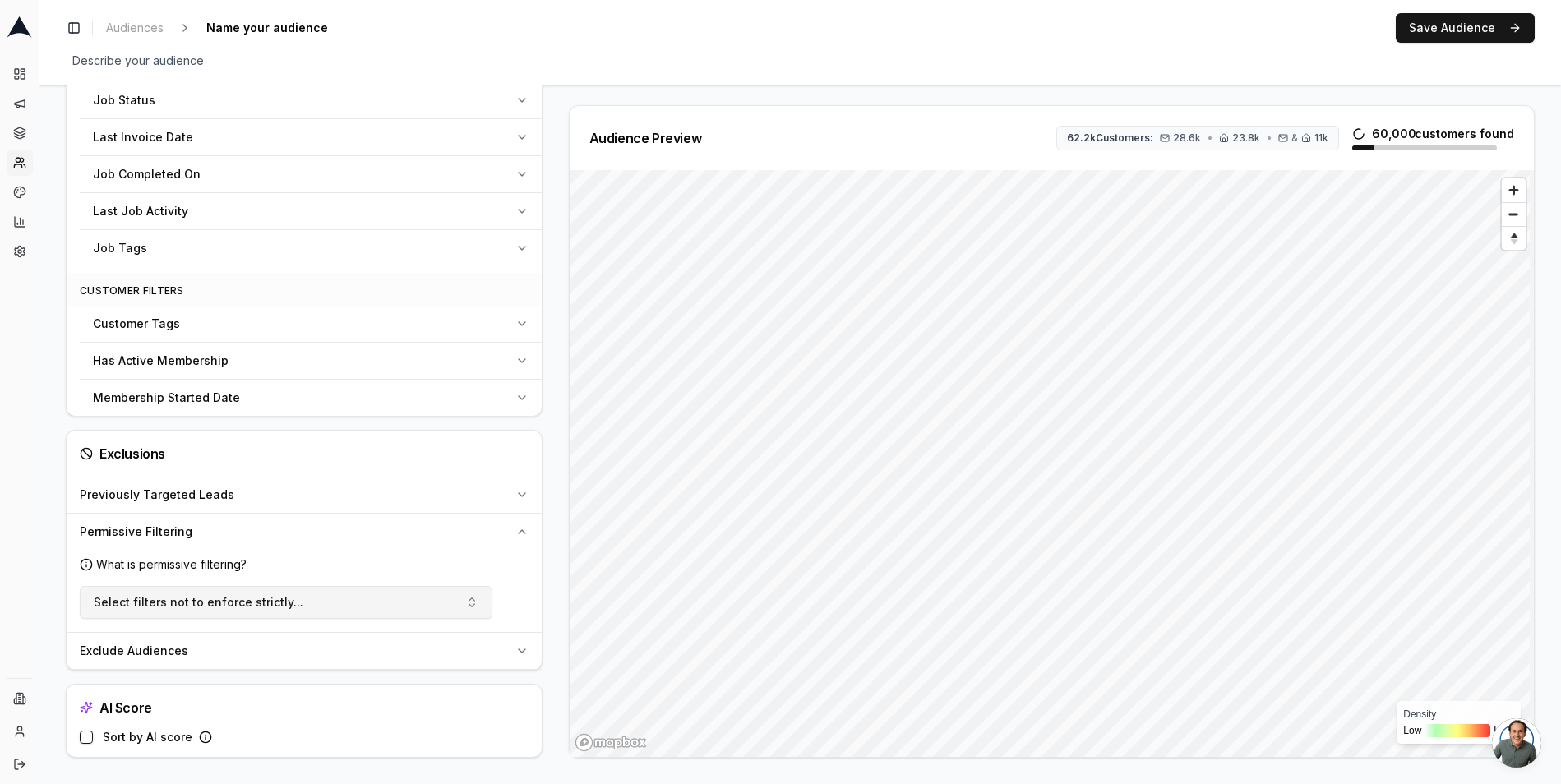
click at [285, 653] on div "Exclude Audiences" at bounding box center [294, 651] width 429 height 17
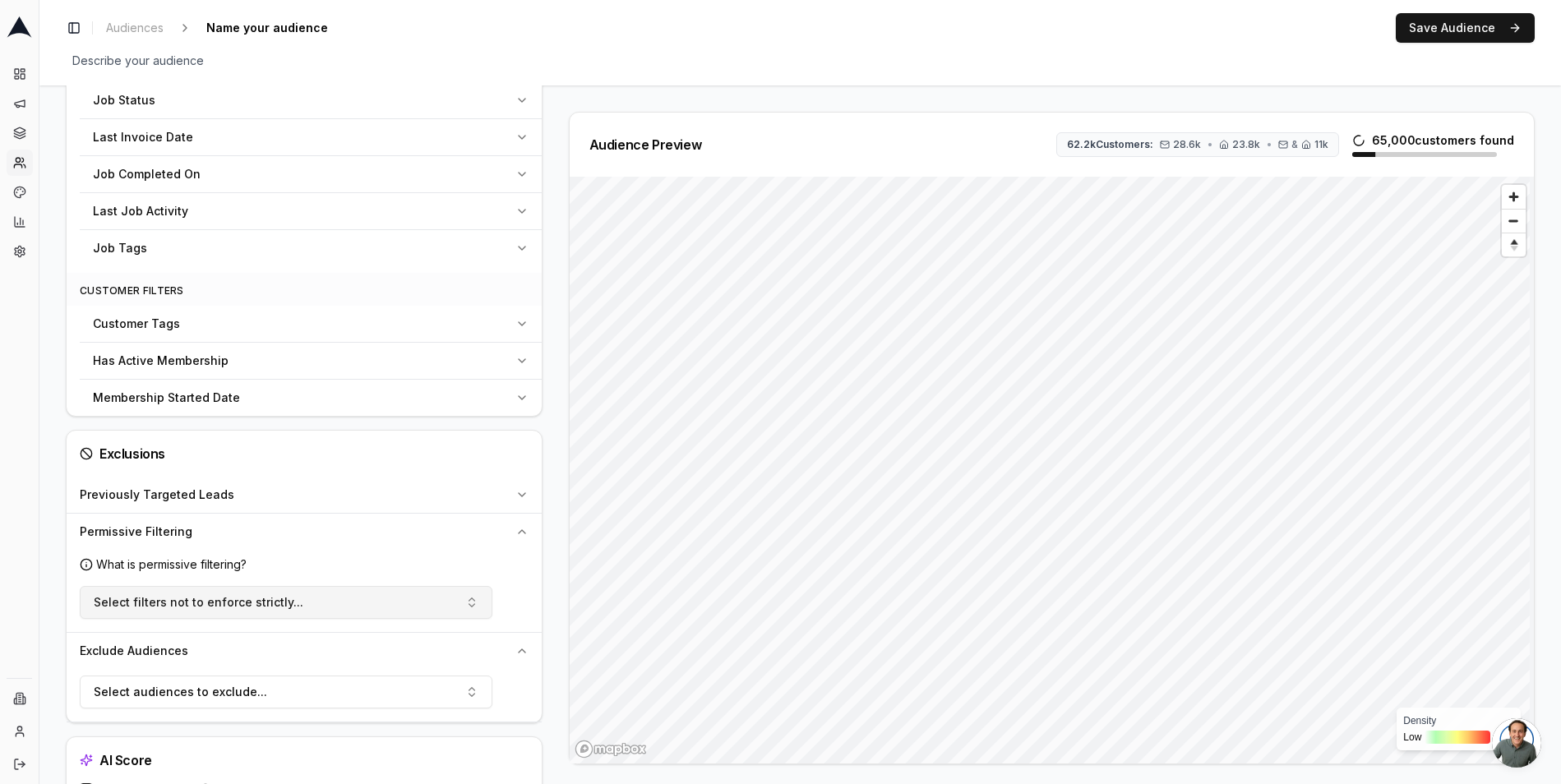
scroll to position [778, 0]
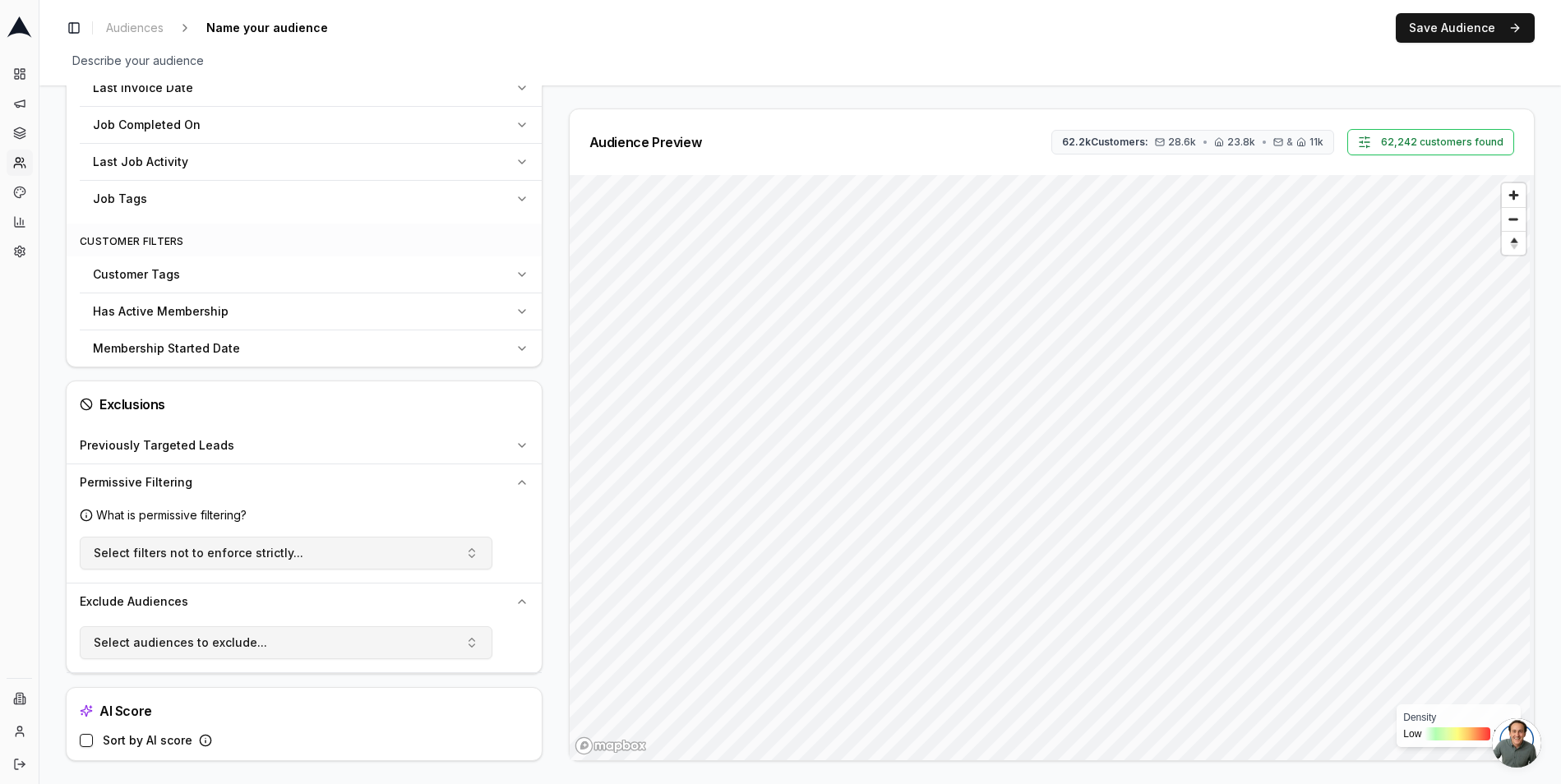
click at [287, 648] on button "Select audiences to exclude..." at bounding box center [286, 642] width 413 height 33
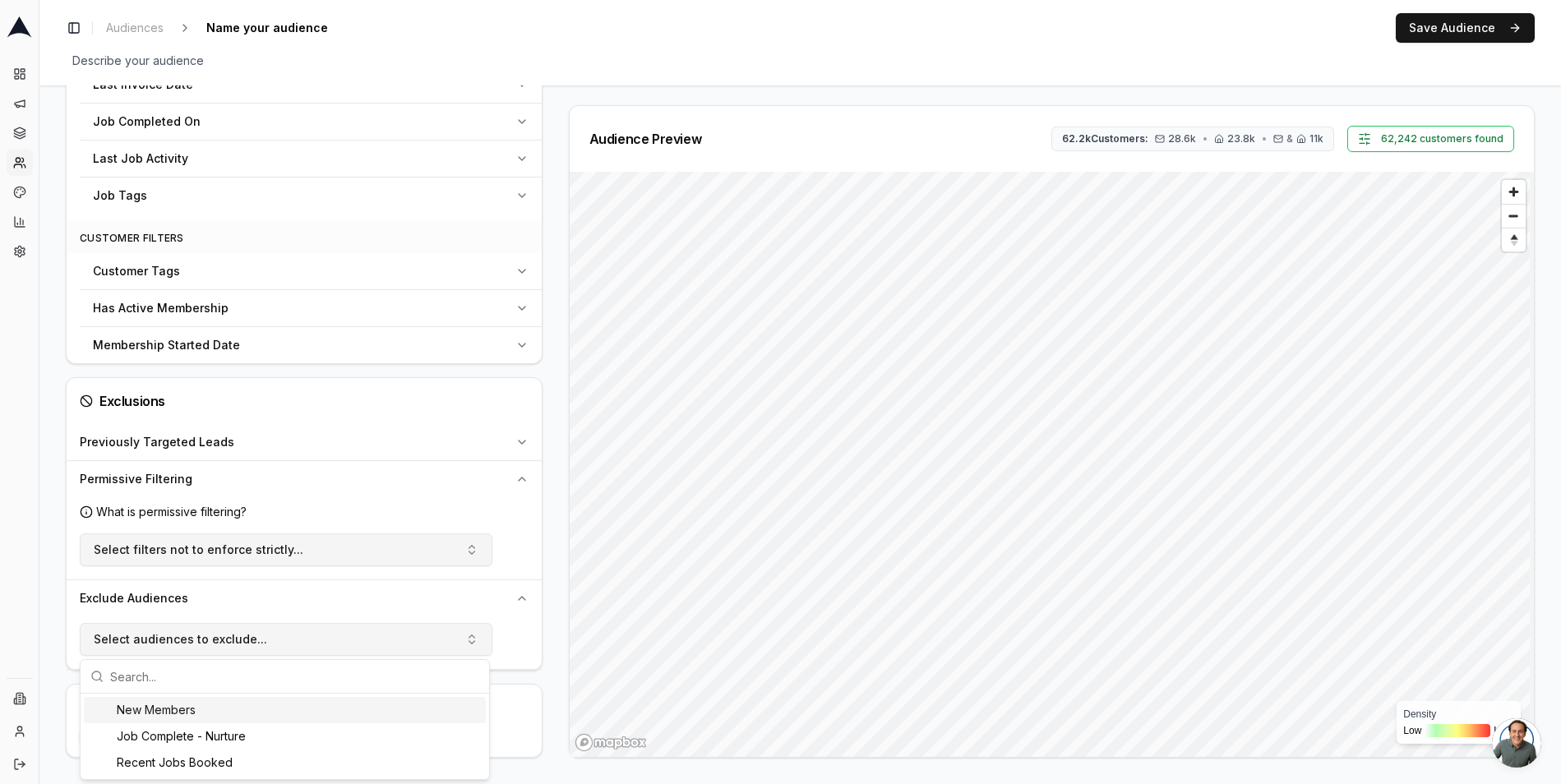
click at [289, 643] on button "Select audiences to exclude..." at bounding box center [286, 640] width 413 height 33
click at [510, 472] on button "Permissive Filtering" at bounding box center [303, 479] width 475 height 36
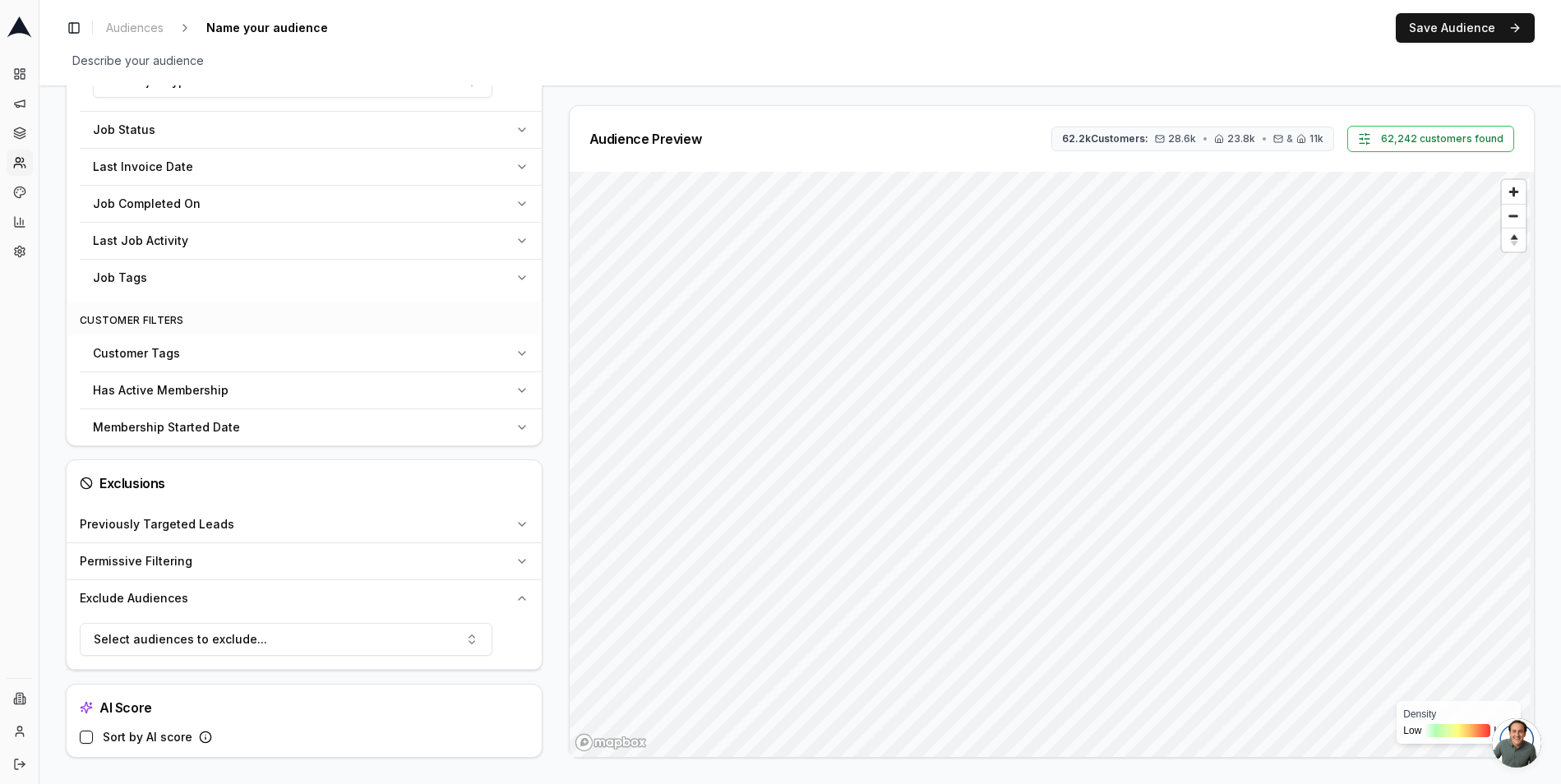
scroll to position [699, 0]
click at [523, 596] on icon "button" at bounding box center [522, 598] width 13 height 13
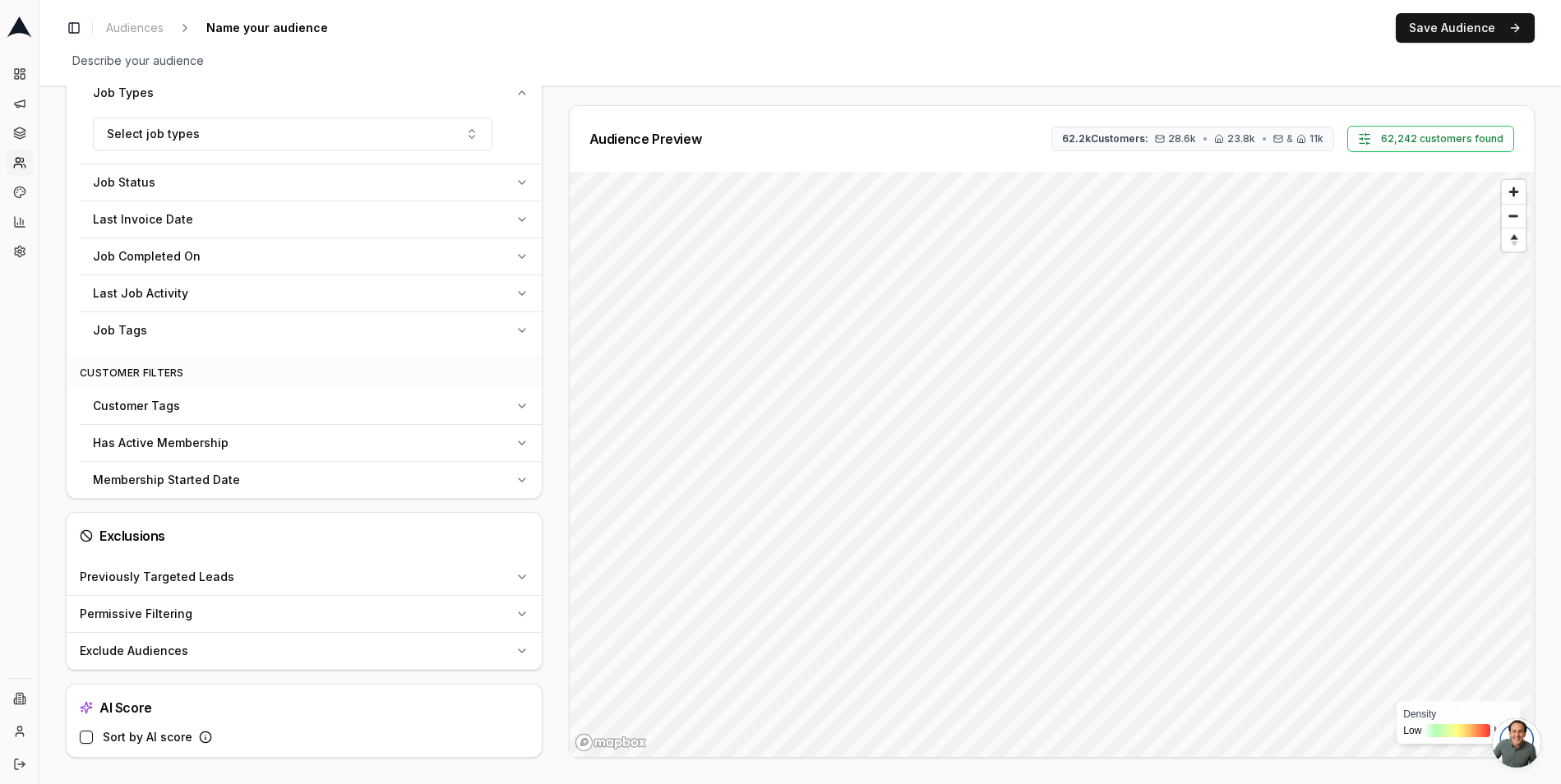
click at [347, 602] on button "Permissive Filtering" at bounding box center [303, 613] width 475 height 36
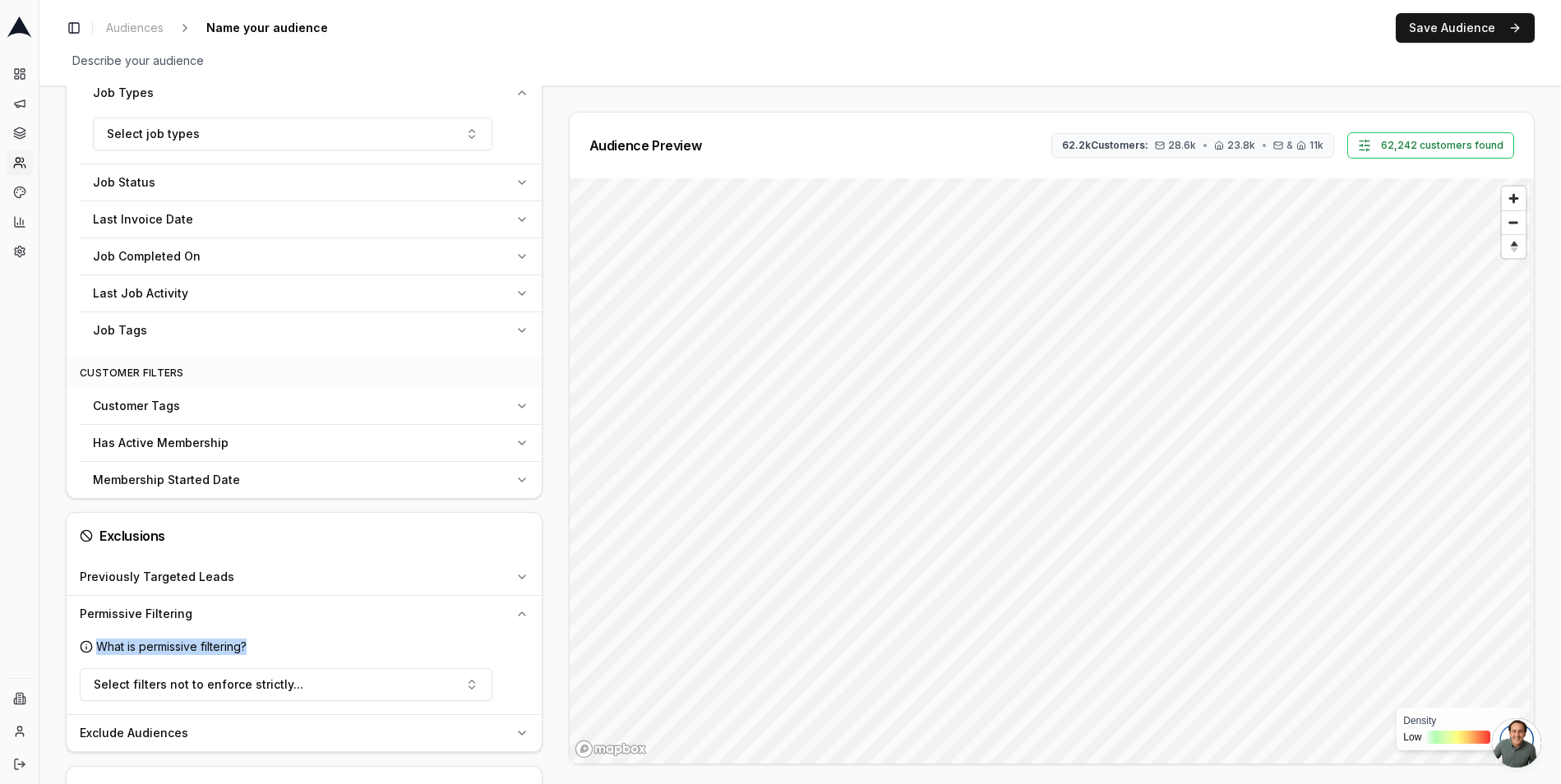
click at [397, 638] on div "What is permissive filtering? Select filters not to enforce strictly..." at bounding box center [303, 673] width 475 height 82
click at [438, 619] on div "Permissive Filtering" at bounding box center [294, 614] width 429 height 17
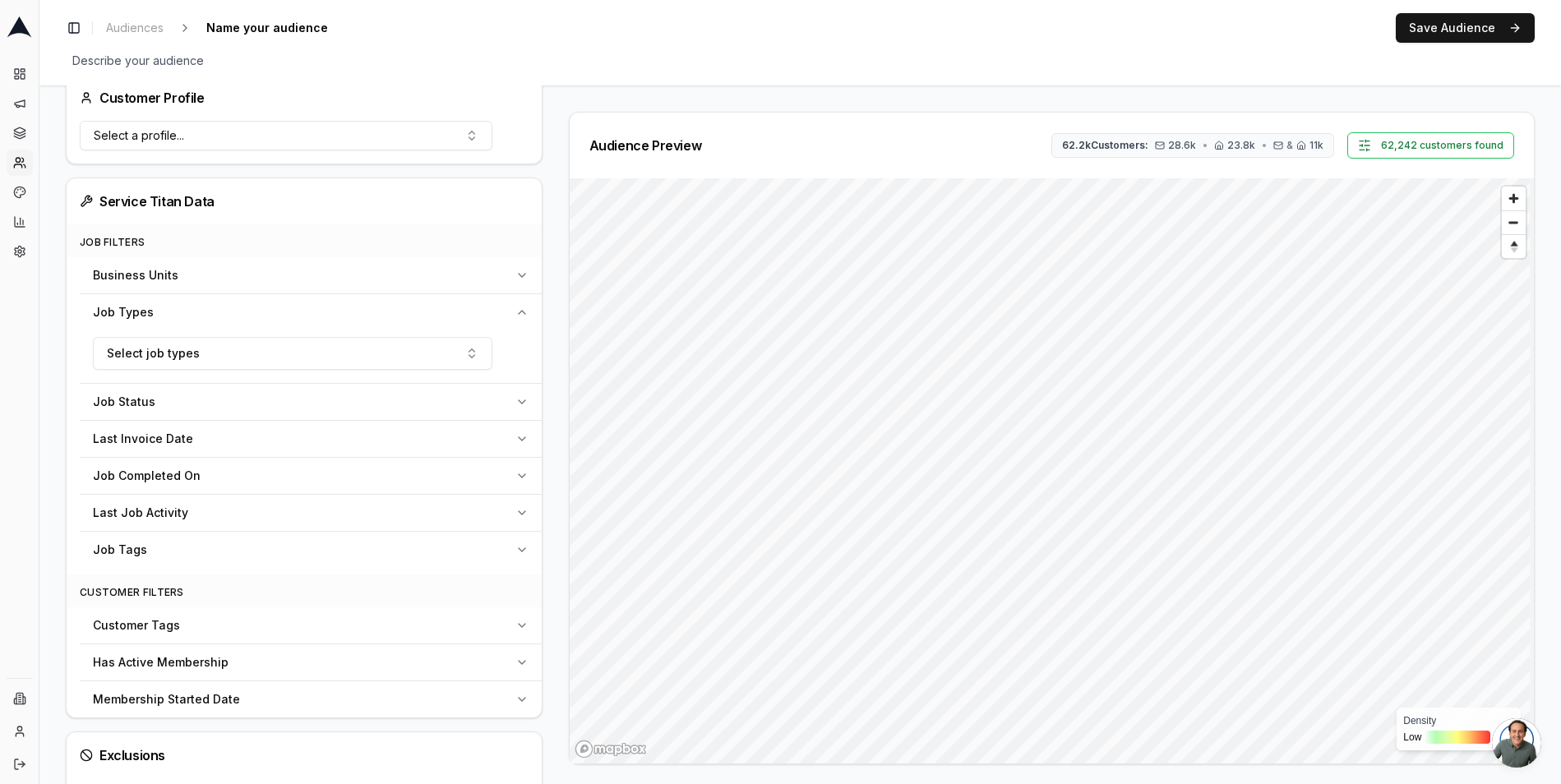
scroll to position [460, 0]
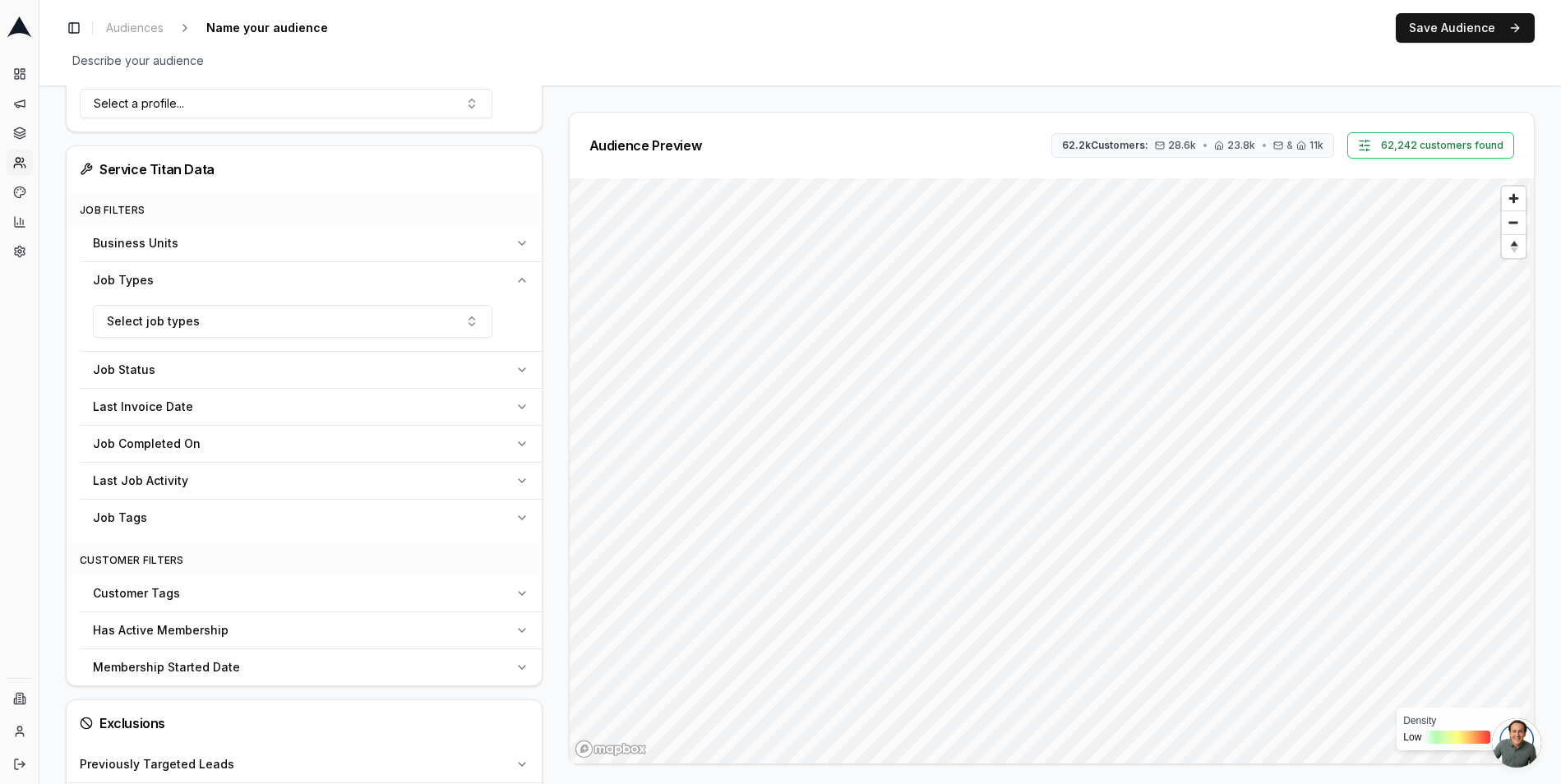
click at [492, 280] on div "Job Types" at bounding box center [301, 280] width 416 height 17
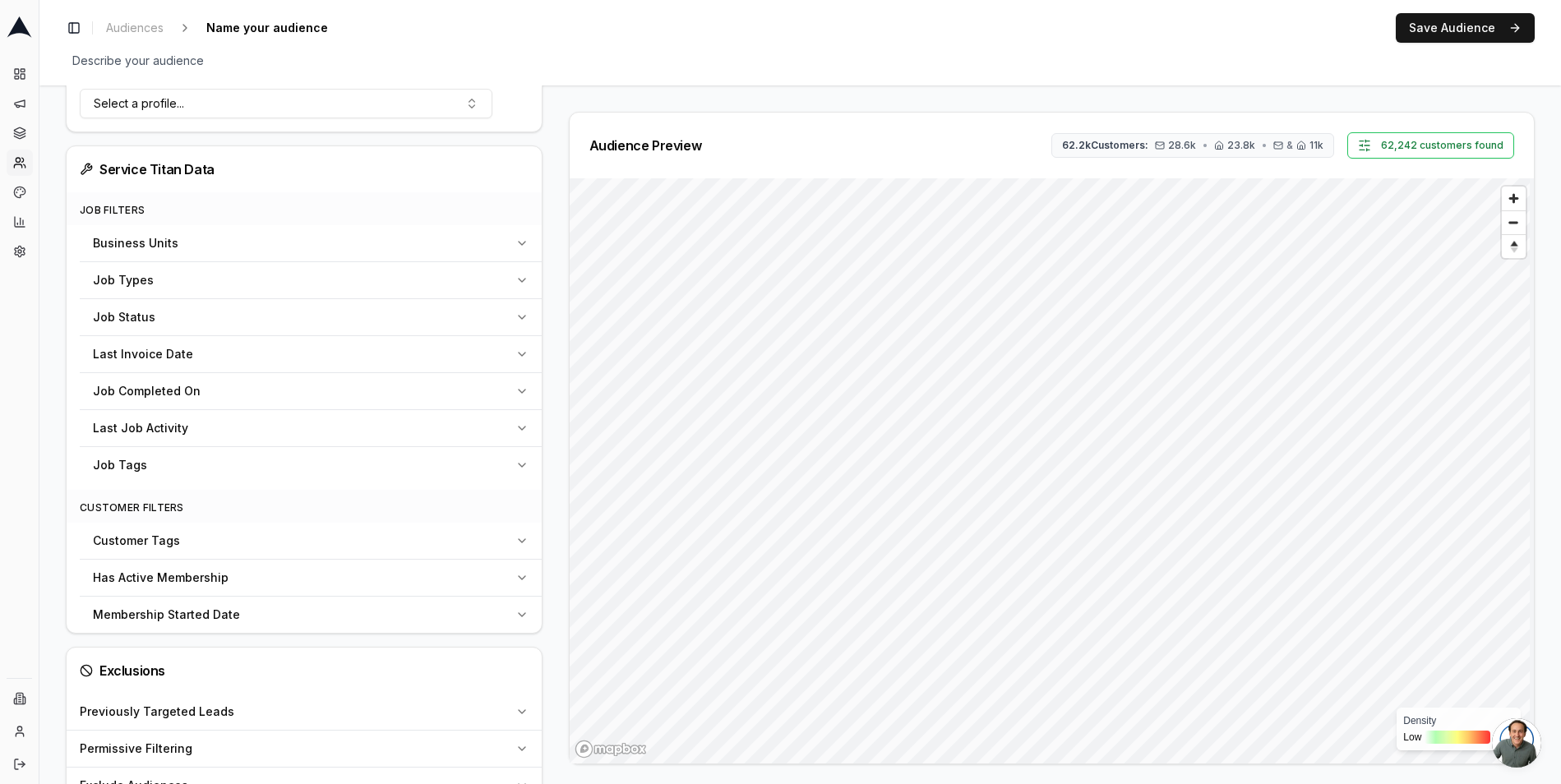
click at [289, 463] on div "Job Tags" at bounding box center [301, 465] width 416 height 17
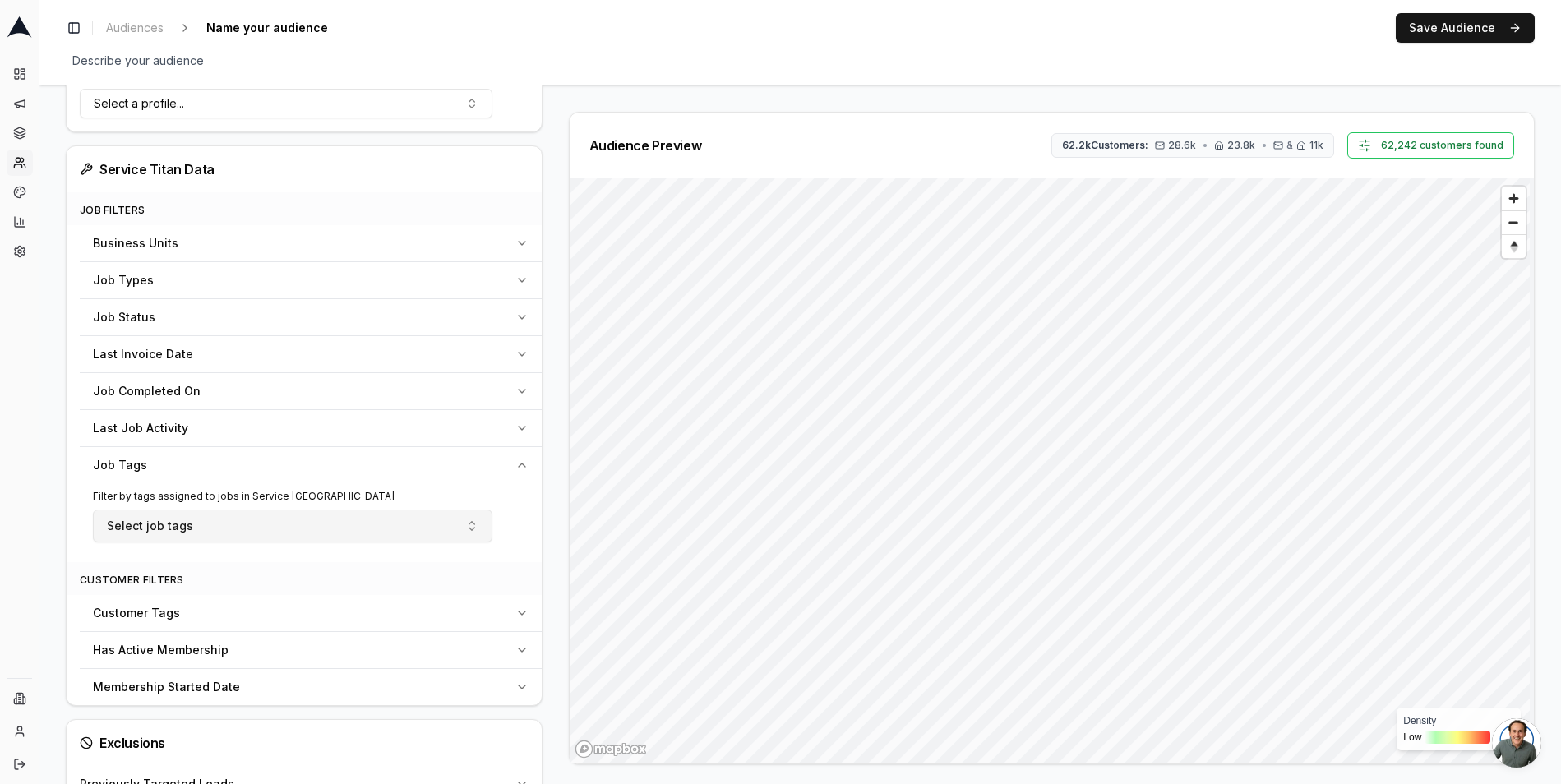
click at [272, 525] on button "Select job tags" at bounding box center [292, 526] width 400 height 33
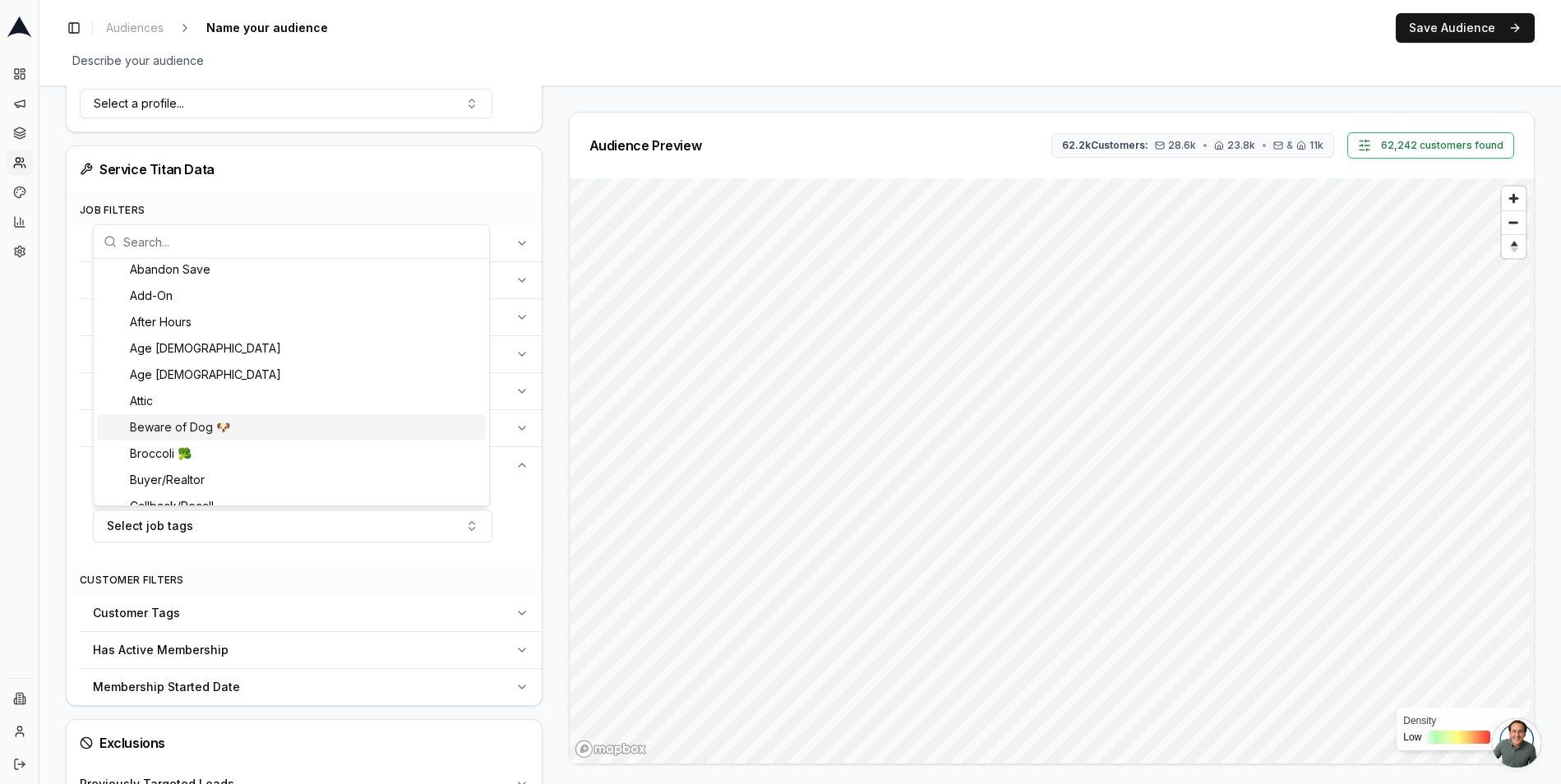
scroll to position [0, 0]
click at [433, 165] on div "Service Titan Data" at bounding box center [304, 168] width 449 height 19
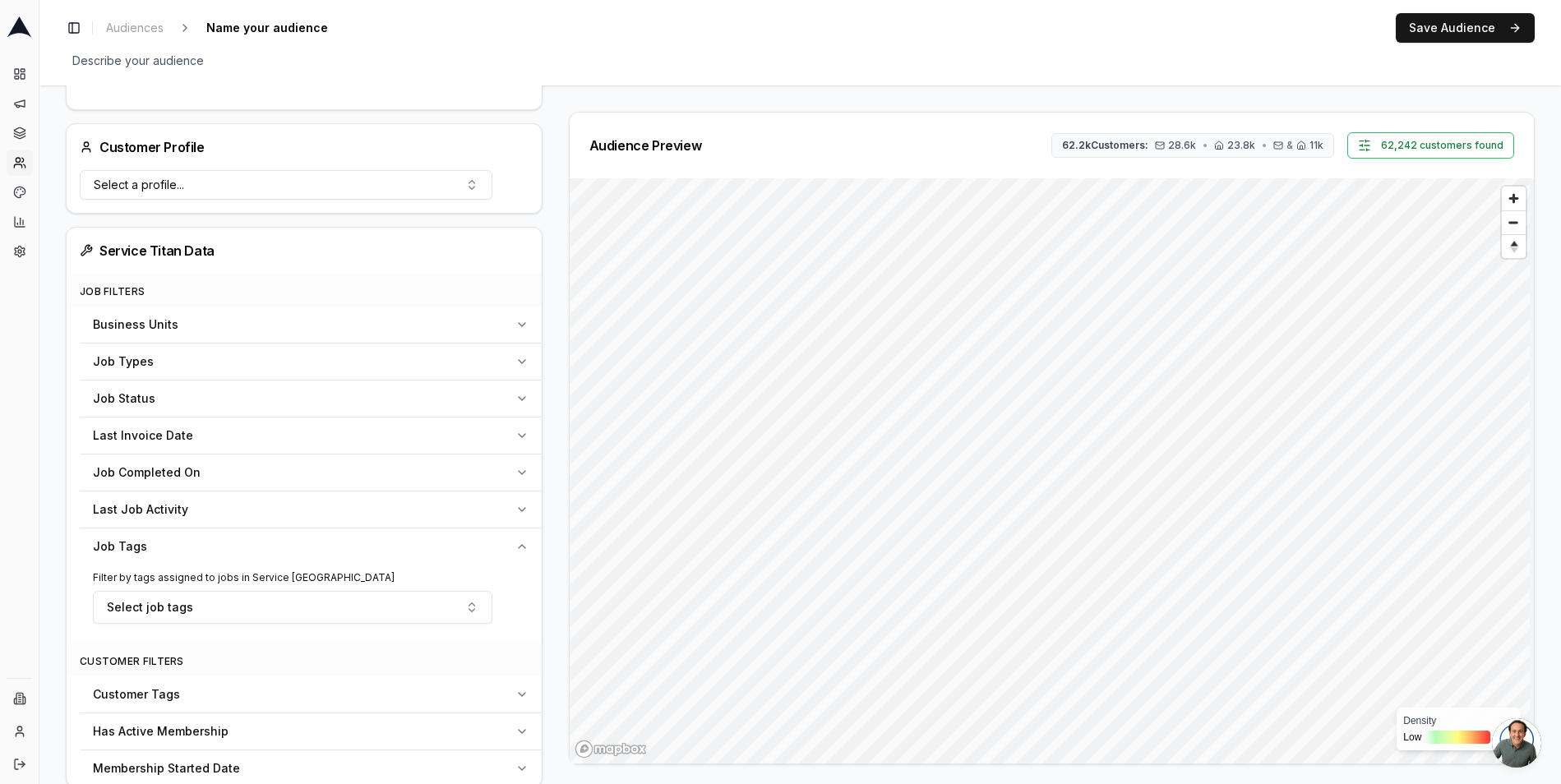
scroll to position [395, 0]
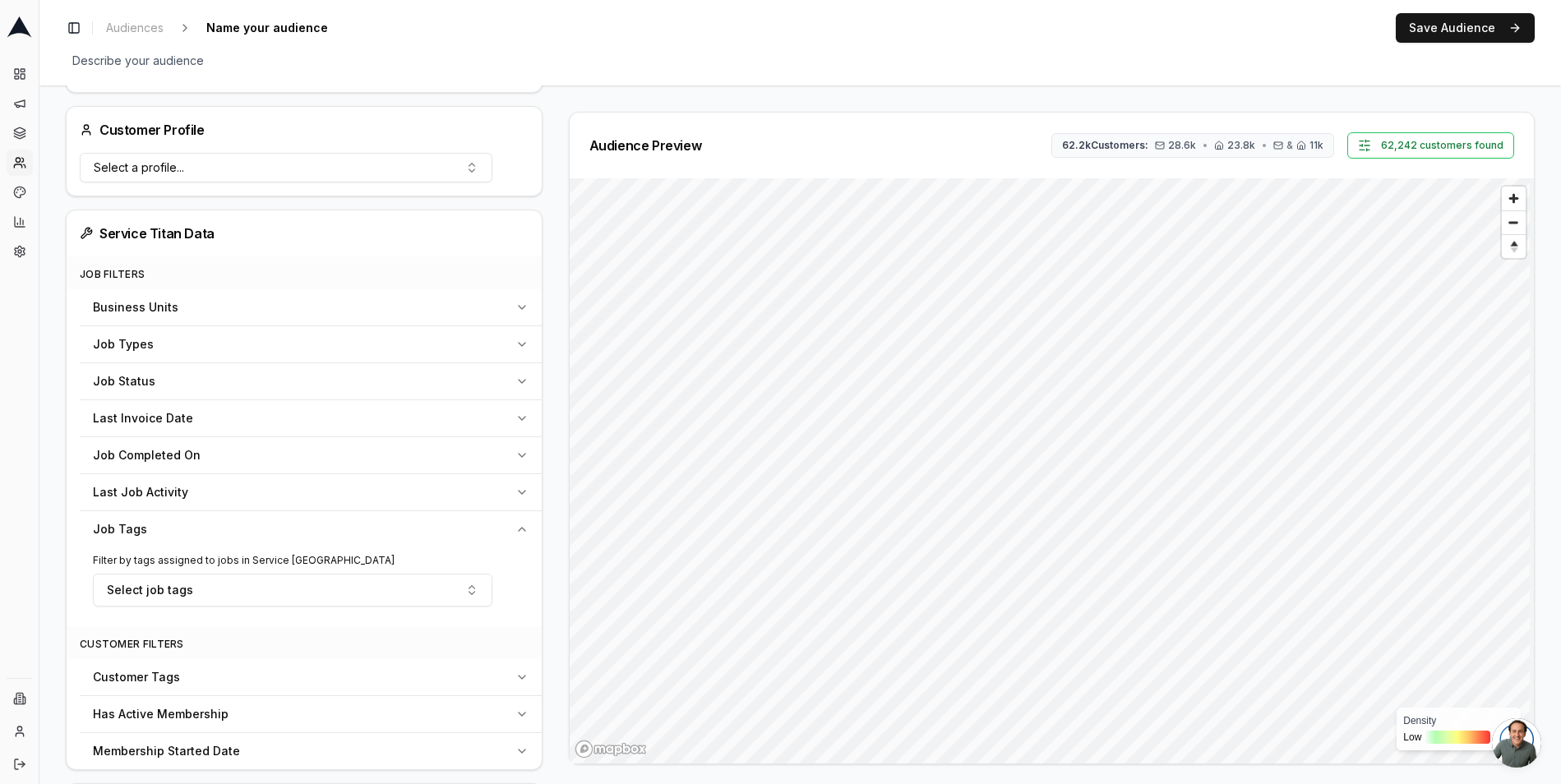
click at [516, 301] on icon "button" at bounding box center [522, 307] width 13 height 13
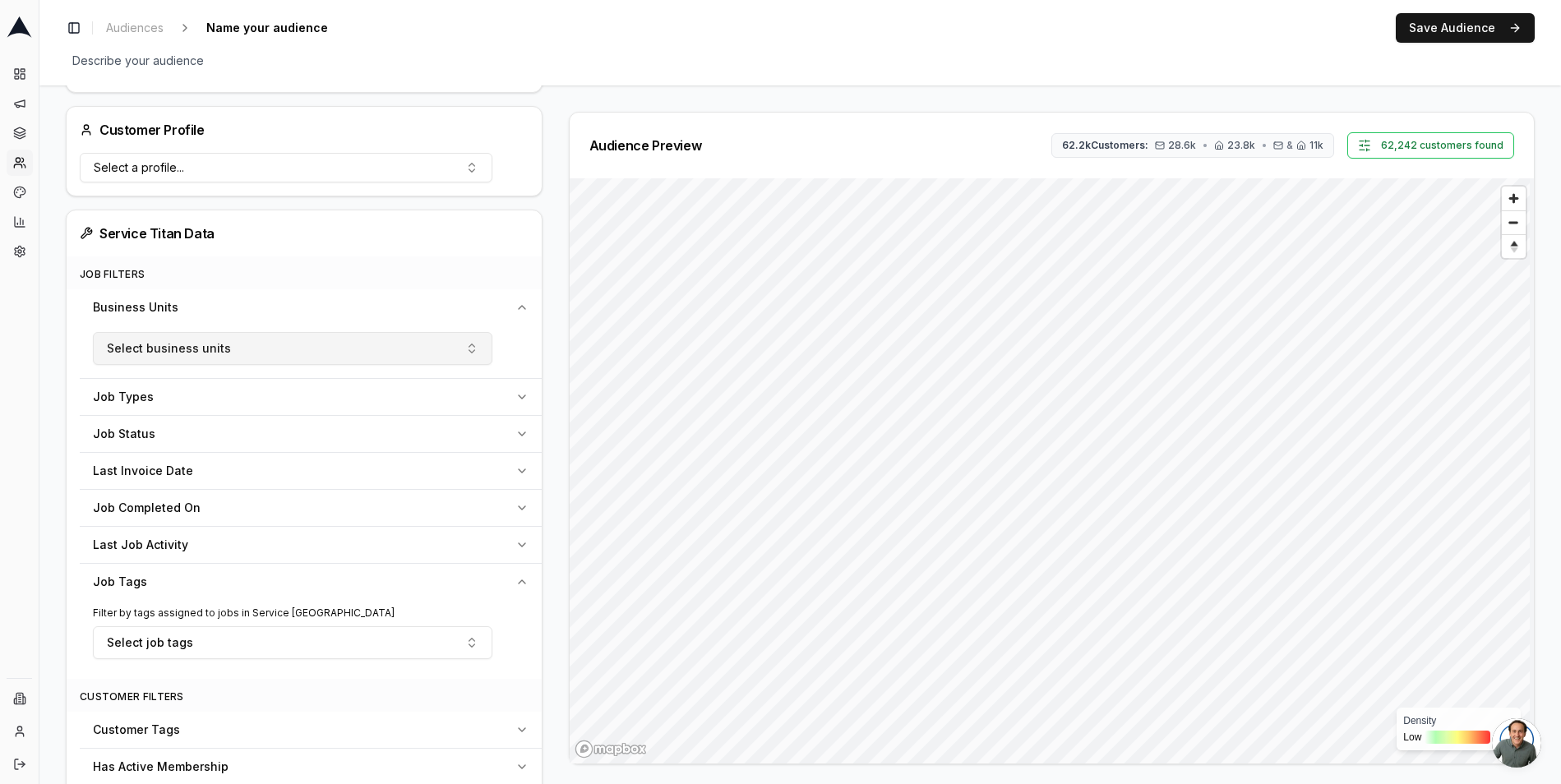
click at [332, 354] on button "Select business units" at bounding box center [292, 348] width 400 height 33
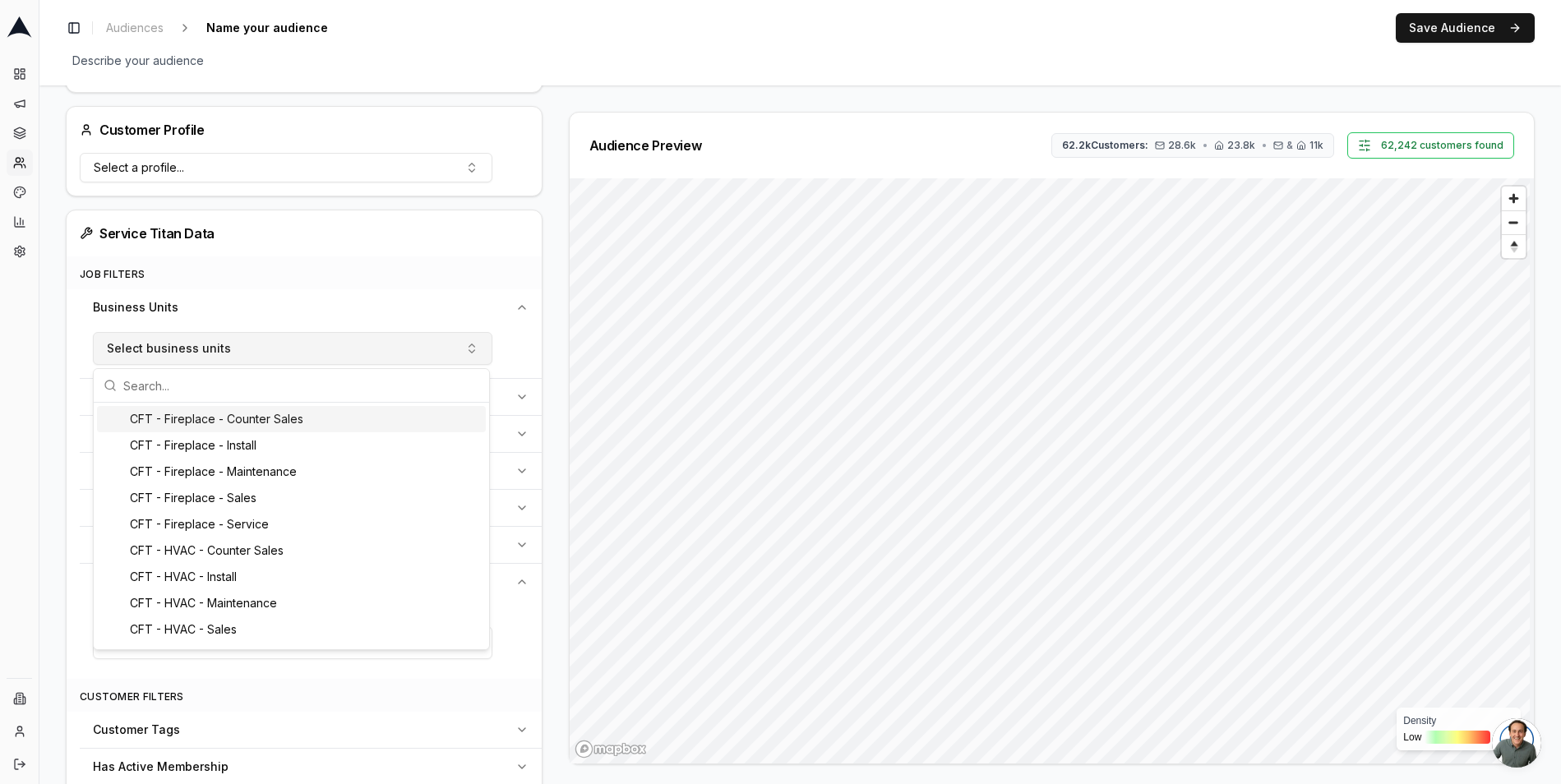
click at [336, 354] on button "Select business units" at bounding box center [292, 348] width 400 height 33
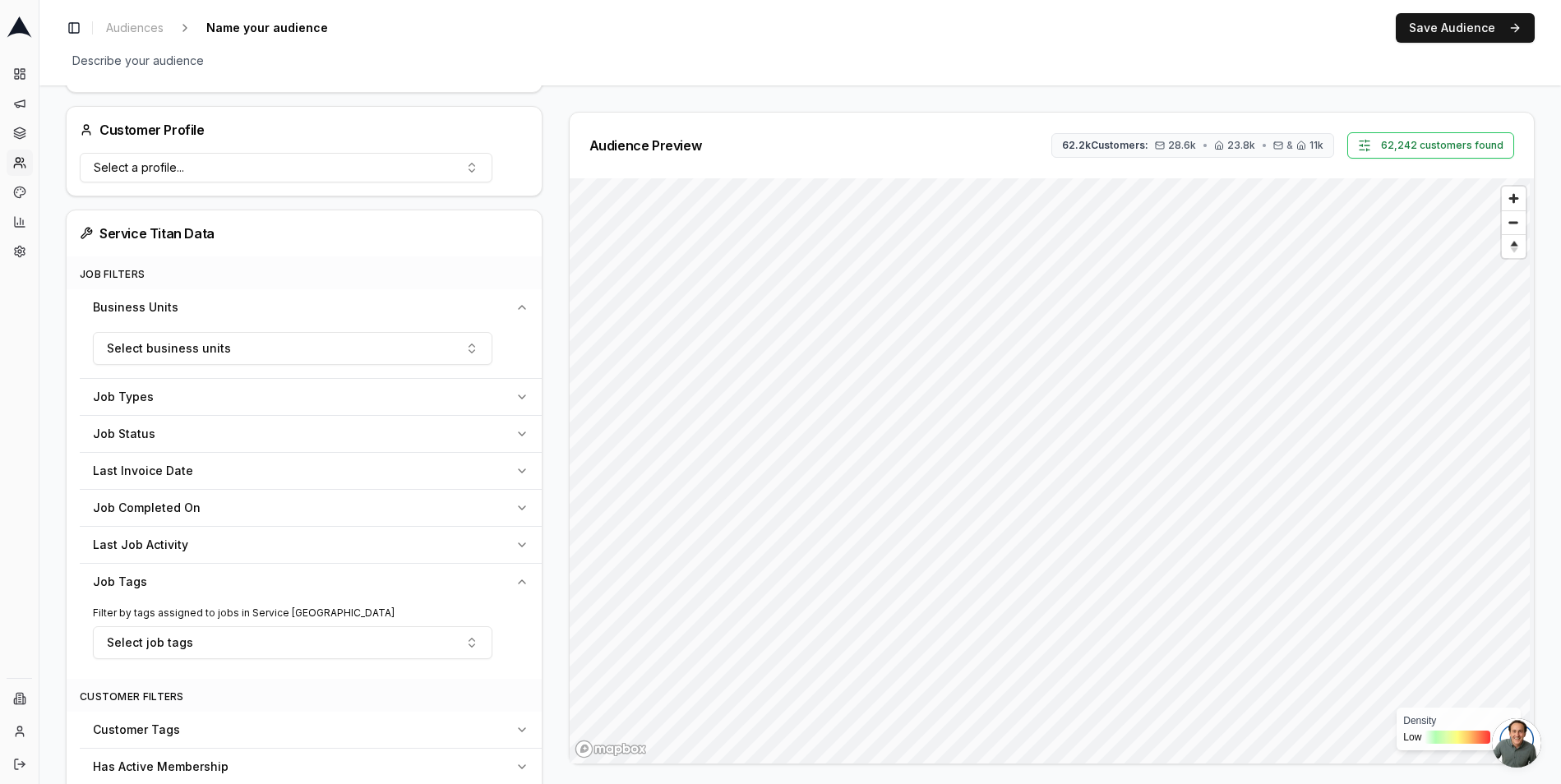
click at [421, 325] on div "Select business units" at bounding box center [311, 351] width 462 height 52
click at [496, 301] on div "Business Units" at bounding box center [301, 308] width 416 height 17
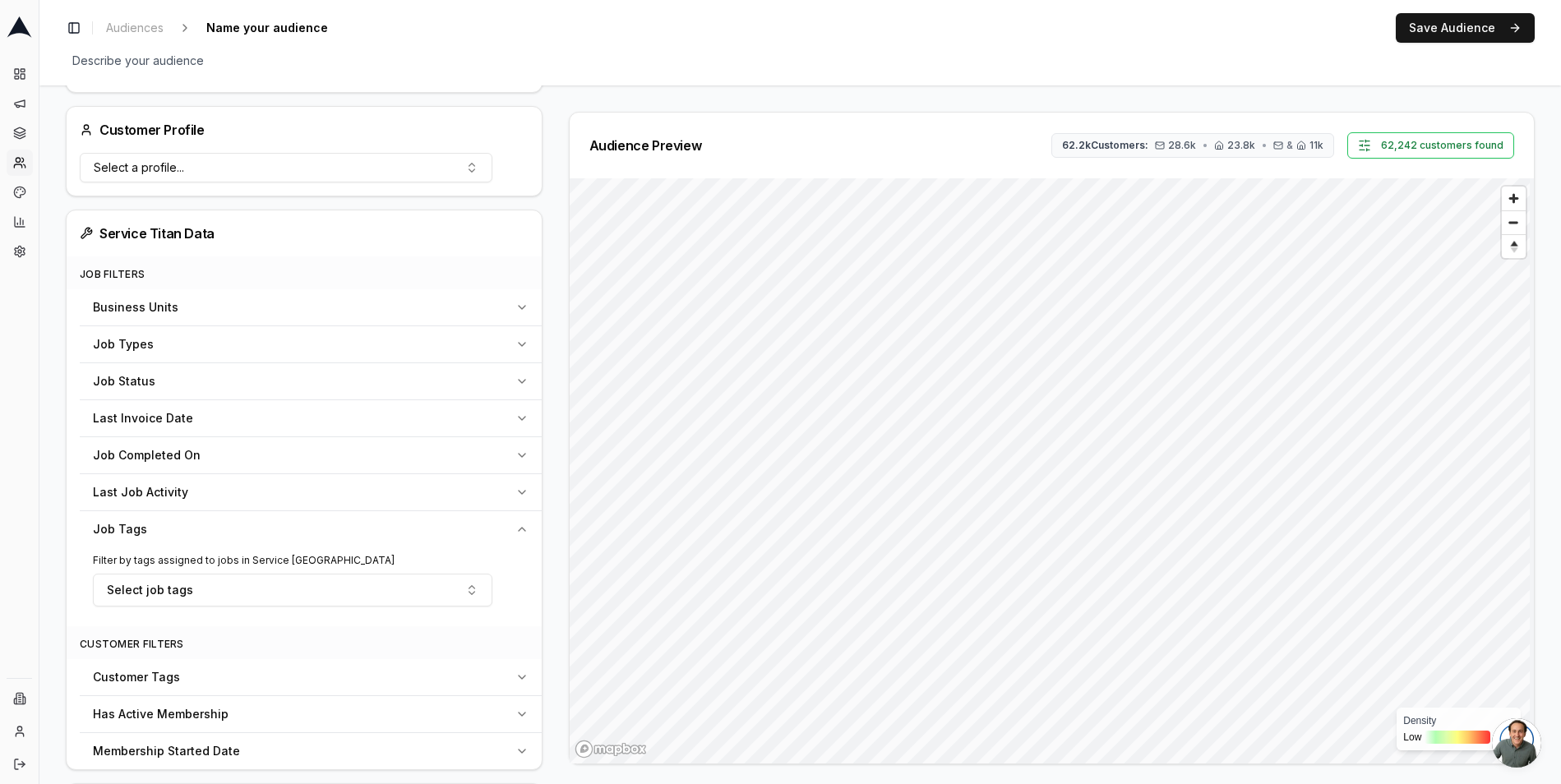
click at [457, 534] on div "Job Tags" at bounding box center [301, 529] width 416 height 17
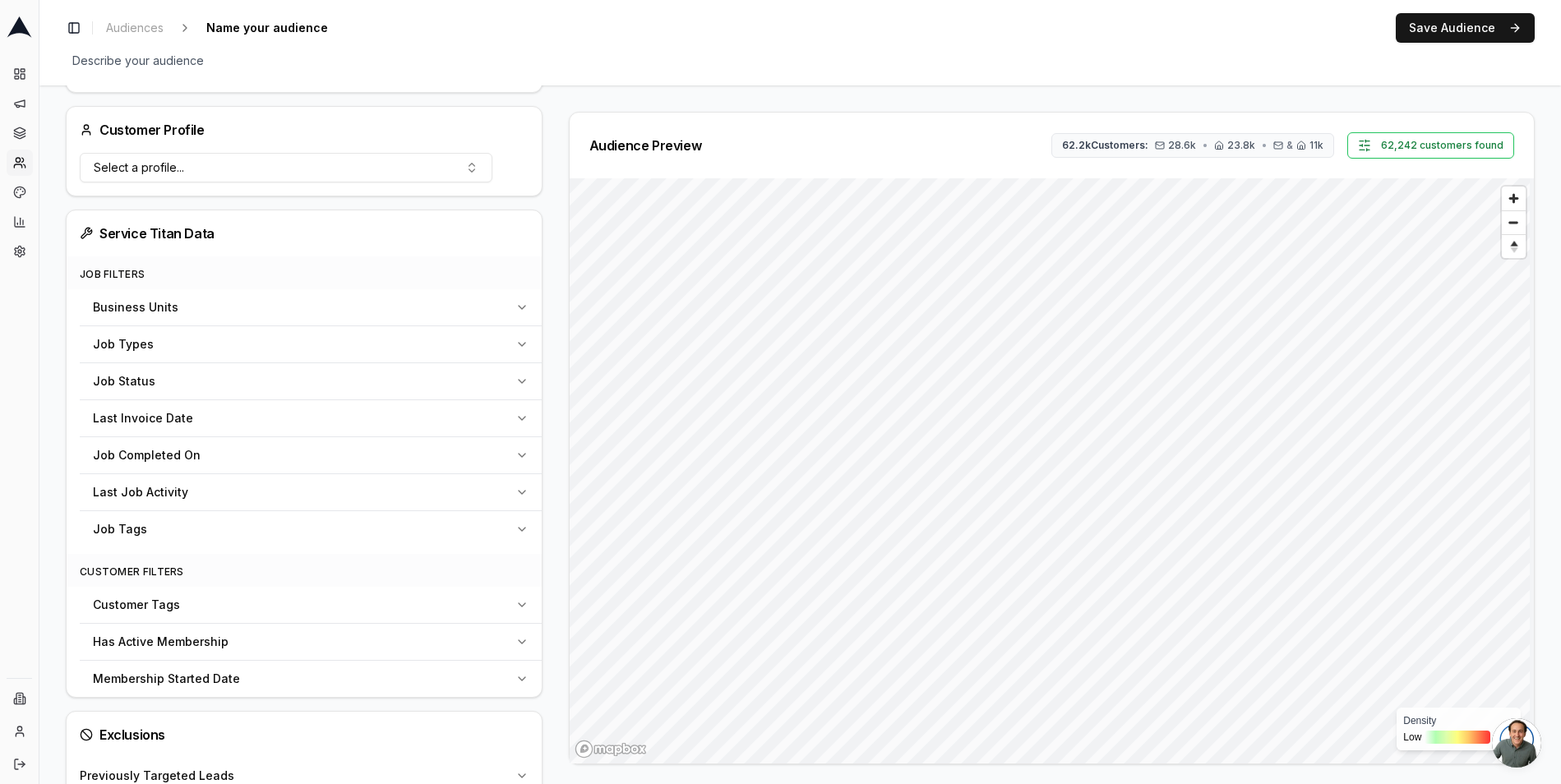
click at [401, 498] on div "Last Job Activity" at bounding box center [301, 493] width 416 height 17
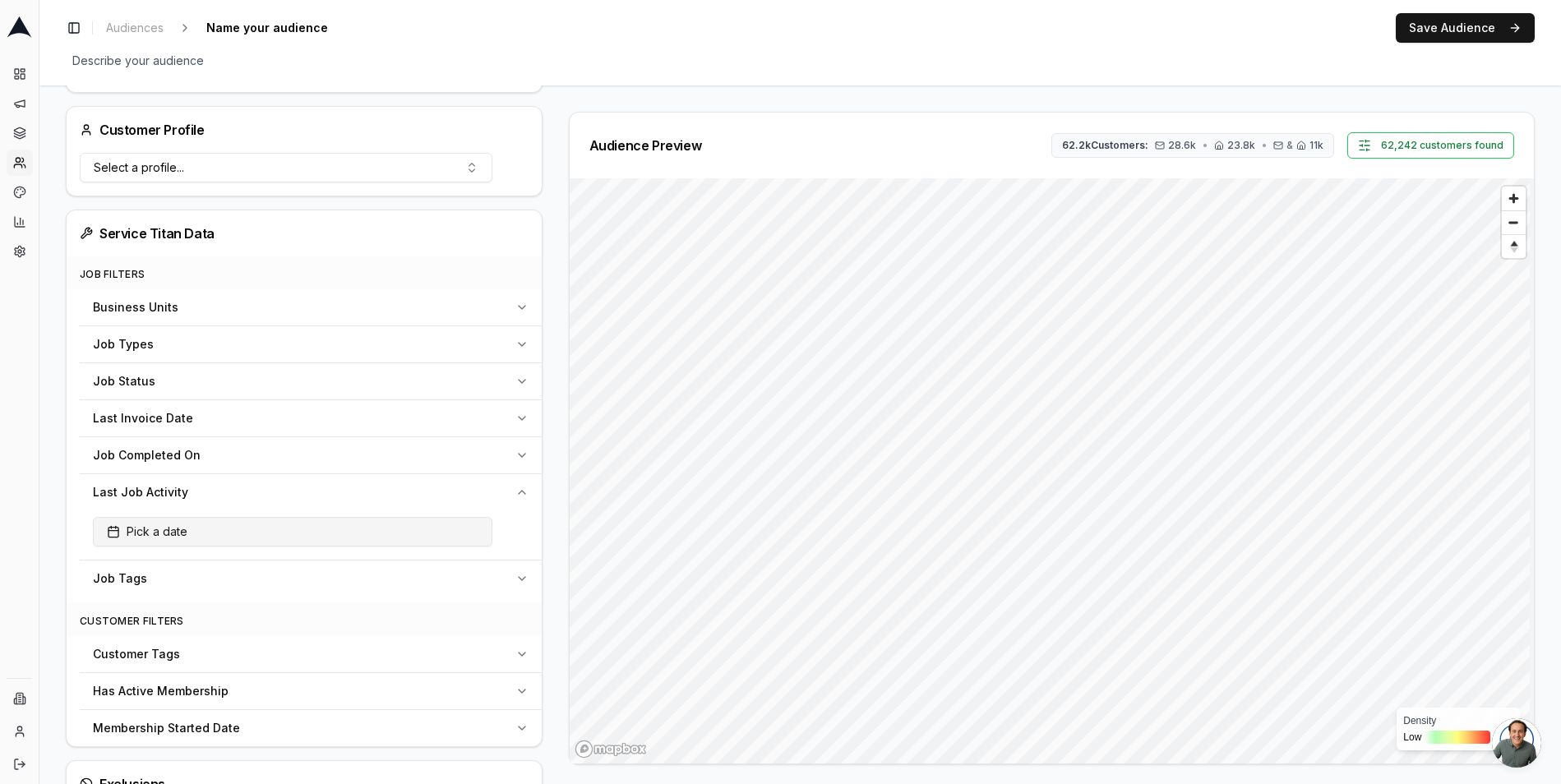
click at [349, 538] on button "Pick a date" at bounding box center [292, 531] width 400 height 29
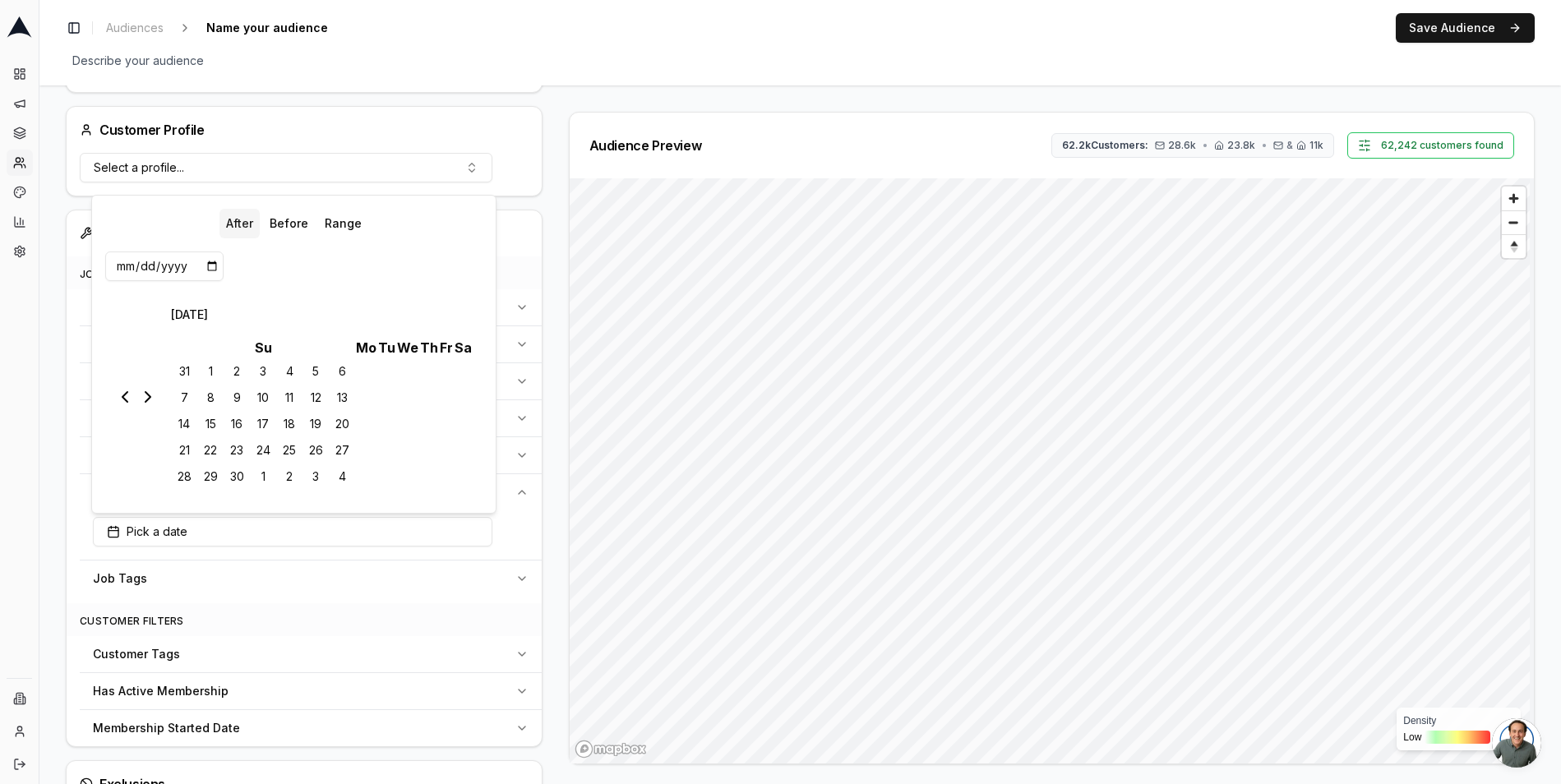
click at [243, 225] on button "After" at bounding box center [240, 223] width 40 height 29
click at [351, 222] on button "Range" at bounding box center [343, 223] width 51 height 29
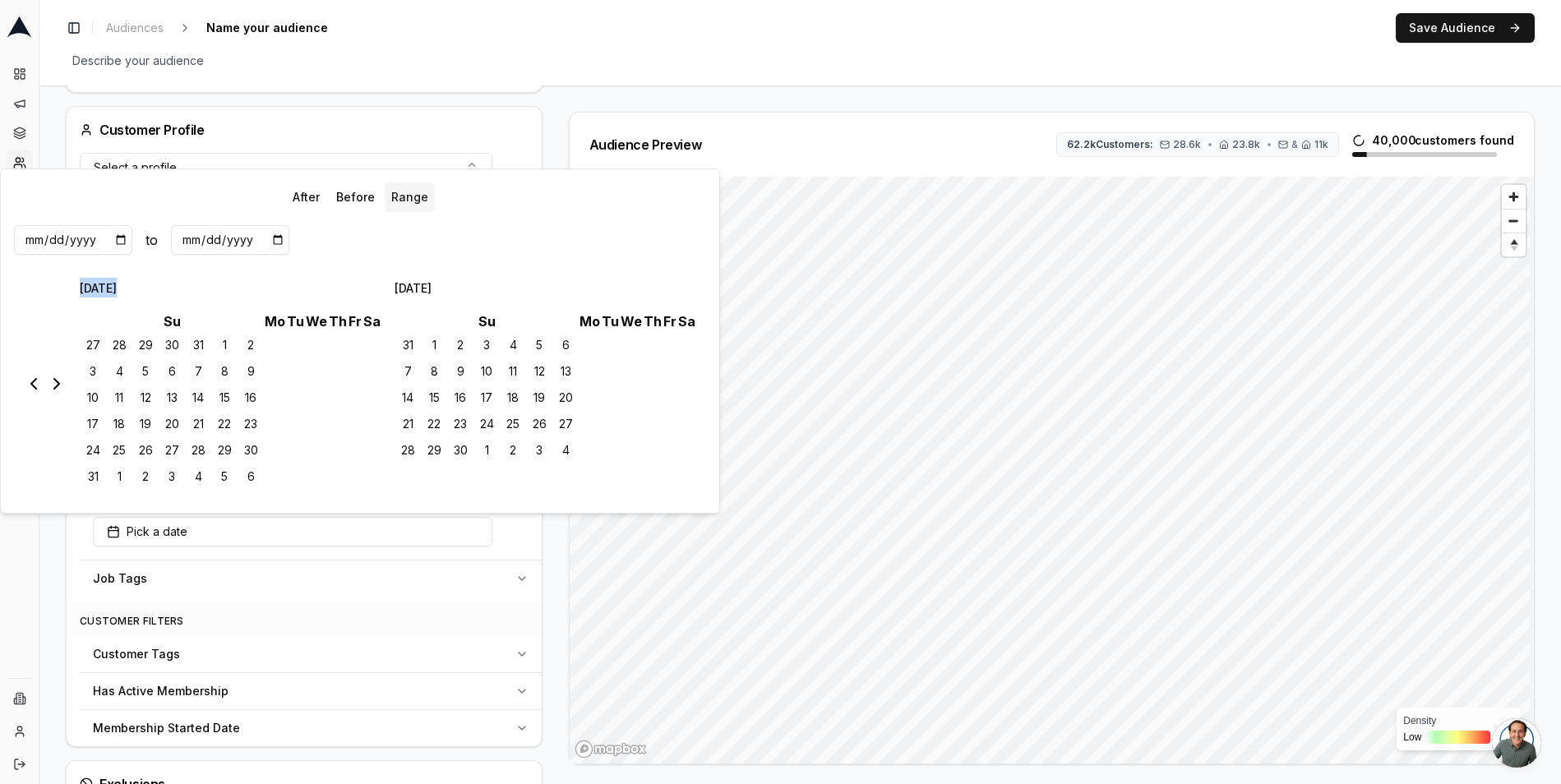
click at [30, 394] on nav at bounding box center [45, 383] width 43 height 212
click at [38, 382] on icon "Go to the Previous Month" at bounding box center [33, 383] width 19 height 19
click at [575, 105] on div "Audience Configuration Existing Customers • Static Audience Edit Filters AI Fil…" at bounding box center [801, 360] width 1469 height 1290
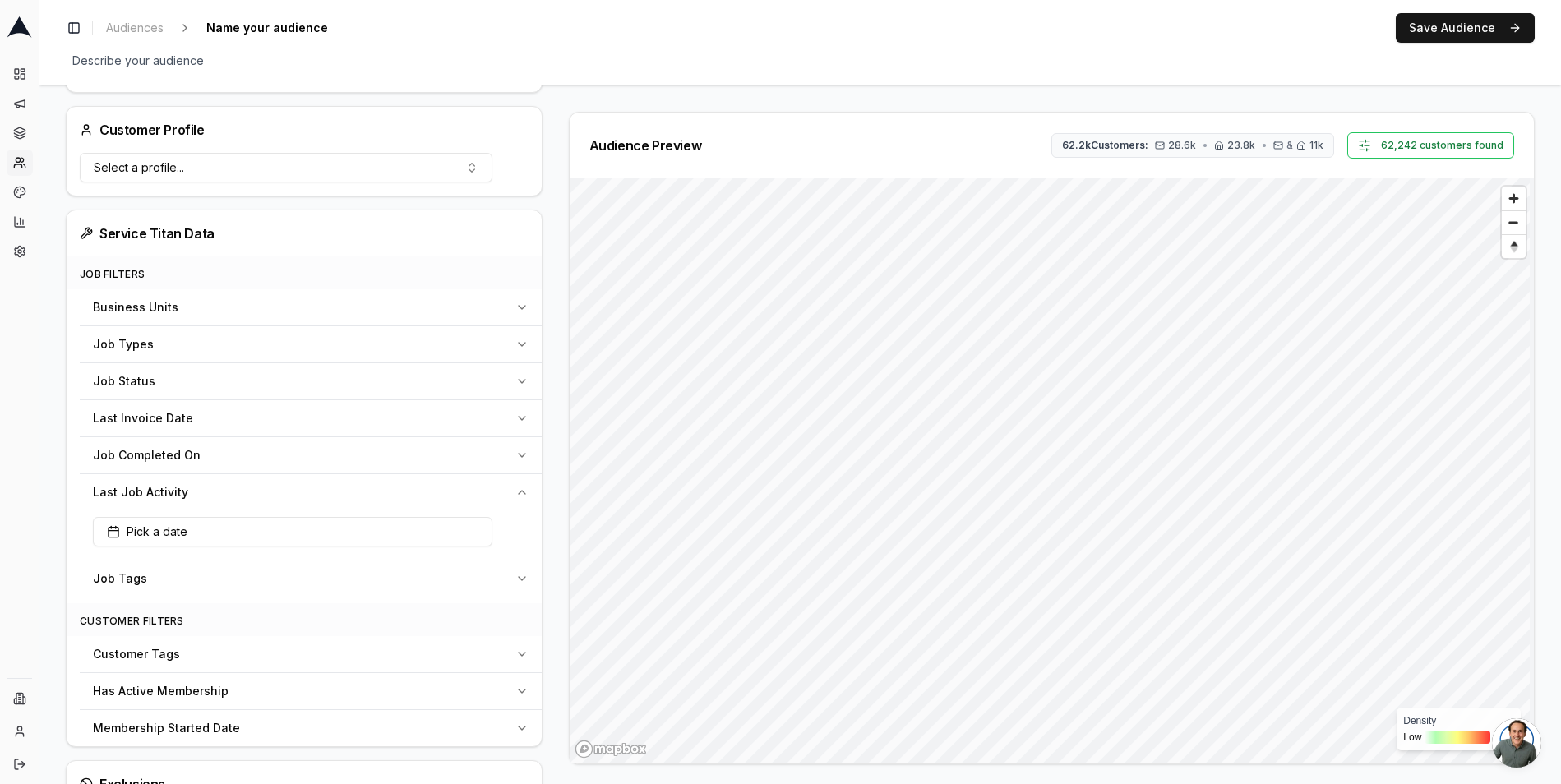
click at [482, 485] on div "Last Job Activity" at bounding box center [301, 493] width 416 height 17
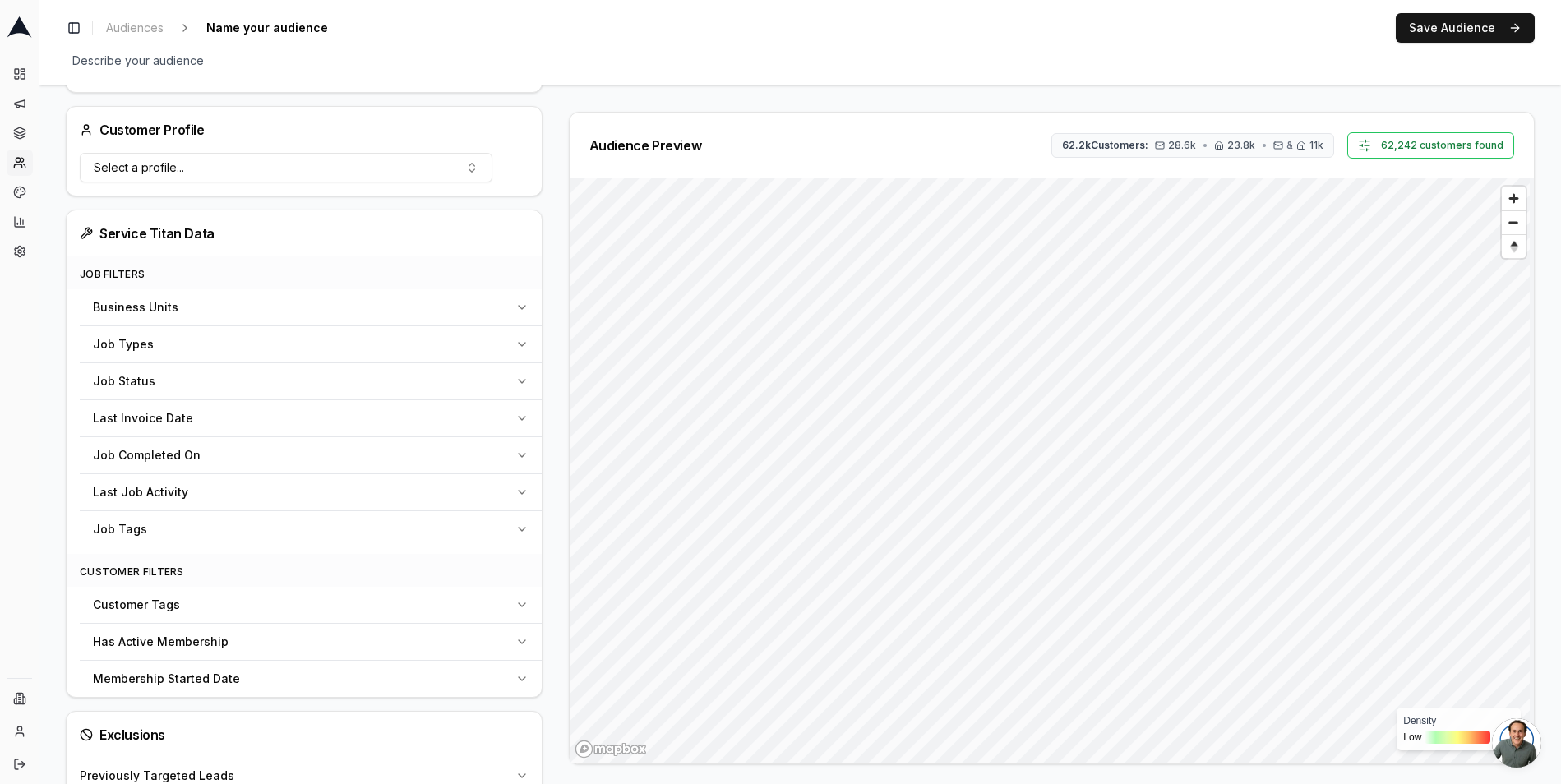
click at [384, 312] on div "Business Units" at bounding box center [301, 308] width 416 height 17
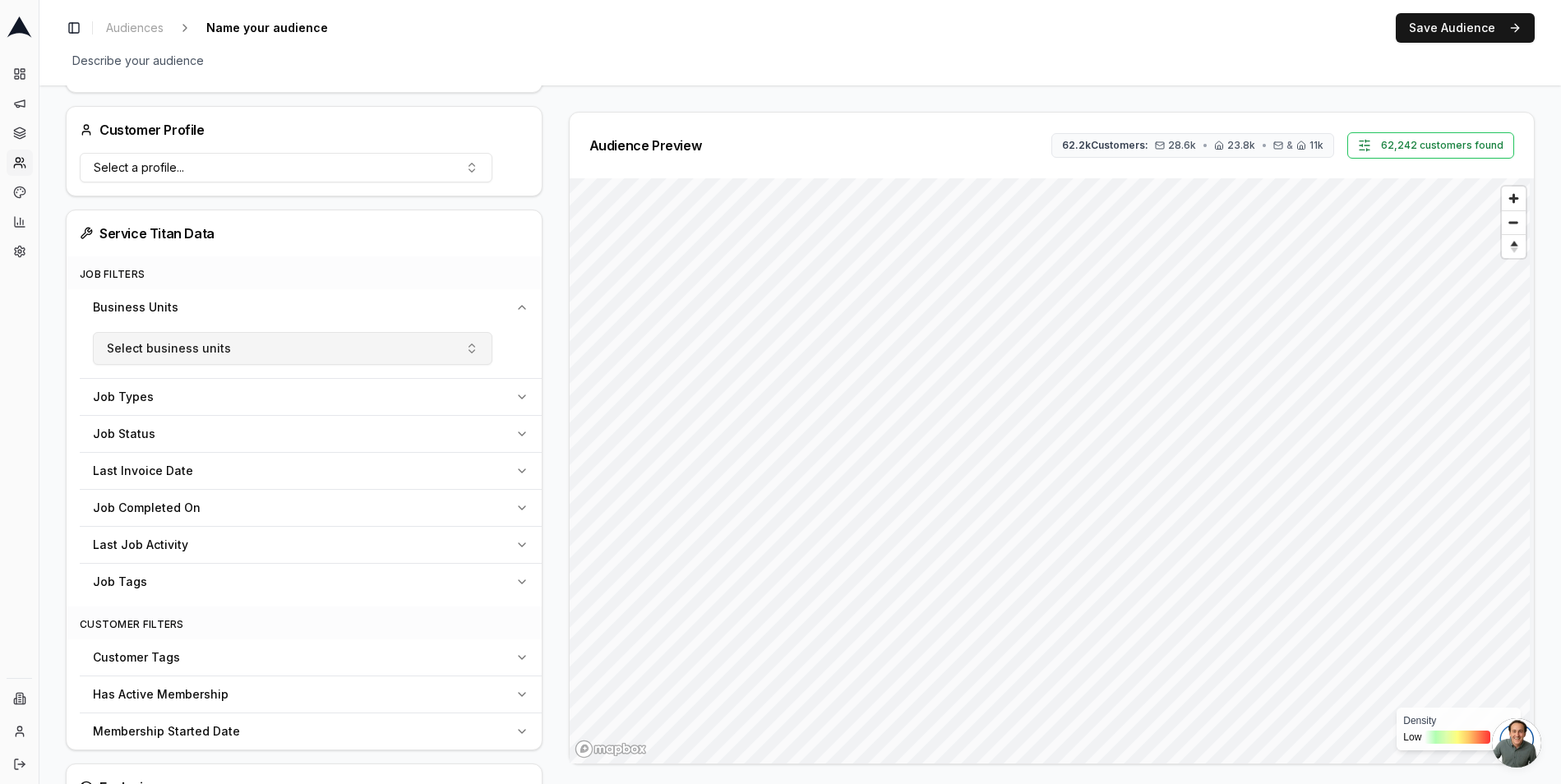
click at [338, 358] on button "Select business units" at bounding box center [292, 348] width 400 height 33
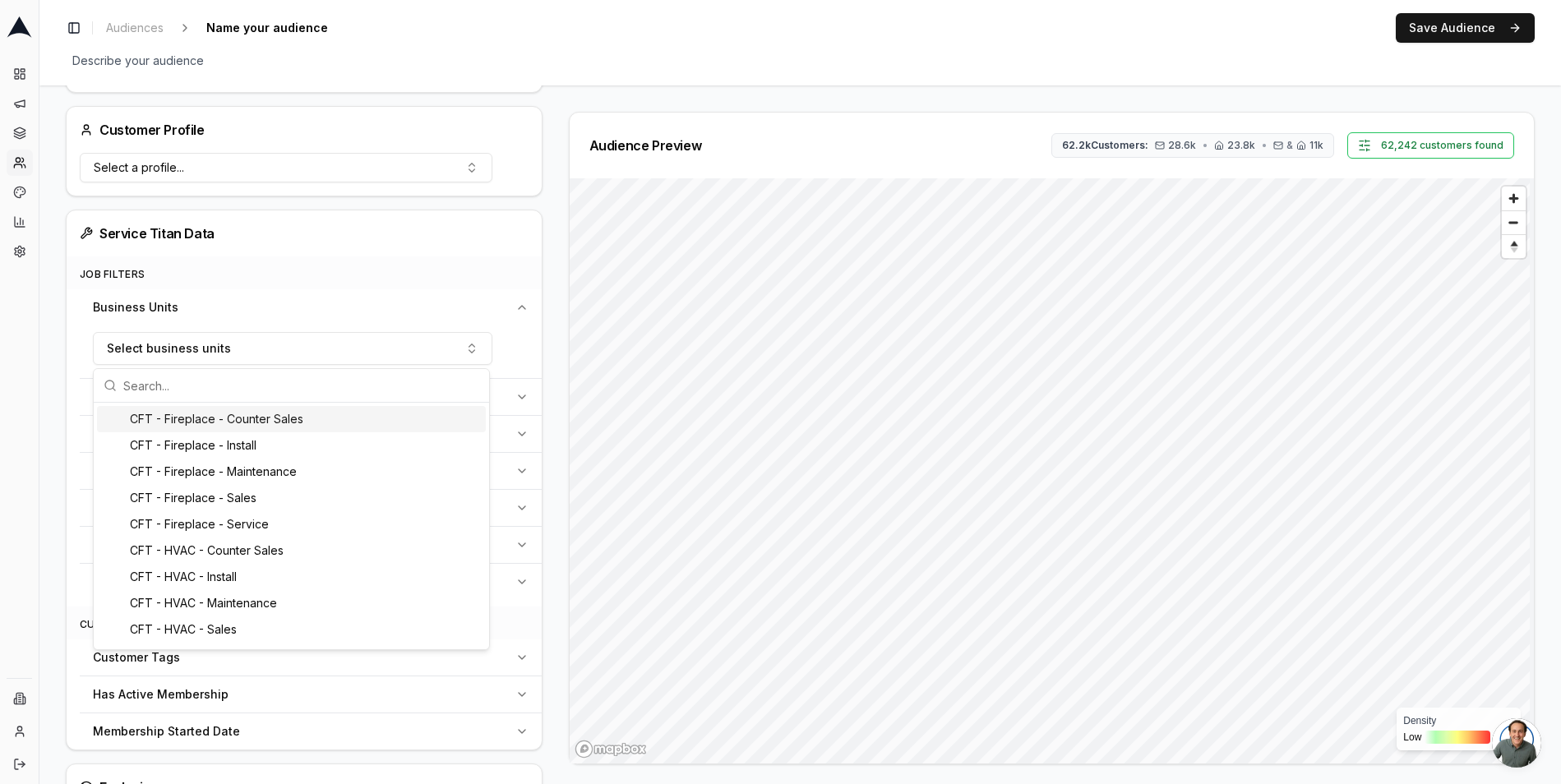
click at [416, 291] on button "Business Units" at bounding box center [311, 307] width 462 height 36
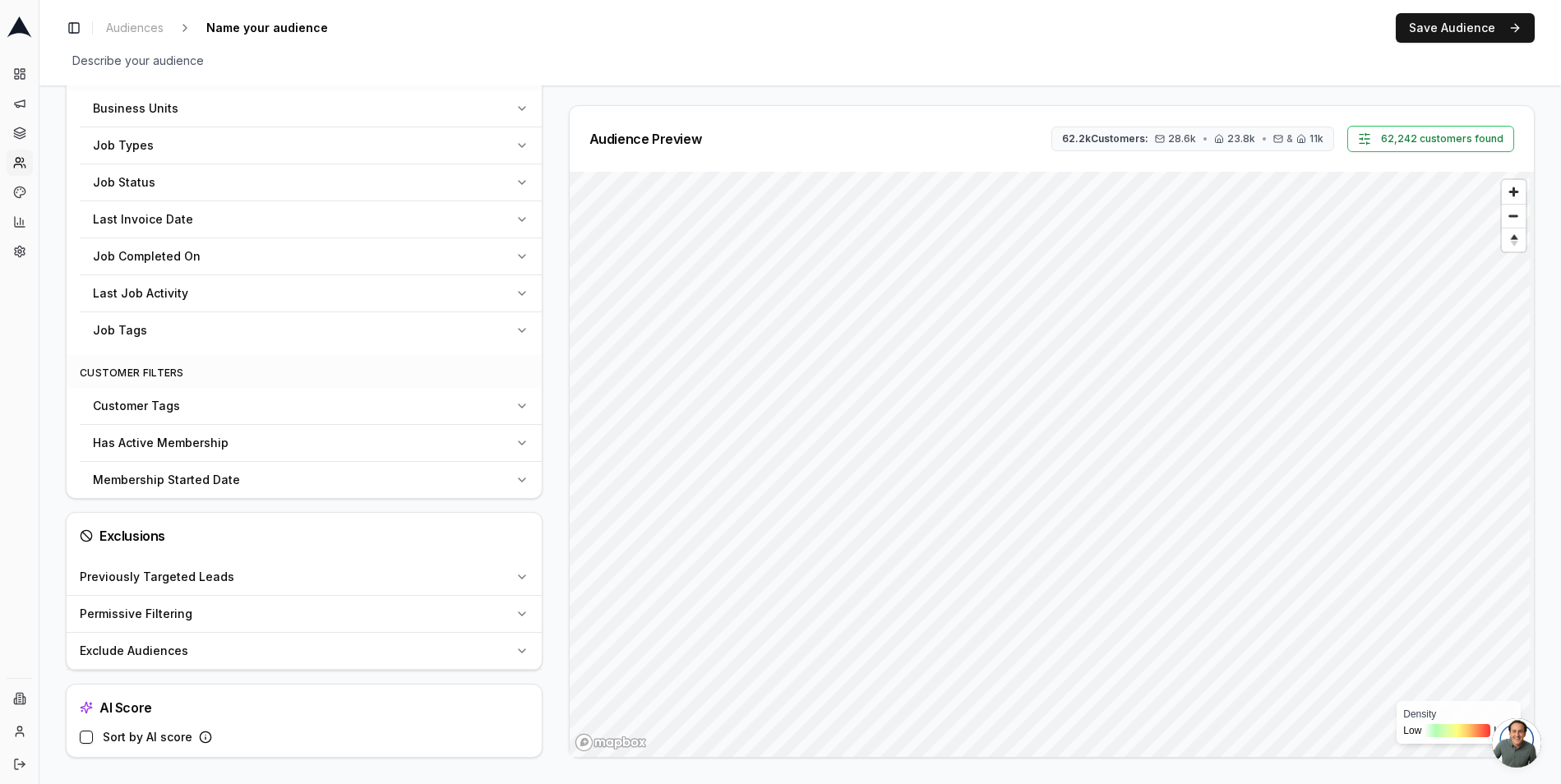
scroll to position [0, 0]
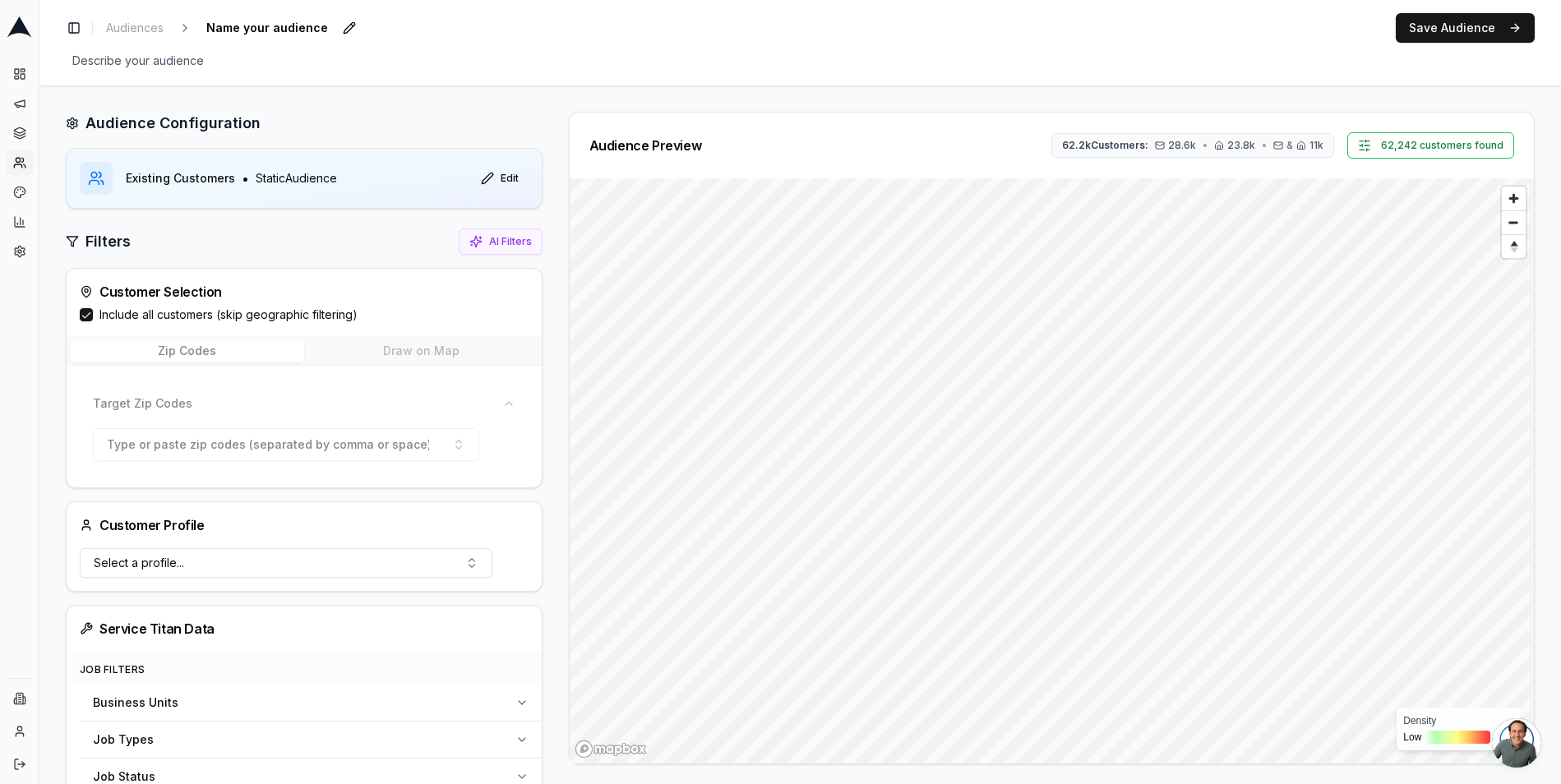
click at [297, 18] on span "Name your audience" at bounding box center [267, 28] width 135 height 23
click at [334, 28] on input "breadcrumb" at bounding box center [296, 28] width 194 height 25
type input "F"
type input "S"
type input "Marketing - Fireplace Install"
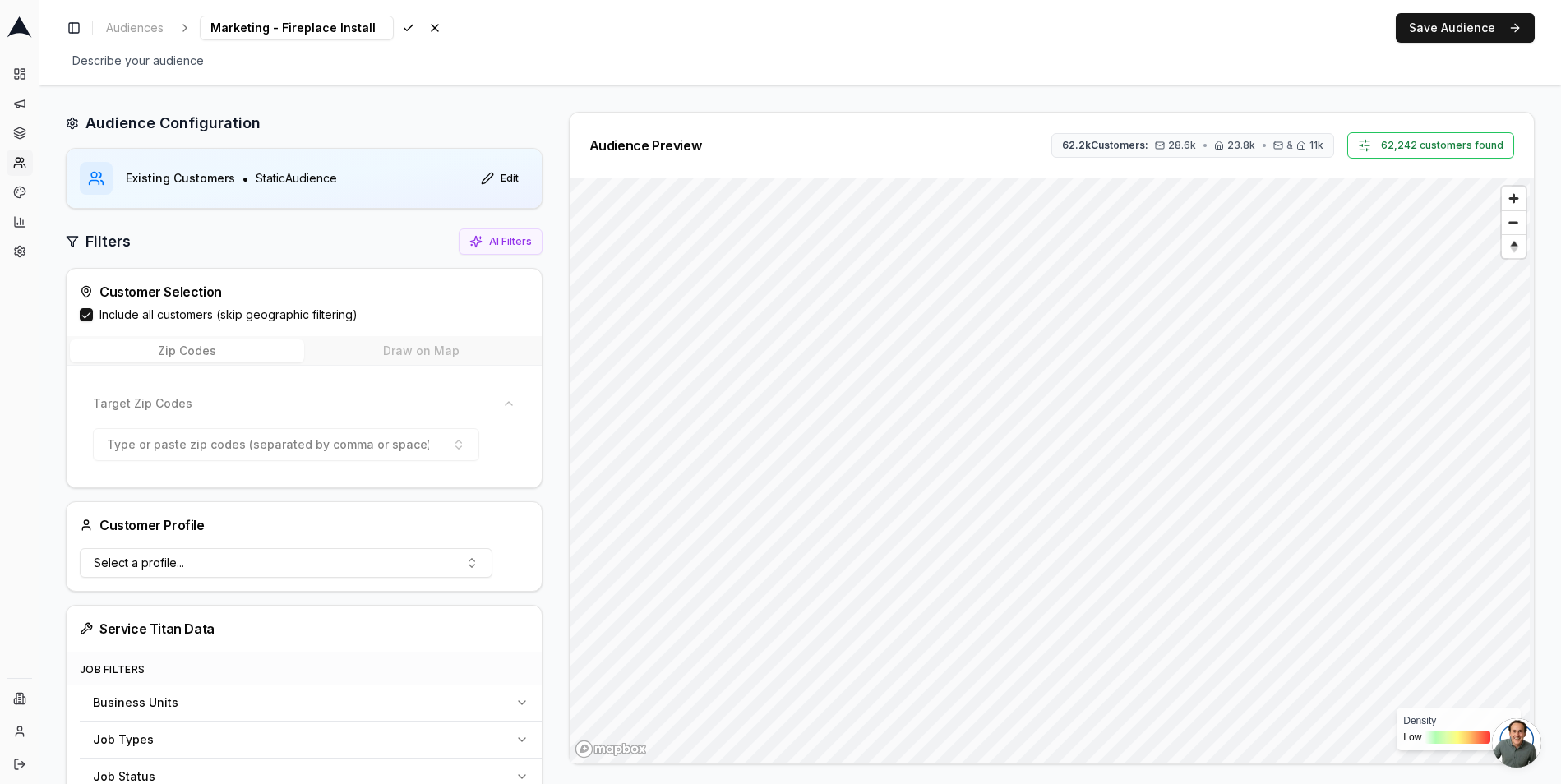
scroll to position [0, 19]
click at [1464, 39] on button "Save Audience" at bounding box center [1464, 28] width 139 height 29
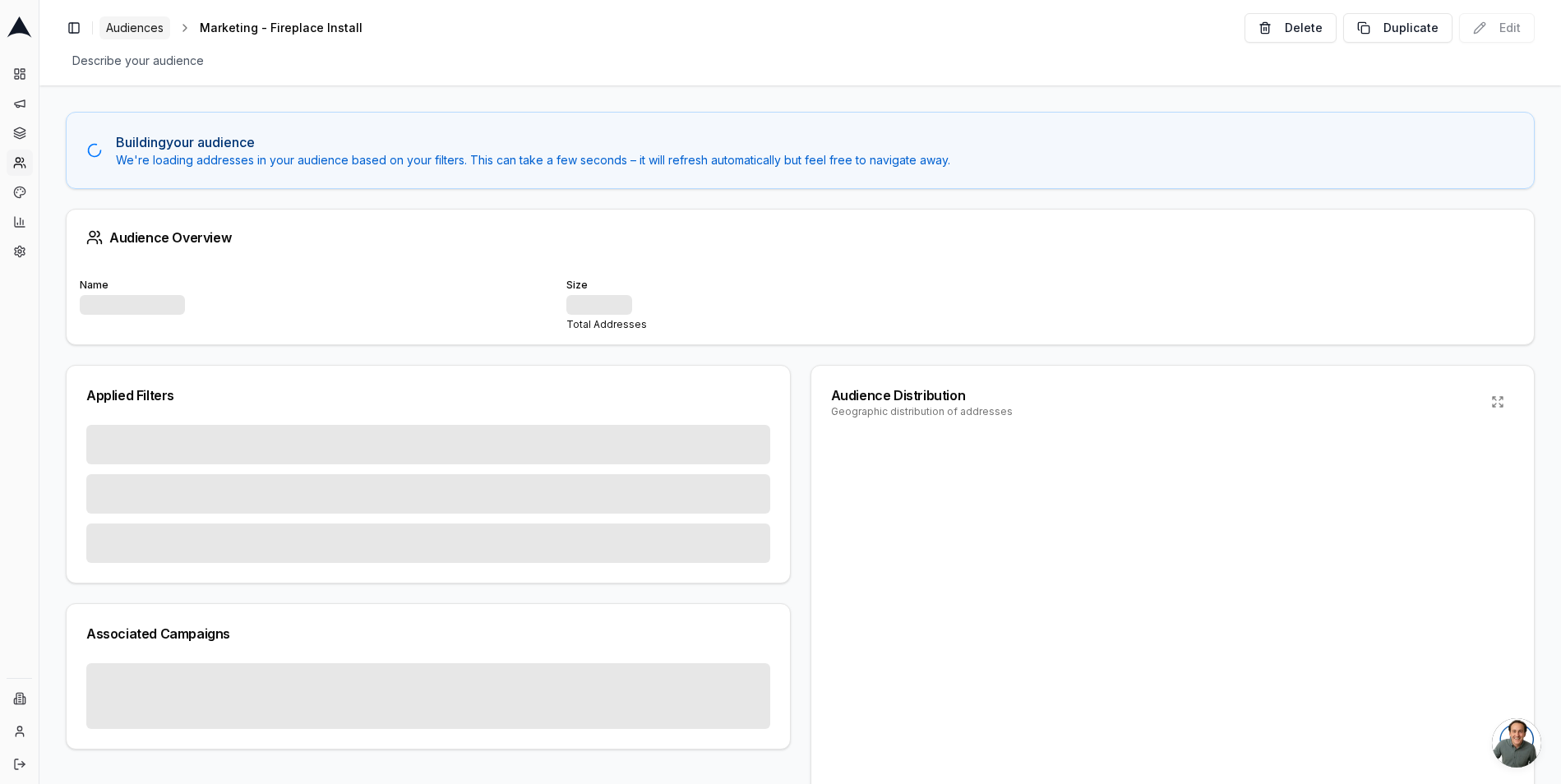
click at [142, 24] on span "Audiences" at bounding box center [134, 28] width 58 height 17
